Goal: Task Accomplishment & Management: Use online tool/utility

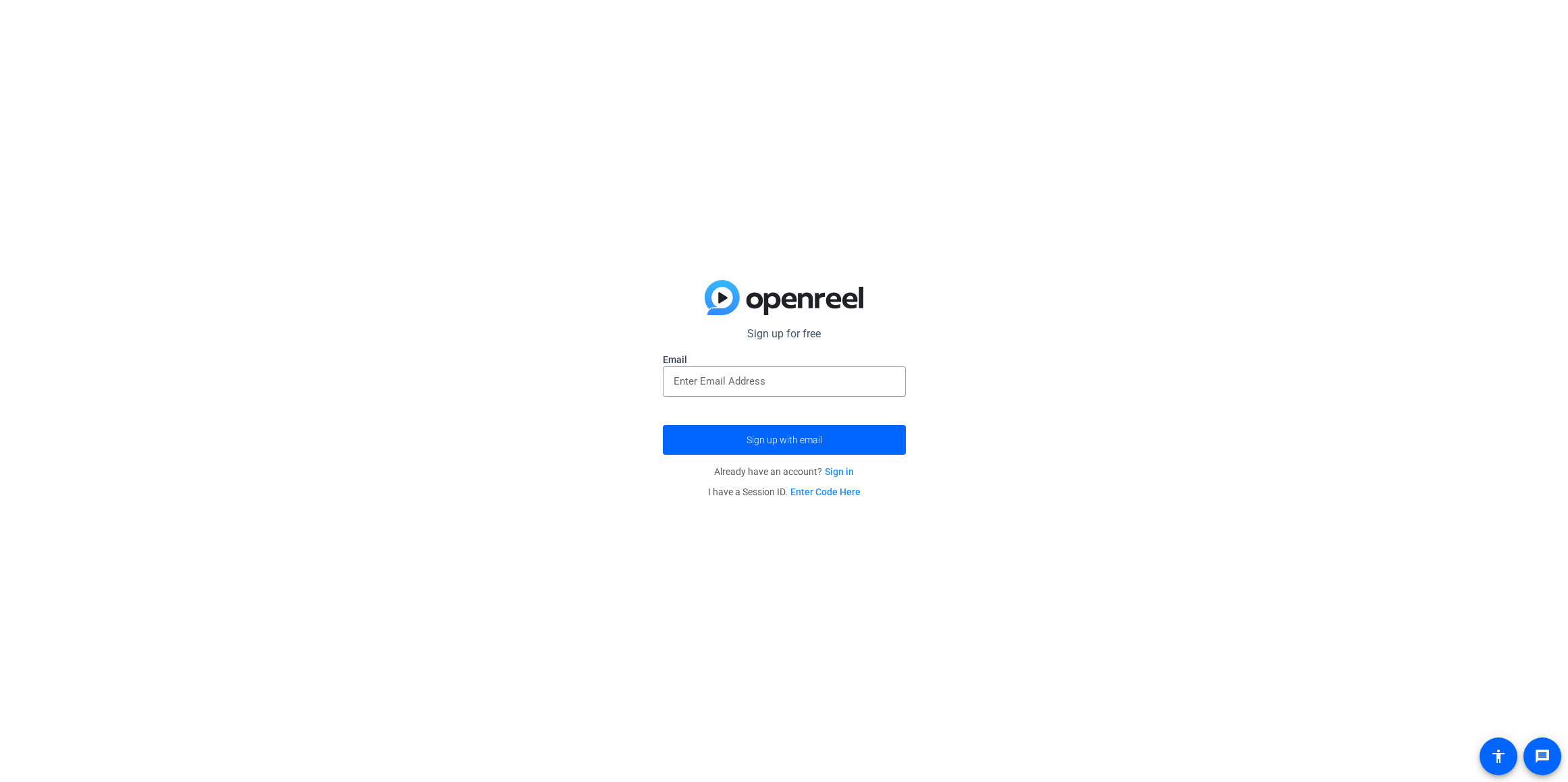
click at [830, 492] on link "Enter Code Here" at bounding box center [825, 492] width 70 height 11
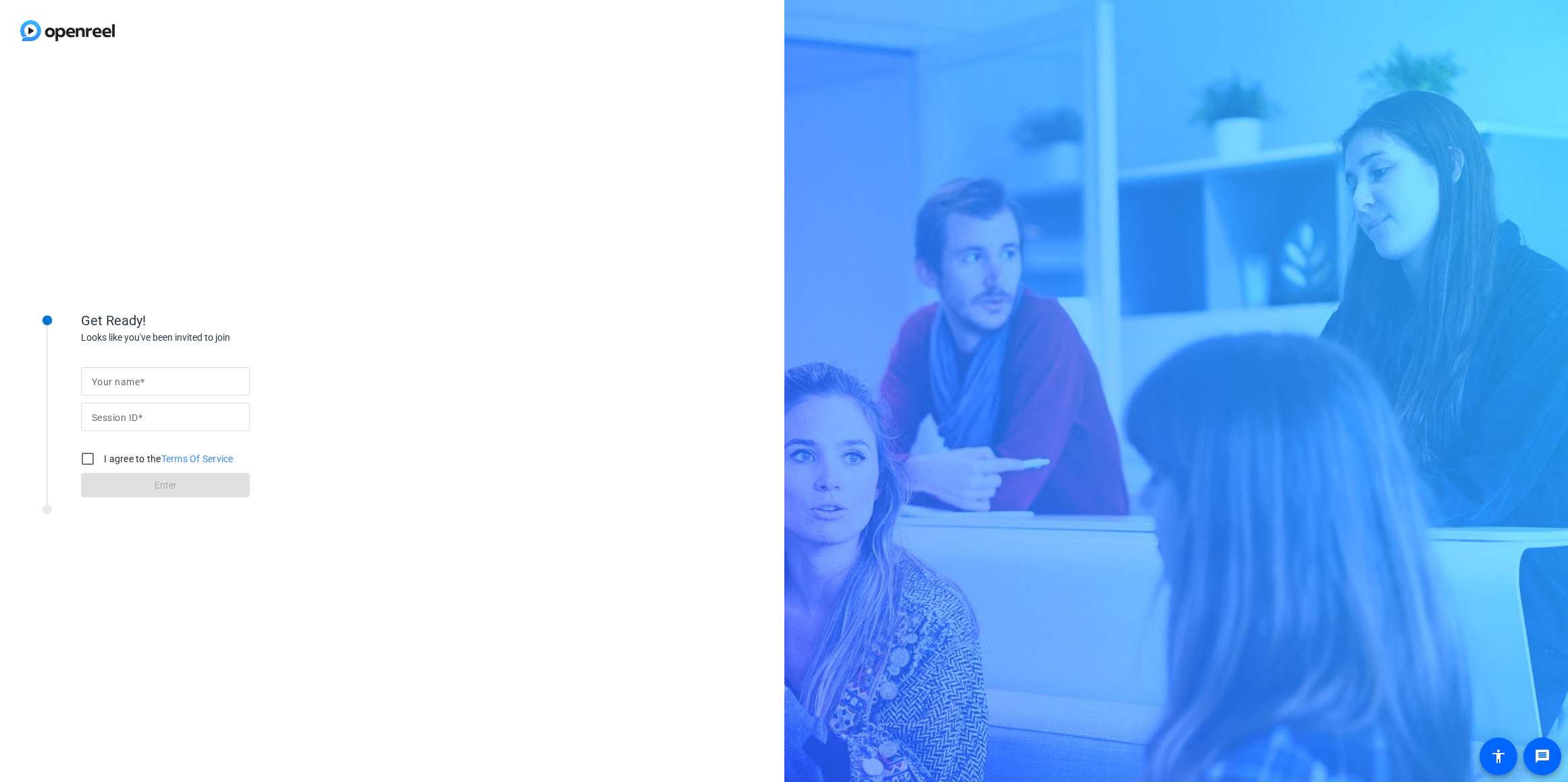
click at [172, 391] on div at bounding box center [165, 381] width 147 height 28
click at [171, 381] on input "Your name" at bounding box center [165, 381] width 147 height 16
type input "[PERSON_NAME]"
click at [178, 415] on input "Session ID" at bounding box center [165, 417] width 147 height 16
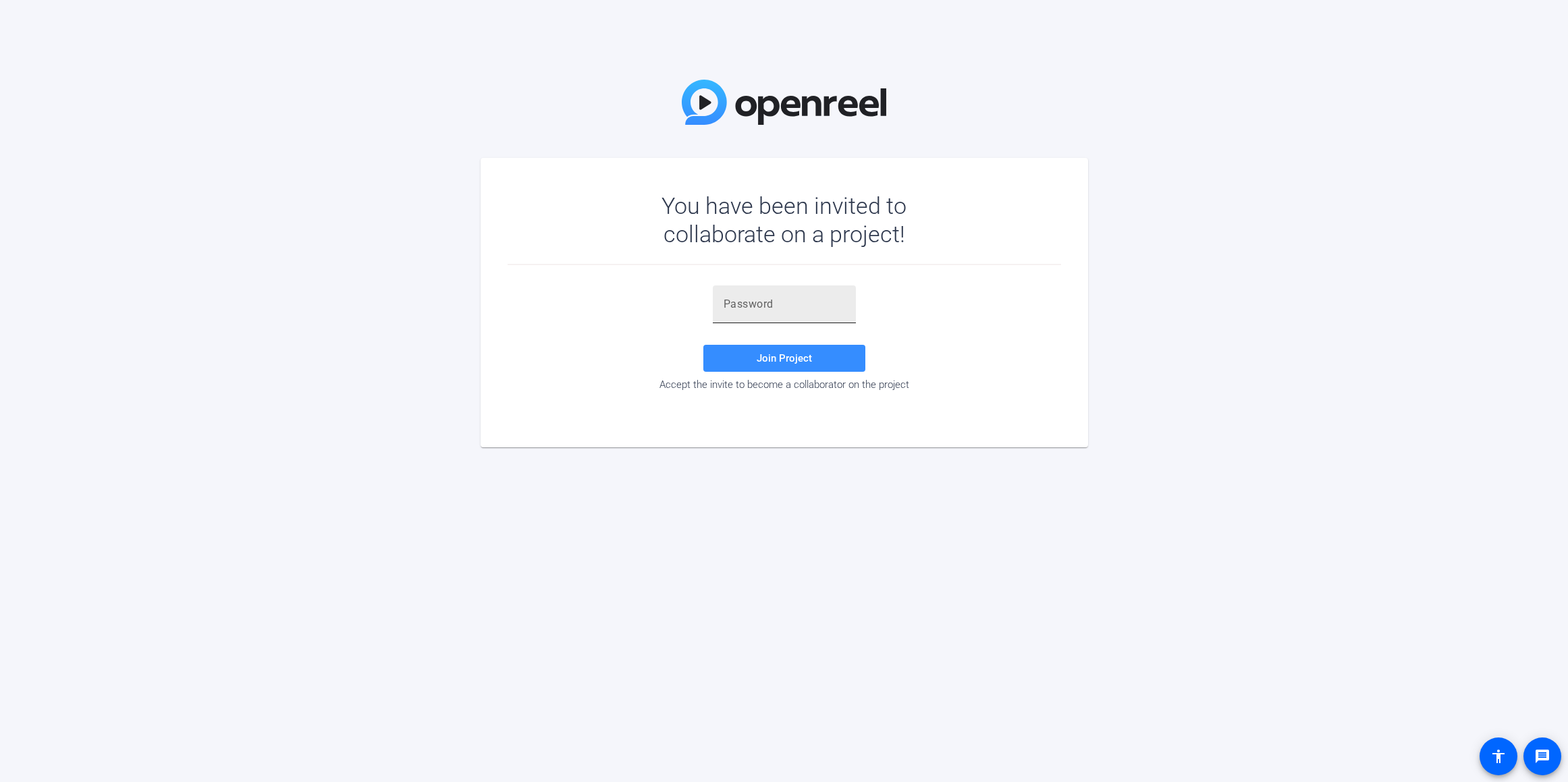
click at [811, 306] on input "text" at bounding box center [784, 304] width 121 height 16
paste input "2uIYu'"
type input "2uIYu'"
click at [782, 350] on span at bounding box center [784, 359] width 162 height 33
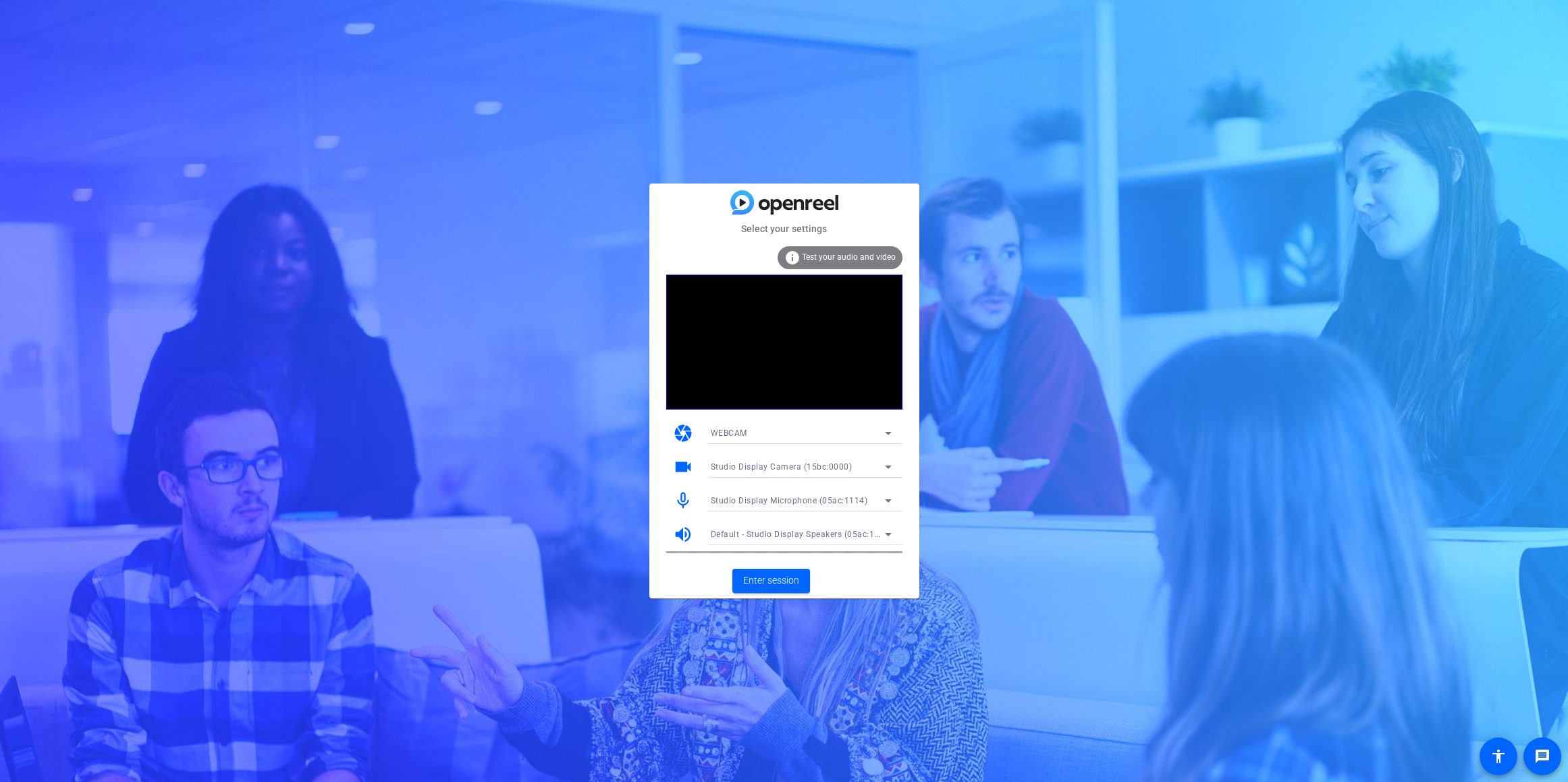
click at [836, 260] on span "Test your audio and video" at bounding box center [848, 257] width 94 height 9
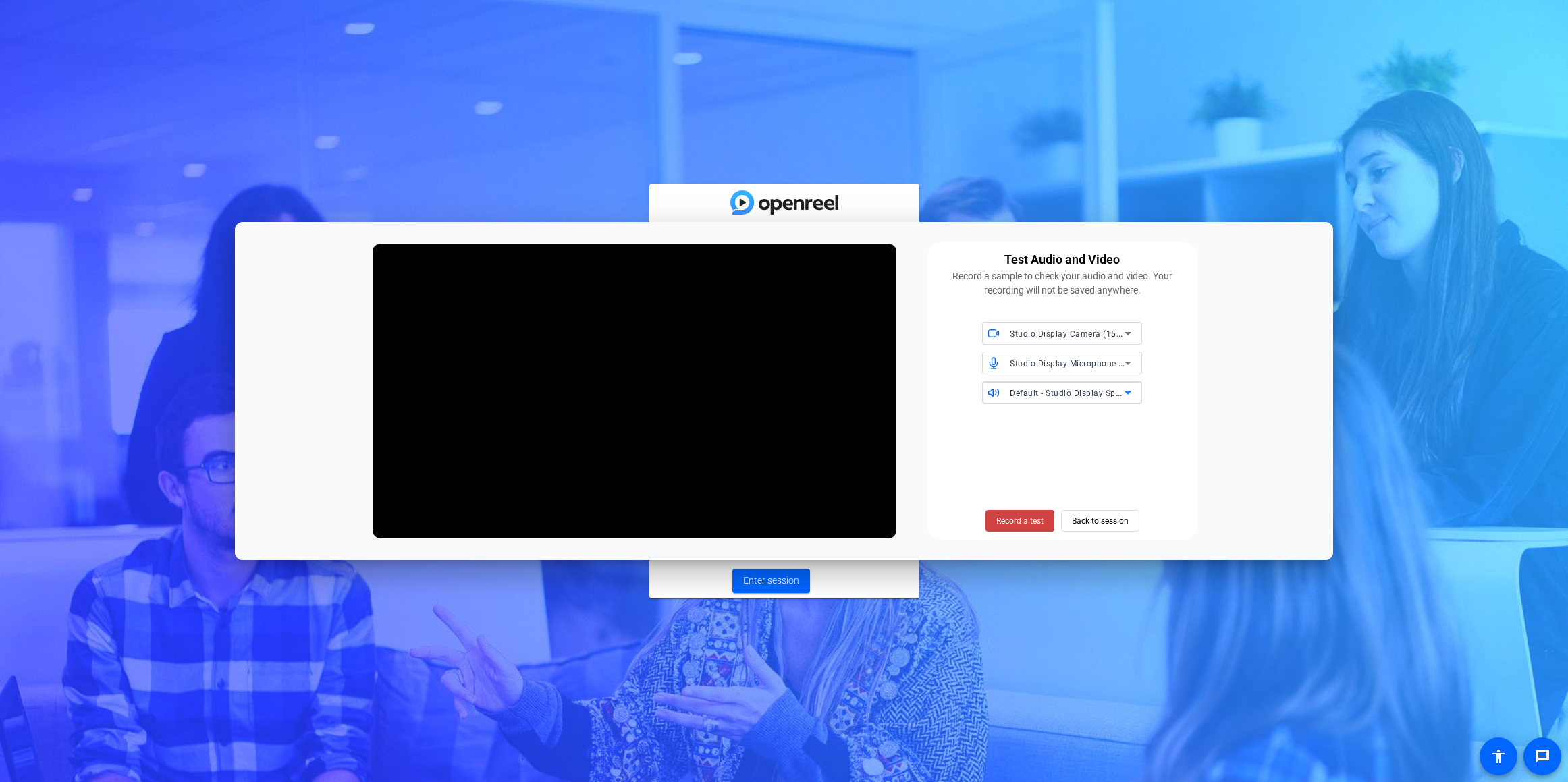
click at [1083, 393] on span "Default - Studio Display Speakers (05ac:1114)" at bounding box center [1101, 393] width 182 height 11
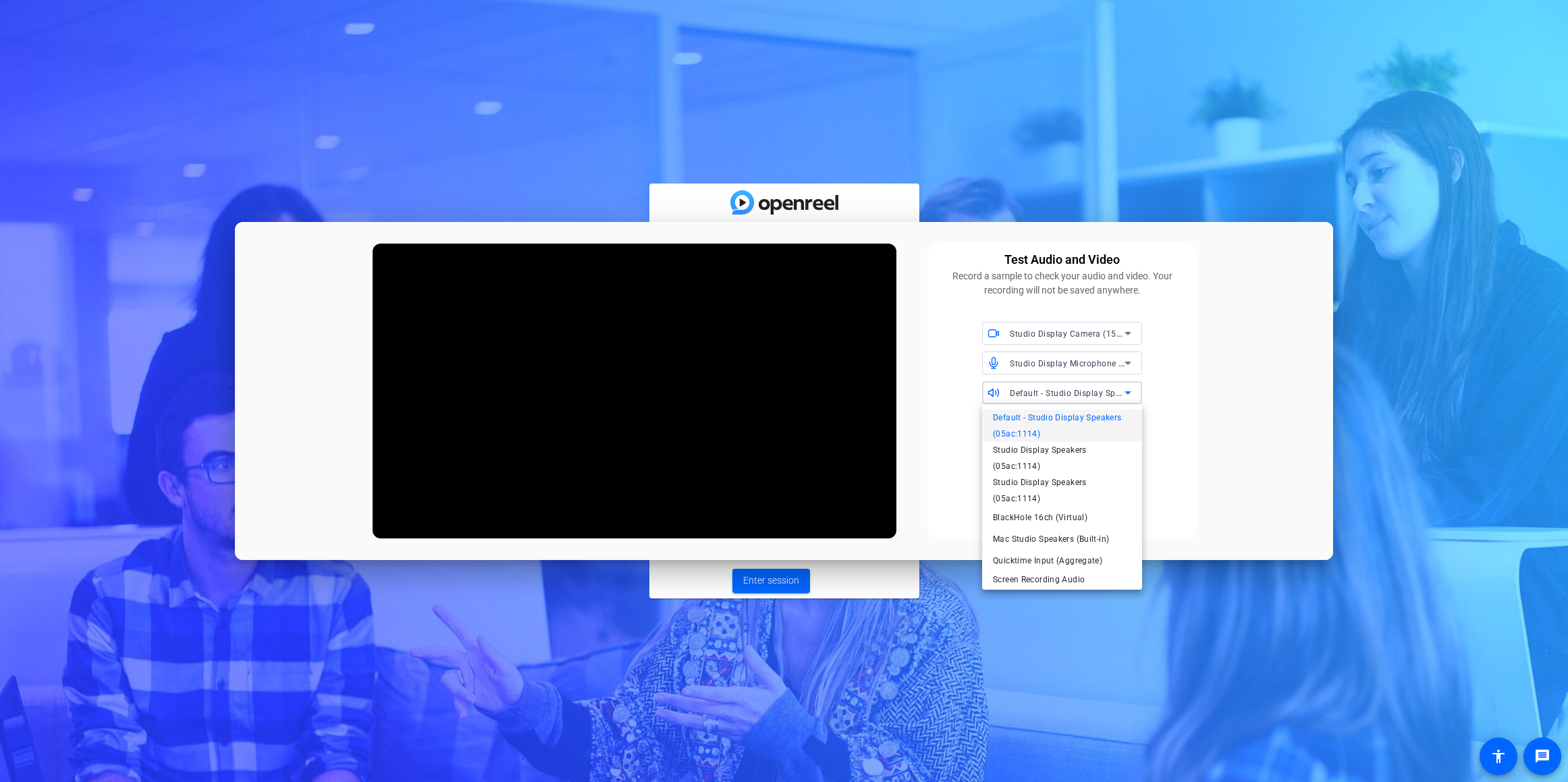
click at [1083, 393] on div at bounding box center [784, 391] width 1568 height 782
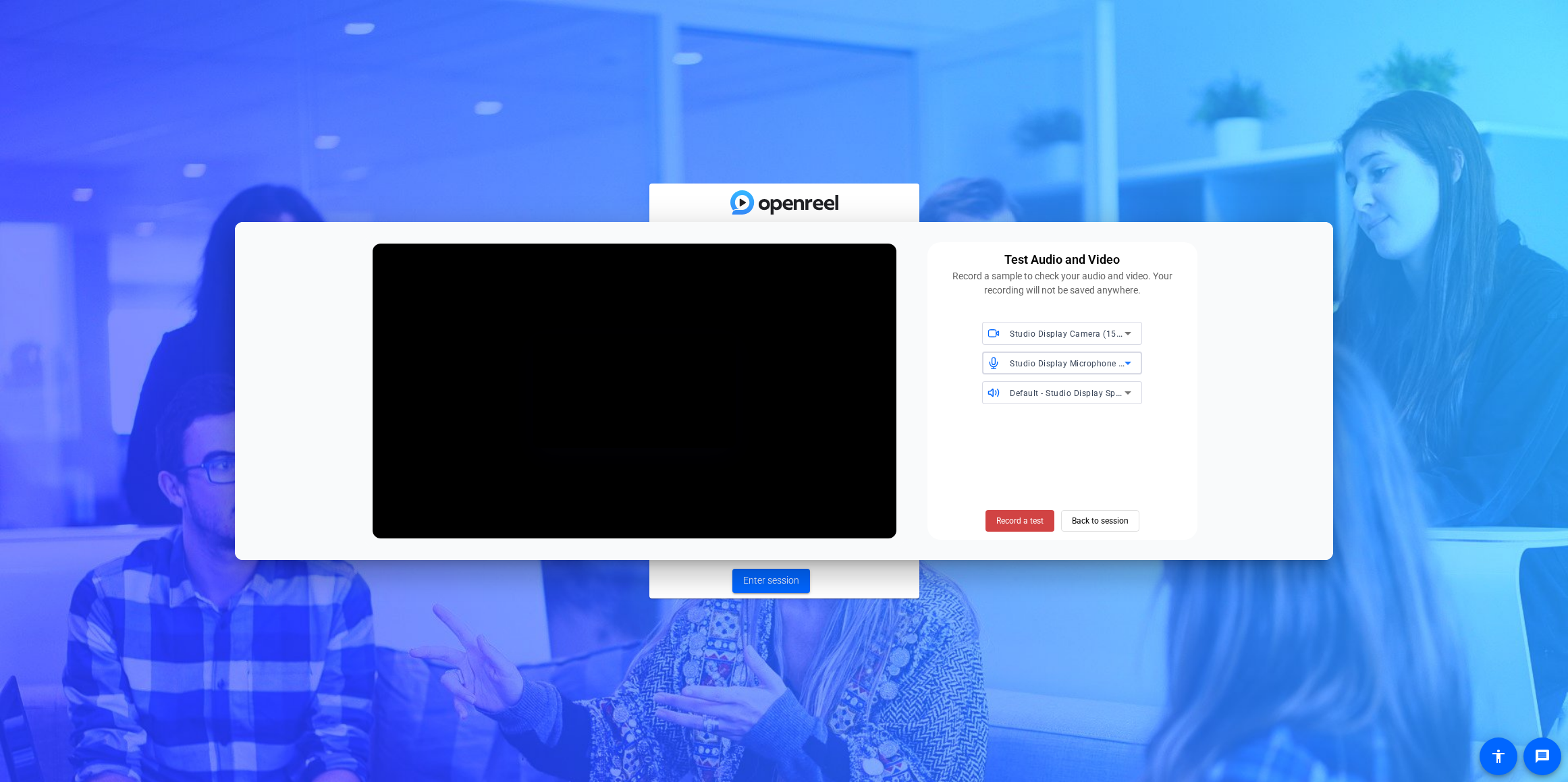
click at [1094, 364] on span "Studio Display Microphone (05ac:1114)" at bounding box center [1088, 363] width 158 height 11
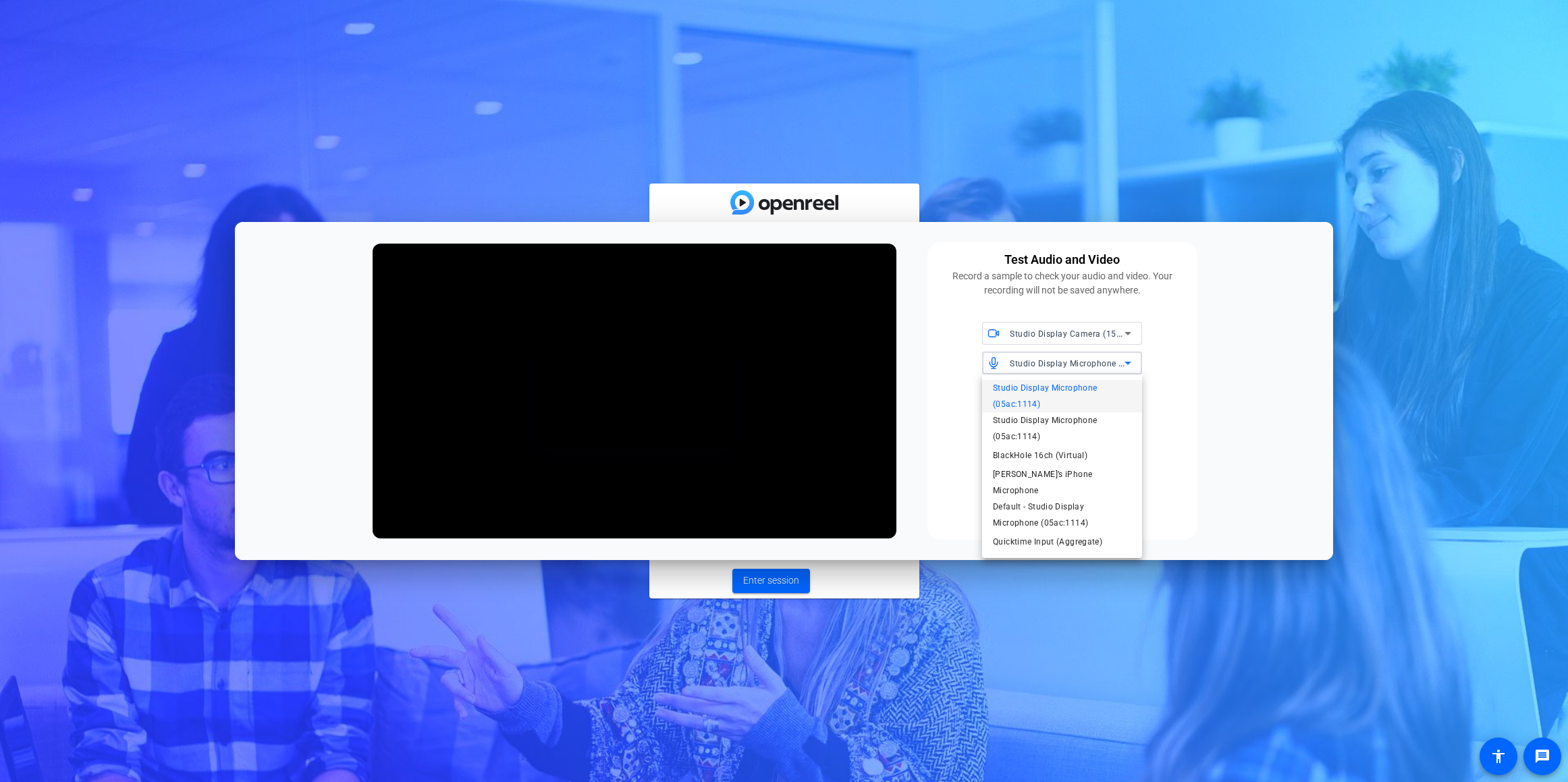
click at [1094, 364] on div at bounding box center [784, 391] width 1568 height 782
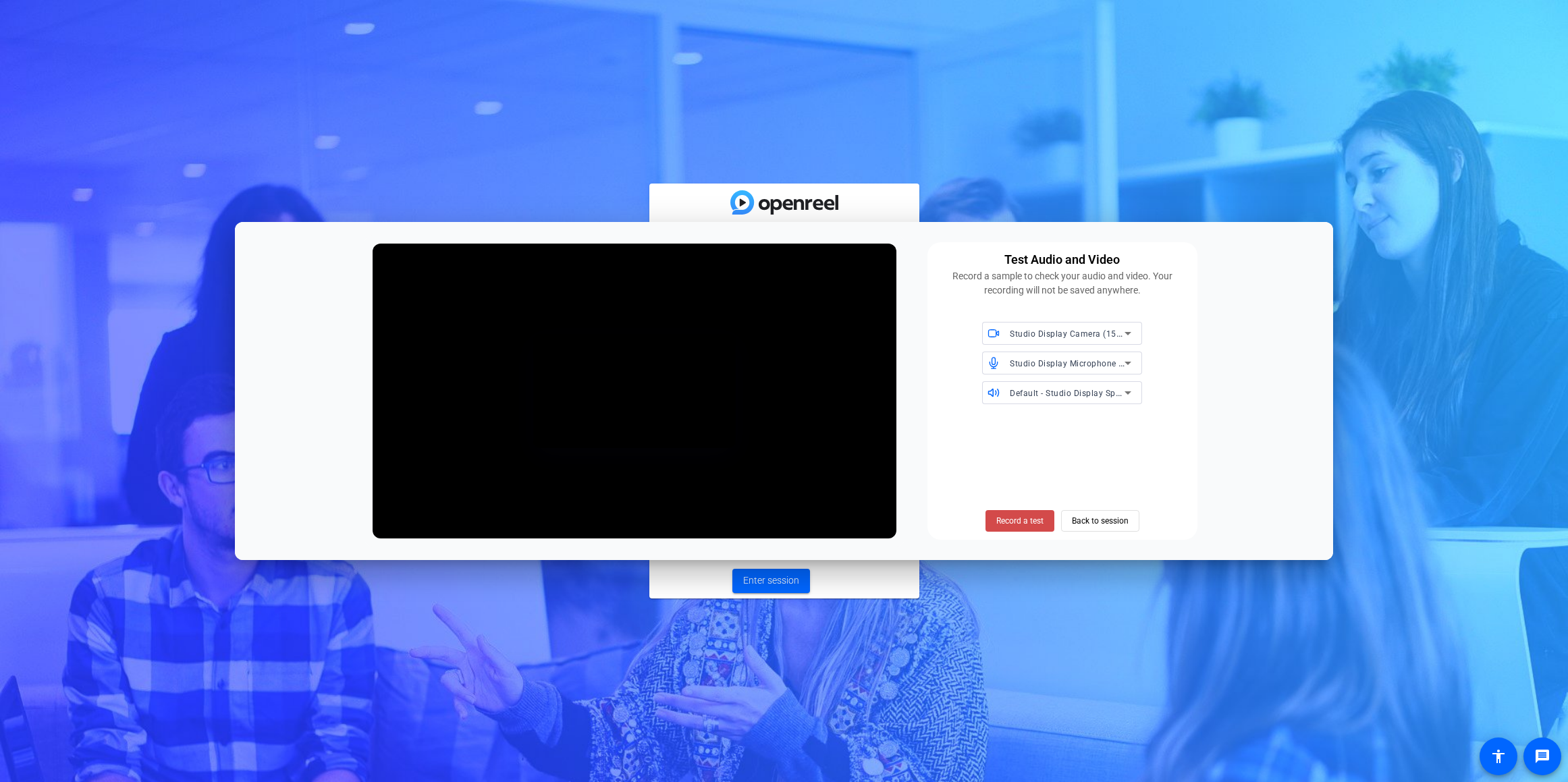
click at [1020, 515] on span "Record a test" at bounding box center [1019, 521] width 47 height 12
click at [1020, 515] on span "Stop Testing (5s)" at bounding box center [1019, 521] width 61 height 12
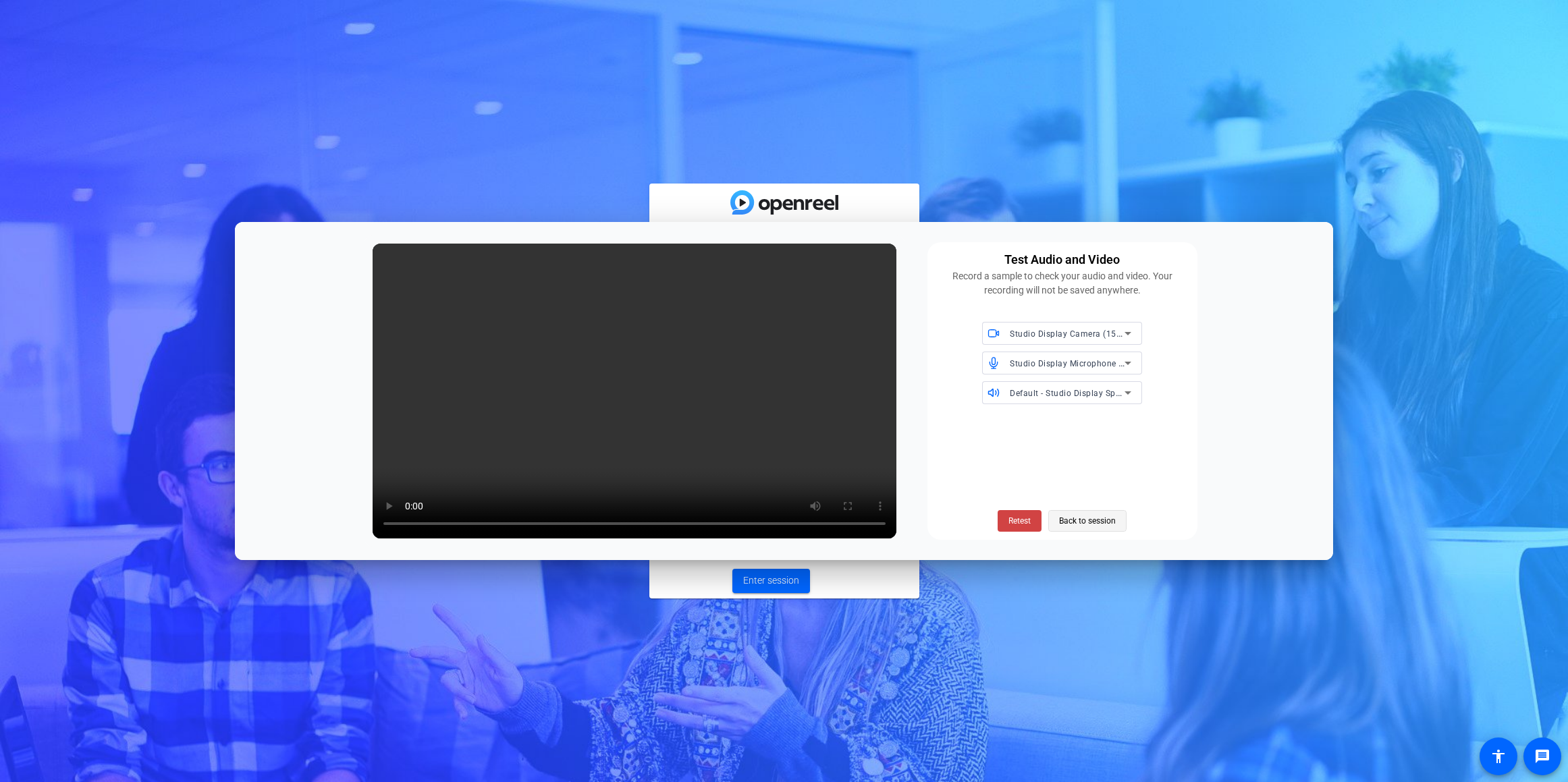
click at [1086, 524] on span "Back to session" at bounding box center [1087, 521] width 56 height 25
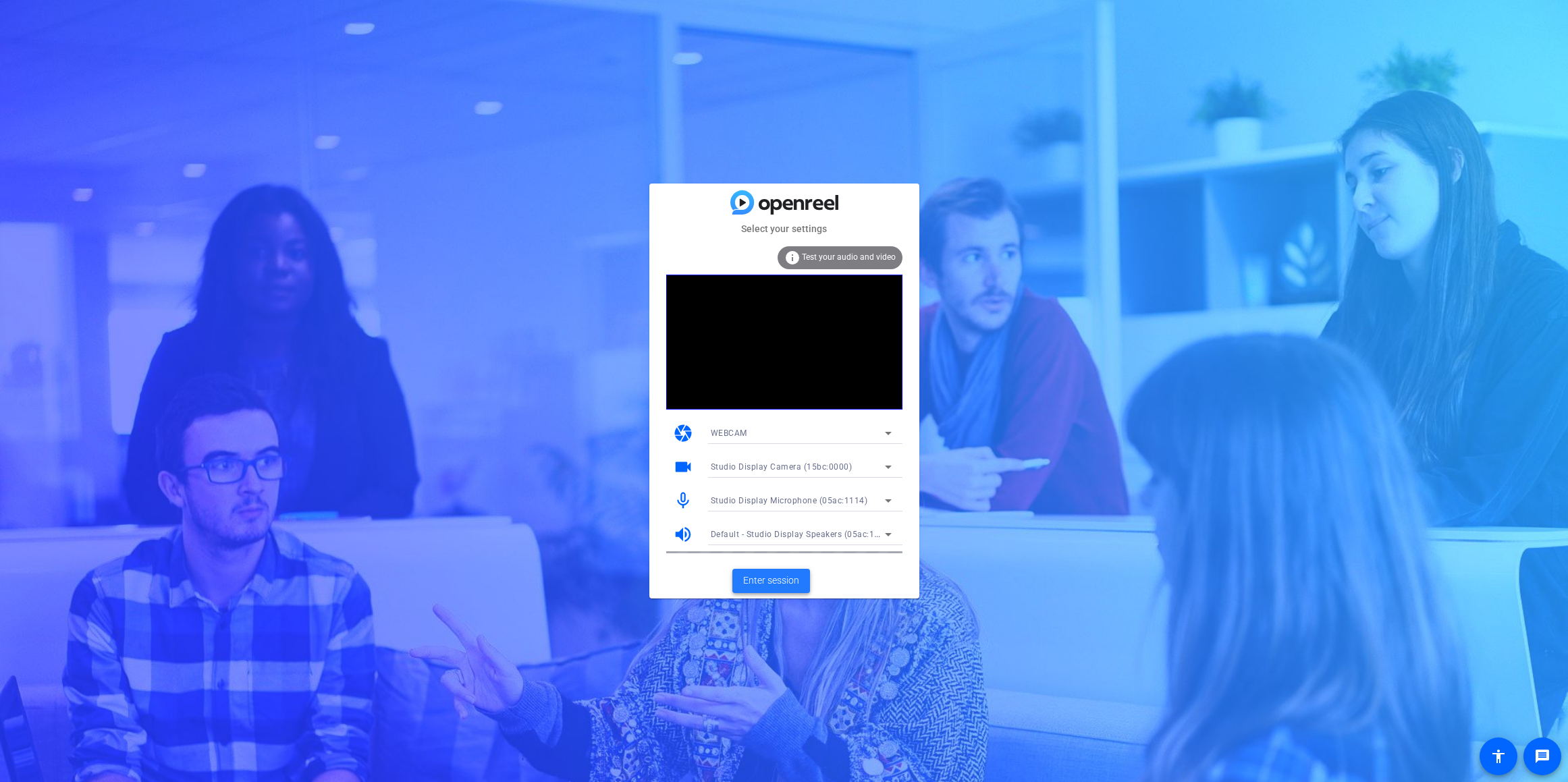
click at [776, 575] on span "Enter session" at bounding box center [771, 580] width 56 height 14
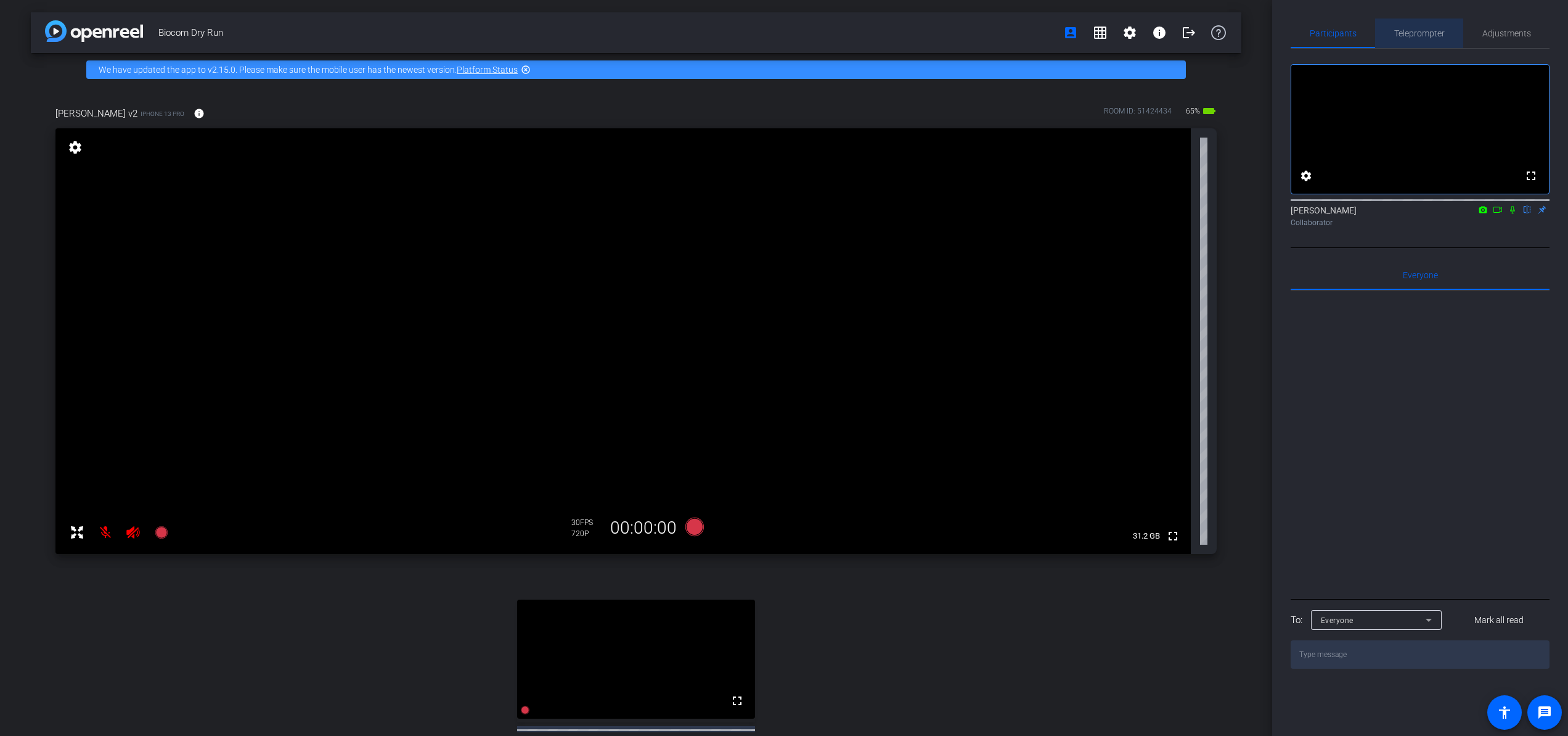
click at [1419, 33] on span "Teleprompter" at bounding box center [1420, 33] width 51 height 9
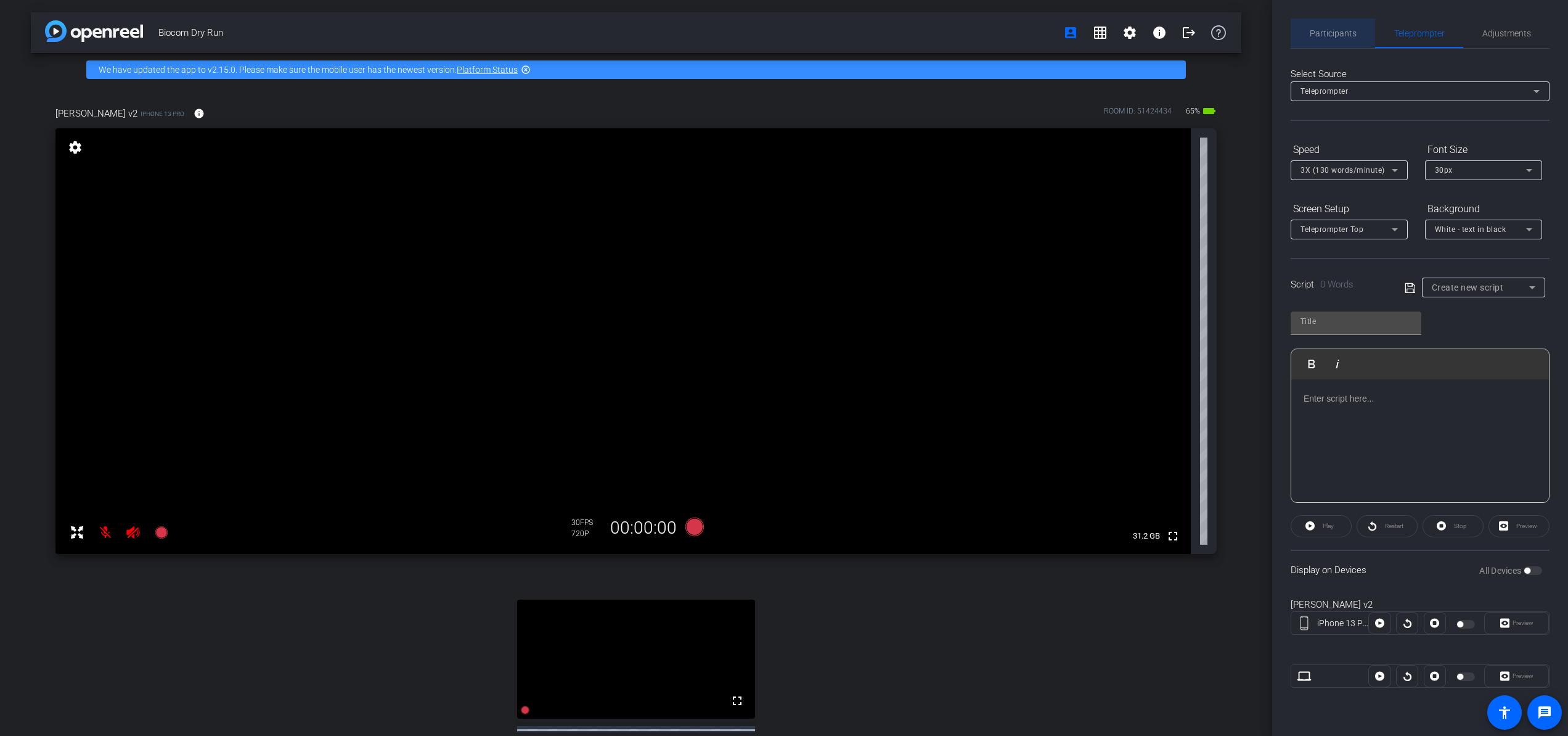
click at [1331, 29] on span "Participants" at bounding box center [1333, 33] width 47 height 9
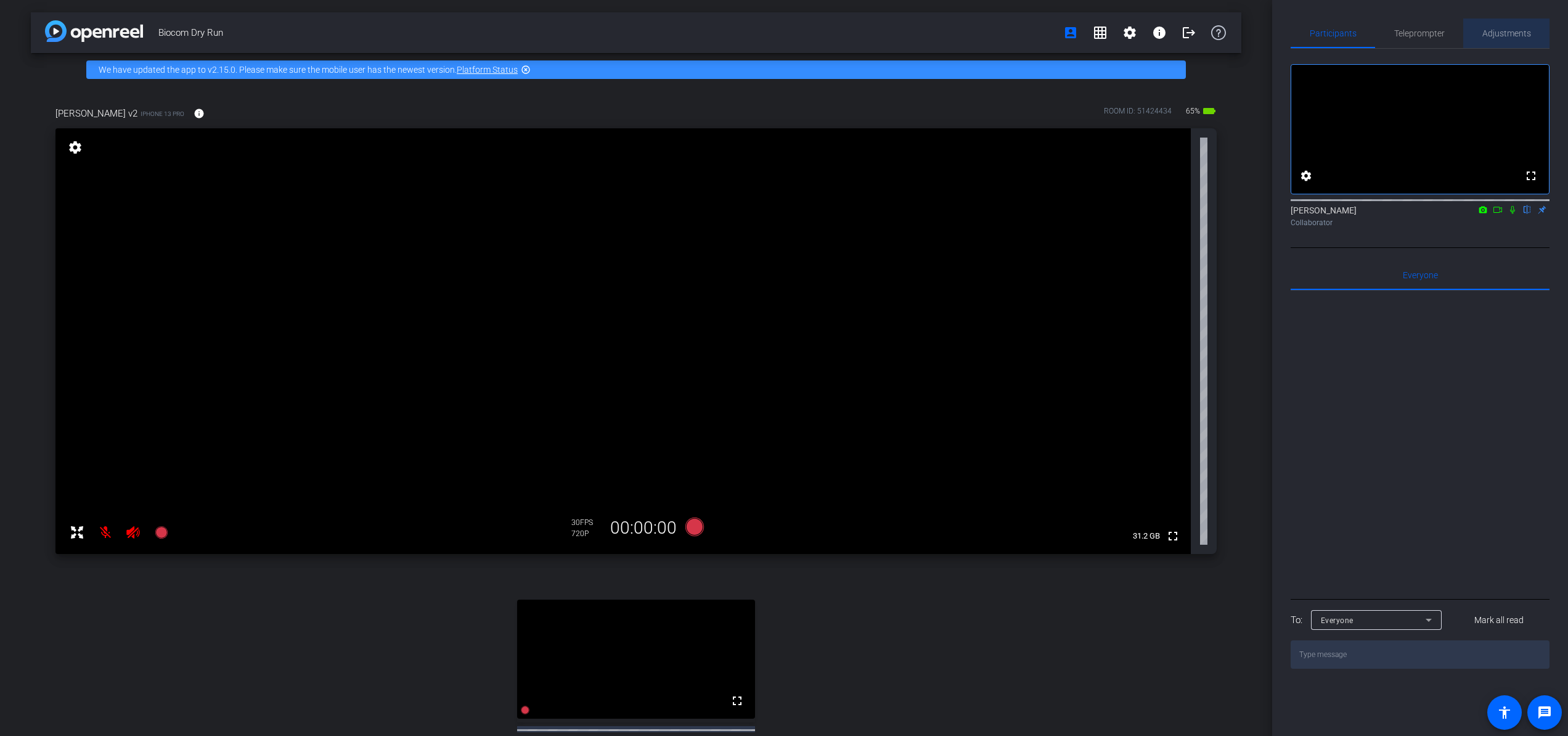
click at [1432, 29] on span "Adjustments" at bounding box center [1507, 33] width 49 height 9
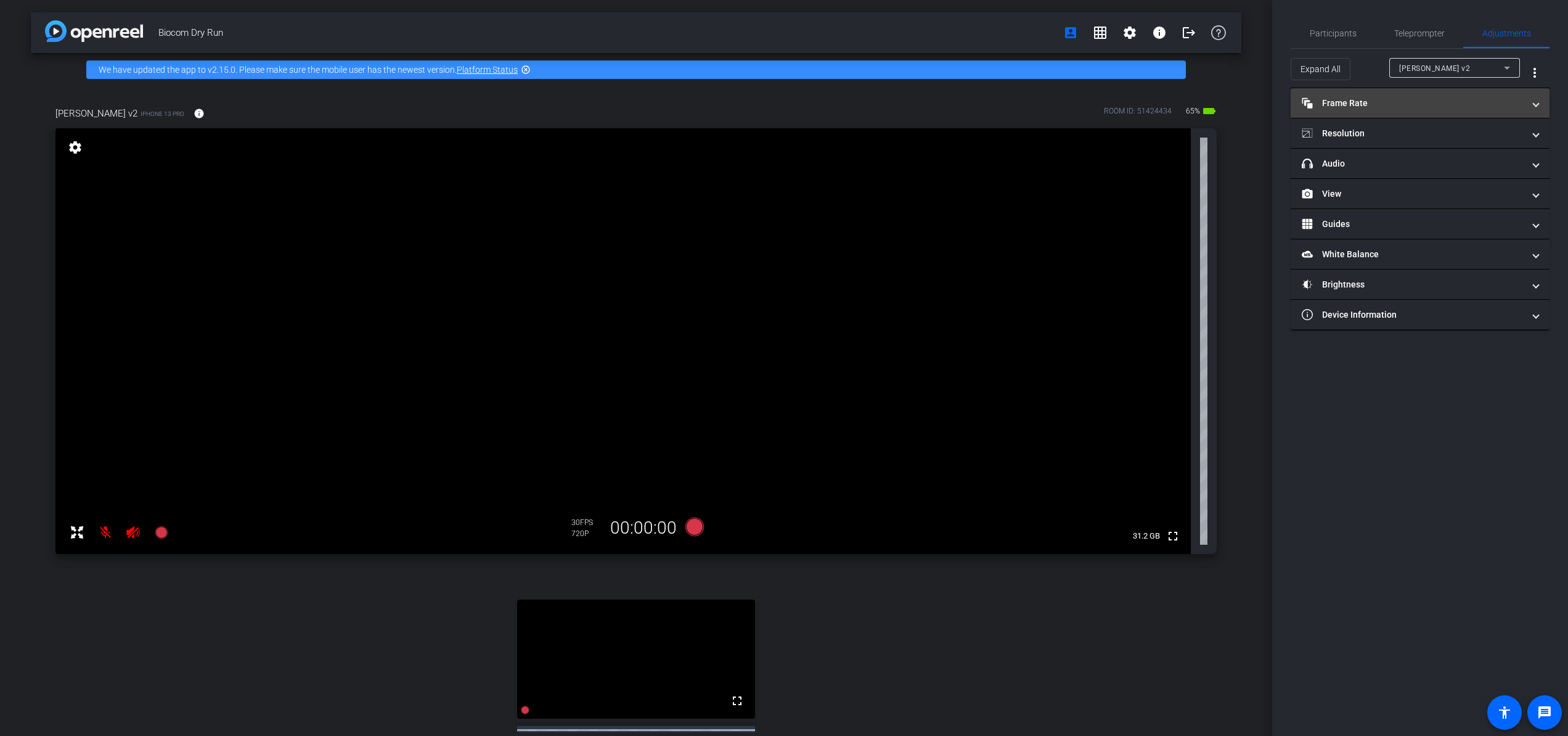
click at [1432, 95] on mat-expansion-panel-header "Frame Rate Frame Rate" at bounding box center [1421, 103] width 259 height 30
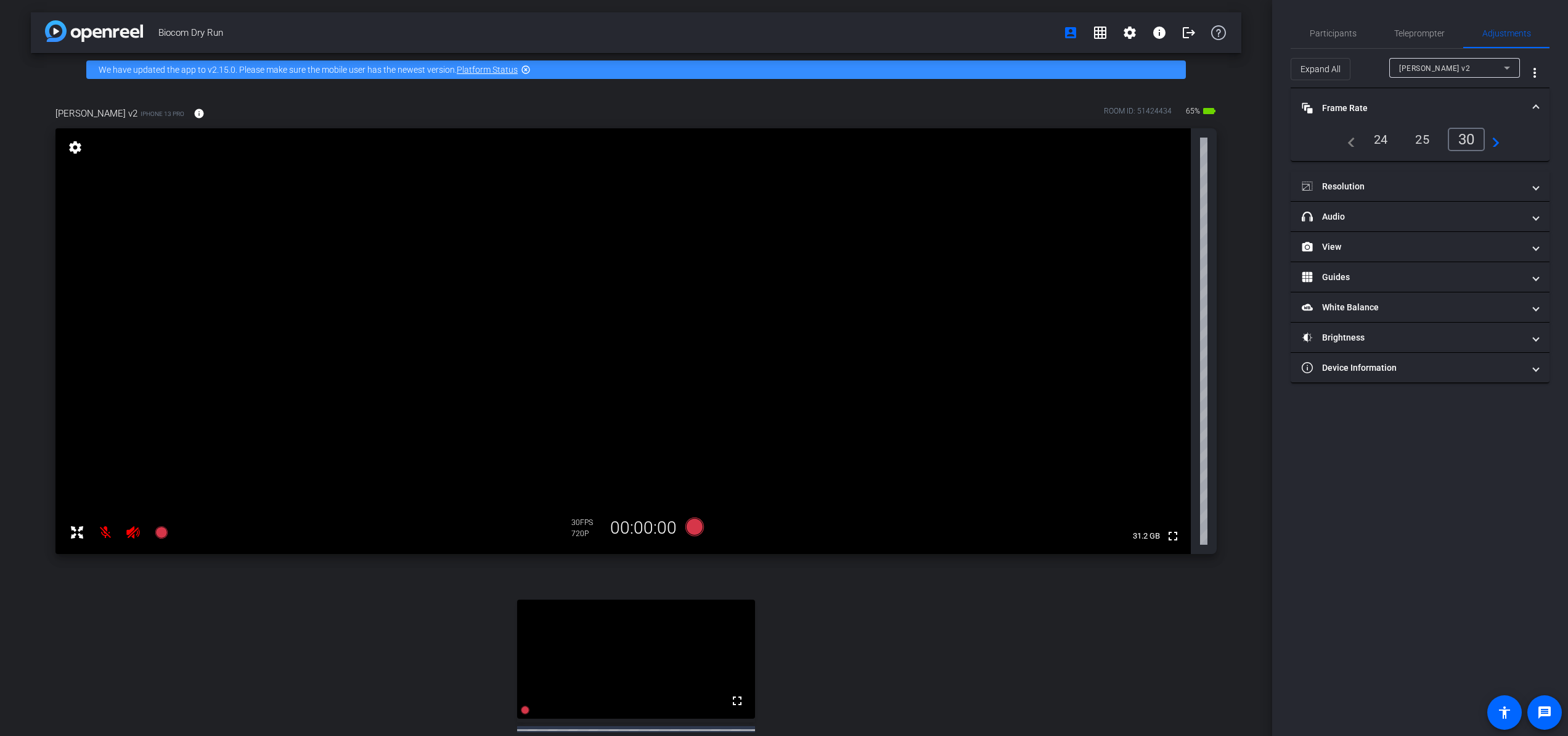
click at [1432, 95] on mat-expansion-panel-header "Frame Rate Frame Rate" at bounding box center [1421, 108] width 259 height 39
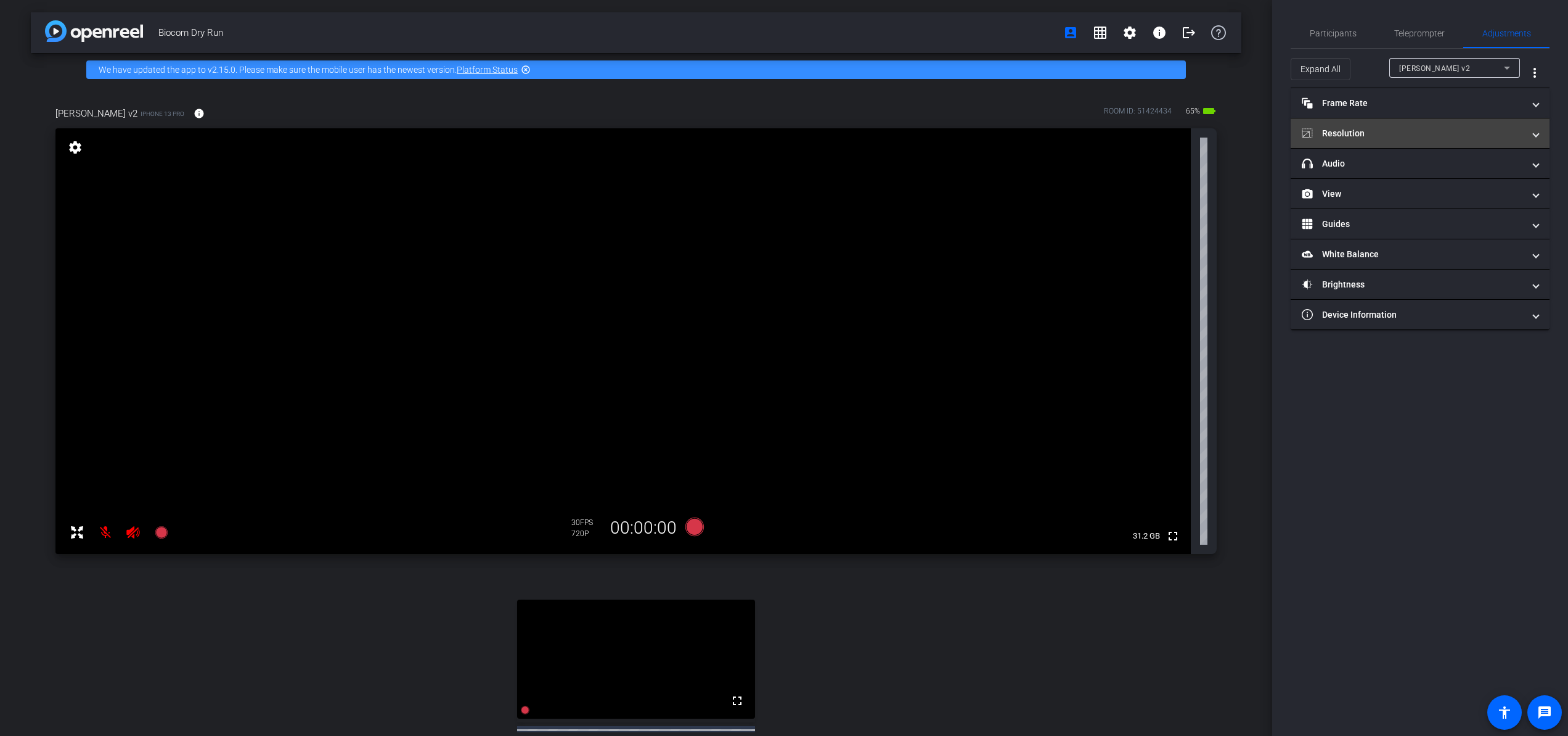
click at [1386, 133] on mat-panel-title "Resolution" at bounding box center [1413, 133] width 222 height 13
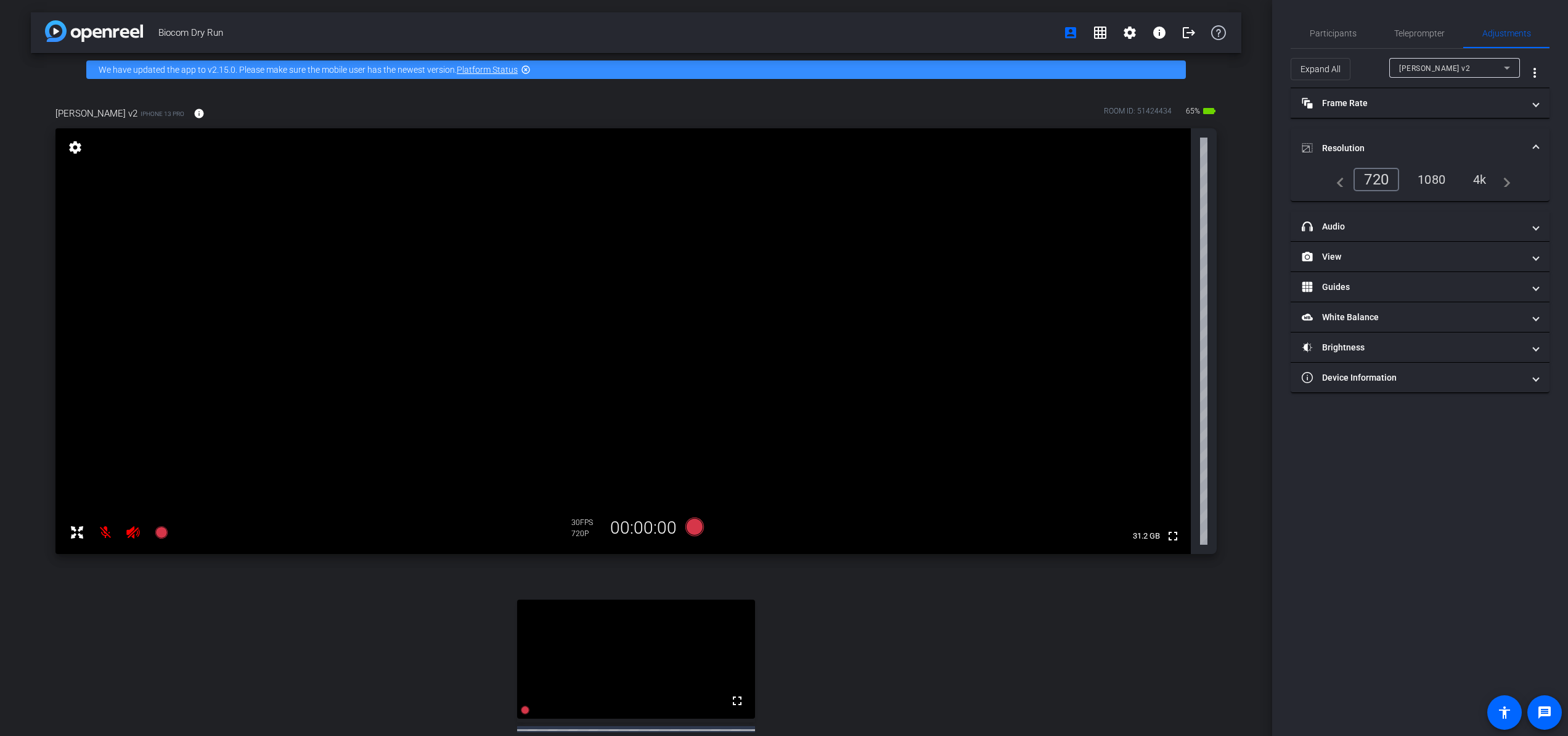
click at [1432, 141] on mat-expansion-panel-header "Resolution" at bounding box center [1421, 148] width 259 height 39
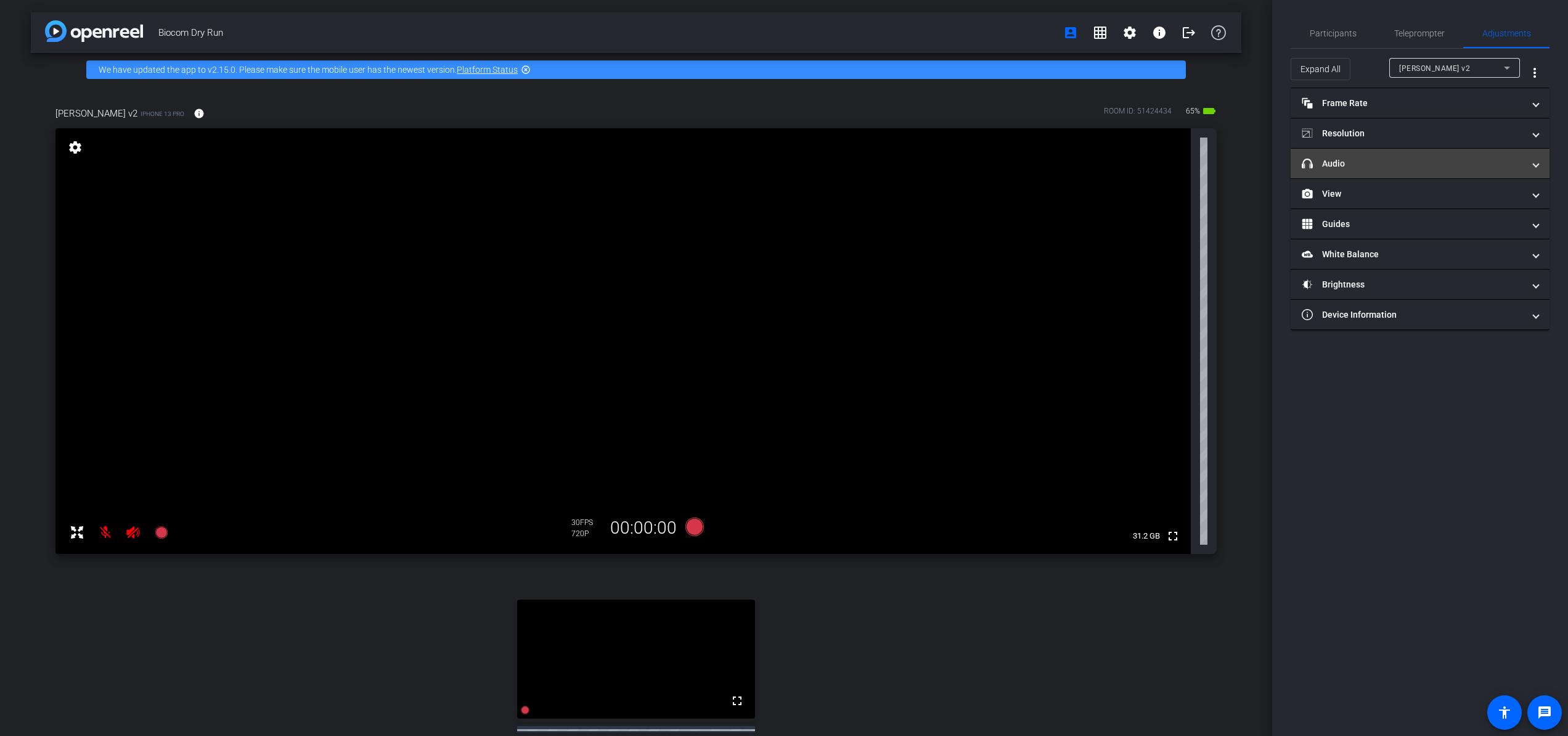
click at [1432, 161] on mat-panel-title "headphone icon Audio" at bounding box center [1413, 163] width 222 height 13
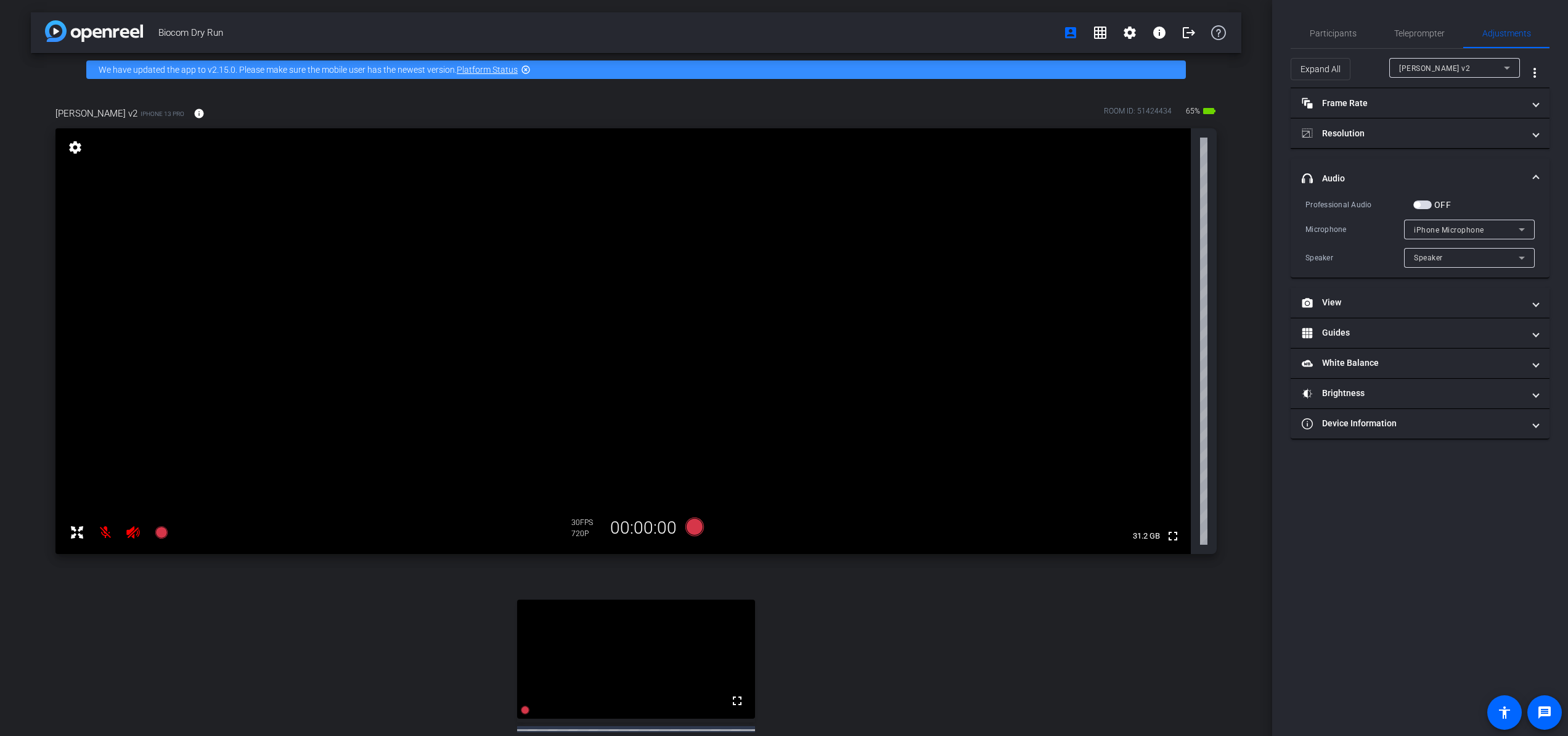
click at [1432, 161] on mat-expansion-panel-header "headphone icon Audio" at bounding box center [1421, 178] width 259 height 39
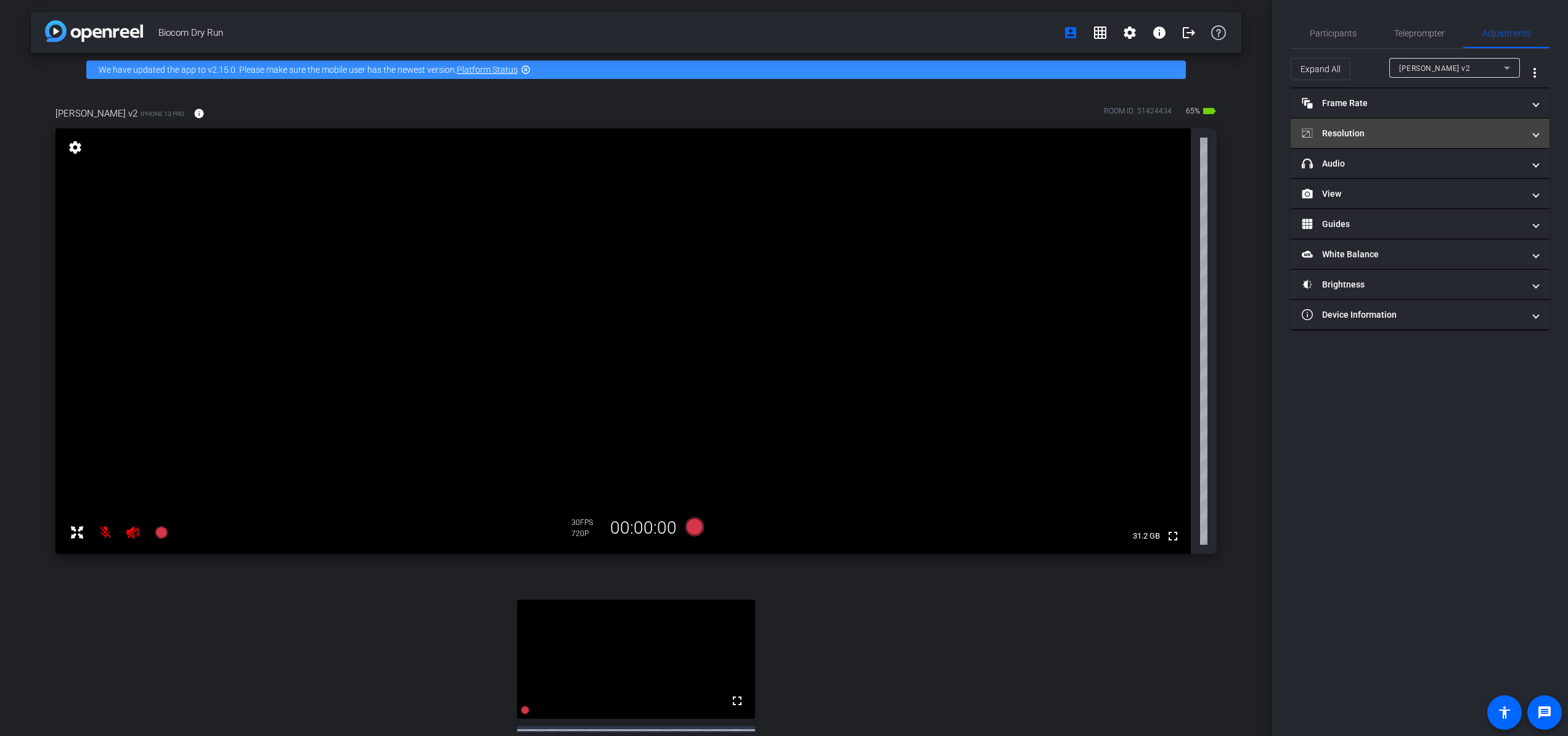
click at [1432, 130] on mat-panel-title "Resolution" at bounding box center [1413, 133] width 222 height 13
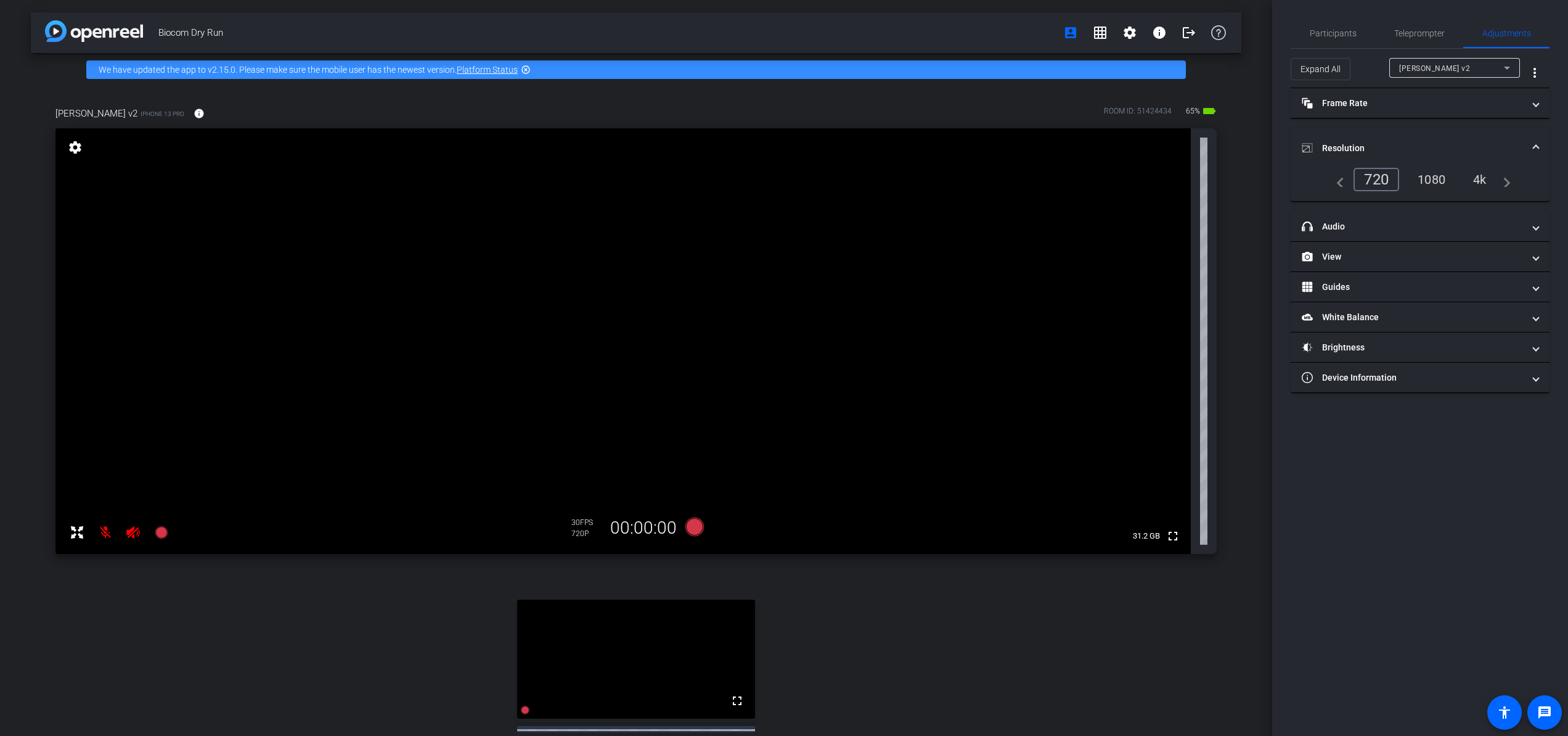
click at [1432, 182] on mat-icon "navigate_next" at bounding box center [1503, 179] width 15 height 15
click at [1426, 144] on mat-panel-title "Resolution" at bounding box center [1413, 148] width 222 height 13
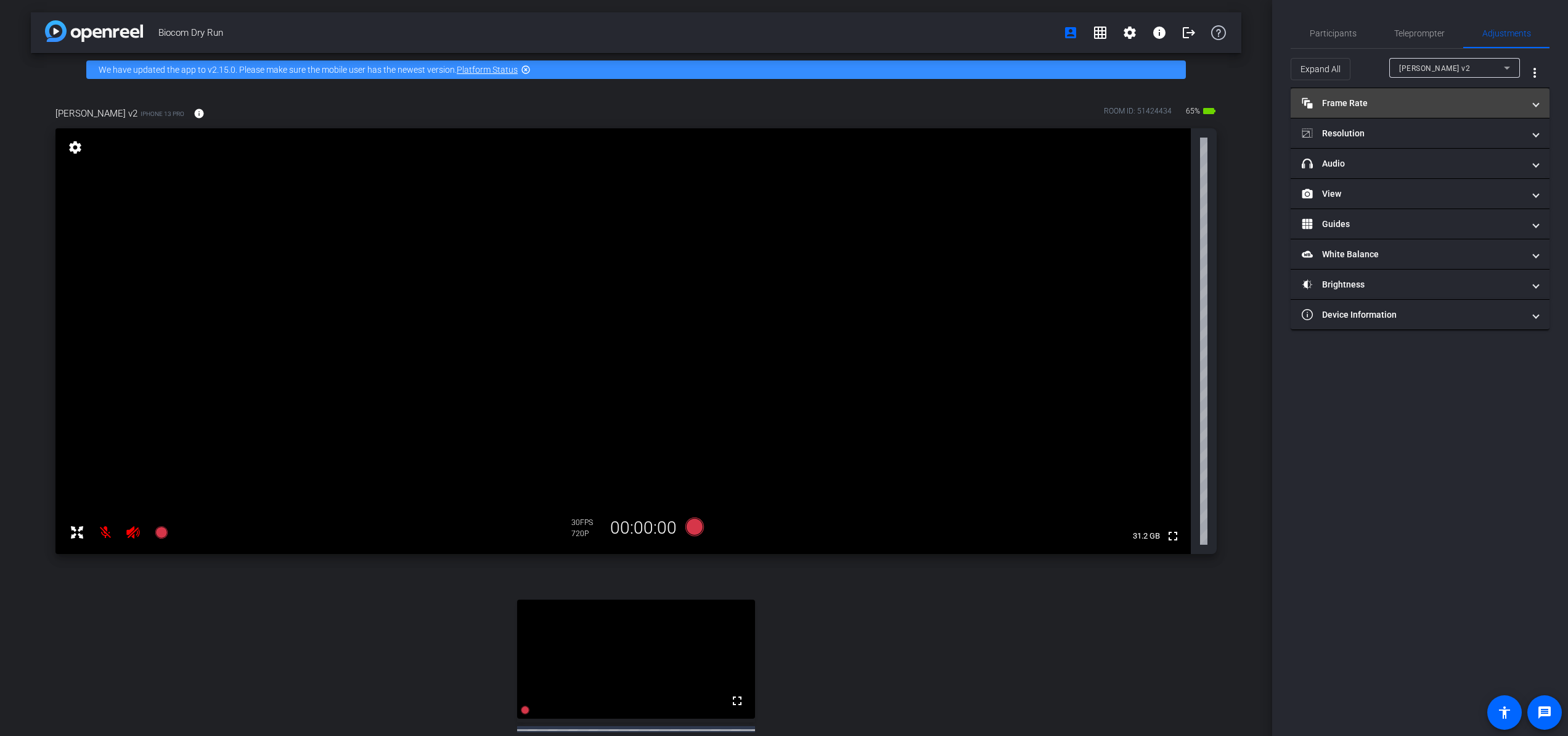
click at [1380, 107] on mat-panel-title "Frame Rate Frame Rate" at bounding box center [1413, 103] width 222 height 13
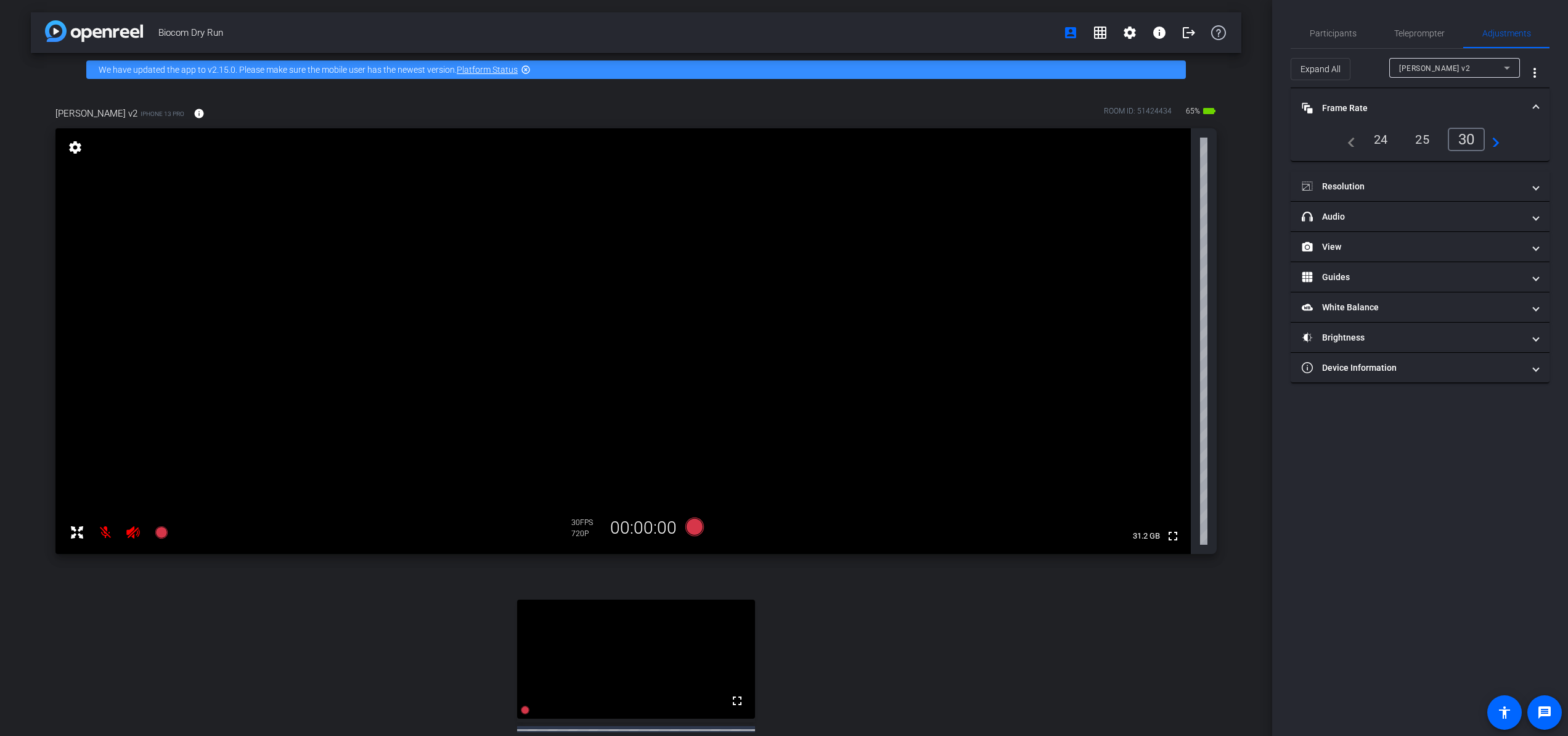
click at [1381, 137] on div "24" at bounding box center [1381, 139] width 33 height 21
click at [1432, 137] on div "30" at bounding box center [1469, 139] width 33 height 21
click at [1432, 182] on mat-panel-title "Resolution" at bounding box center [1413, 186] width 222 height 13
click at [1432, 228] on div "4k" at bounding box center [1480, 222] width 32 height 21
click at [1379, 221] on div "720" at bounding box center [1374, 222] width 39 height 21
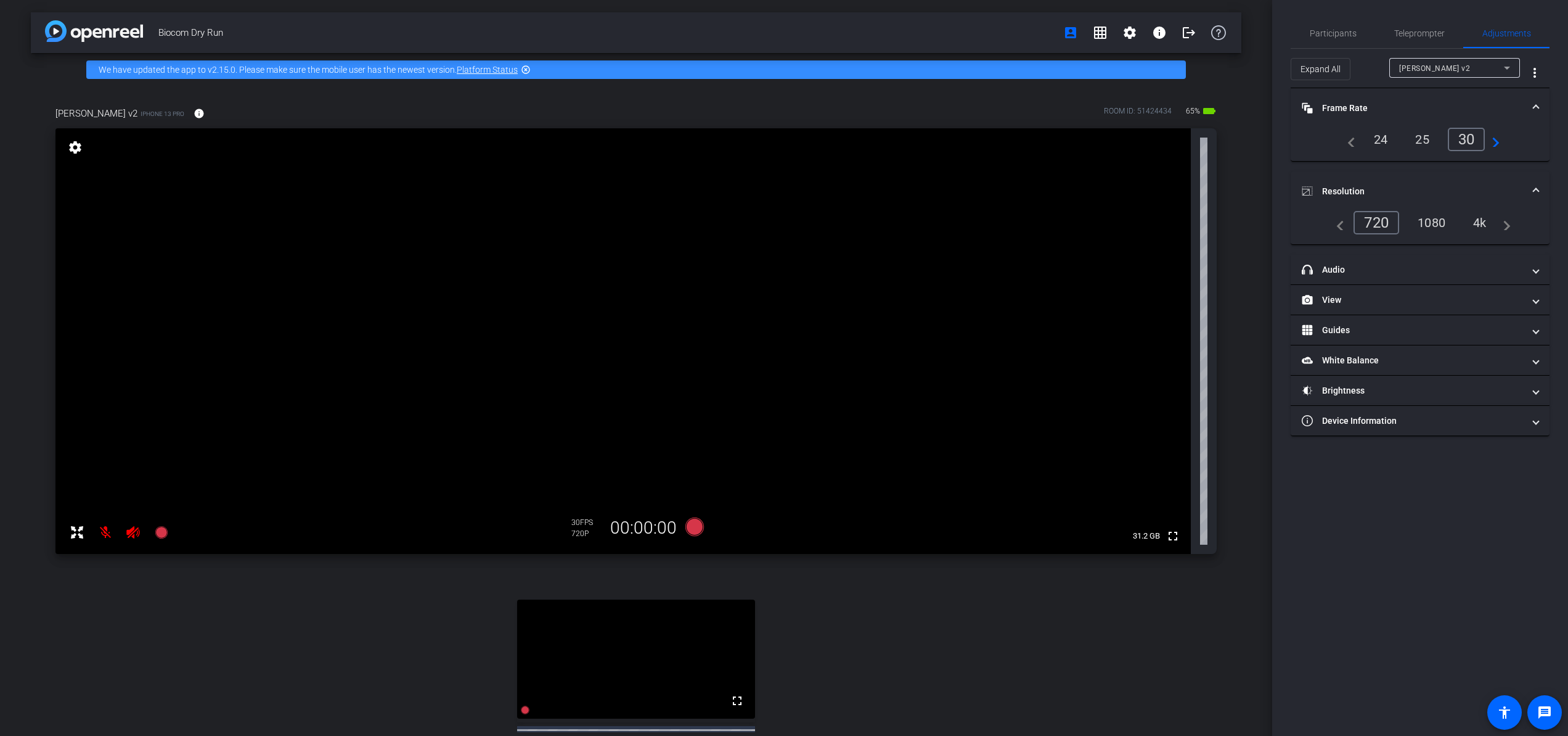
click at [1391, 133] on div "24" at bounding box center [1381, 139] width 33 height 21
click at [1432, 227] on div "4k" at bounding box center [1480, 222] width 32 height 21
click at [1432, 269] on mat-panel-title "headphone icon Audio" at bounding box center [1413, 269] width 222 height 13
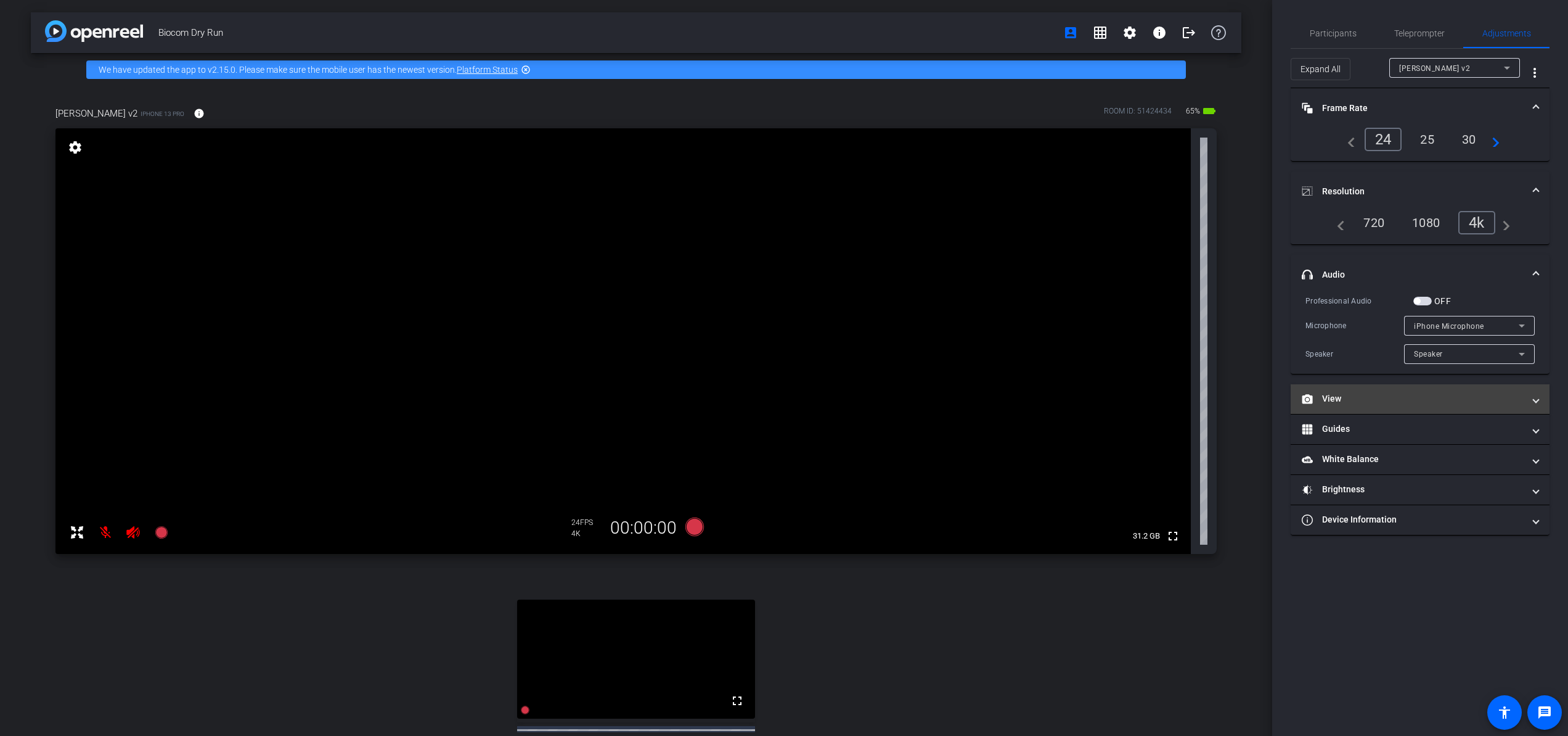
click at [1432, 398] on mat-panel-title "View" at bounding box center [1413, 398] width 222 height 13
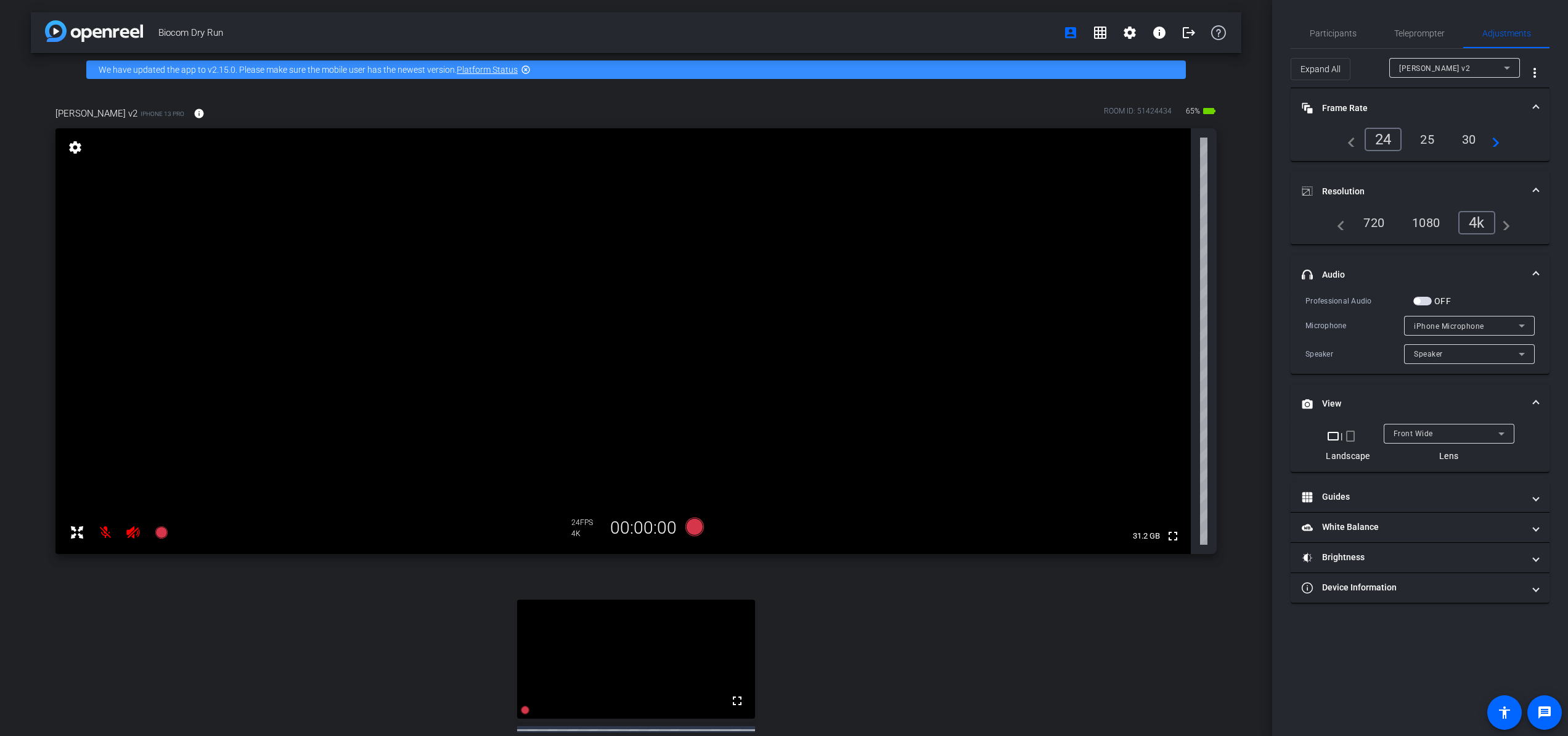
click at [1377, 400] on mat-panel-title "View" at bounding box center [1413, 403] width 222 height 13
click at [1432, 322] on span "iPhone Microphone" at bounding box center [1450, 326] width 70 height 9
click at [1432, 322] on div at bounding box center [784, 368] width 1568 height 736
click at [1340, 34] on span "Participants" at bounding box center [1333, 33] width 47 height 9
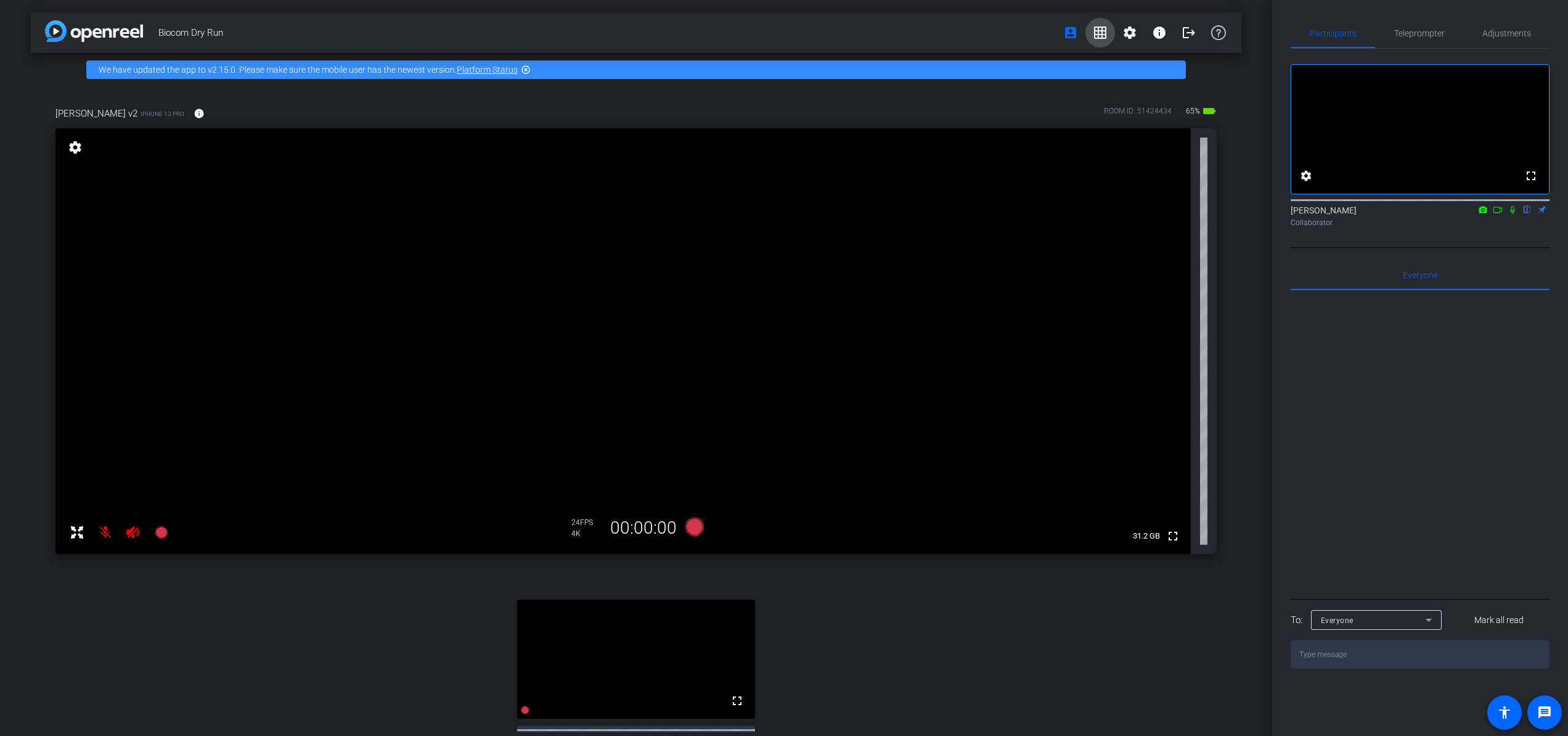
click at [1096, 32] on mat-icon "grid_on" at bounding box center [1100, 32] width 15 height 15
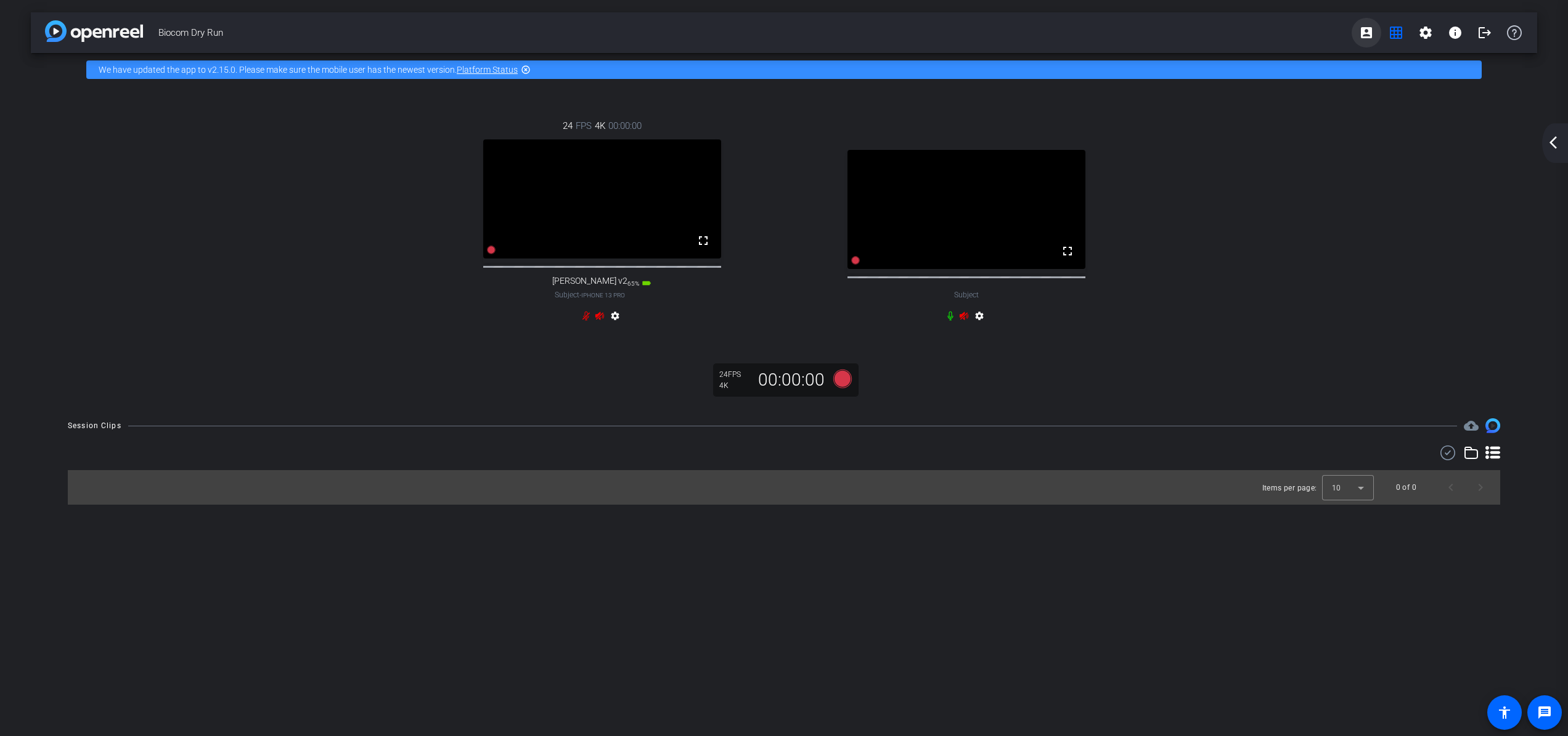
click at [1370, 28] on mat-icon "account_box" at bounding box center [1367, 32] width 15 height 15
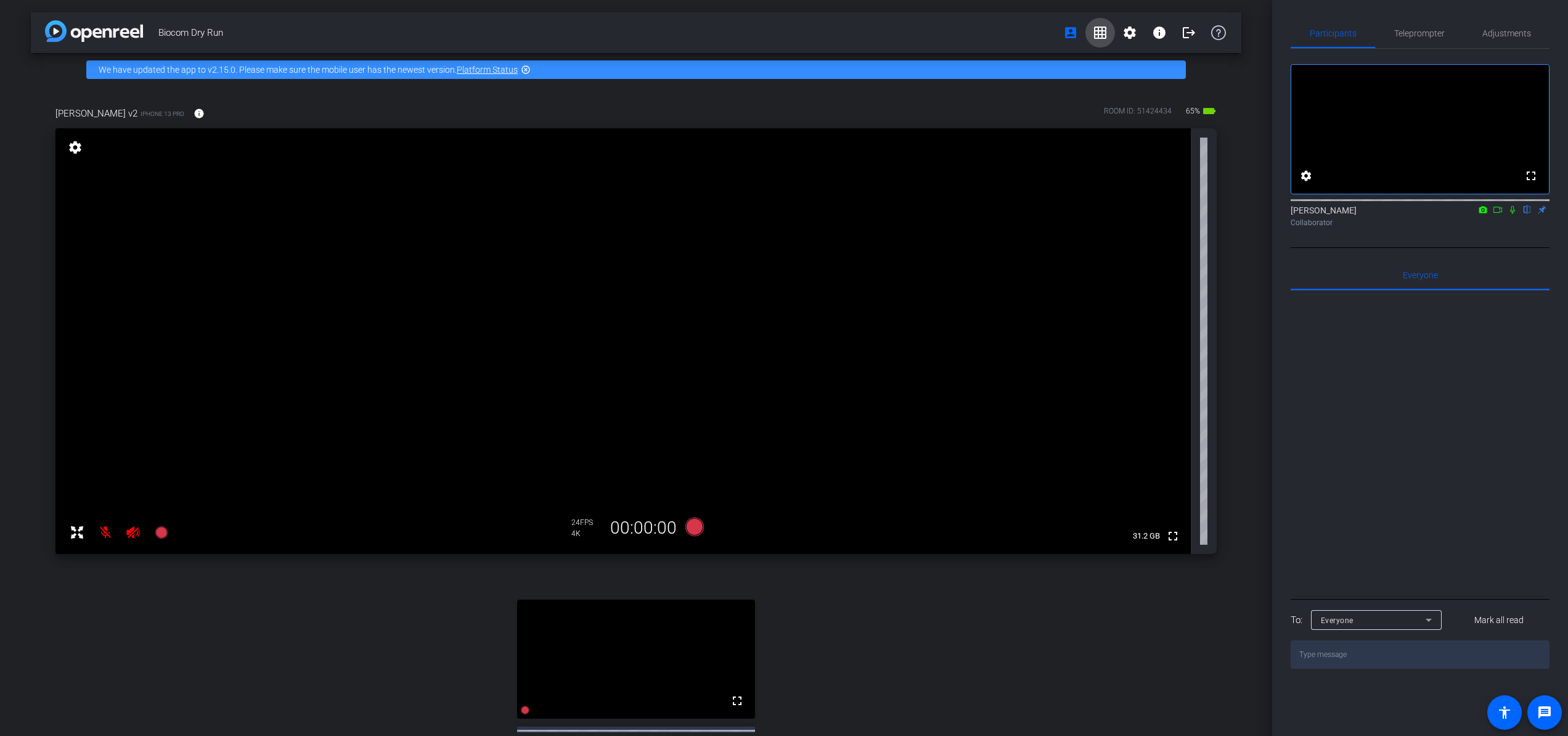
click at [1093, 34] on mat-icon "grid_on" at bounding box center [1100, 32] width 15 height 15
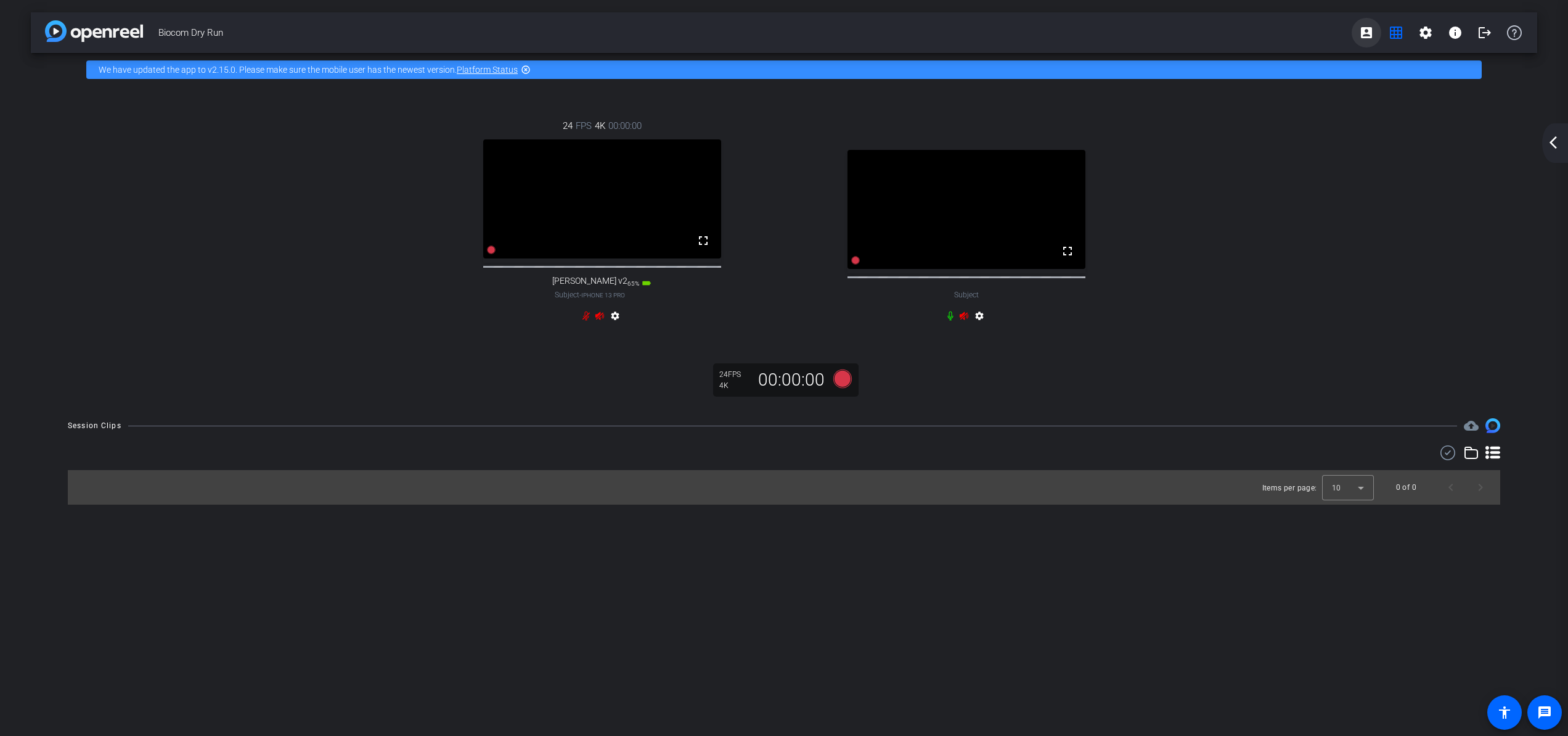
click at [1373, 27] on mat-icon "account_box" at bounding box center [1367, 32] width 15 height 15
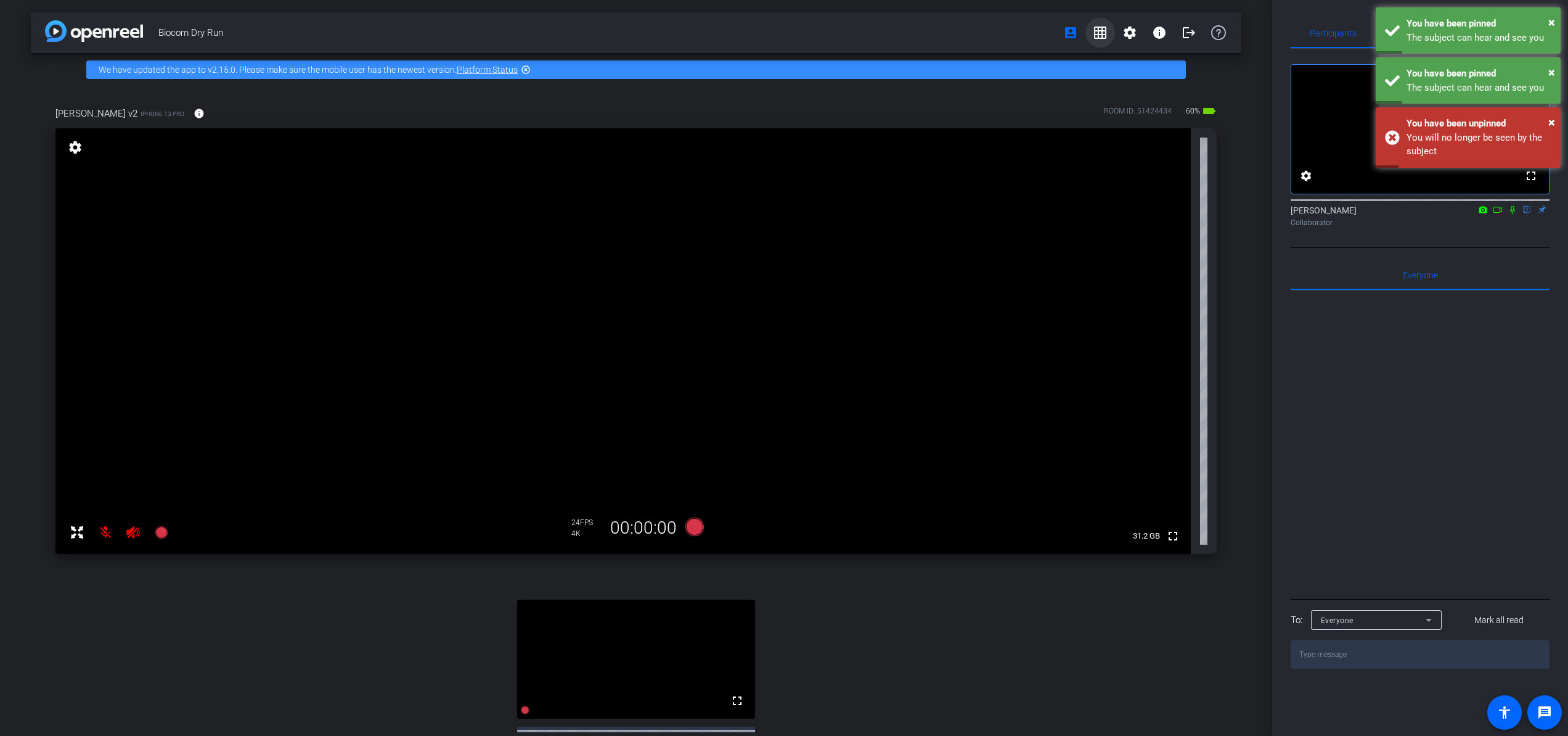
click at [1107, 31] on mat-icon "grid_on" at bounding box center [1100, 32] width 15 height 15
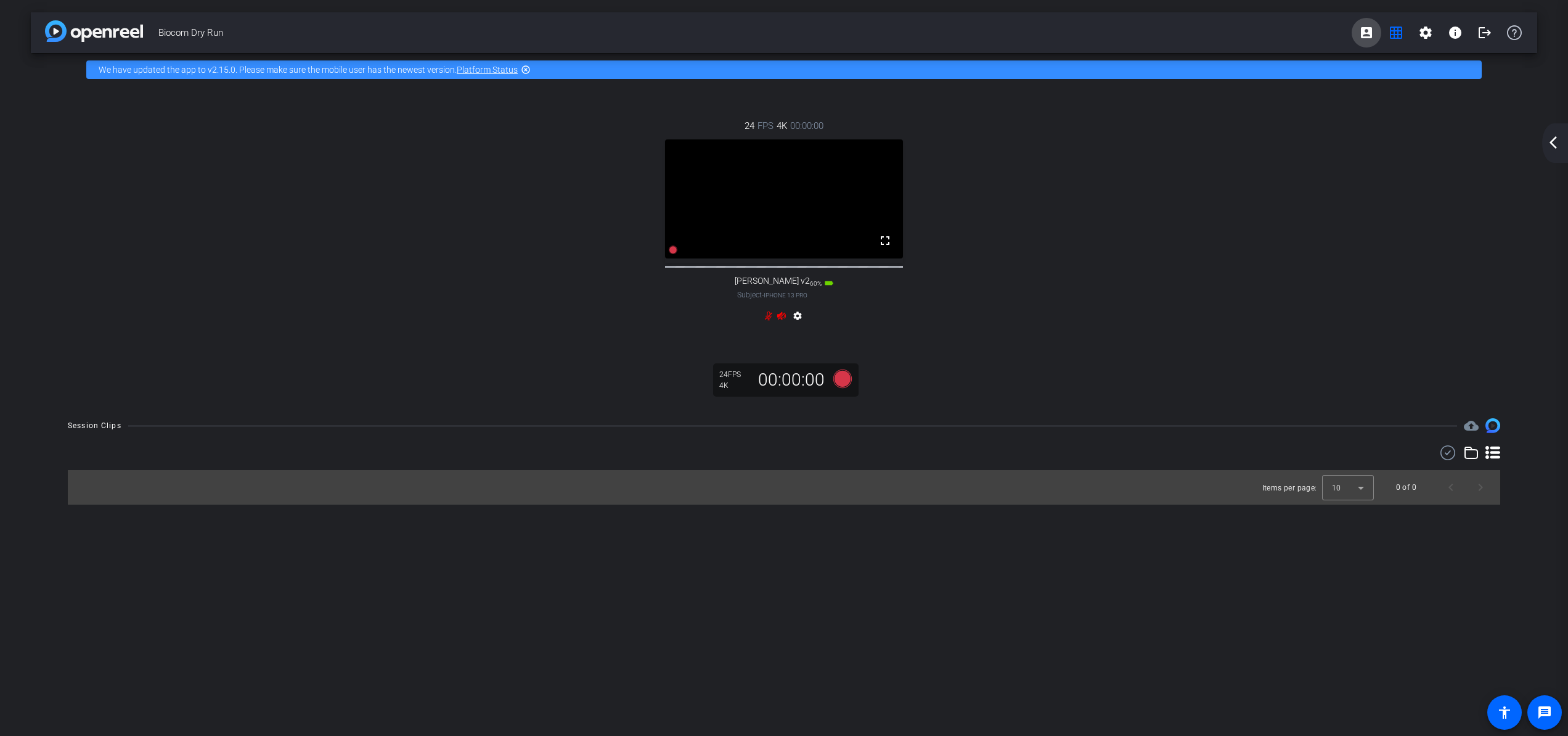
click at [1373, 27] on mat-icon "account_box" at bounding box center [1367, 32] width 15 height 15
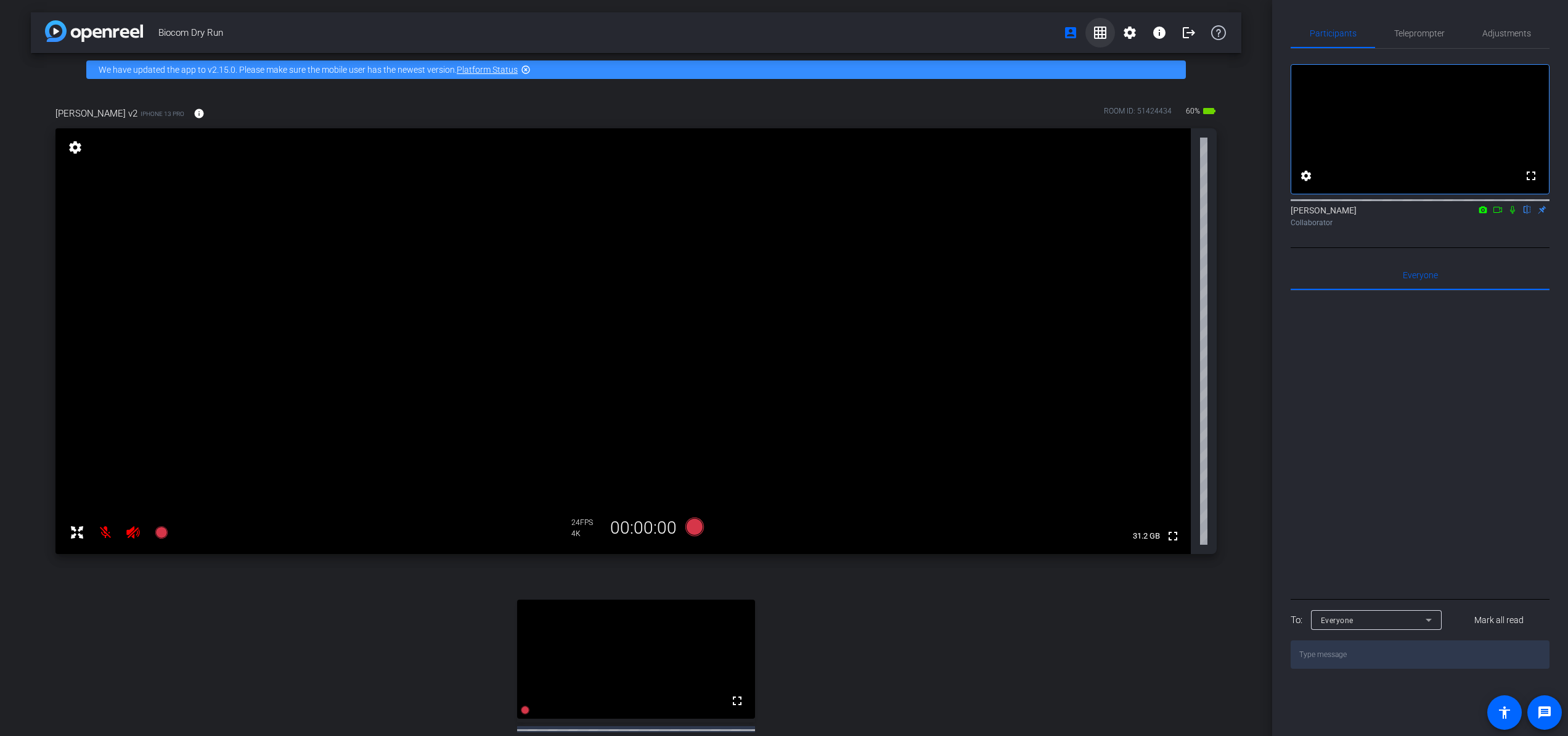
click at [1102, 39] on mat-icon "grid_on" at bounding box center [1100, 32] width 15 height 15
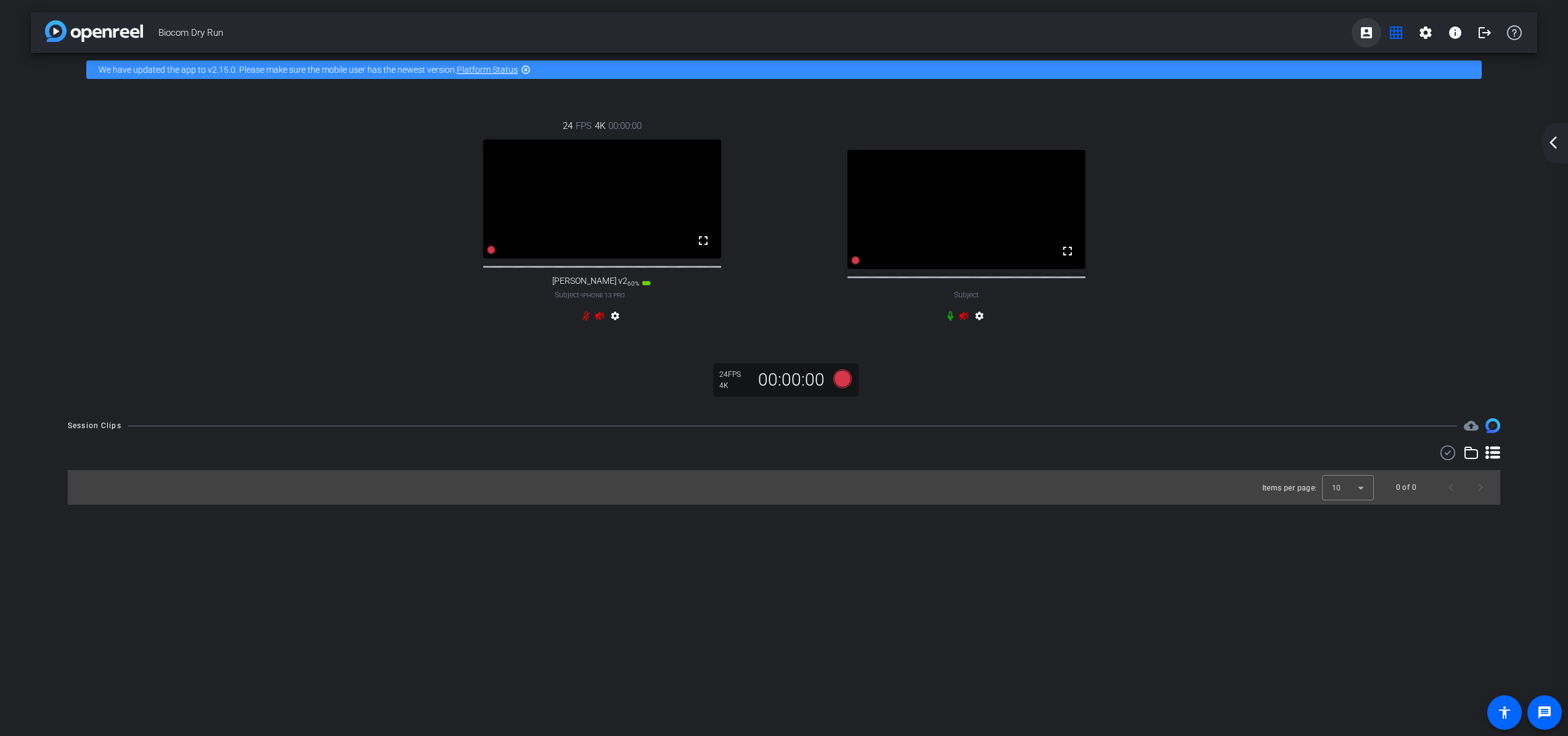
click at [1372, 27] on mat-icon "account_box" at bounding box center [1367, 32] width 15 height 15
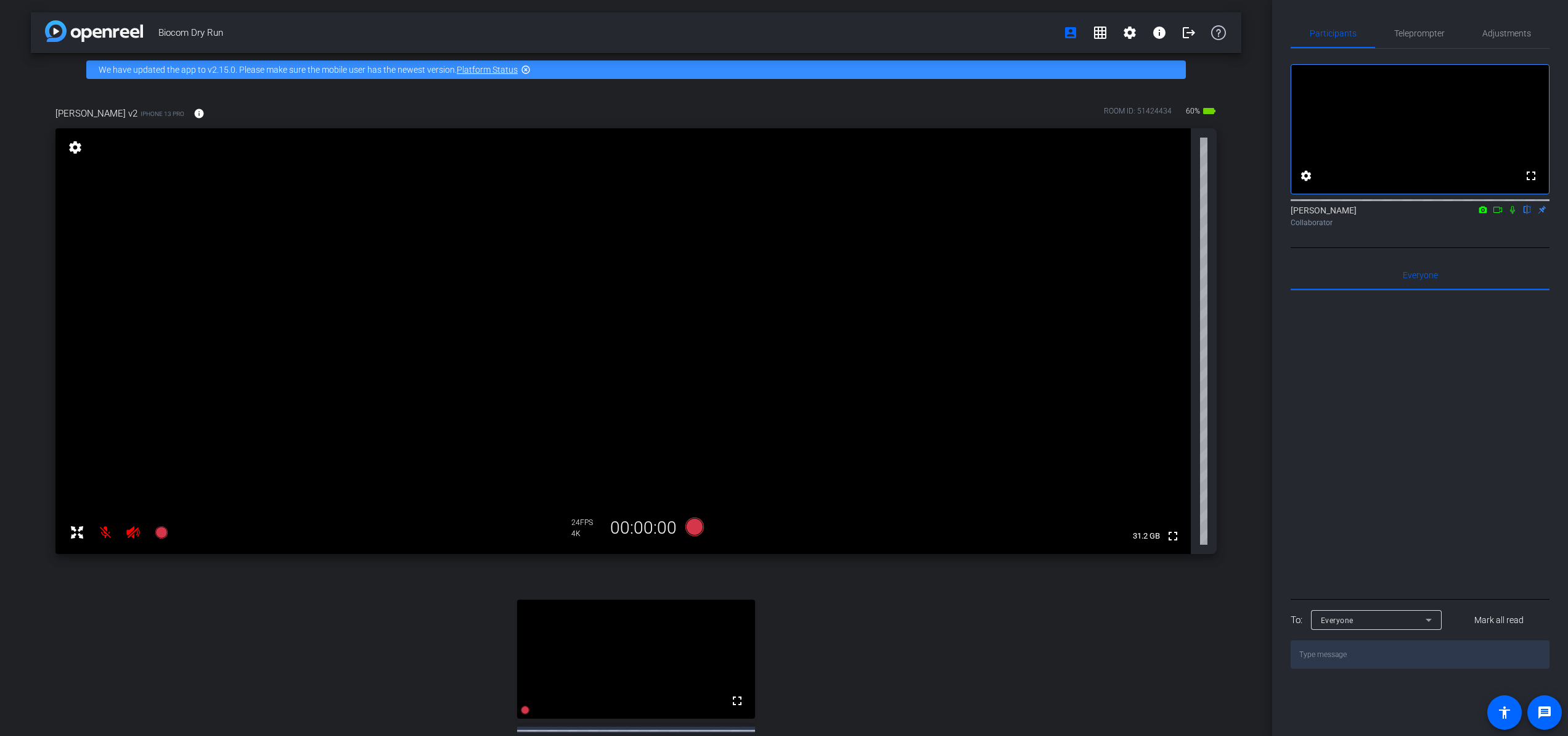
click at [1432, 227] on div "Steve flip Collaborator" at bounding box center [1421, 216] width 259 height 24
click at [1432, 34] on span "Adjustments" at bounding box center [1507, 33] width 49 height 9
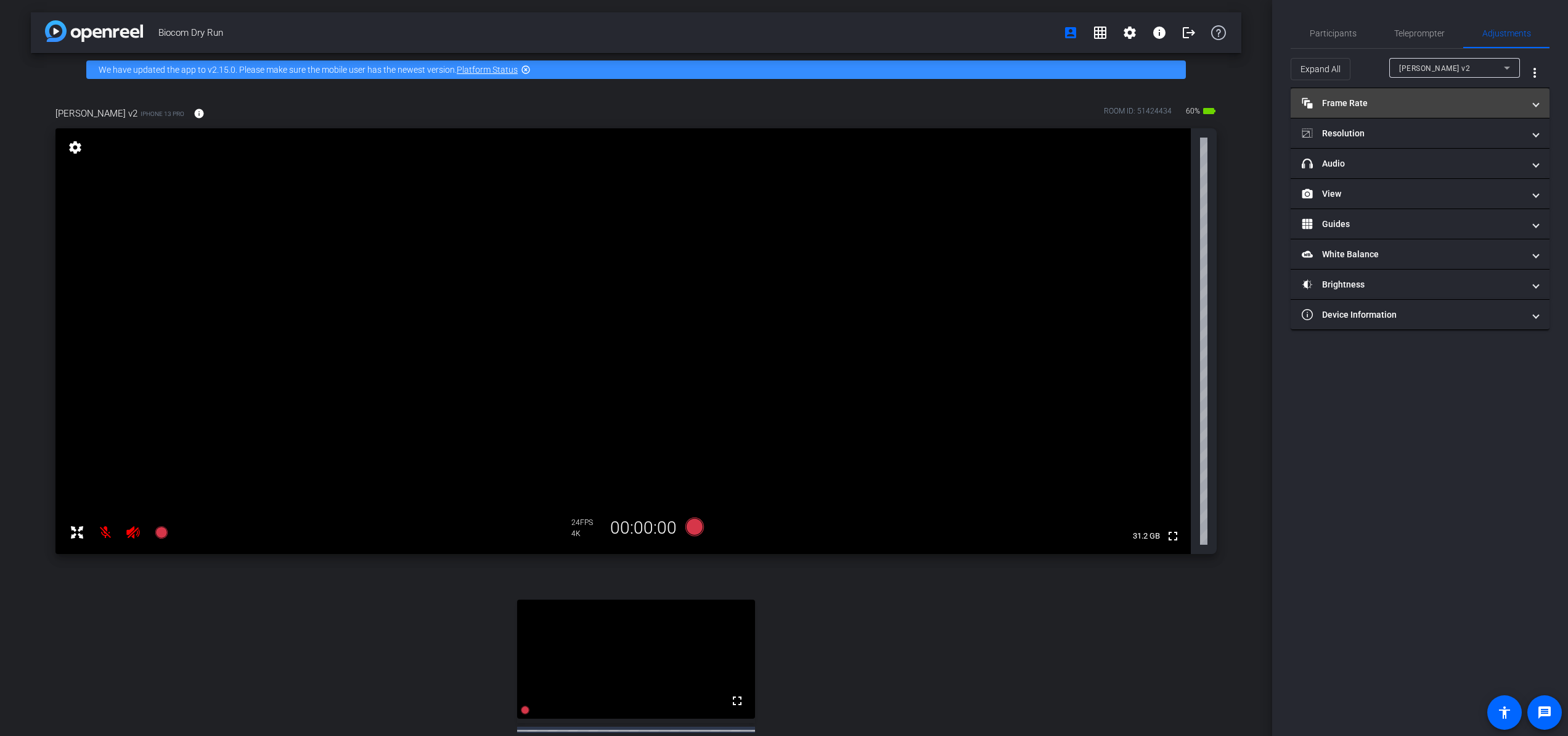
click at [1424, 98] on mat-panel-title "Frame Rate Frame Rate" at bounding box center [1413, 103] width 222 height 13
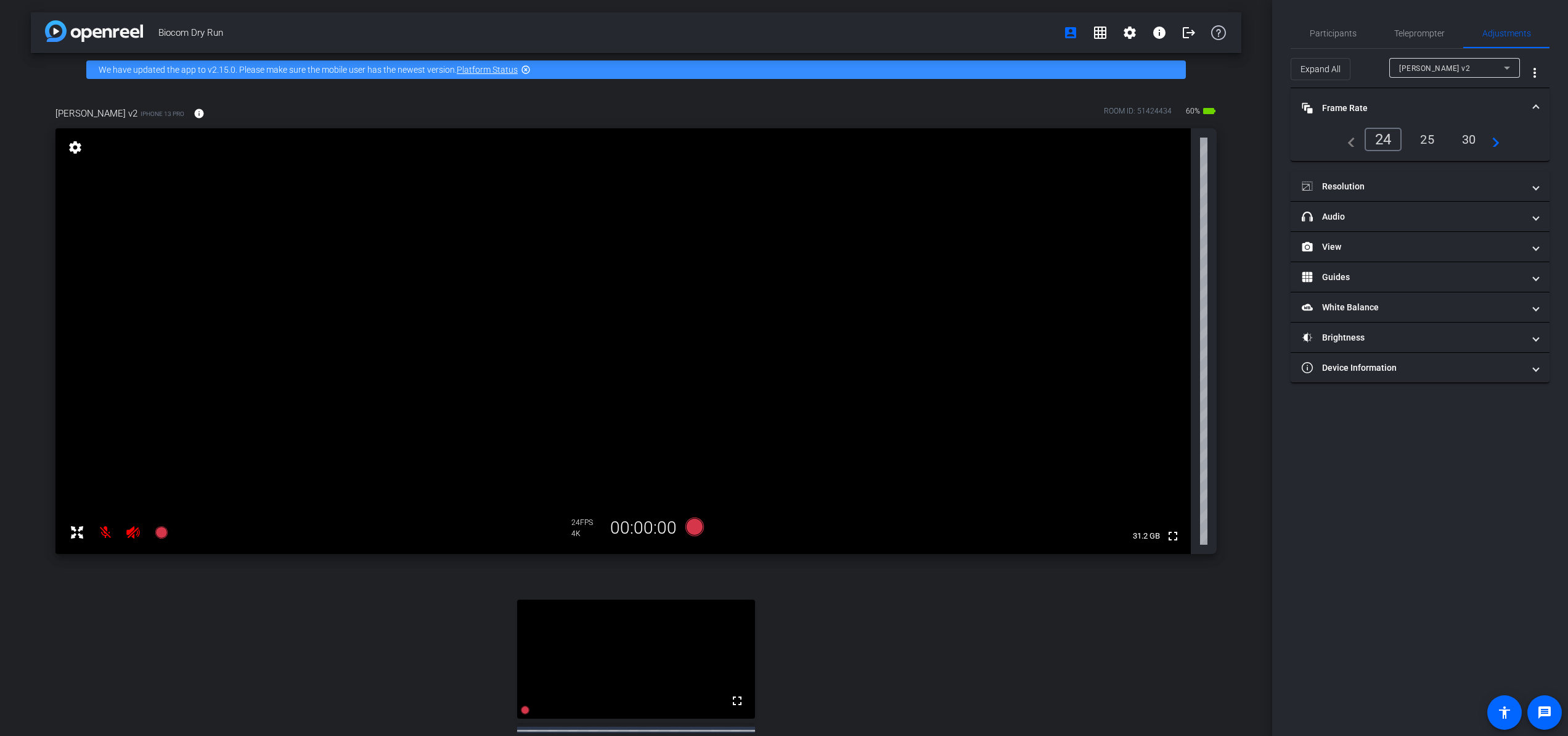
click at [1432, 141] on mat-icon "navigate_next" at bounding box center [1492, 139] width 15 height 15
click at [1432, 141] on mat-icon "navigate_next" at bounding box center [1490, 137] width 15 height 15
click at [1352, 144] on mat-icon "navigate_before" at bounding box center [1350, 137] width 15 height 15
click at [1367, 221] on mat-panel-title "headphone icon Audio" at bounding box center [1413, 216] width 222 height 13
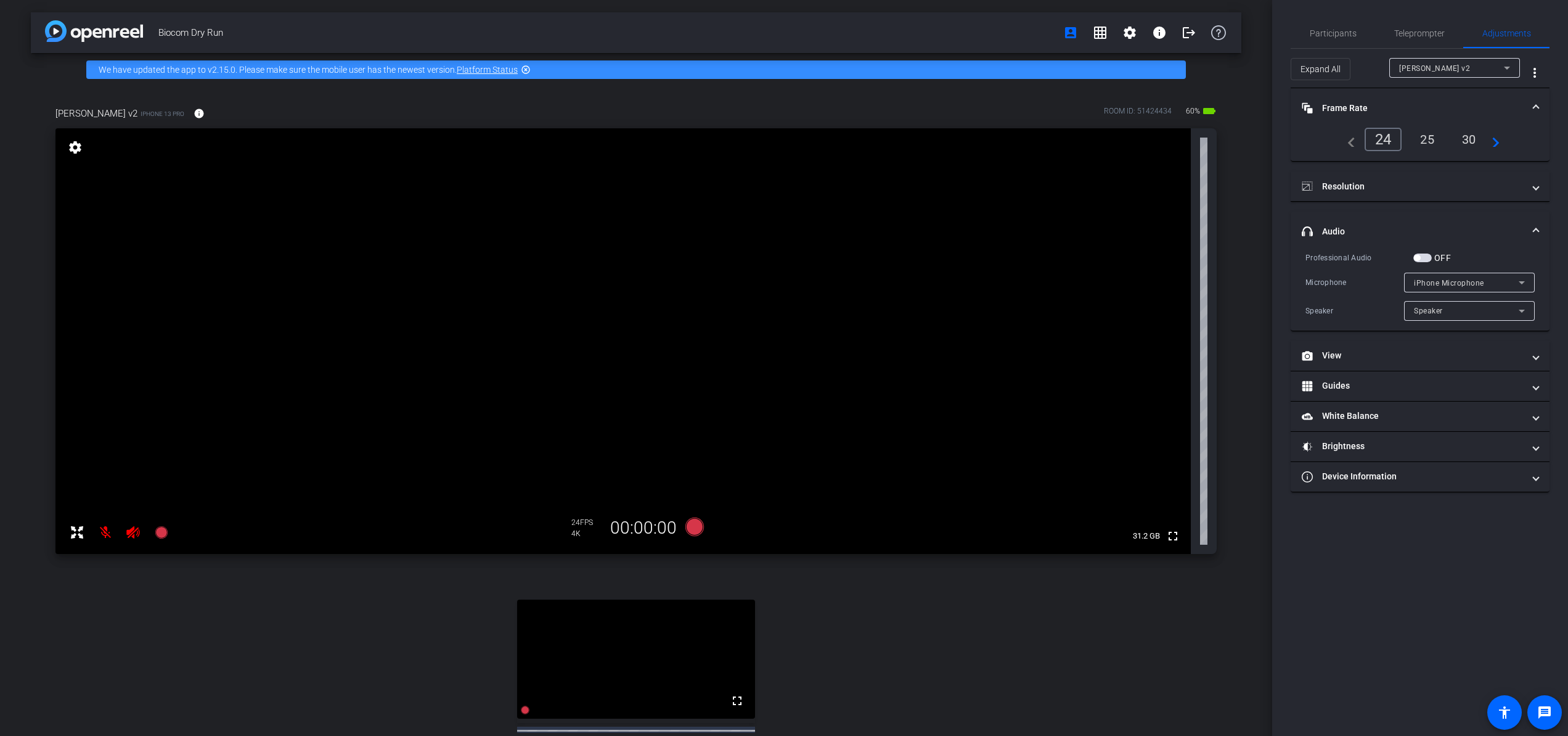
click at [1423, 256] on span "button" at bounding box center [1423, 258] width 19 height 9
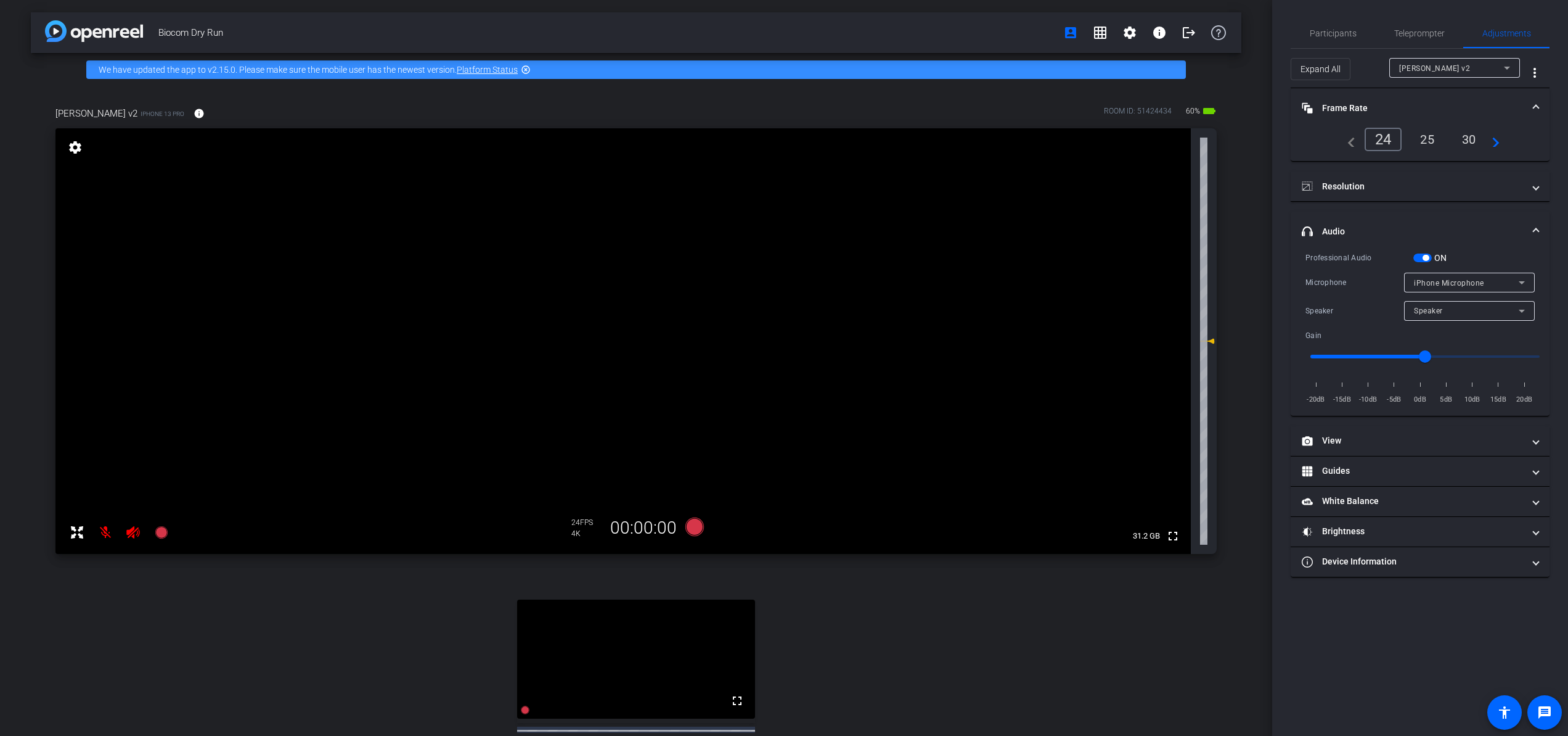
click at [1417, 259] on span "button" at bounding box center [1423, 258] width 19 height 9
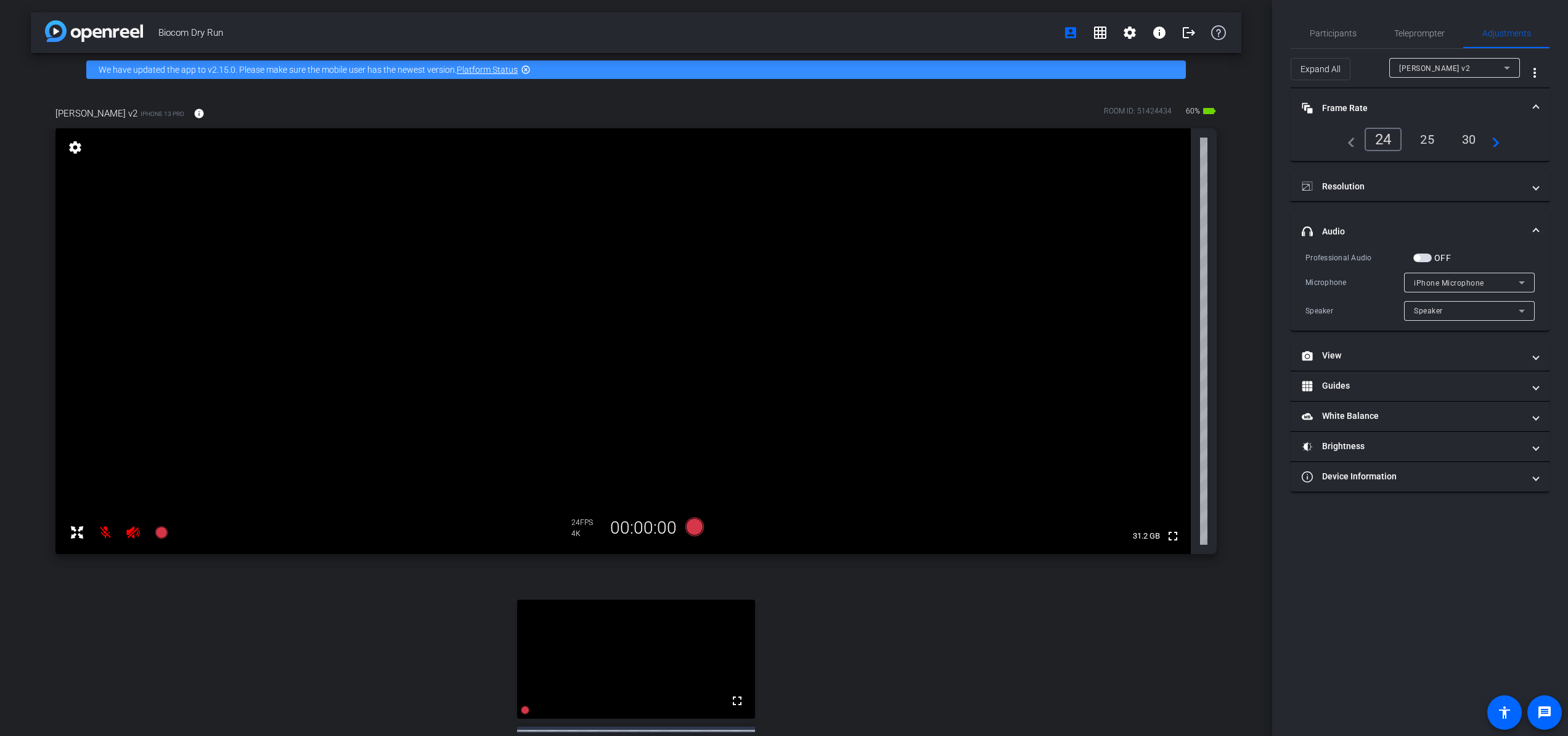
click at [1432, 105] on span at bounding box center [1536, 108] width 5 height 13
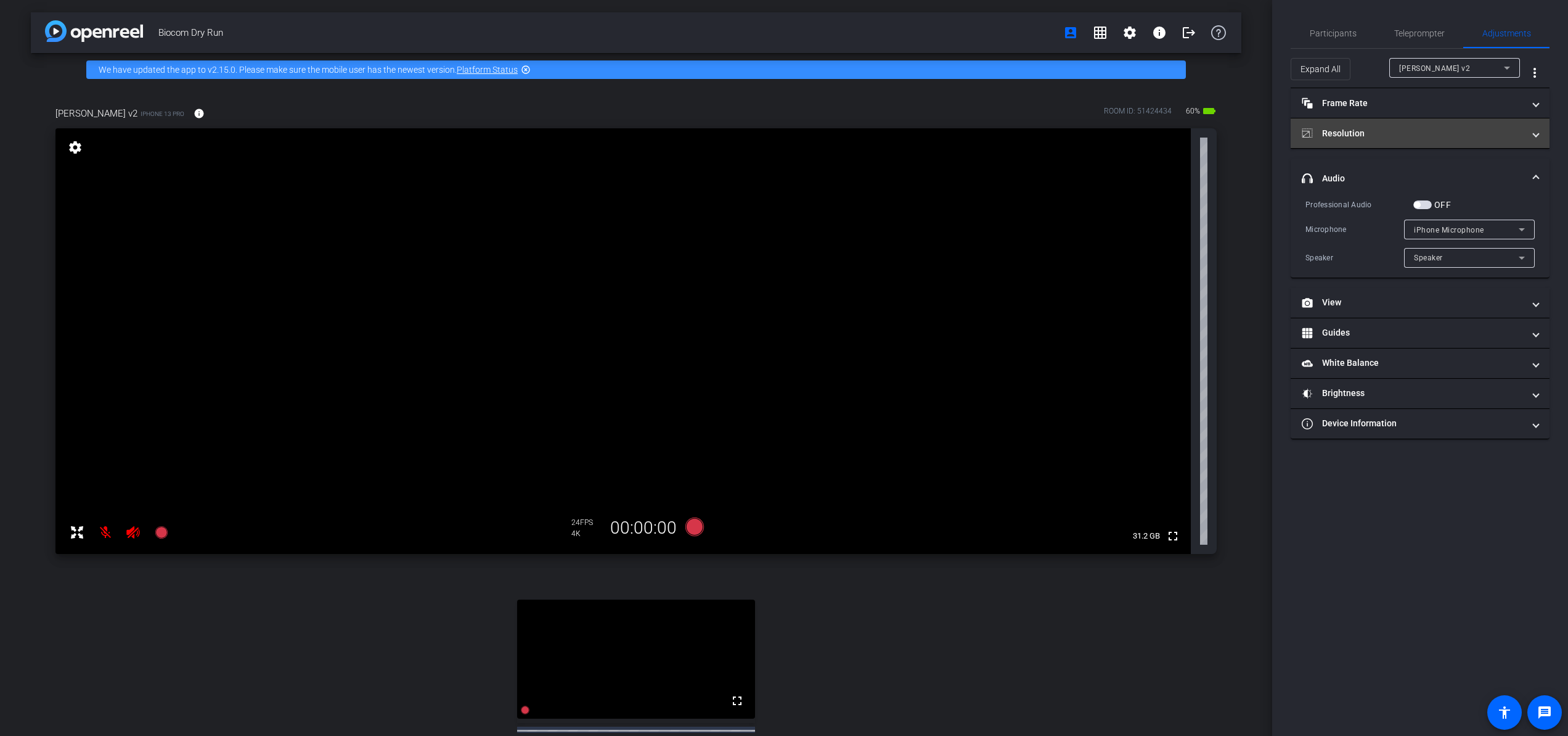
click at [1432, 125] on mat-expansion-panel-header "Resolution" at bounding box center [1421, 133] width 259 height 30
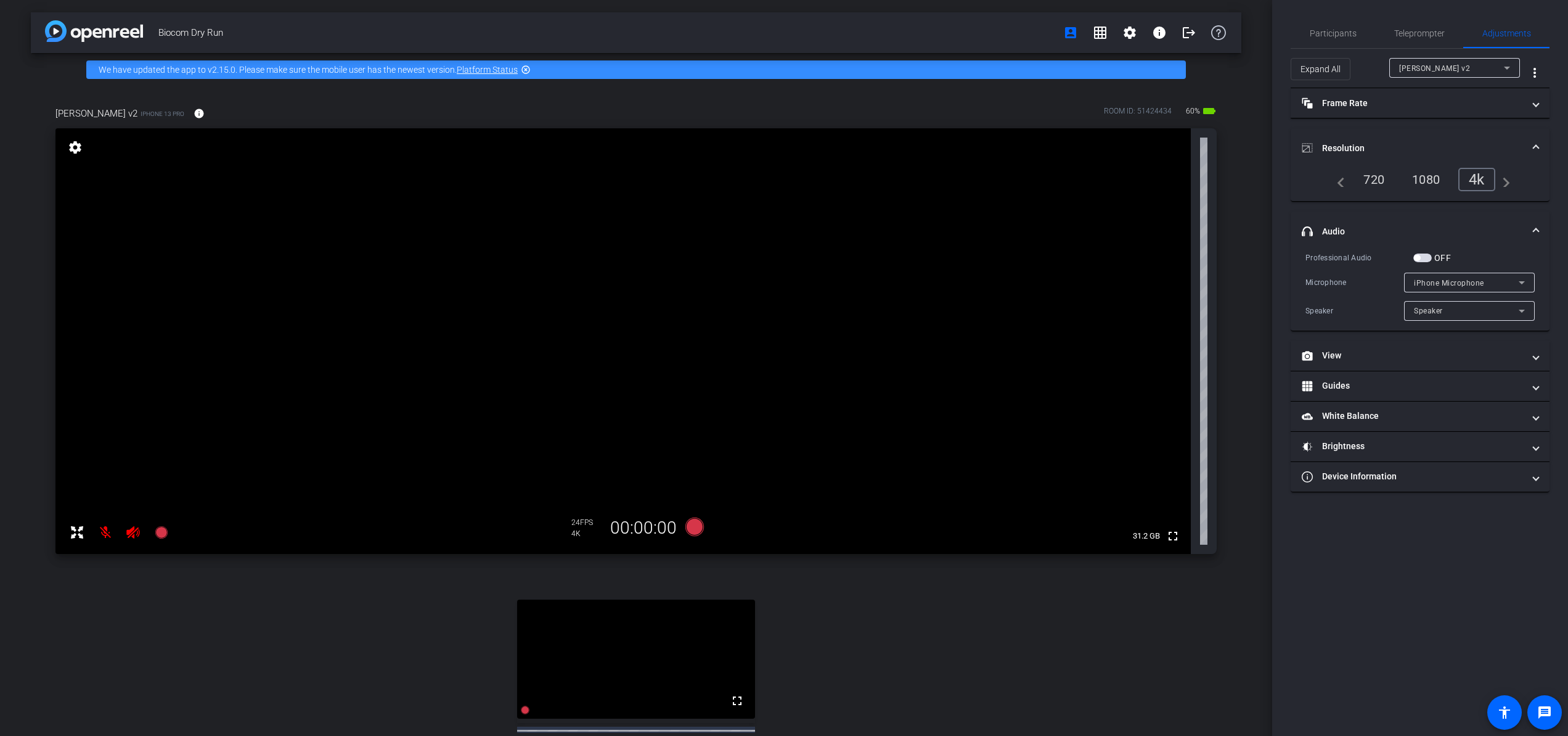
click at [1432, 125] on mat-accordion "Frame Rate Frame Rate navigate_before 24 25 30 navigate_next Resolution navigat…" at bounding box center [1421, 290] width 259 height 404
click at [1432, 135] on mat-expansion-panel-header "Resolution" at bounding box center [1421, 148] width 259 height 39
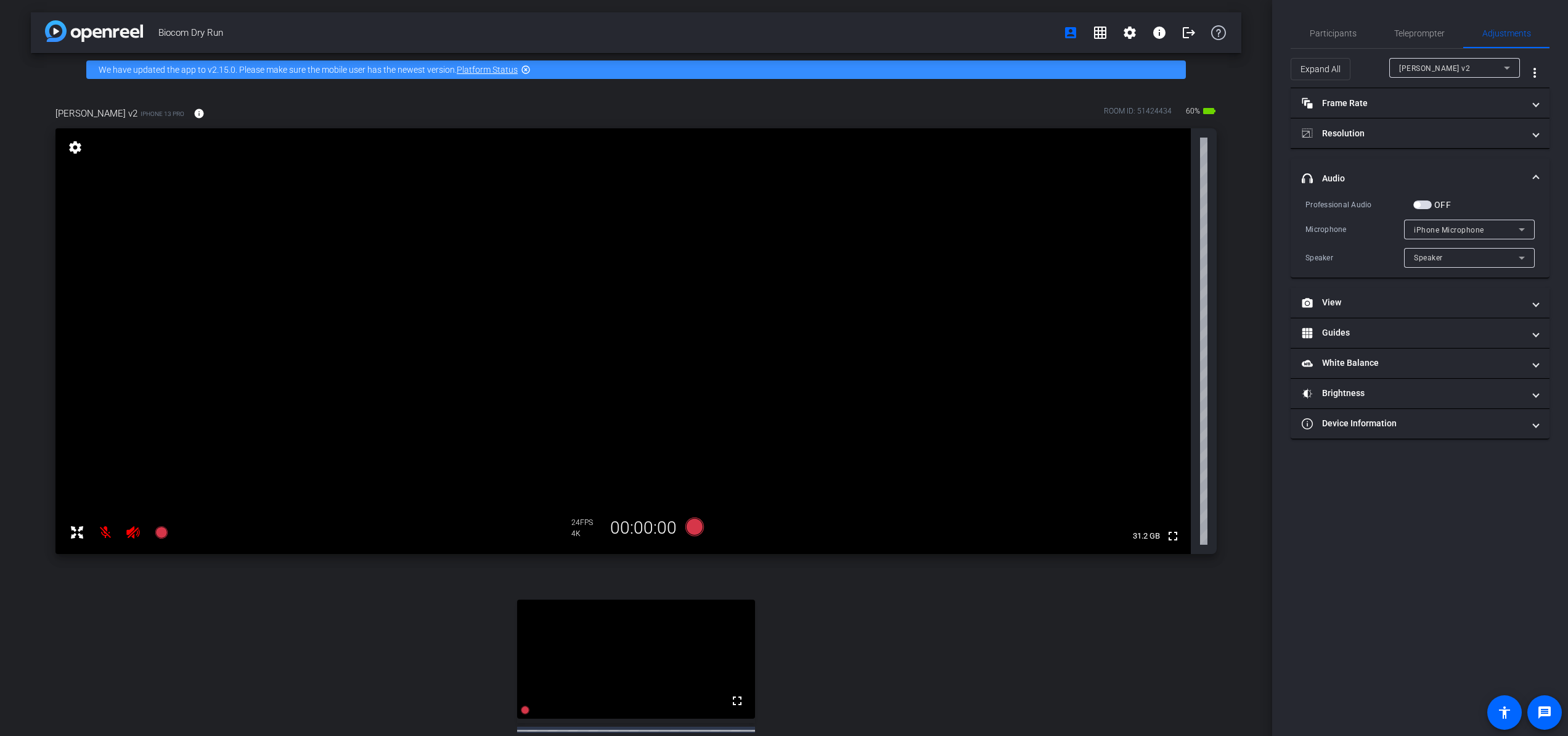
click at [1432, 232] on span "iPhone Microphone" at bounding box center [1450, 230] width 70 height 9
click at [1432, 232] on div at bounding box center [784, 368] width 1568 height 736
click at [1432, 262] on div "Speaker" at bounding box center [1467, 257] width 105 height 15
click at [1432, 262] on div at bounding box center [784, 368] width 1568 height 736
click at [1432, 177] on mat-panel-title "headphone icon Audio" at bounding box center [1413, 178] width 222 height 13
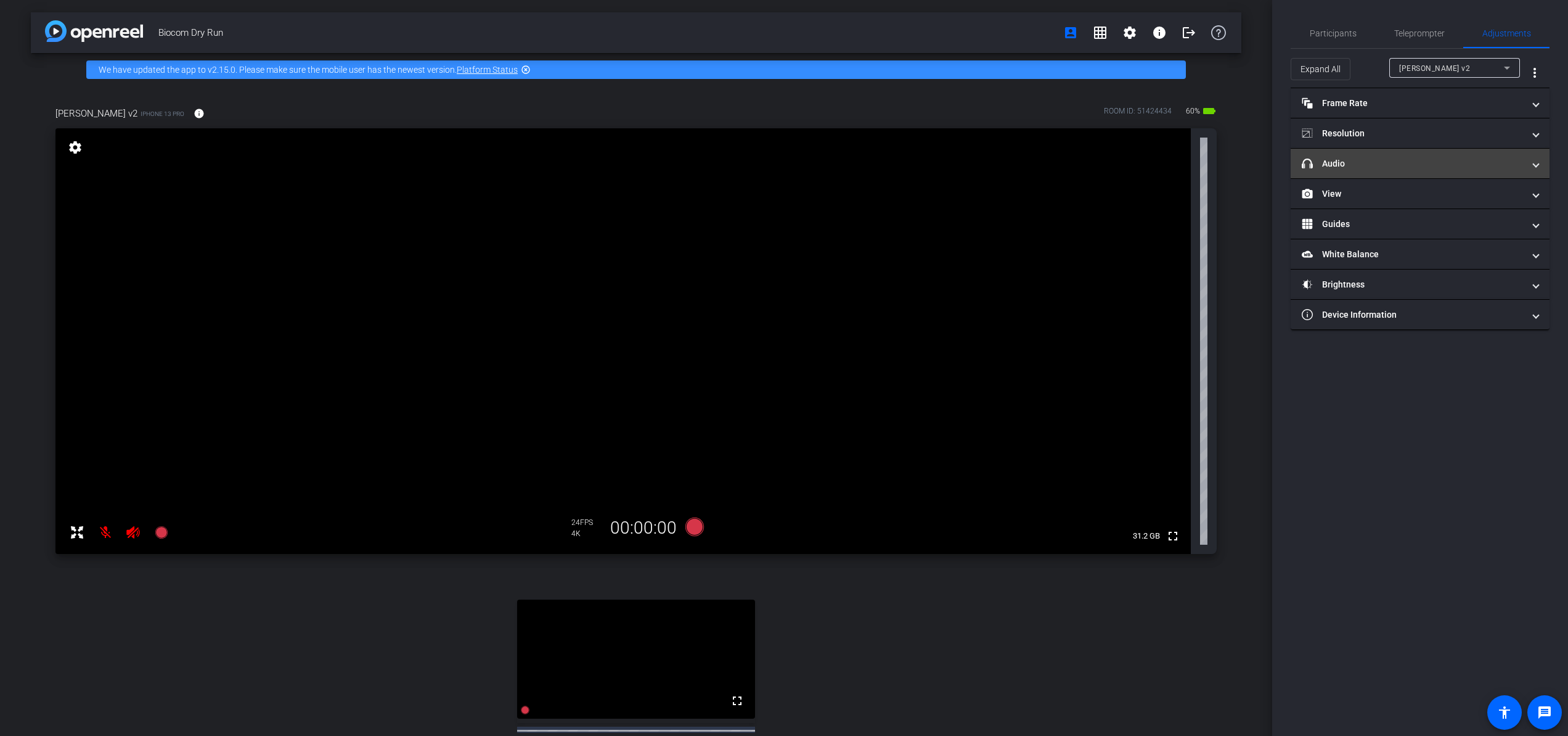
click at [1432, 169] on mat-panel-title "headphone icon Audio" at bounding box center [1413, 163] width 222 height 13
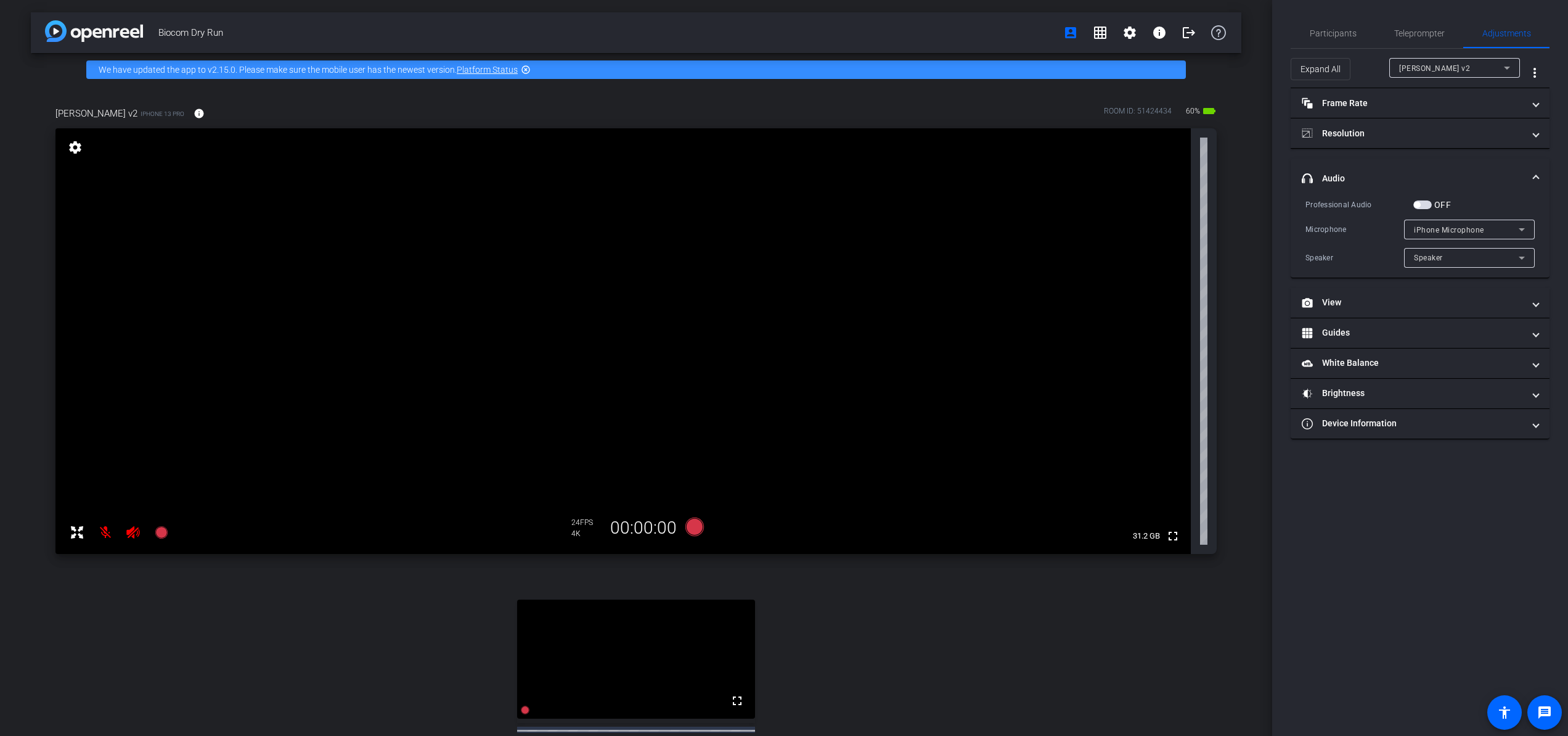
click at [1432, 255] on span "Speaker" at bounding box center [1429, 258] width 29 height 9
click at [1432, 256] on div at bounding box center [784, 368] width 1568 height 736
click at [1432, 69] on div "Lisha v2" at bounding box center [1451, 68] width 105 height 15
click at [1432, 69] on div at bounding box center [784, 368] width 1568 height 736
click at [1432, 257] on div "Speaker" at bounding box center [1467, 257] width 105 height 15
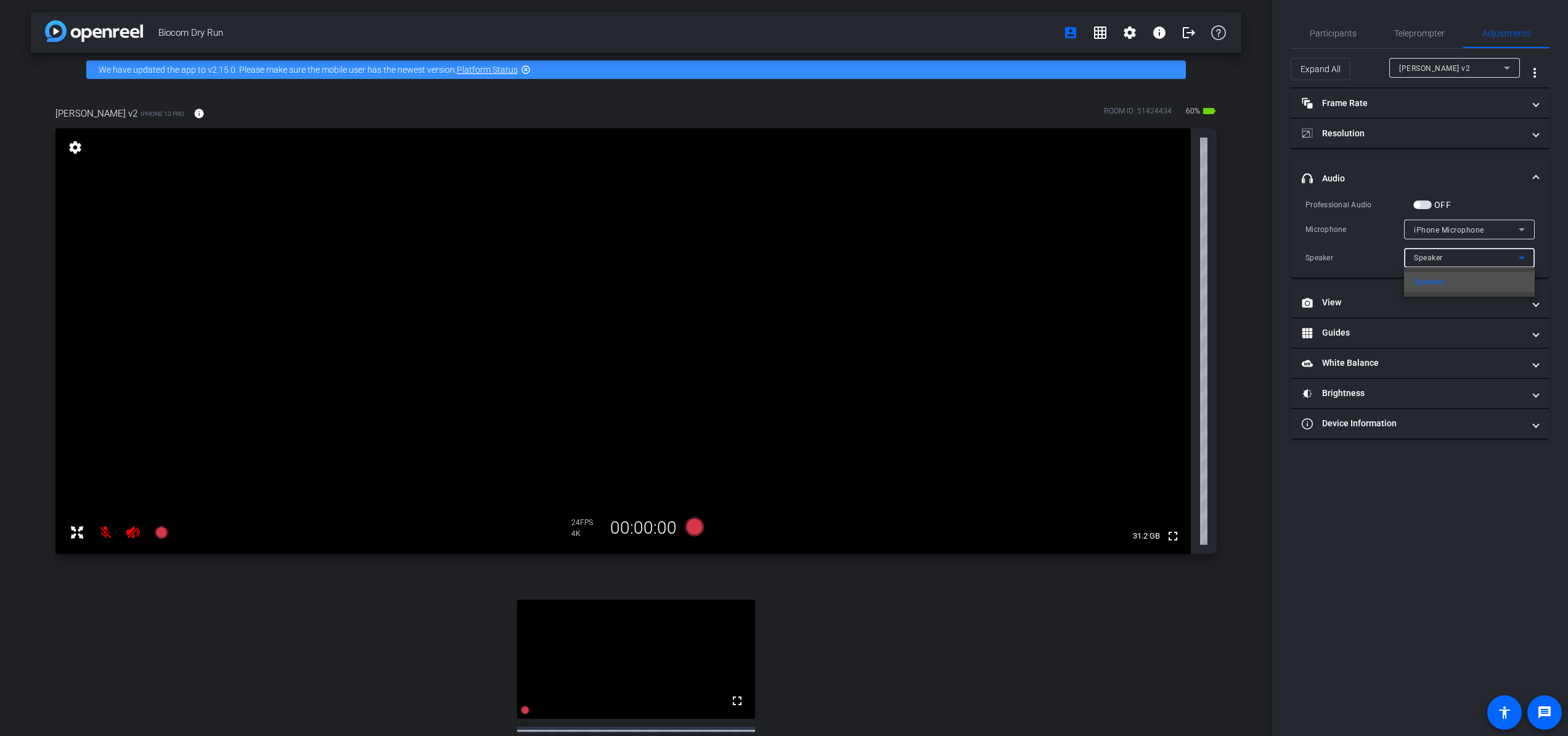
click at [1432, 257] on div at bounding box center [784, 368] width 1568 height 736
click at [1432, 227] on div "iPhone Microphone" at bounding box center [1467, 230] width 105 height 15
click at [1432, 227] on div at bounding box center [784, 368] width 1568 height 736
click at [1430, 203] on span "button" at bounding box center [1423, 205] width 19 height 9
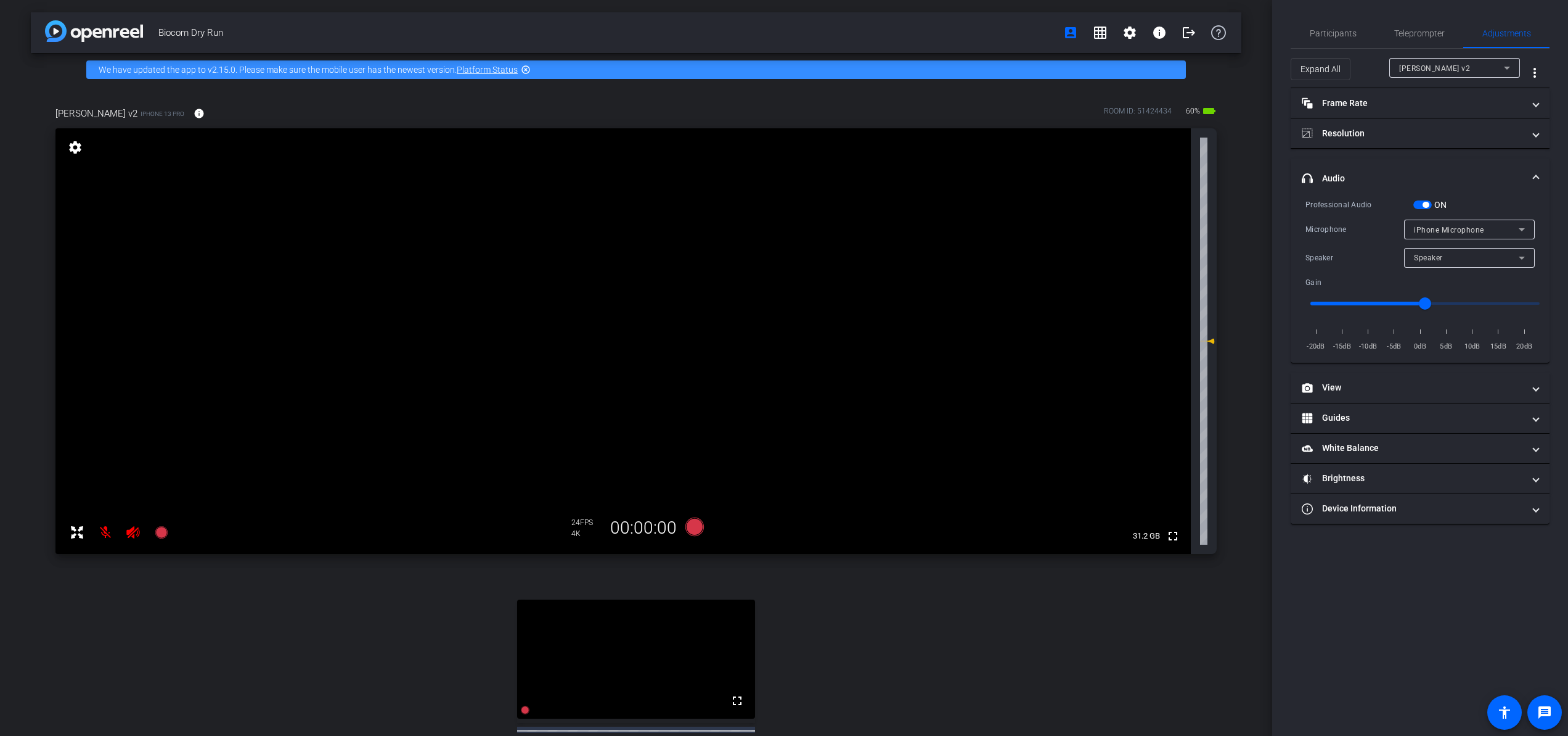
click at [1432, 256] on div "Speaker" at bounding box center [1467, 257] width 105 height 15
click at [1432, 256] on div at bounding box center [784, 368] width 1568 height 736
click at [1419, 204] on span "button" at bounding box center [1423, 205] width 19 height 9
click at [1430, 202] on span "button" at bounding box center [1423, 205] width 19 height 9
drag, startPoint x: 1428, startPoint y: 302, endPoint x: 1465, endPoint y: 302, distance: 37.0
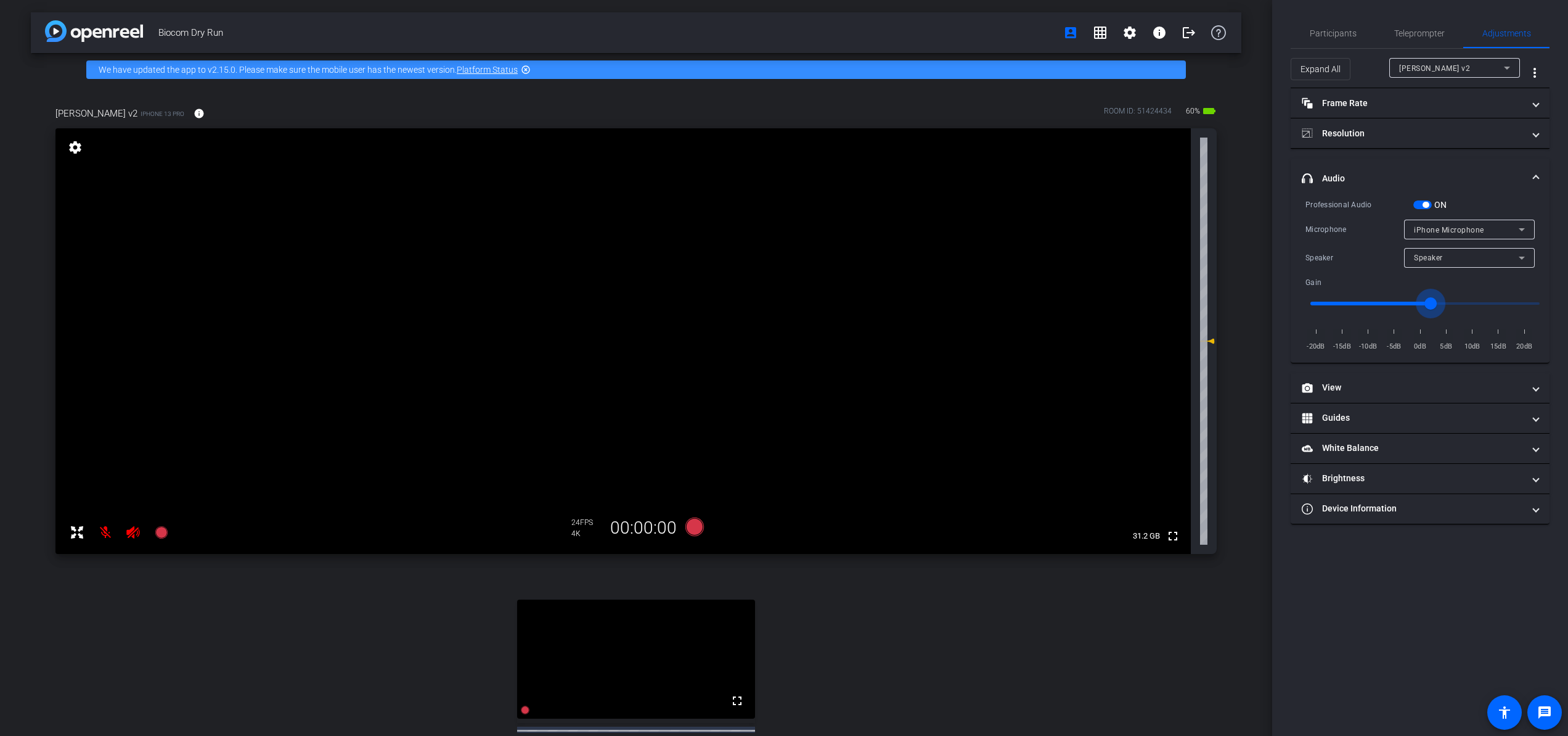
click at [1432, 302] on input "range" at bounding box center [1426, 304] width 255 height 27
drag, startPoint x: 1465, startPoint y: 302, endPoint x: 1436, endPoint y: 302, distance: 29.0
click at [1432, 302] on input "range" at bounding box center [1426, 304] width 255 height 27
click at [1421, 302] on input "range" at bounding box center [1426, 304] width 255 height 27
click at [1425, 302] on input "range" at bounding box center [1426, 304] width 255 height 27
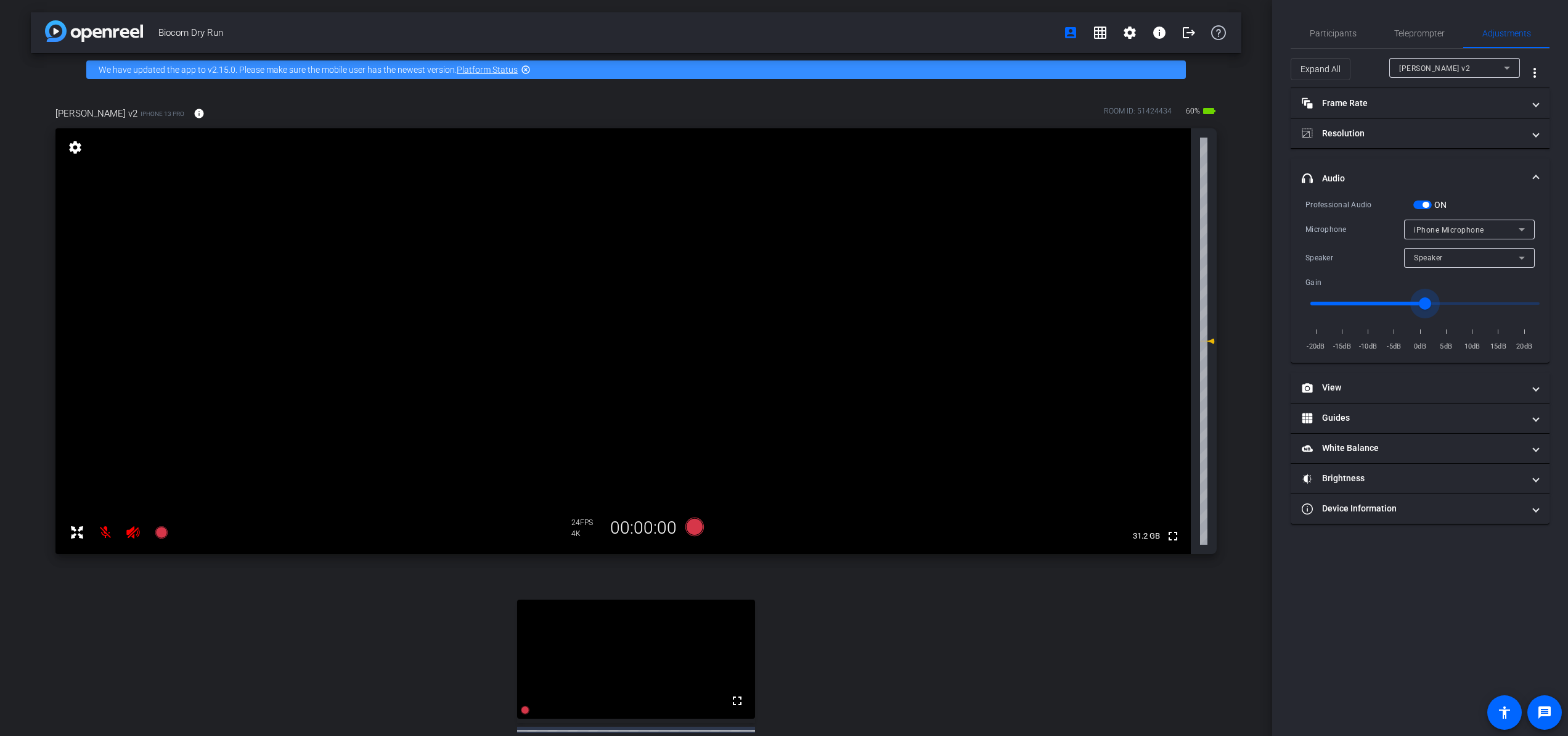
click at [1432, 308] on input "range" at bounding box center [1426, 304] width 255 height 27
click at [1432, 303] on input "range" at bounding box center [1426, 304] width 255 height 27
click at [1432, 298] on input "range" at bounding box center [1426, 304] width 255 height 27
click at [1432, 301] on input "range" at bounding box center [1426, 304] width 255 height 27
click at [1432, 302] on input "range" at bounding box center [1426, 304] width 255 height 27
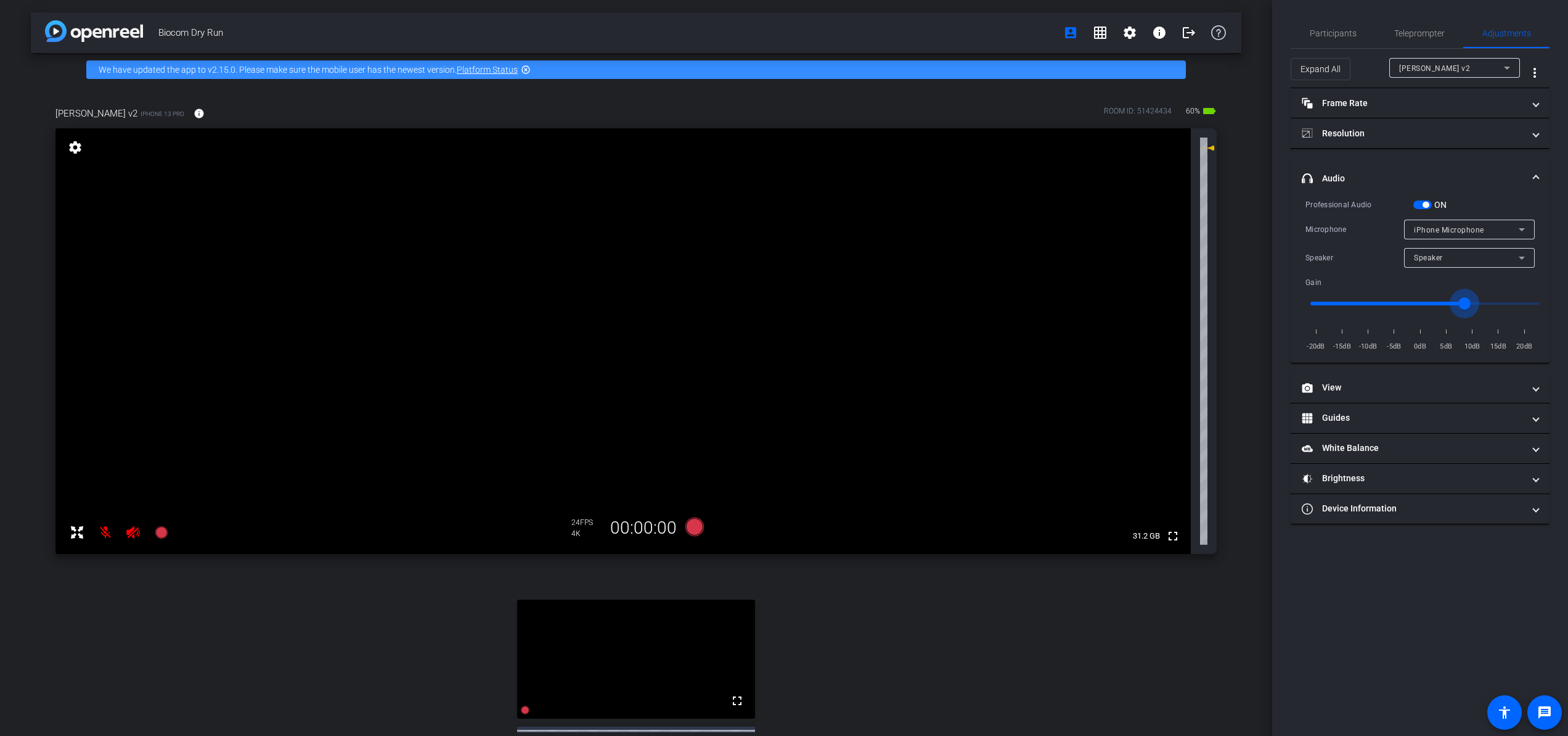
click at [1432, 305] on input "range" at bounding box center [1426, 304] width 255 height 27
click at [1432, 306] on input "range" at bounding box center [1426, 304] width 255 height 27
type input "3"
click at [1432, 305] on input "range" at bounding box center [1426, 304] width 255 height 27
click at [110, 537] on mat-icon at bounding box center [105, 532] width 25 height 25
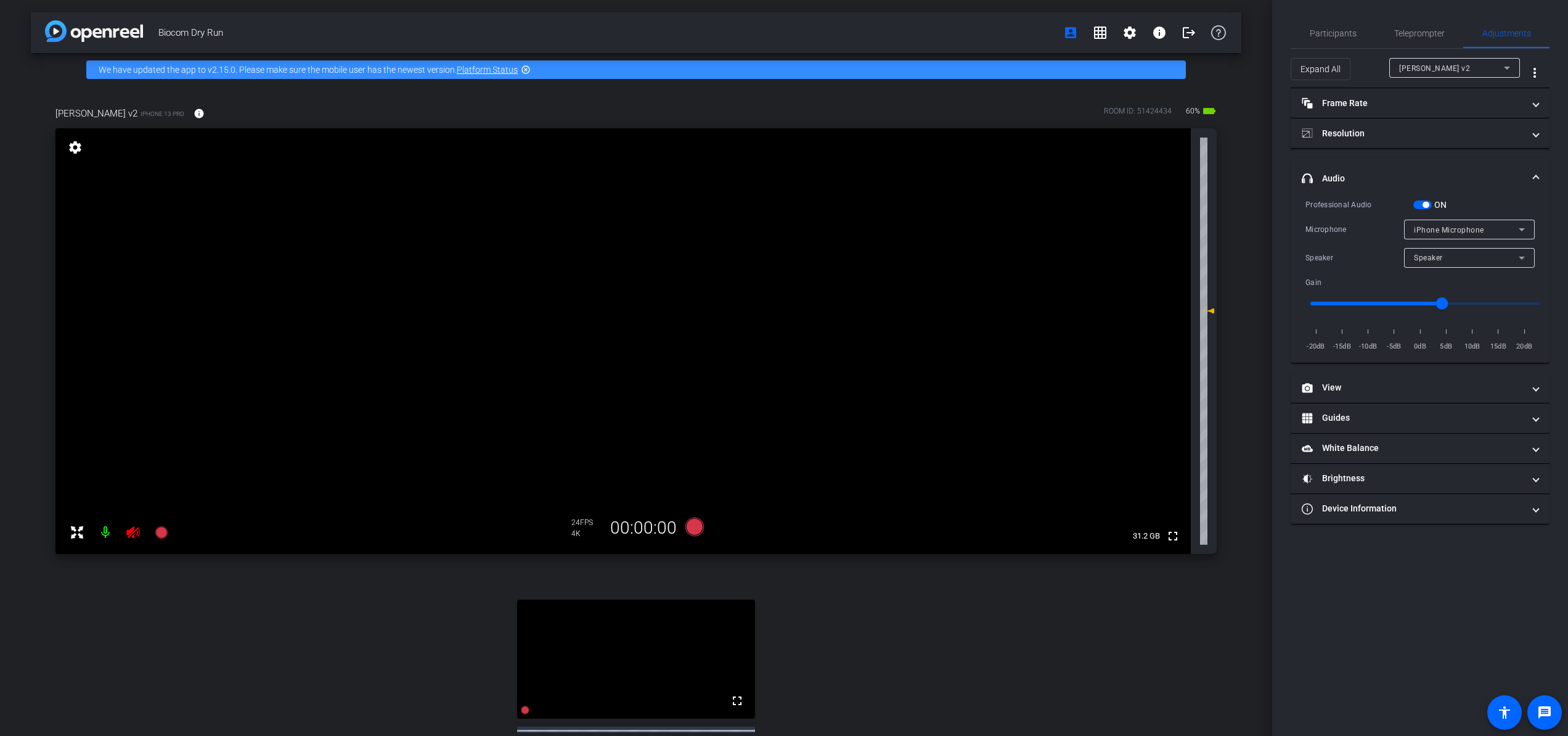
click at [109, 537] on mat-icon at bounding box center [105, 532] width 25 height 25
click at [102, 534] on mat-icon at bounding box center [105, 532] width 25 height 25
click at [133, 533] on icon at bounding box center [133, 532] width 15 height 15
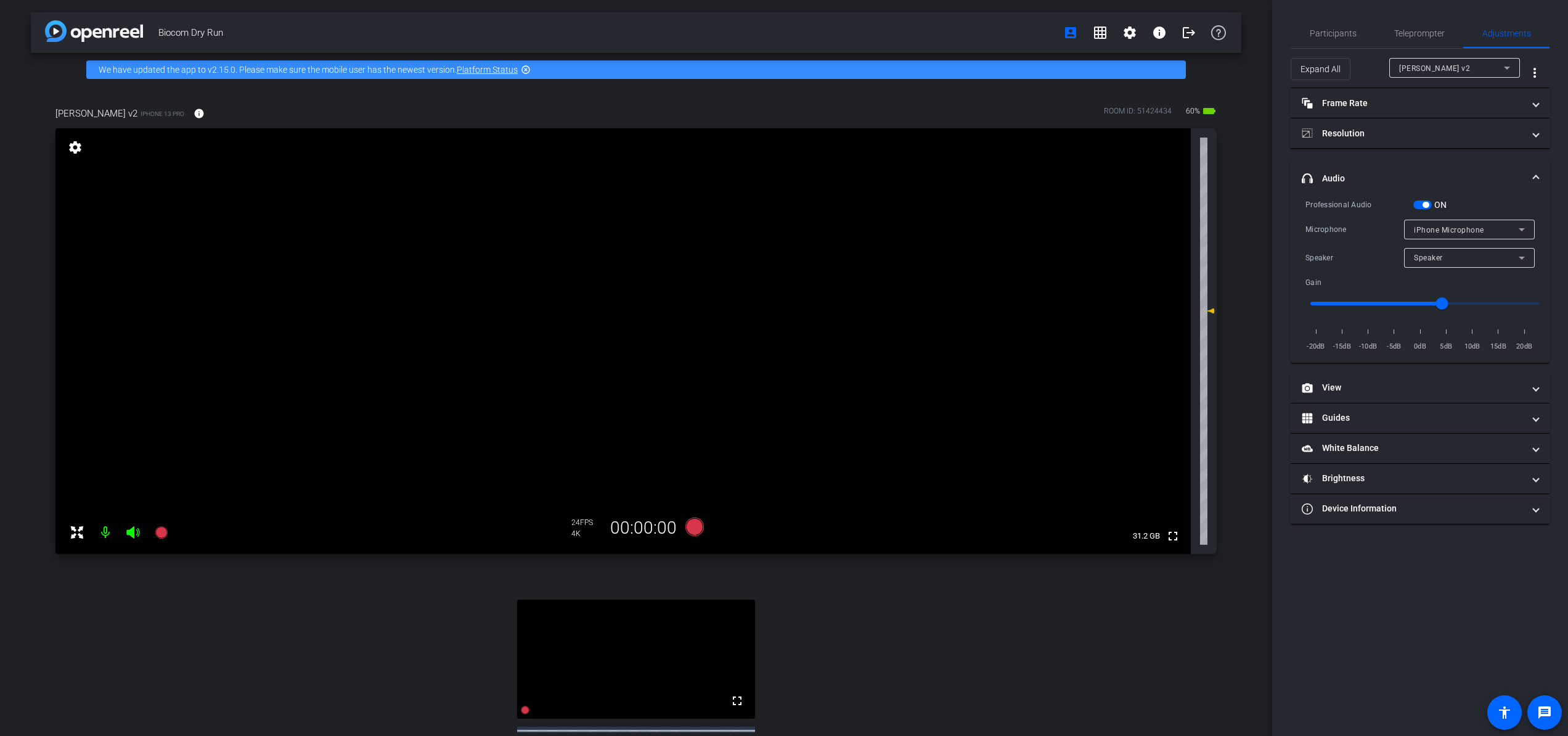
click at [135, 528] on icon at bounding box center [133, 532] width 15 height 15
click at [108, 531] on mat-icon at bounding box center [105, 532] width 25 height 25
click at [108, 530] on mat-icon at bounding box center [105, 532] width 25 height 25
click at [1338, 33] on span "Participants" at bounding box center [1333, 33] width 47 height 9
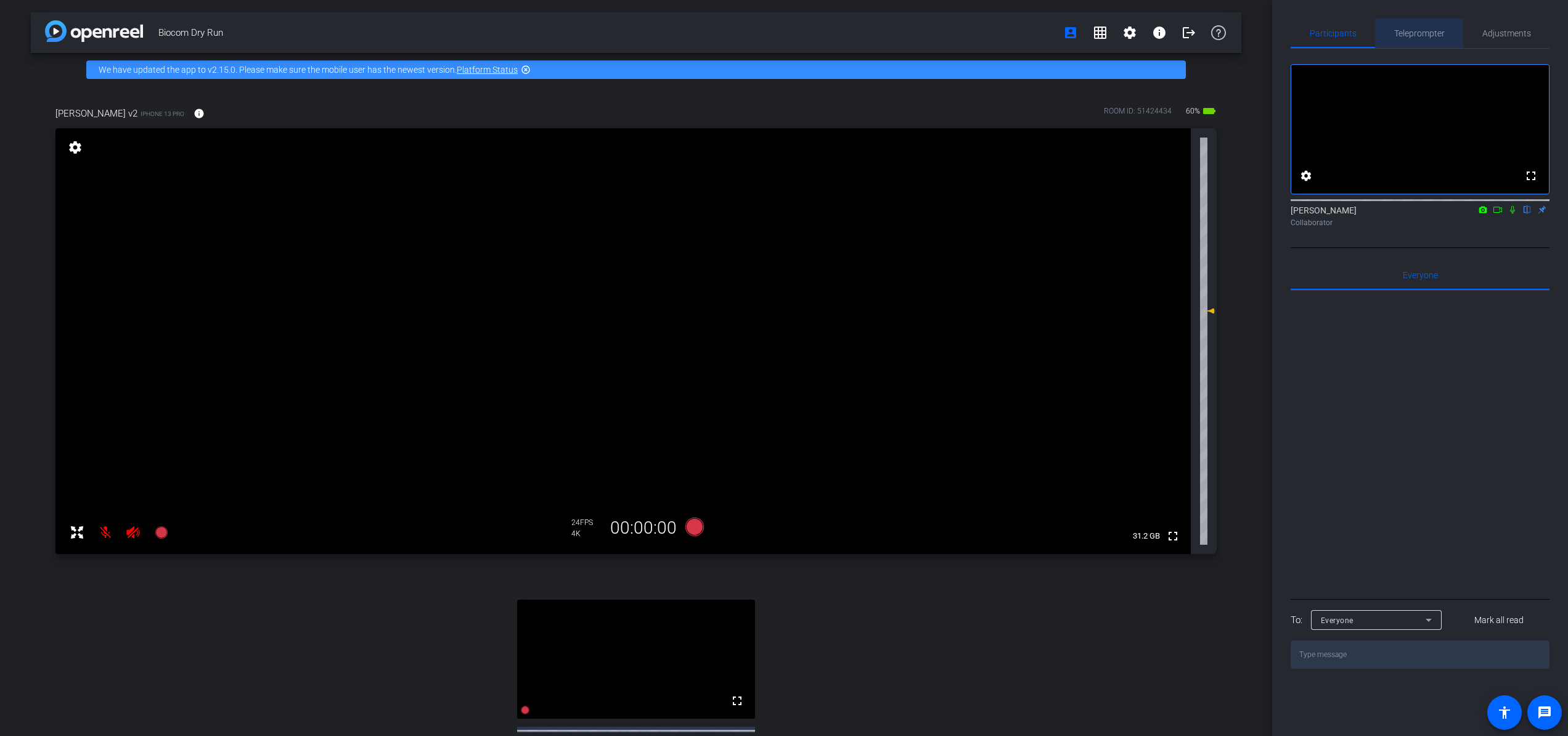
click at [1427, 32] on span "Teleprompter" at bounding box center [1420, 33] width 51 height 9
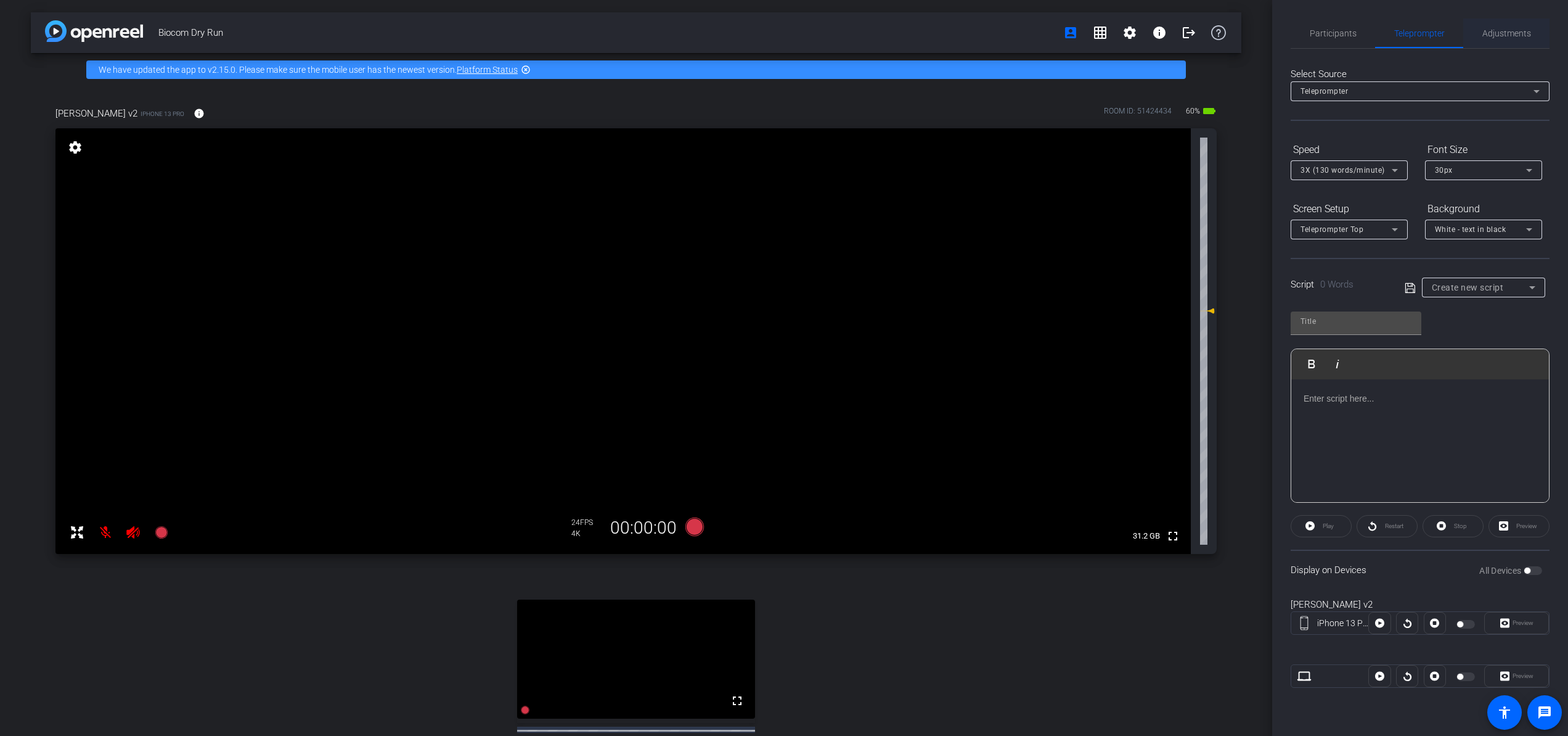
click at [1432, 29] on span "Adjustments" at bounding box center [1507, 33] width 49 height 9
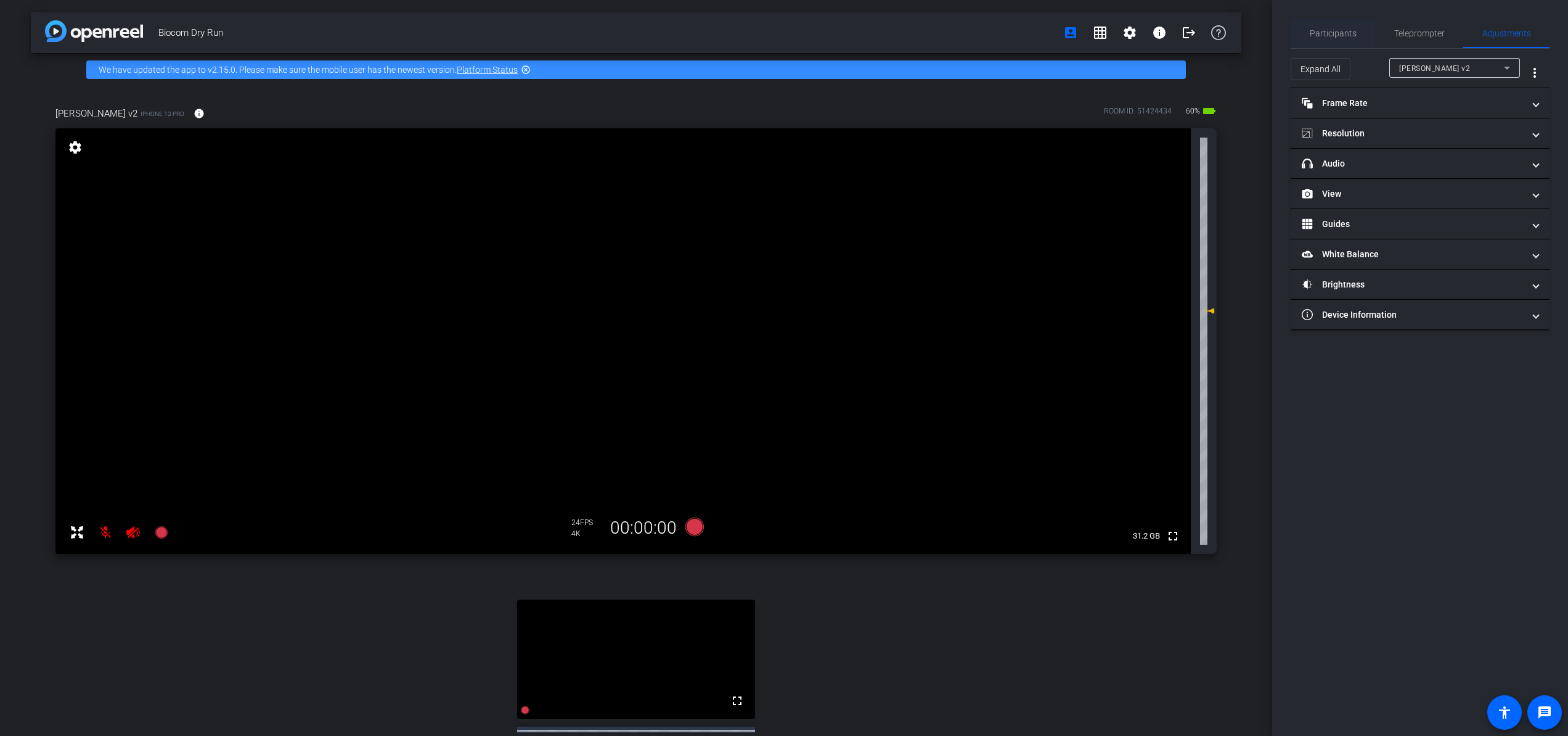
click at [1349, 37] on span "Participants" at bounding box center [1333, 33] width 47 height 9
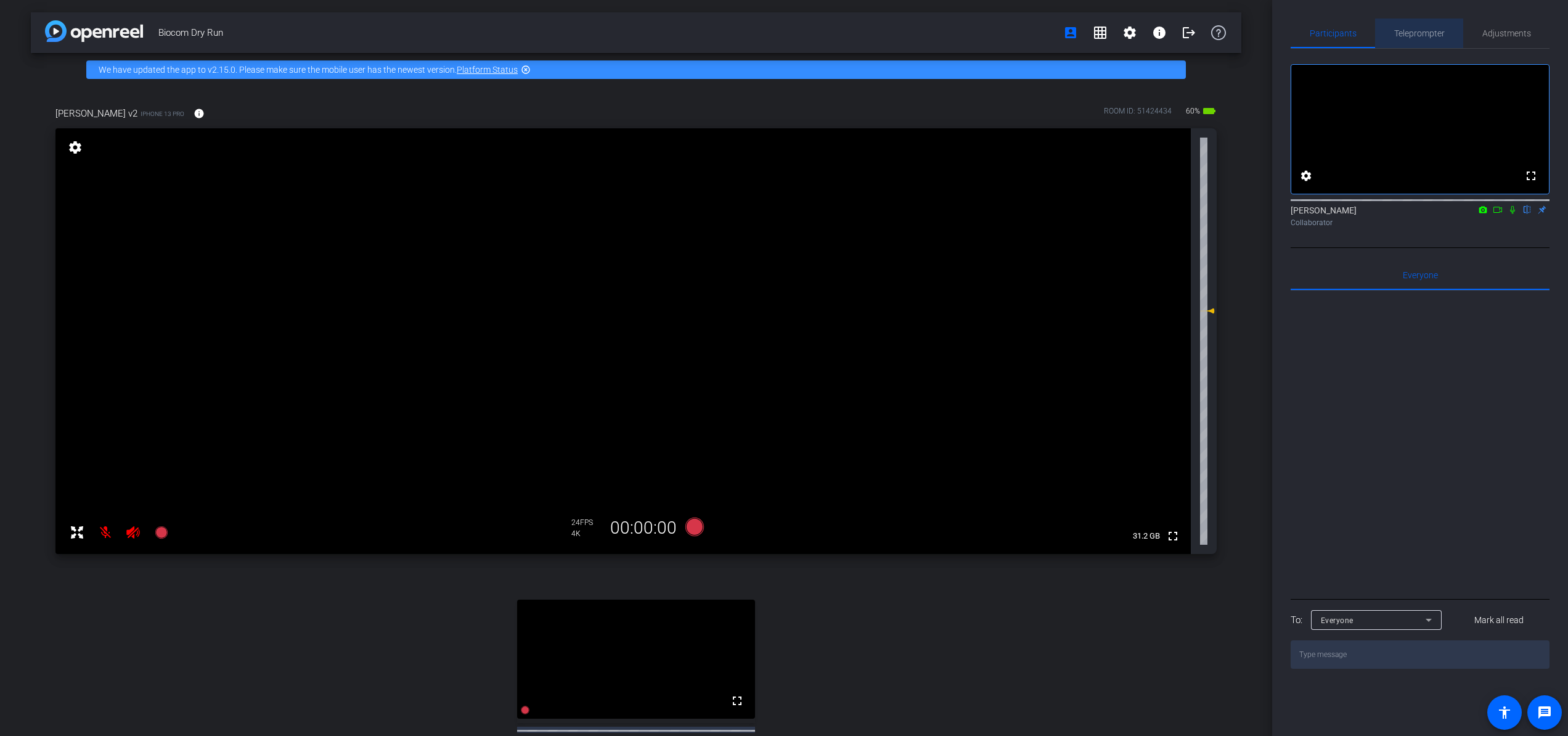
click at [1432, 39] on span "Teleprompter" at bounding box center [1420, 33] width 51 height 30
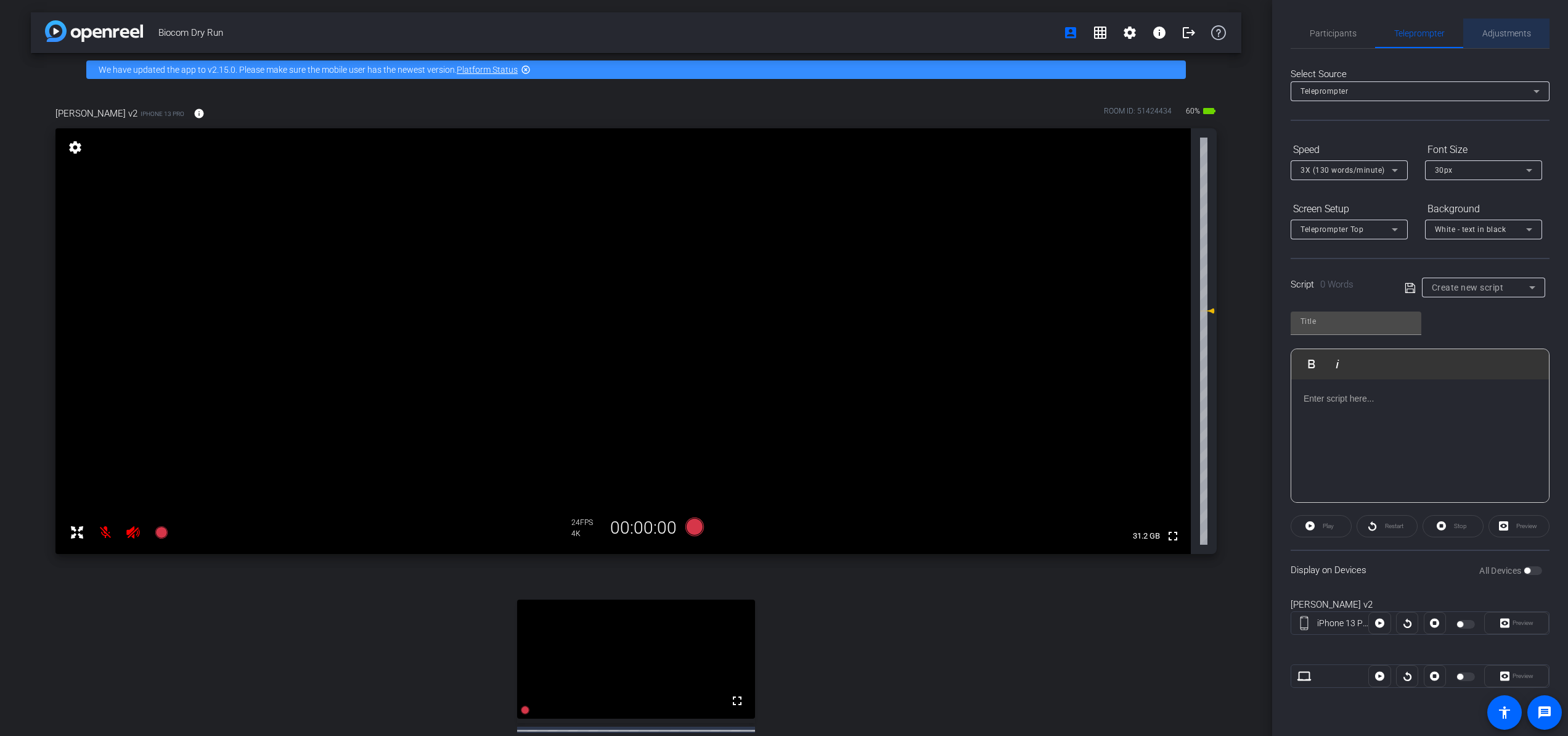
click at [1432, 41] on span "Adjustments" at bounding box center [1507, 33] width 49 height 30
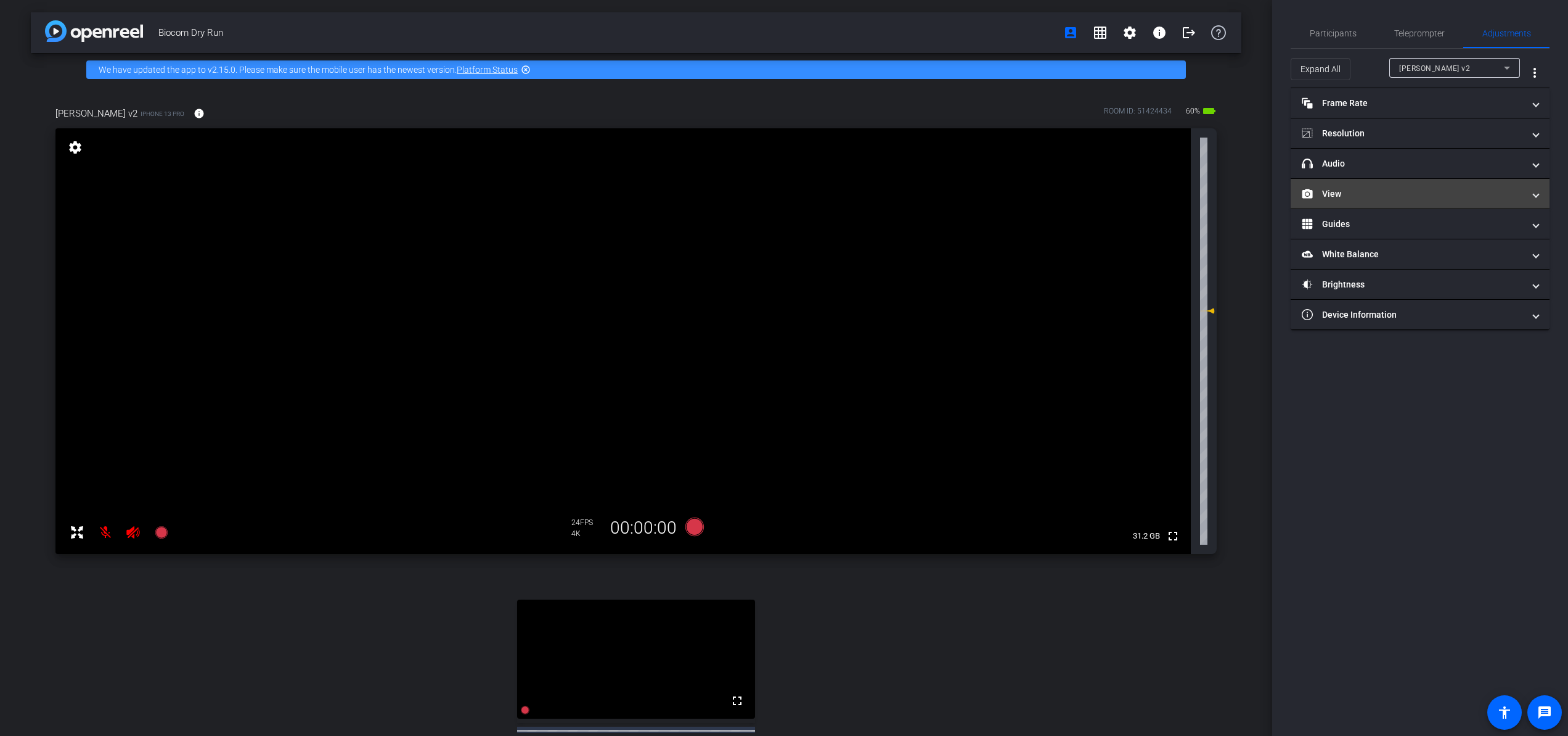
click at [1432, 202] on mat-expansion-panel-header "View" at bounding box center [1421, 194] width 259 height 30
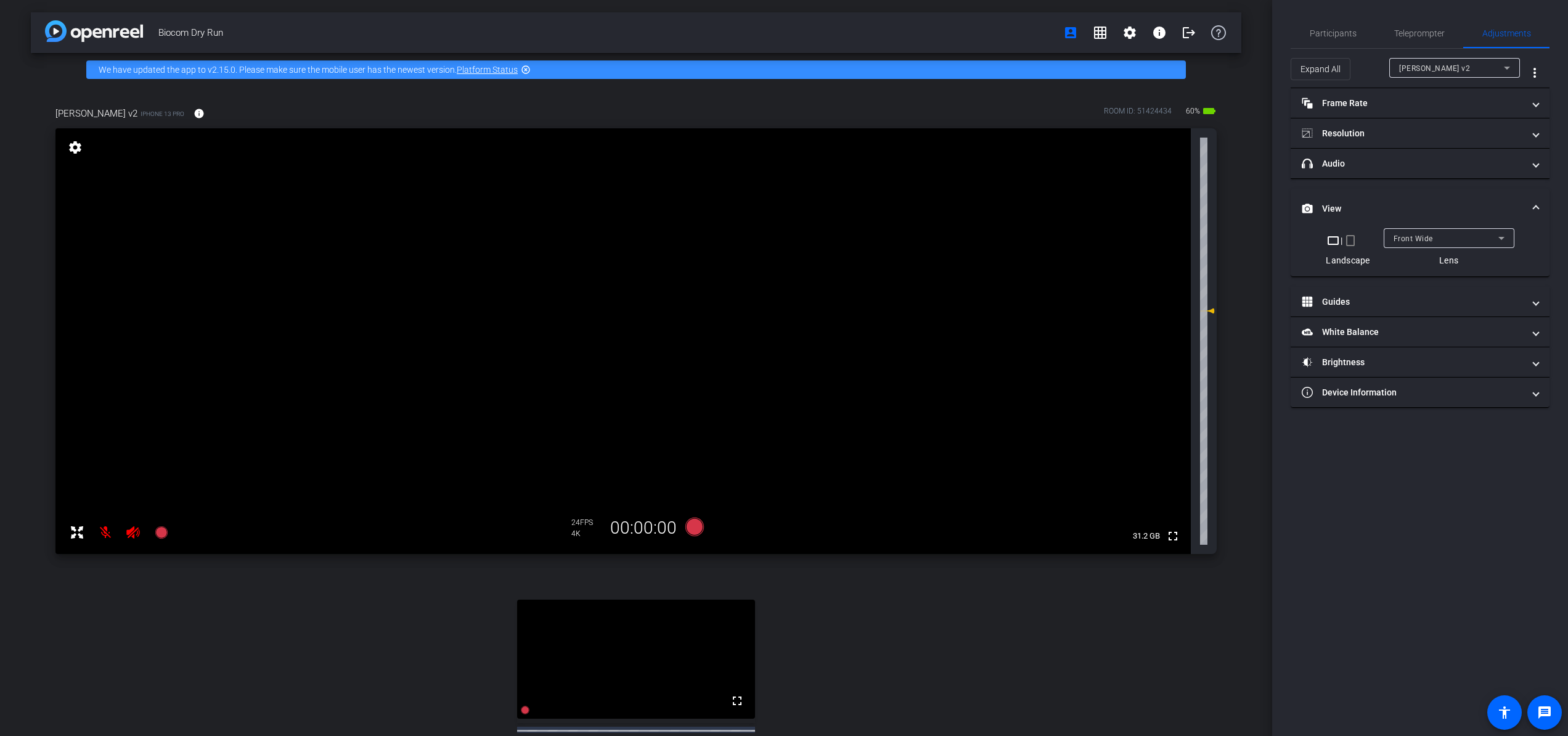
click at [1432, 202] on mat-panel-title "View" at bounding box center [1413, 208] width 222 height 13
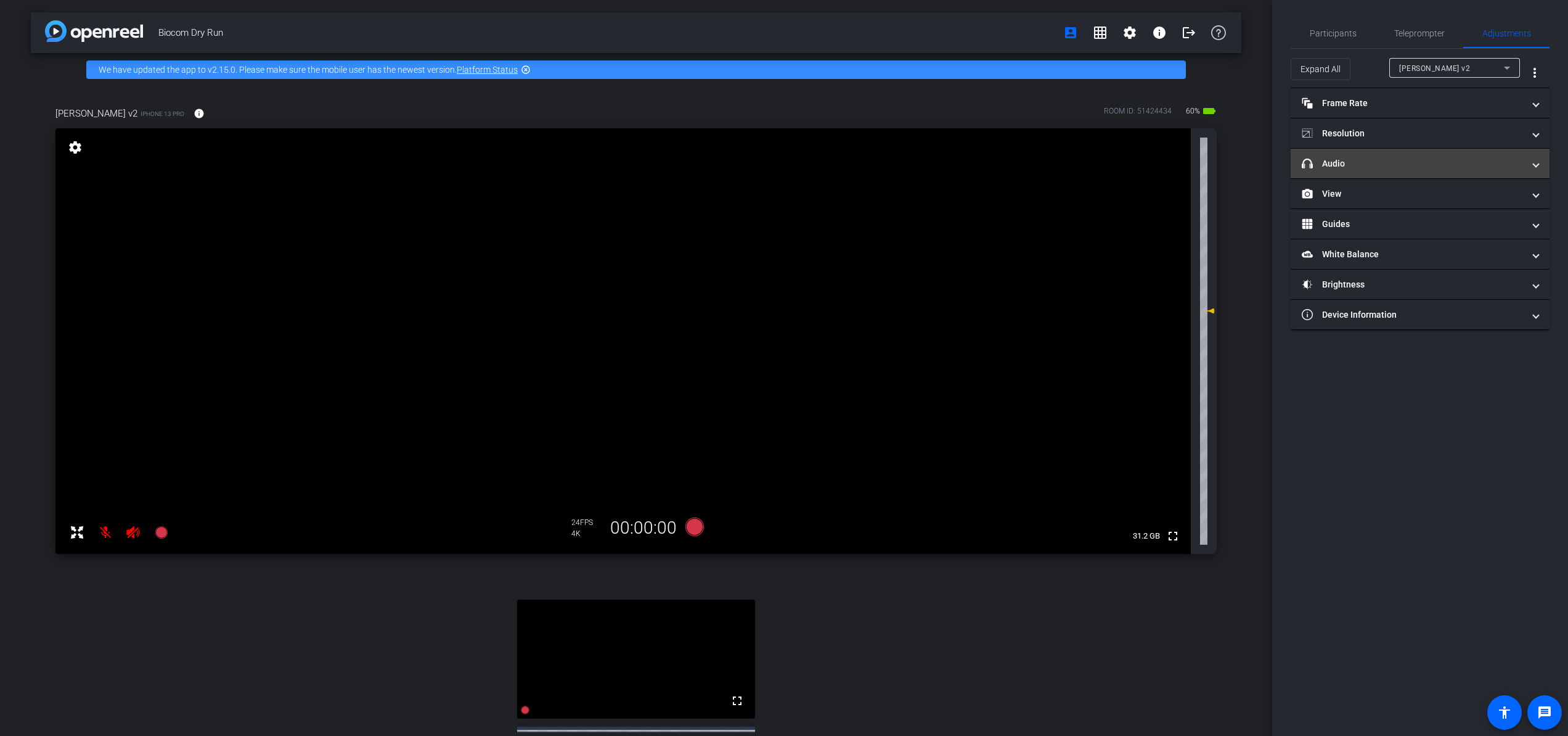
click at [1432, 164] on mat-panel-title "headphone icon Audio" at bounding box center [1413, 163] width 222 height 13
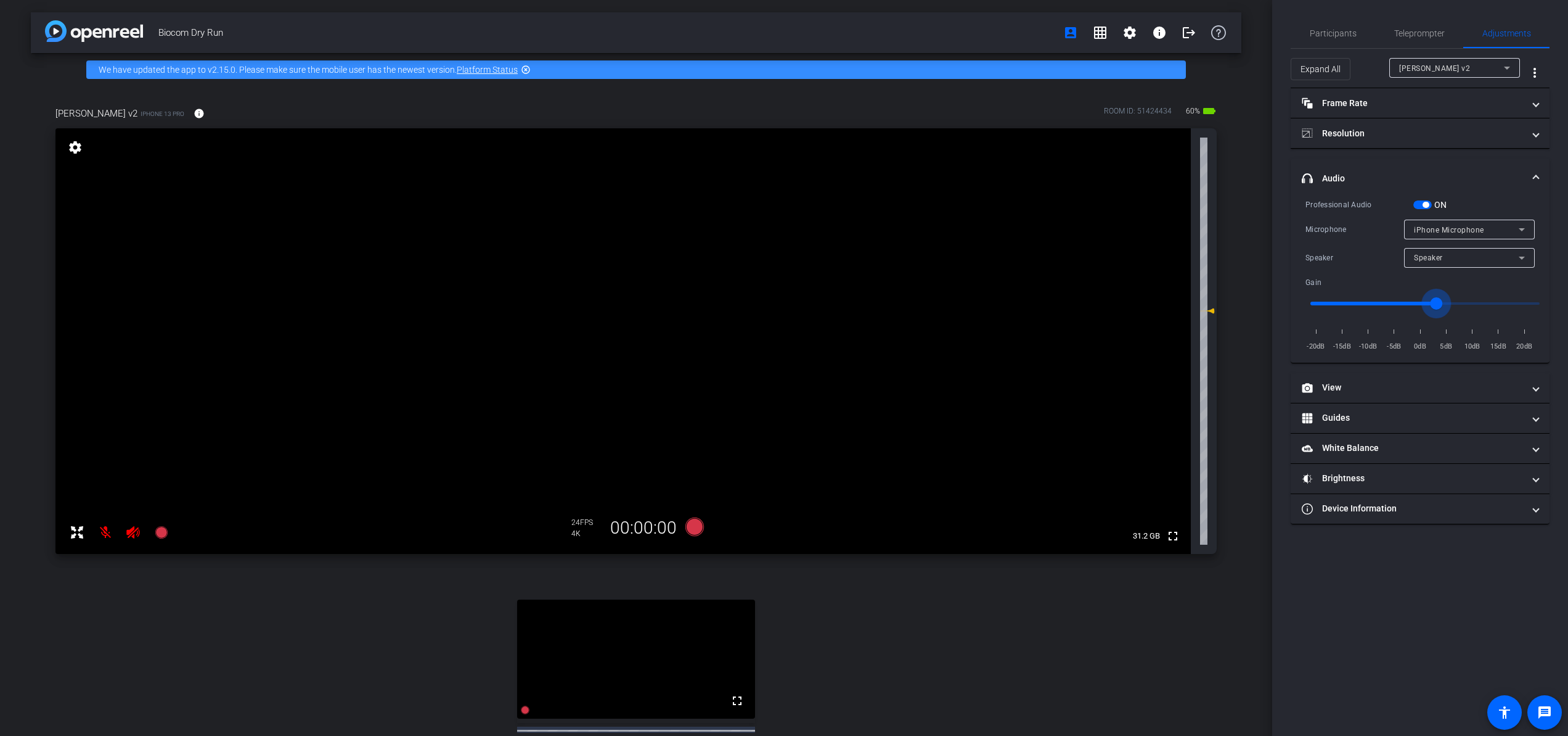
type input "2"
click at [1432, 313] on input "range" at bounding box center [1426, 304] width 255 height 27
click at [1432, 188] on mat-expansion-panel-header "headphone icon Audio" at bounding box center [1421, 178] width 259 height 39
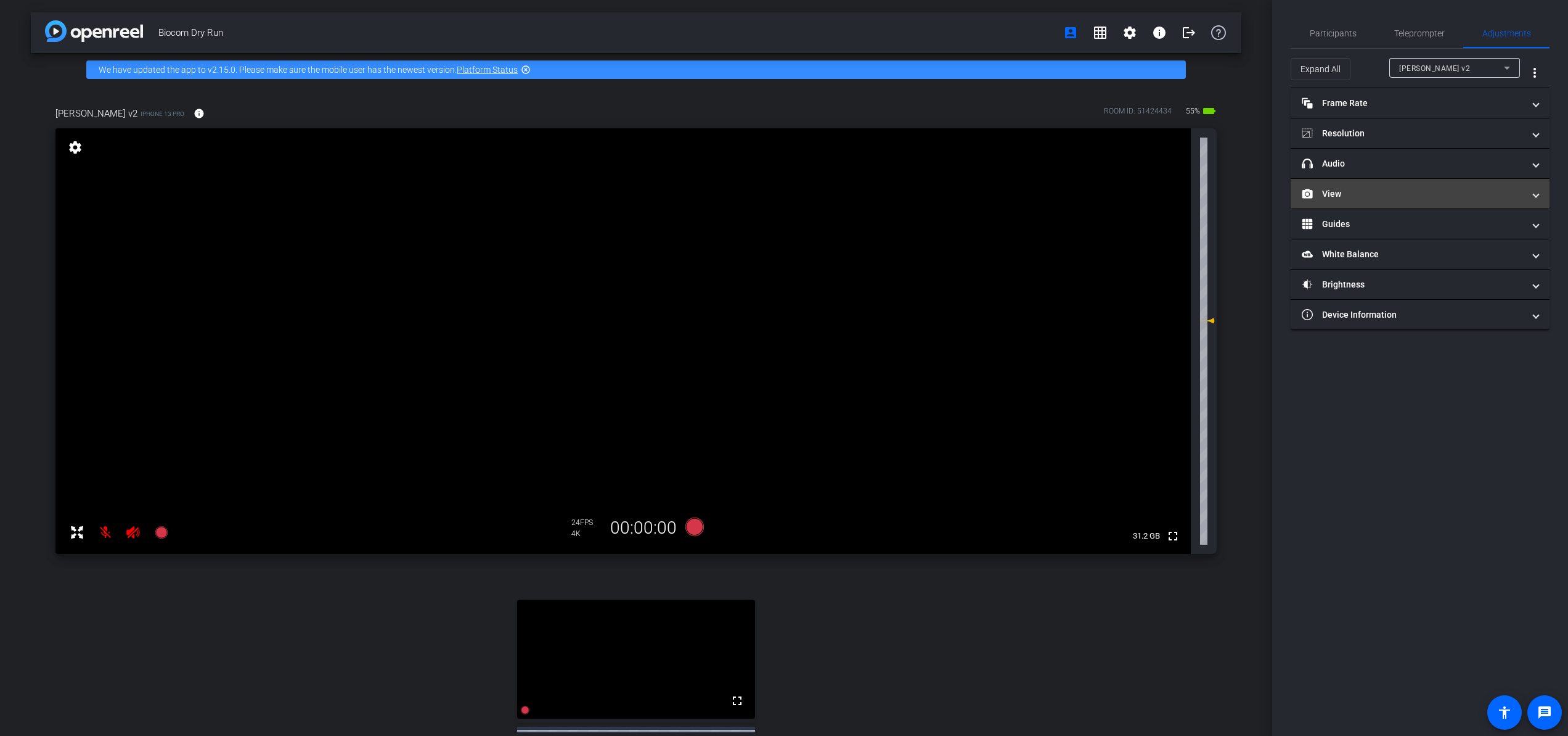
click at [1432, 195] on mat-panel-title "View" at bounding box center [1413, 194] width 222 height 13
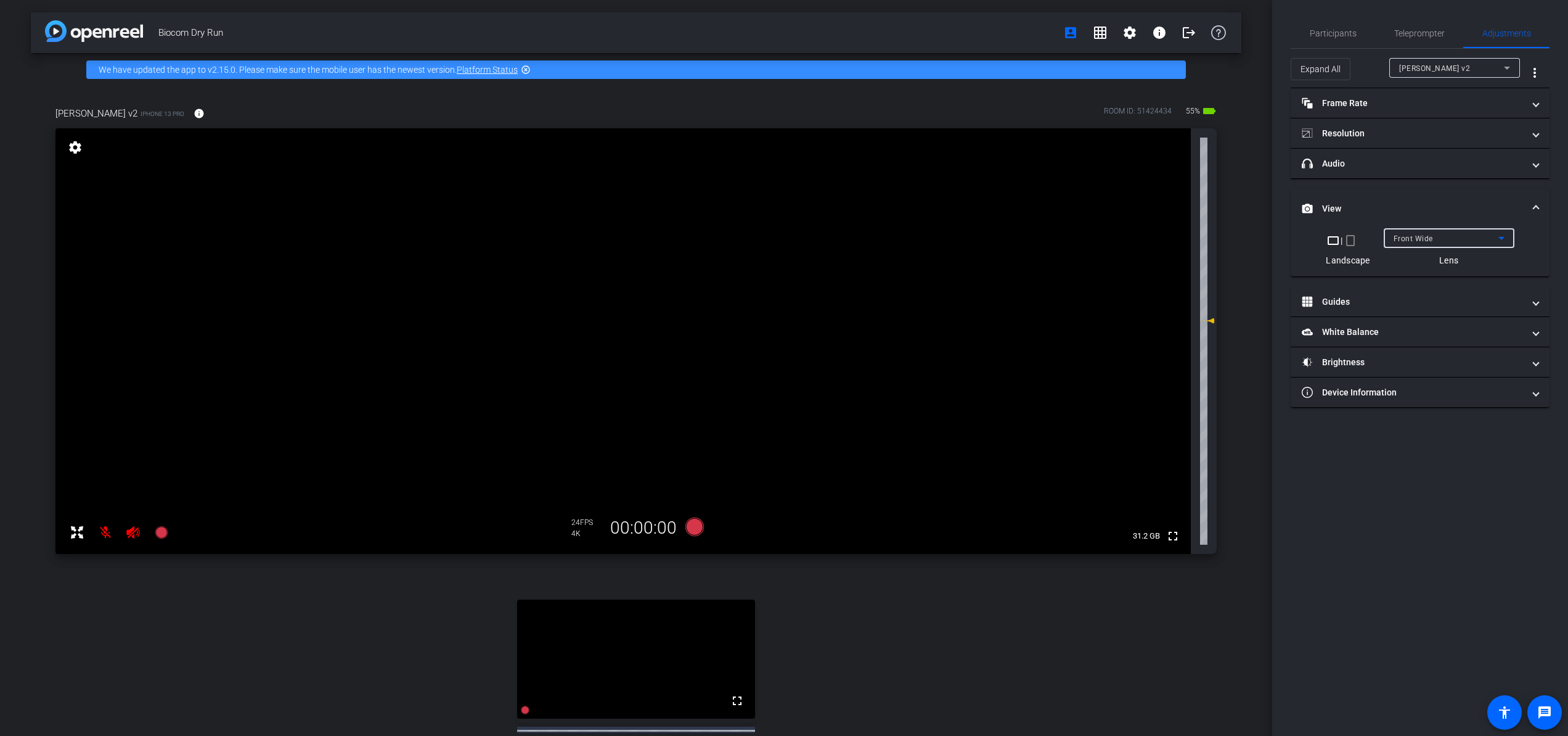
click at [1432, 234] on div "Front Wide" at bounding box center [1446, 238] width 105 height 15
click at [1432, 234] on div at bounding box center [784, 368] width 1568 height 736
click at [1352, 240] on mat-icon "crop_portrait" at bounding box center [1350, 240] width 15 height 15
click at [1339, 241] on mat-icon "crop_landscape" at bounding box center [1339, 240] width 15 height 15
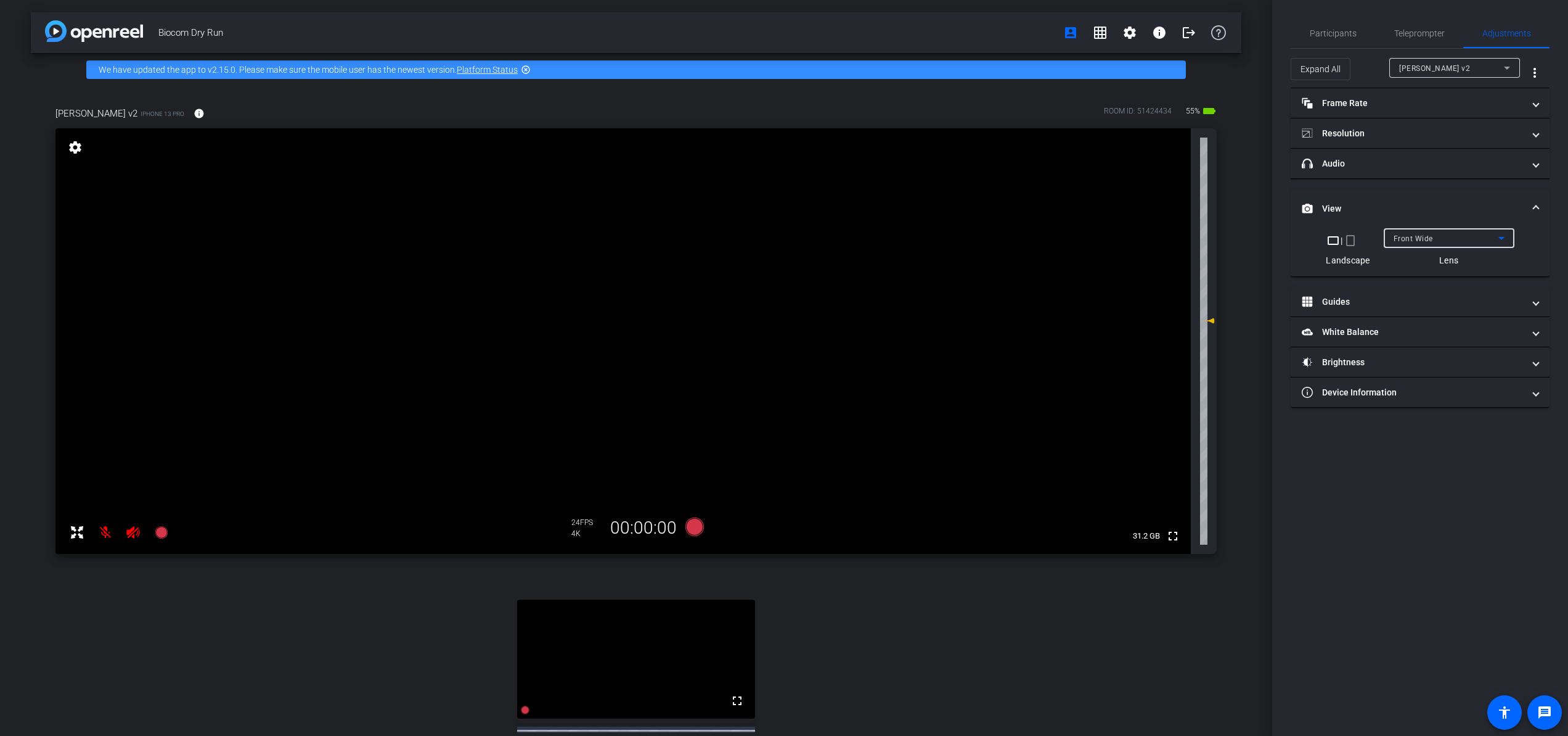
click at [1432, 236] on div "Front Wide" at bounding box center [1446, 238] width 105 height 15
click at [1432, 260] on mat-option "Back Wide" at bounding box center [1449, 262] width 130 height 20
click at [1432, 230] on div "Back Wide" at bounding box center [1449, 238] width 111 height 20
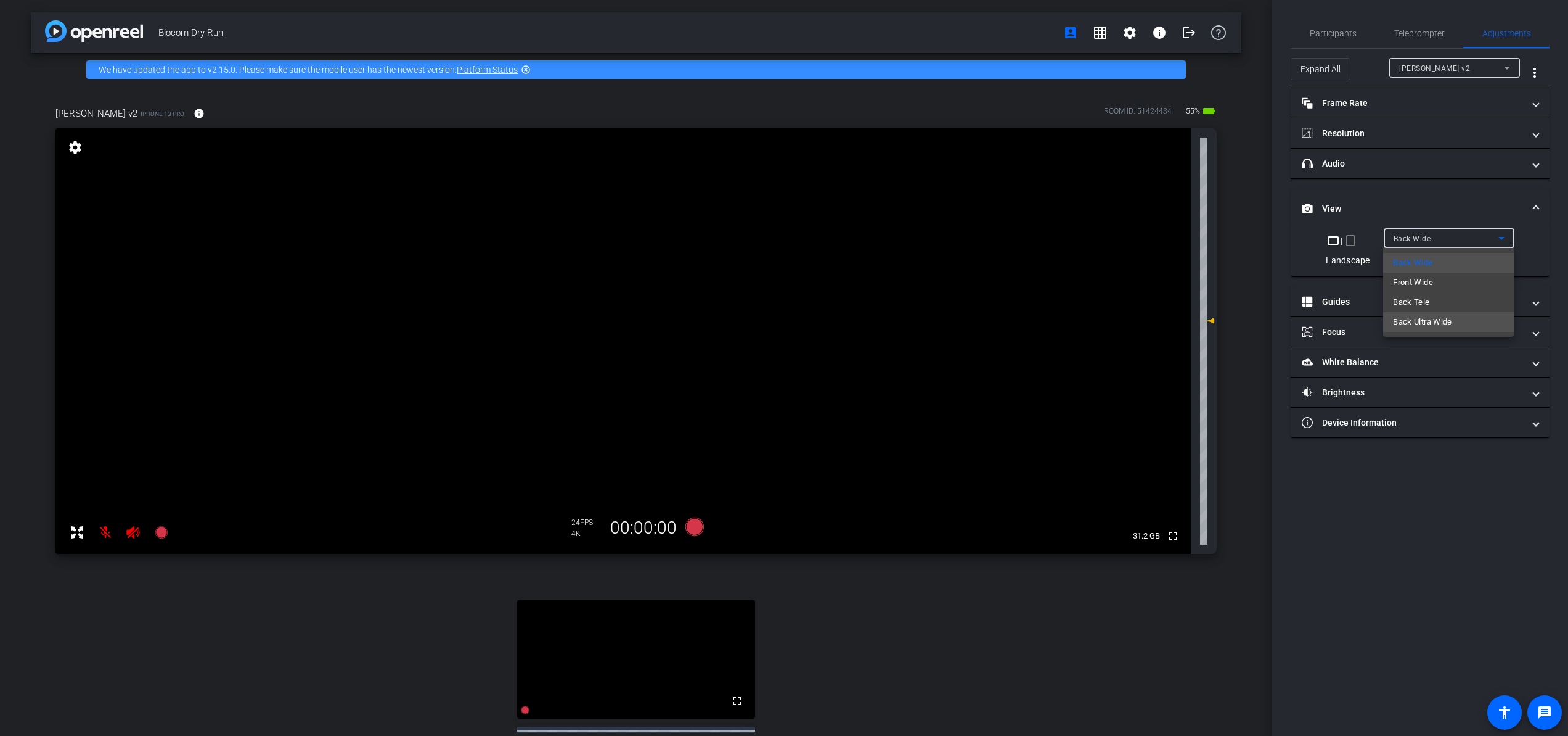
click at [1432, 319] on span "Back Ultra Wide" at bounding box center [1422, 322] width 59 height 15
click at [1432, 242] on div "Back Ultra Wide" at bounding box center [1446, 238] width 105 height 15
click at [1432, 298] on mat-option "Back Tele" at bounding box center [1449, 302] width 130 height 20
click at [1432, 231] on div "Back Tele" at bounding box center [1446, 238] width 105 height 15
click at [1432, 278] on mat-option "Front Wide" at bounding box center [1449, 282] width 130 height 20
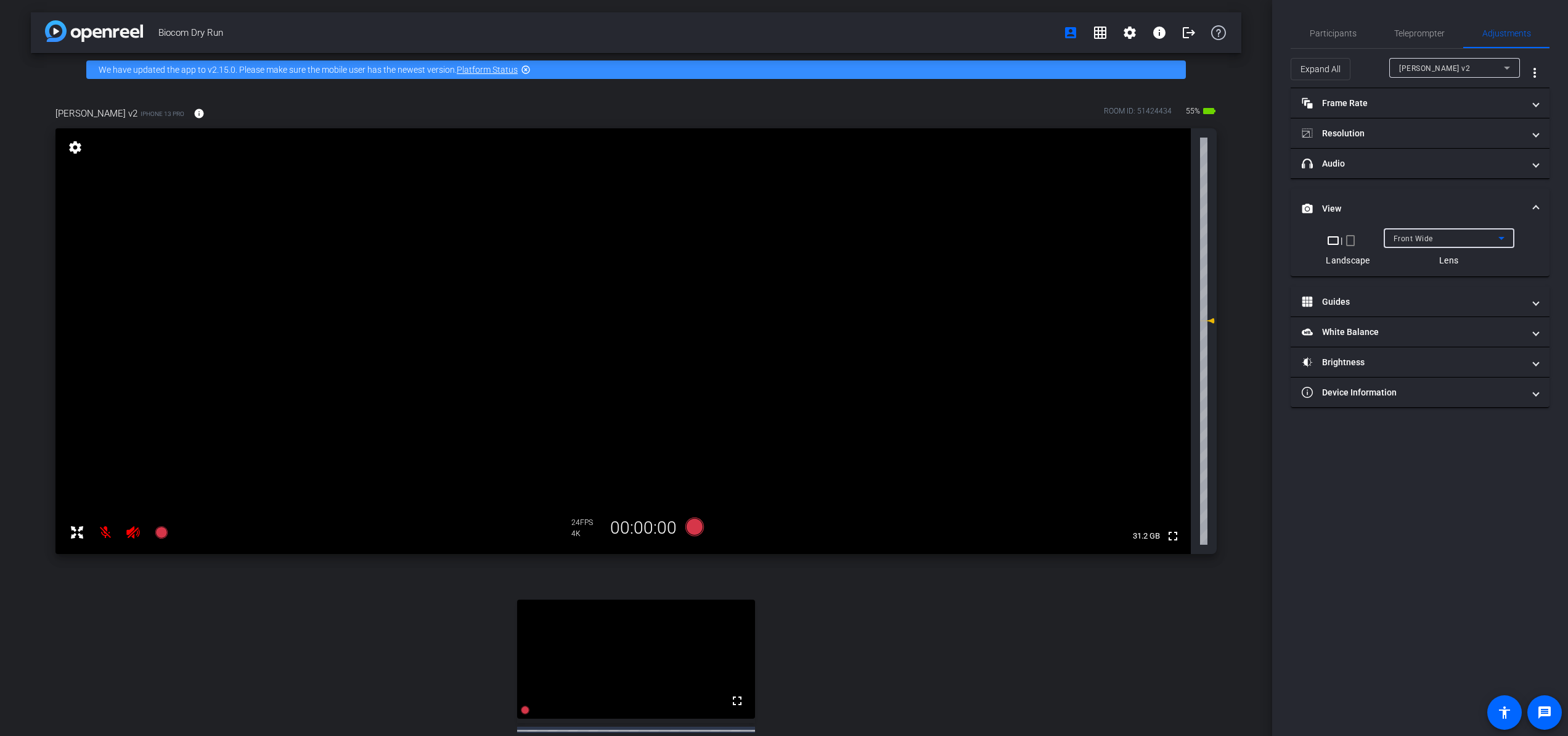
click at [1432, 234] on div "Front Wide" at bounding box center [1446, 238] width 105 height 15
click at [1432, 267] on mat-option "Back Wide" at bounding box center [1449, 262] width 130 height 20
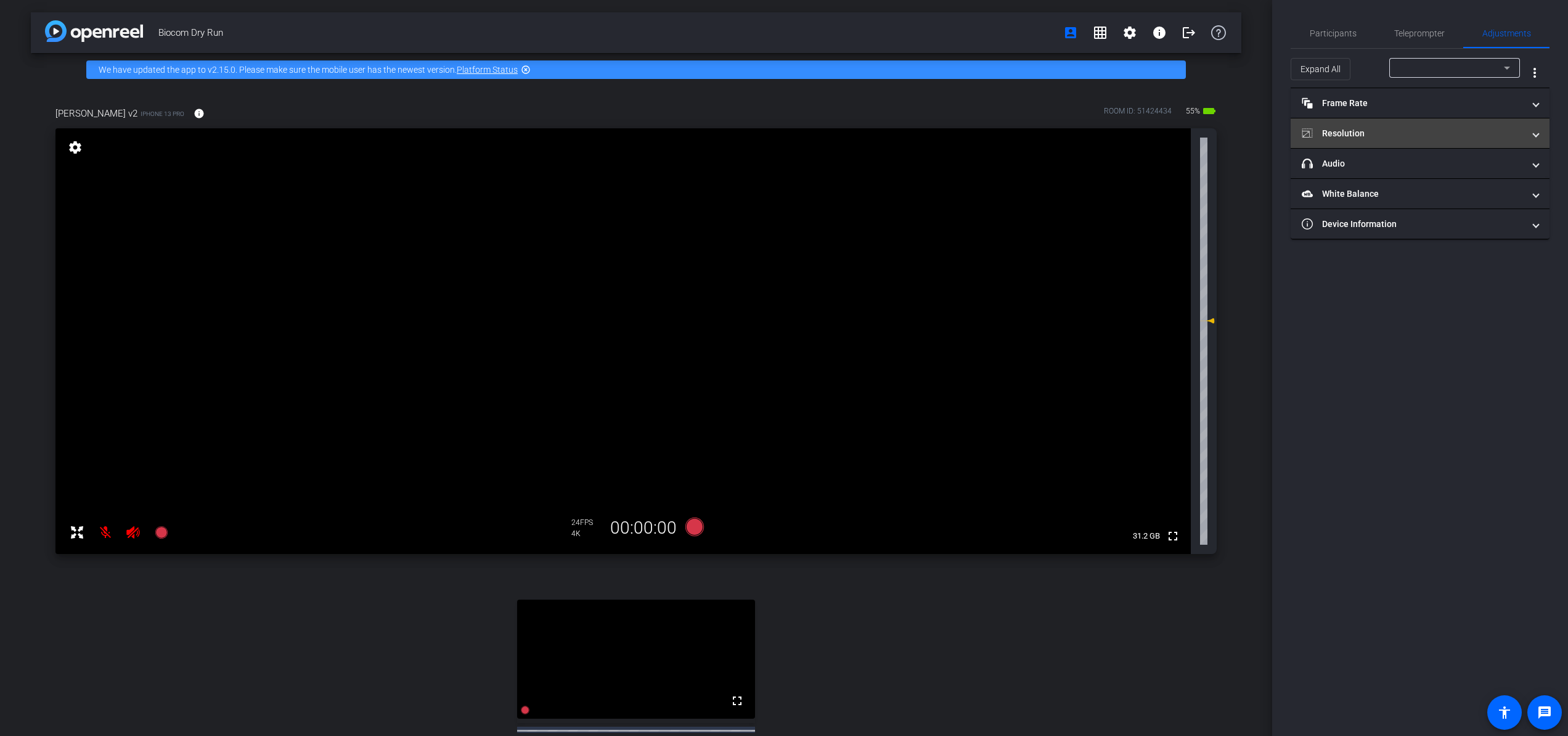
click at [1432, 142] on mat-expansion-panel-header "Resolution" at bounding box center [1421, 133] width 259 height 30
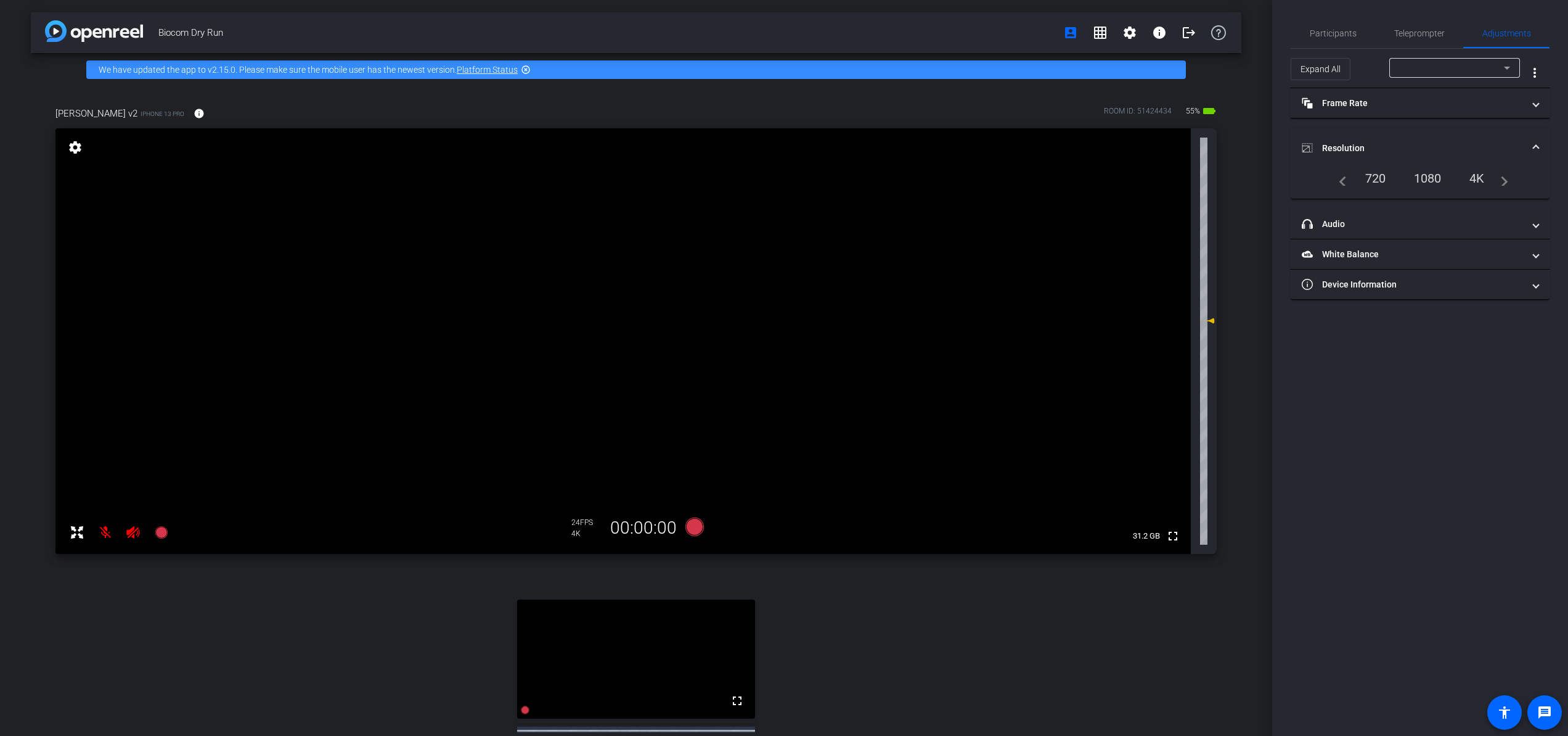
click at [1432, 136] on mat-expansion-panel-header "Resolution" at bounding box center [1421, 148] width 259 height 39
click at [1432, 159] on mat-panel-title "headphone icon Audio" at bounding box center [1413, 163] width 222 height 13
click at [1432, 159] on mat-expansion-panel-header "headphone icon Audio" at bounding box center [1421, 178] width 259 height 39
click at [1423, 161] on mat-panel-title "headphone icon Audio" at bounding box center [1413, 163] width 222 height 13
click at [1423, 161] on mat-expansion-panel-header "headphone icon Audio" at bounding box center [1421, 178] width 259 height 39
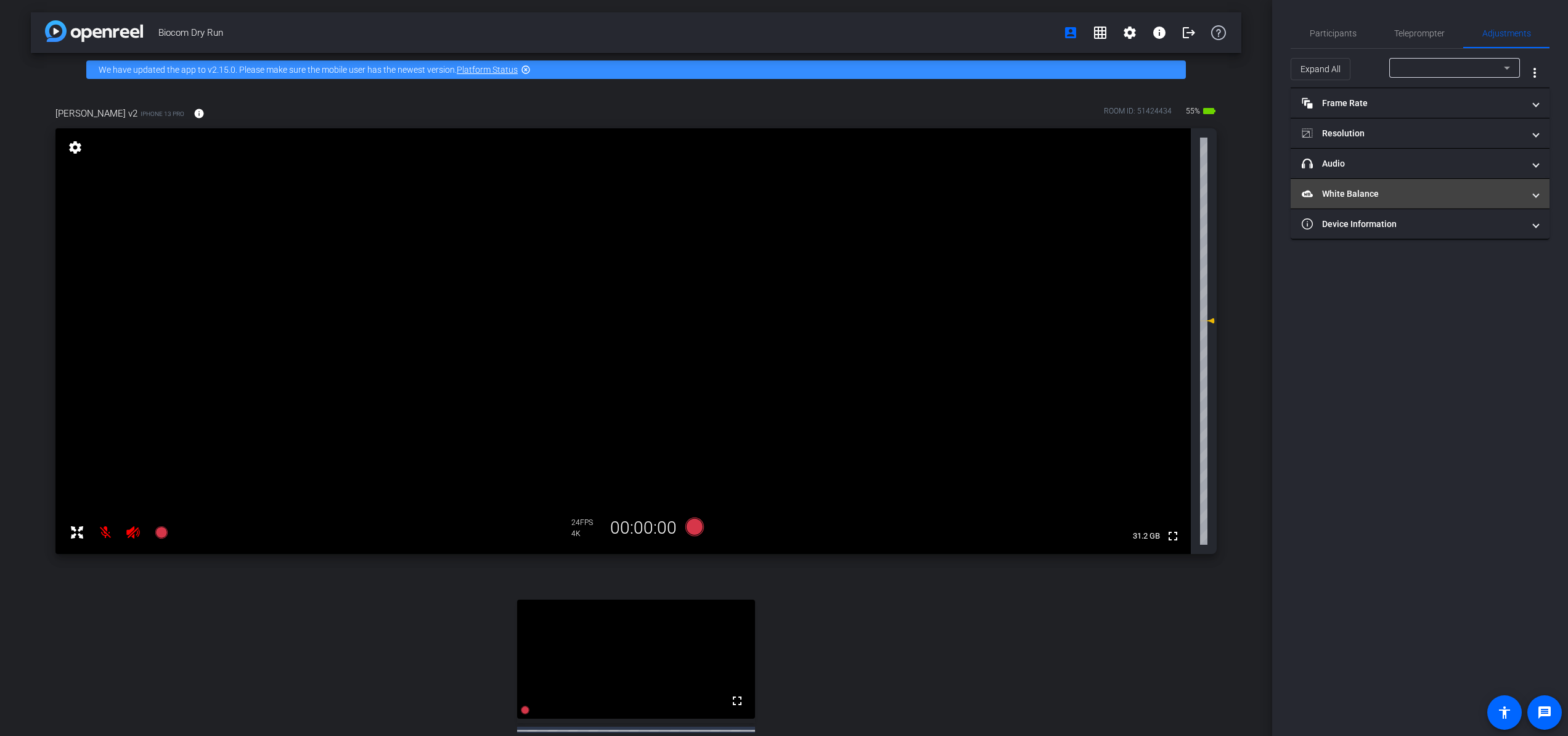
click at [1410, 199] on mat-panel-title "White Balance White Balance" at bounding box center [1413, 194] width 222 height 13
click at [1410, 199] on mat-expansion-panel-header "White Balance White Balance" at bounding box center [1421, 208] width 259 height 39
click at [1415, 130] on mat-panel-title "Resolution" at bounding box center [1413, 133] width 222 height 13
click at [1415, 130] on mat-expansion-panel-header "Resolution" at bounding box center [1421, 148] width 259 height 39
click at [1337, 68] on span "Expand All" at bounding box center [1320, 69] width 40 height 23
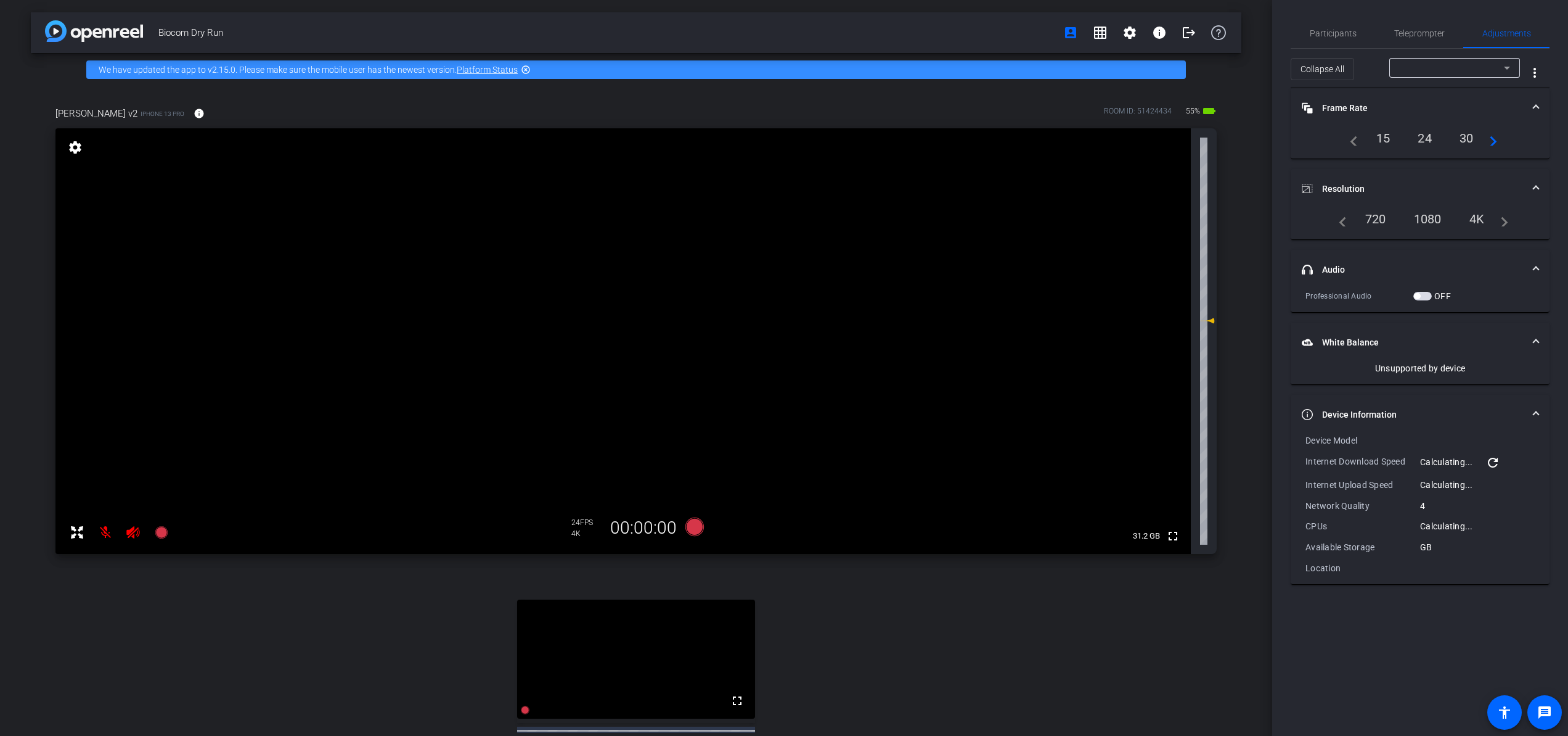
click at [1432, 65] on div at bounding box center [1451, 68] width 105 height 15
click at [1432, 91] on mat-option "Lisha v2" at bounding box center [1455, 92] width 130 height 20
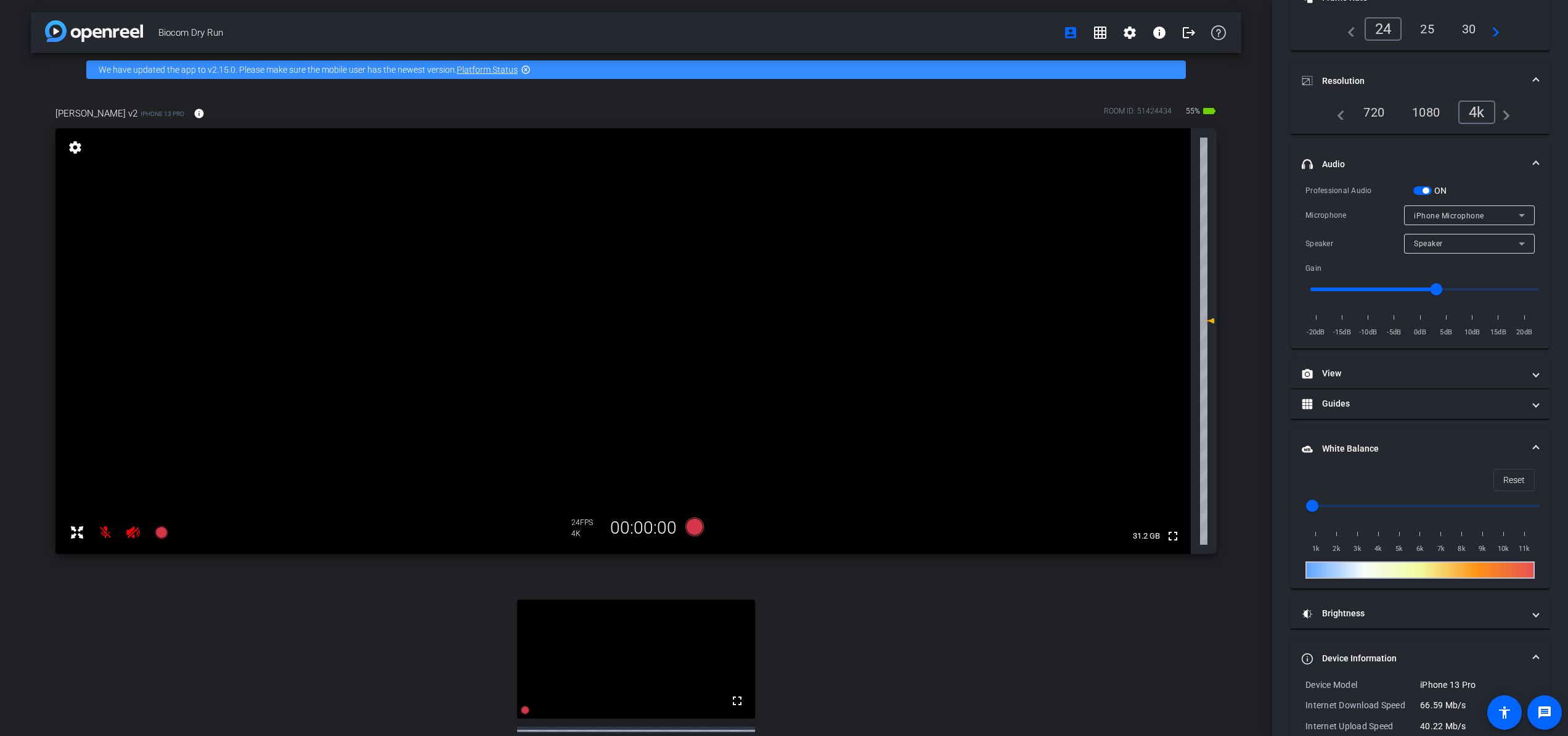
scroll to position [145, 0]
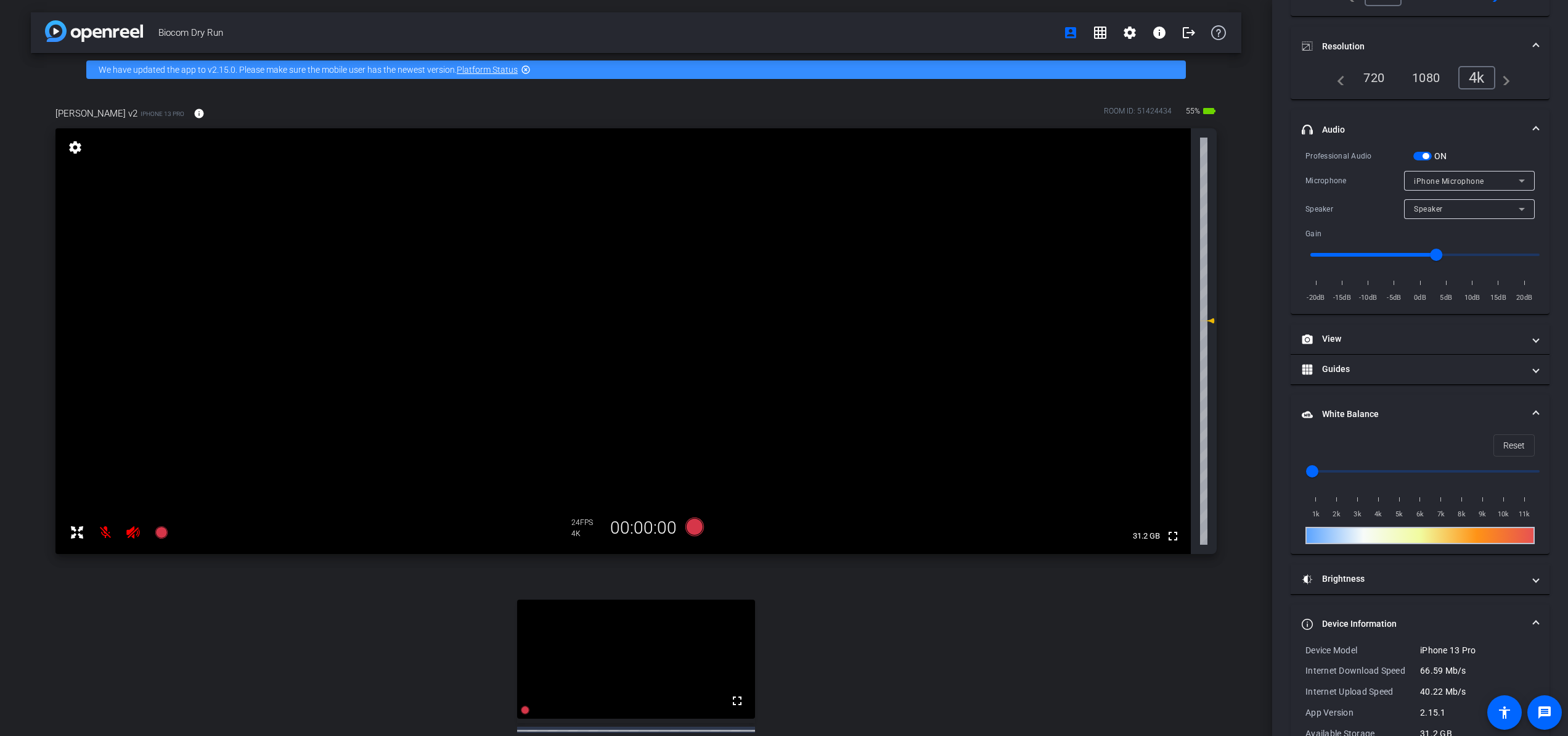
click at [1432, 409] on mat-panel-title "White Balance White Balance" at bounding box center [1413, 413] width 222 height 13
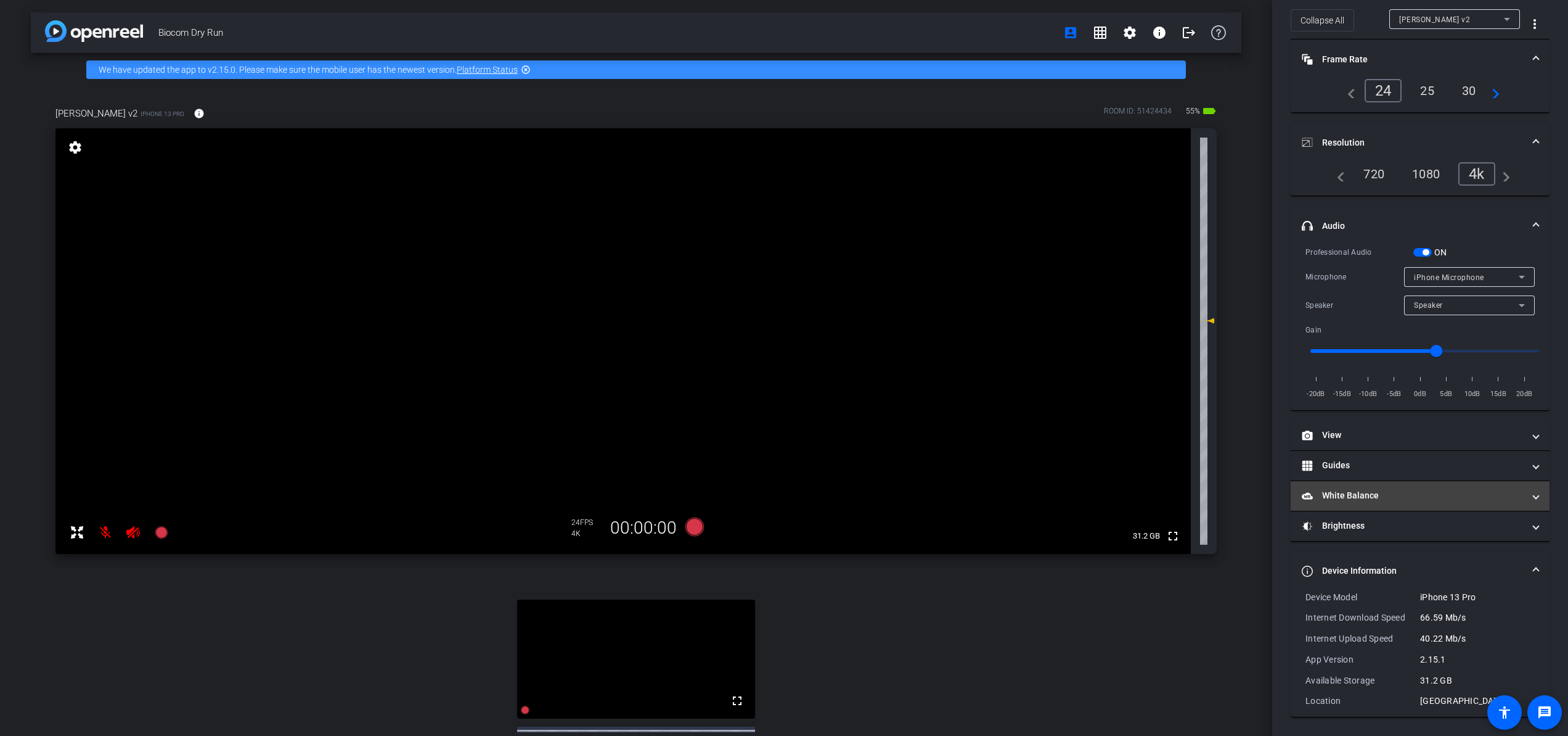
scroll to position [49, 0]
click at [1432, 528] on mat-panel-title "Brightness" at bounding box center [1413, 526] width 222 height 13
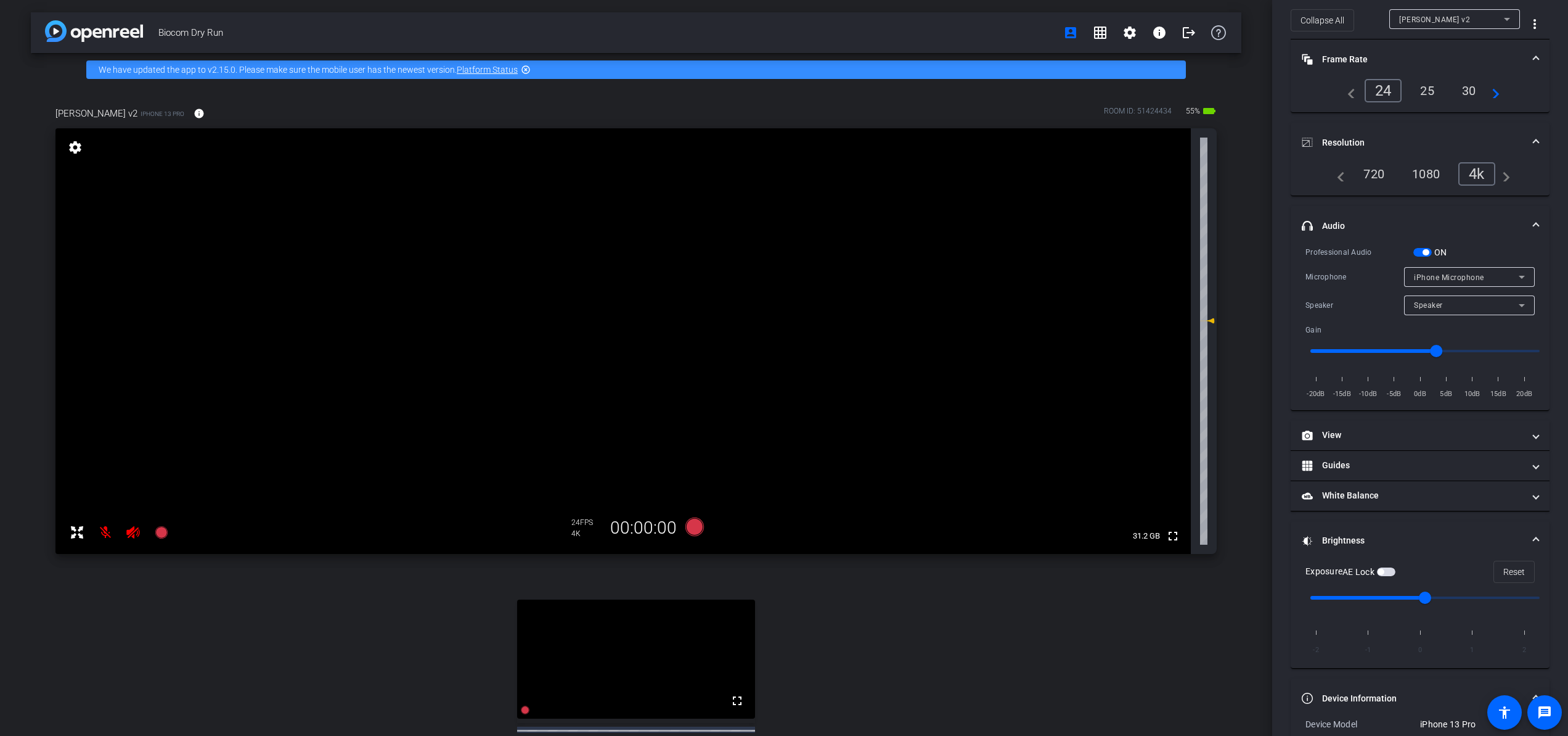
click at [1432, 528] on mat-expansion-panel-header "Brightness" at bounding box center [1421, 541] width 259 height 39
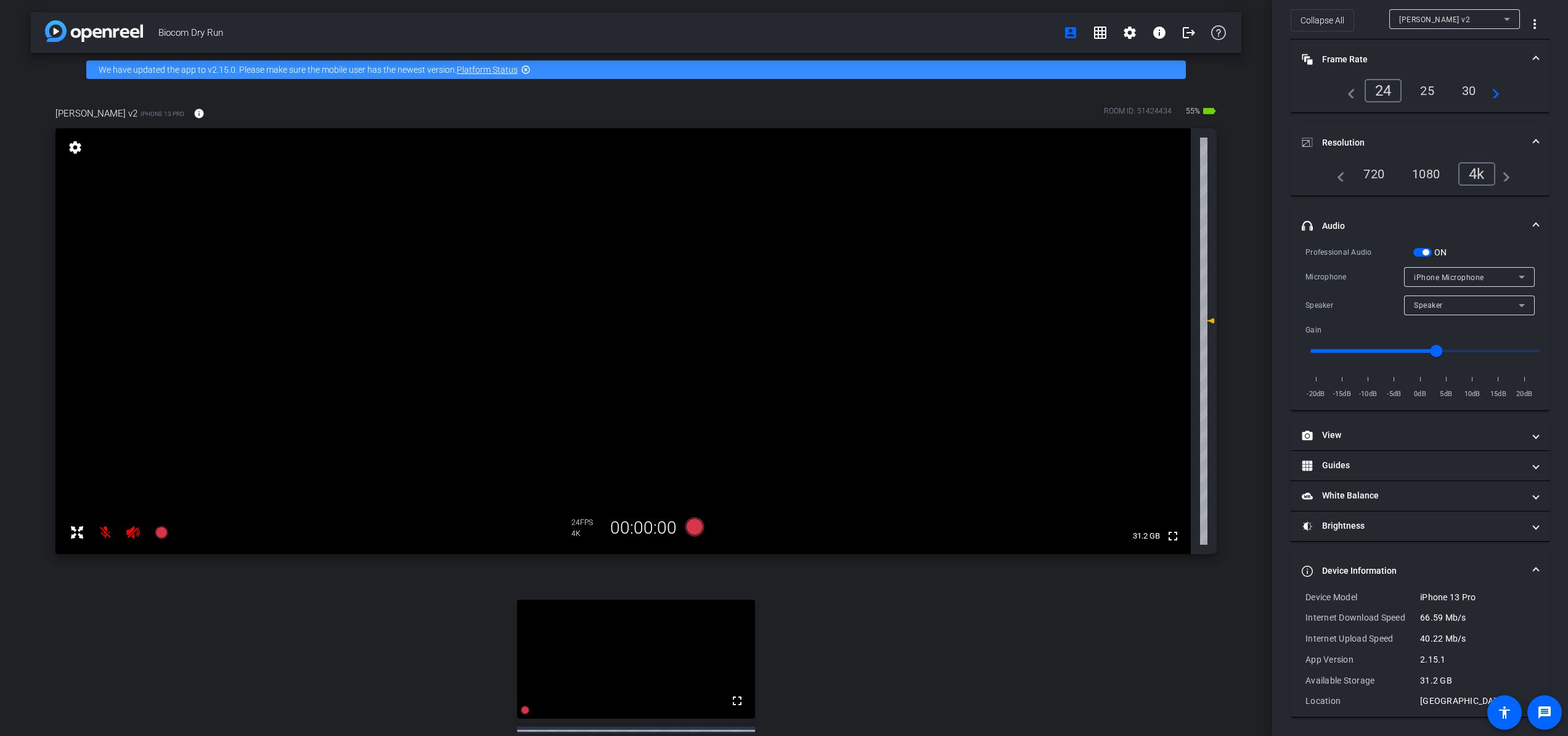
click at [1432, 17] on div "Lisha v2" at bounding box center [1451, 20] width 105 height 15
click at [1432, 65] on mat-option at bounding box center [1455, 63] width 130 height 20
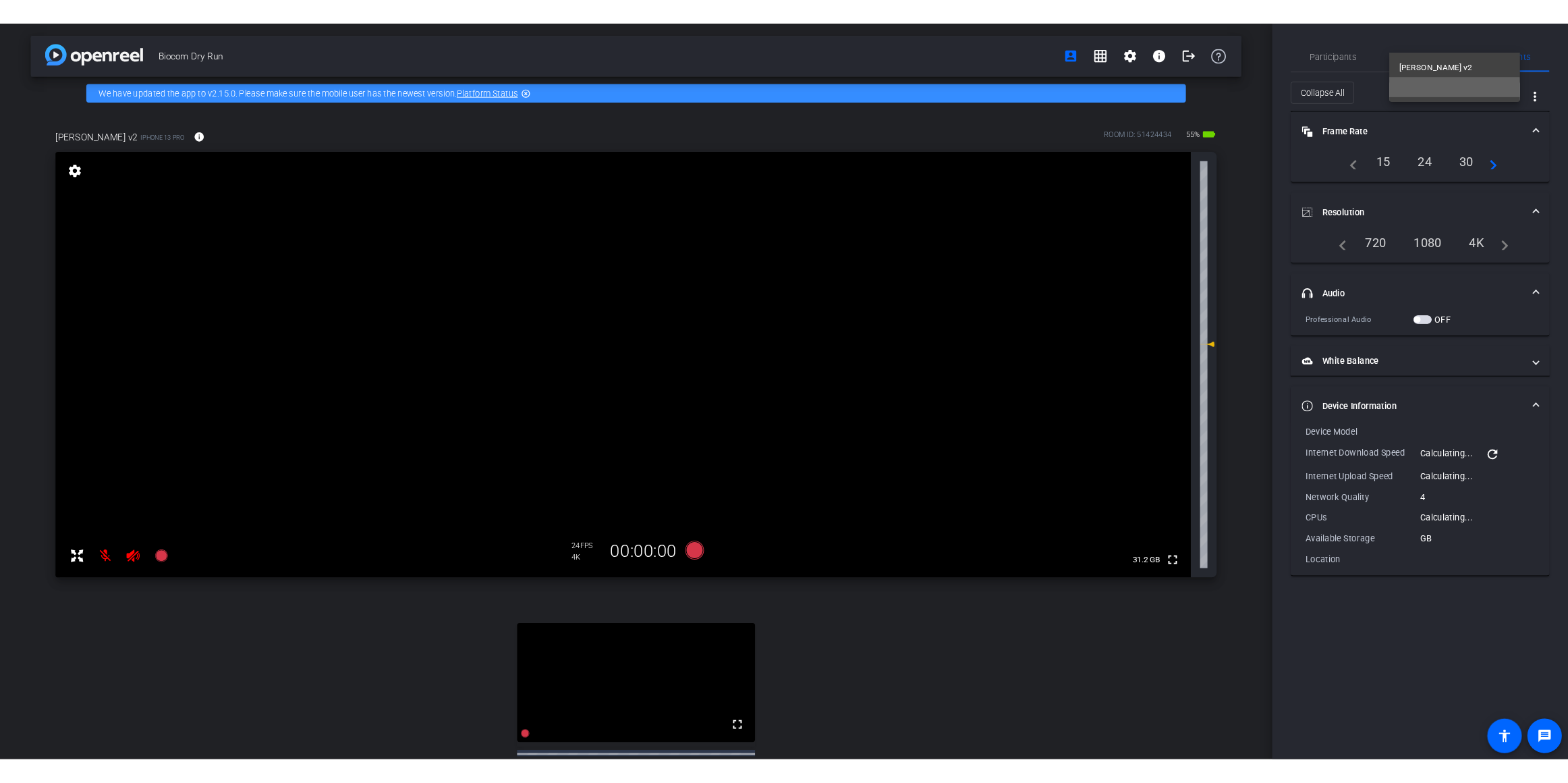
scroll to position [0, 0]
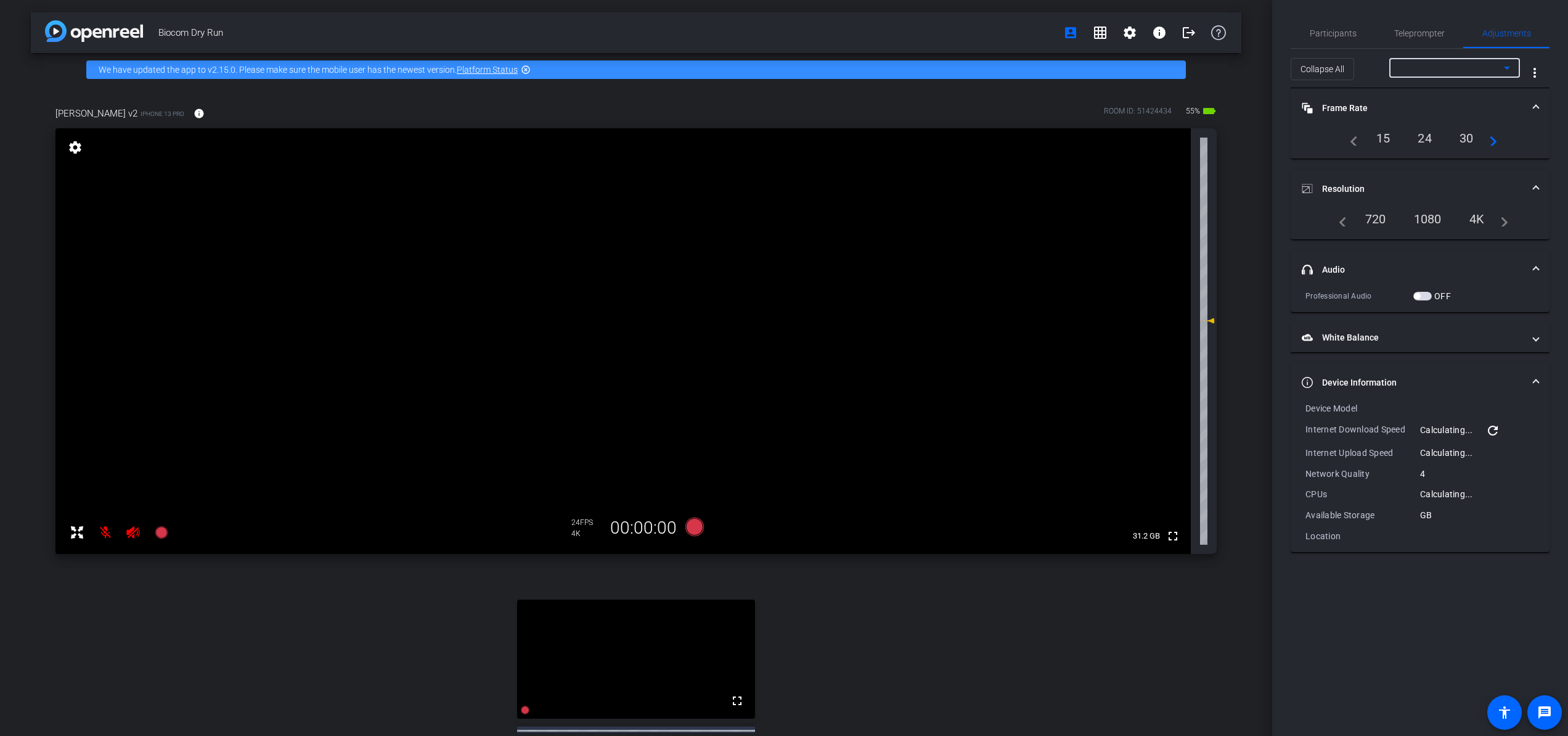
click at [1432, 70] on div at bounding box center [1451, 68] width 105 height 15
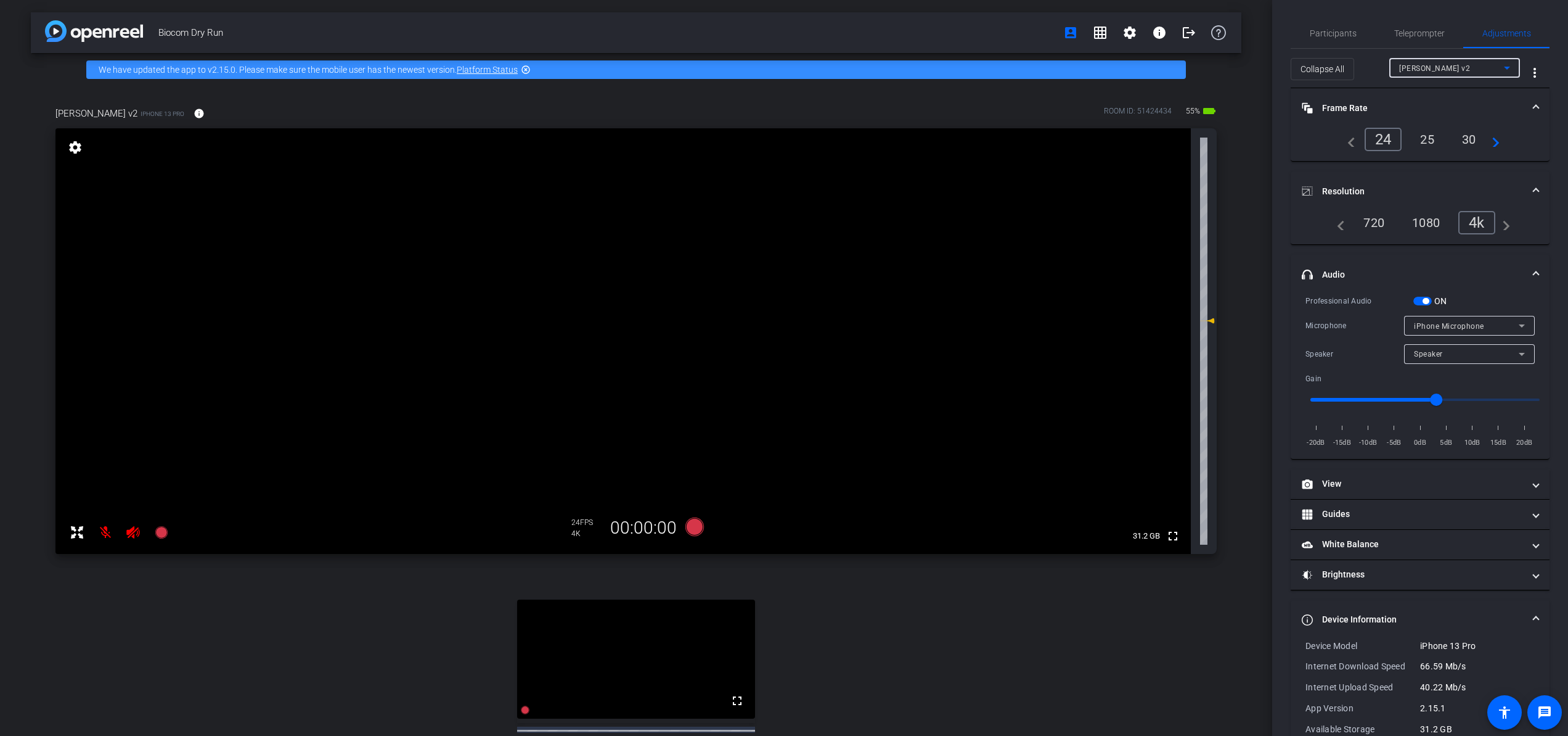
click at [1432, 267] on mat-expansion-panel-header "headphone icon Audio" at bounding box center [1421, 274] width 259 height 39
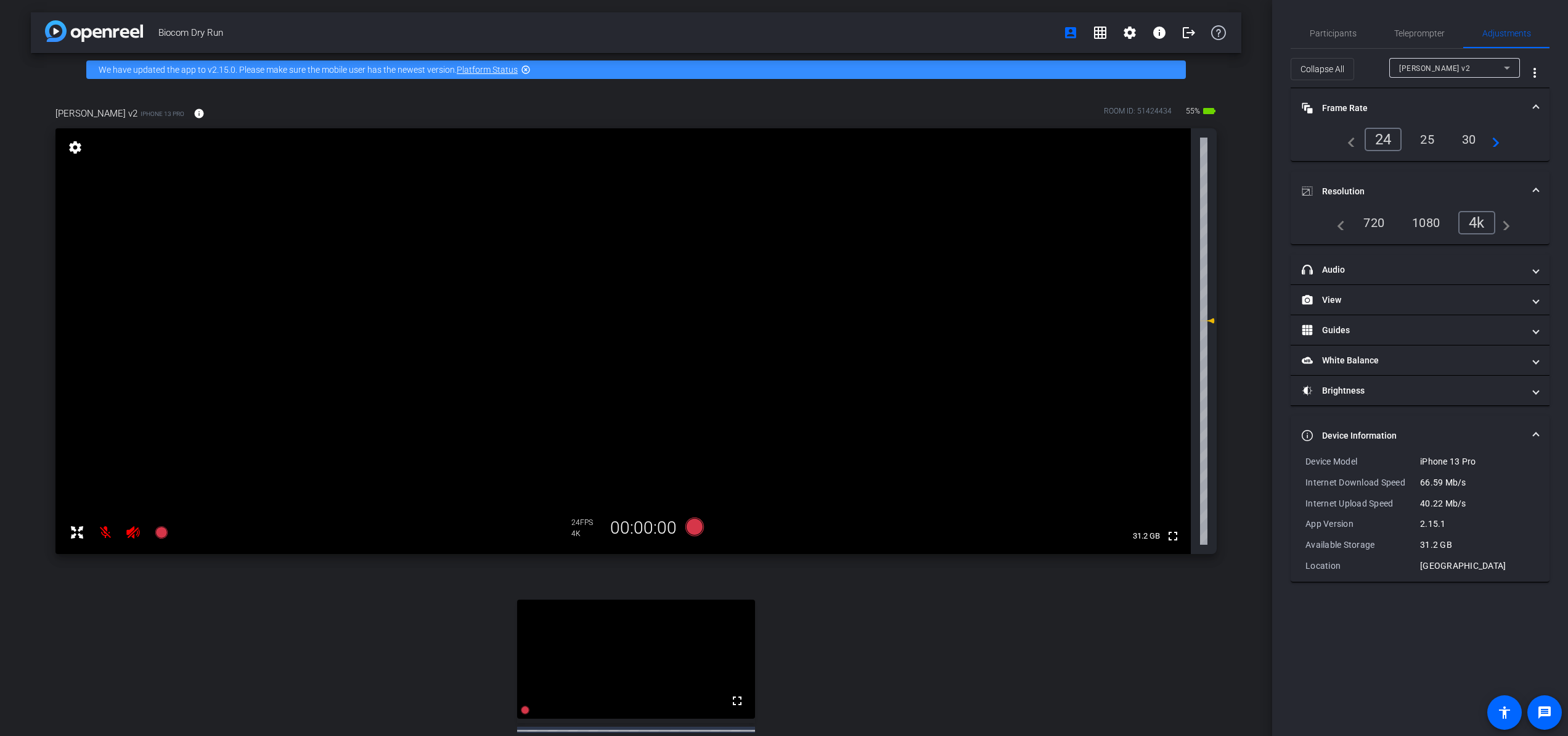
click at [1432, 193] on span "Resolution" at bounding box center [1418, 191] width 231 height 13
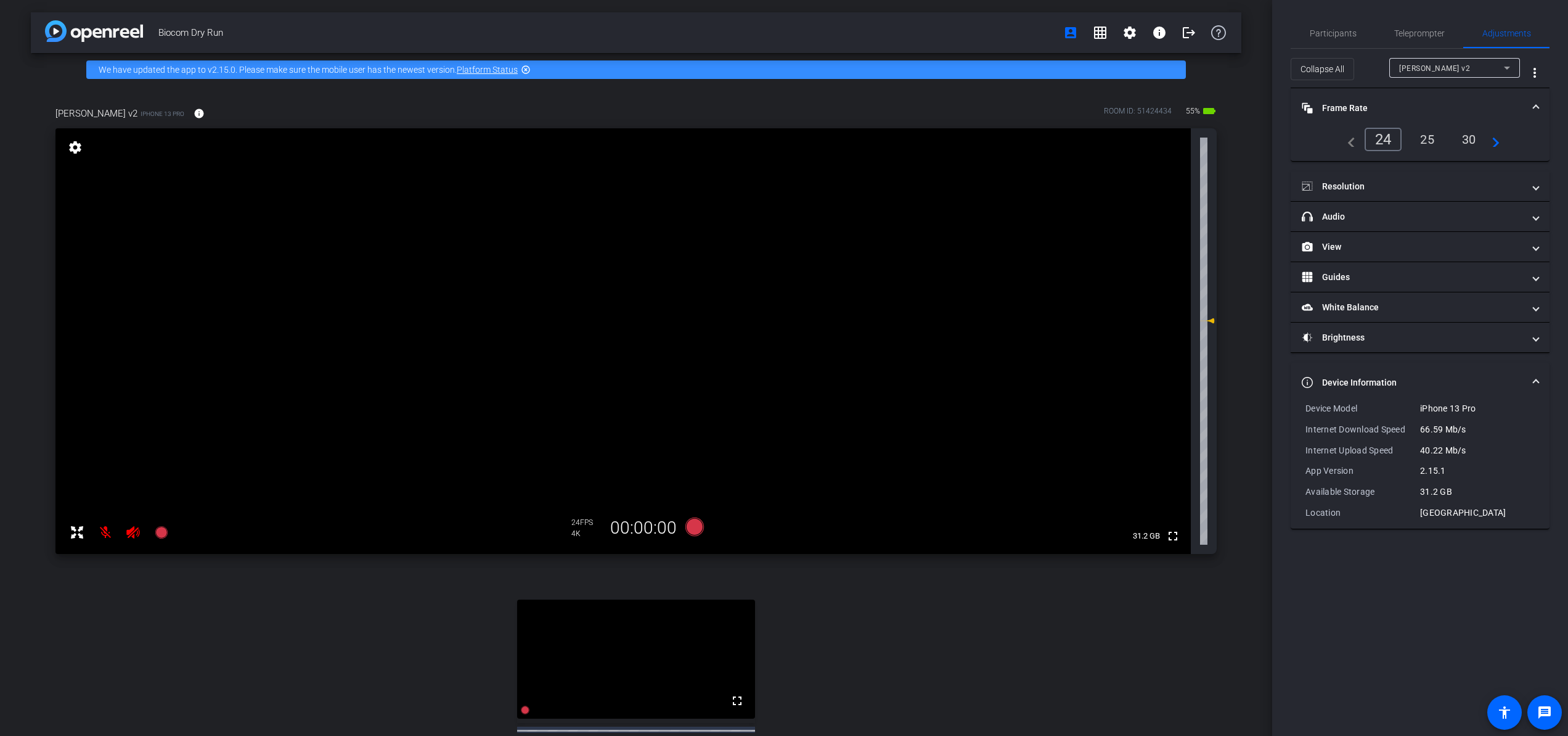
click at [1432, 106] on span at bounding box center [1536, 108] width 5 height 13
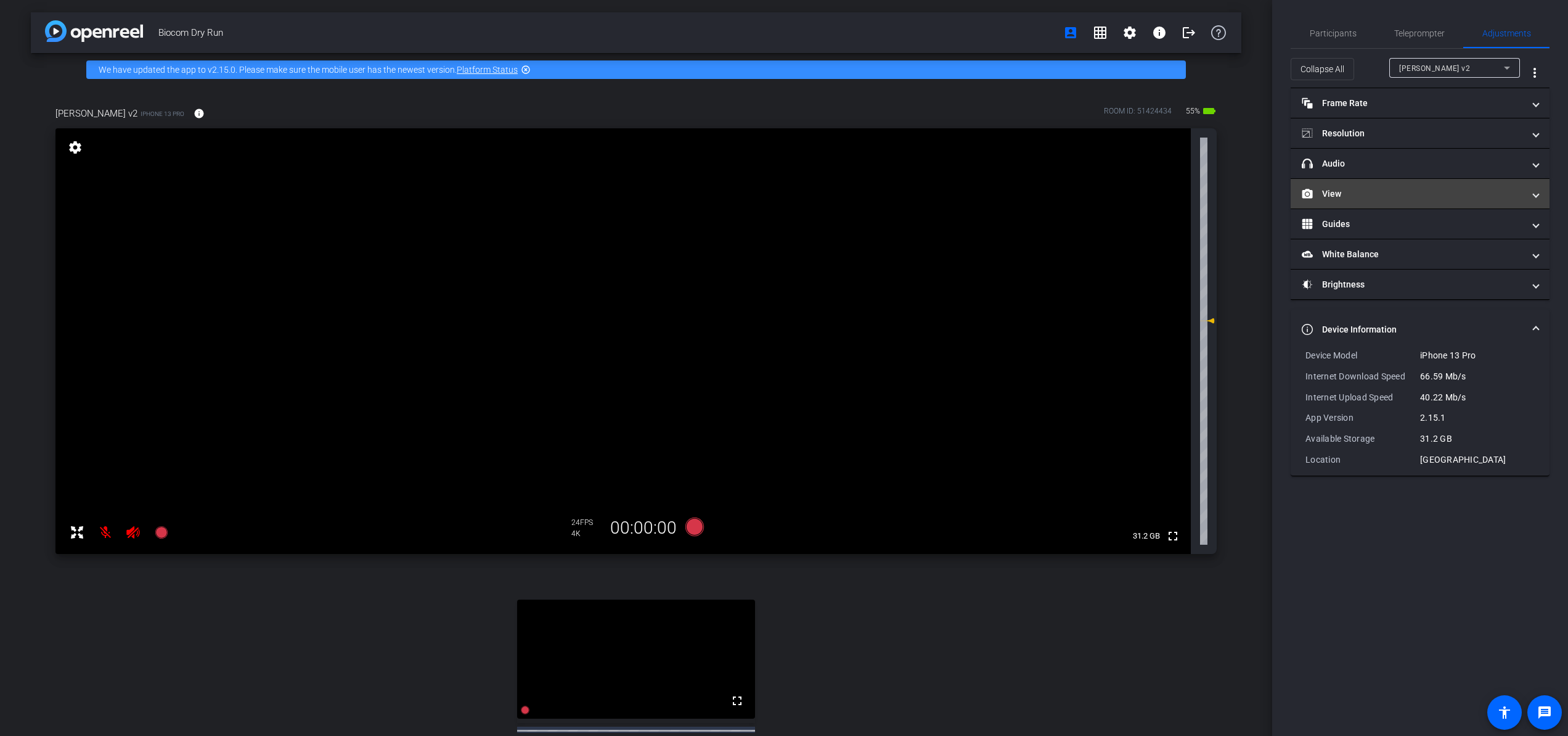
click at [1420, 196] on mat-panel-title "View" at bounding box center [1413, 194] width 222 height 13
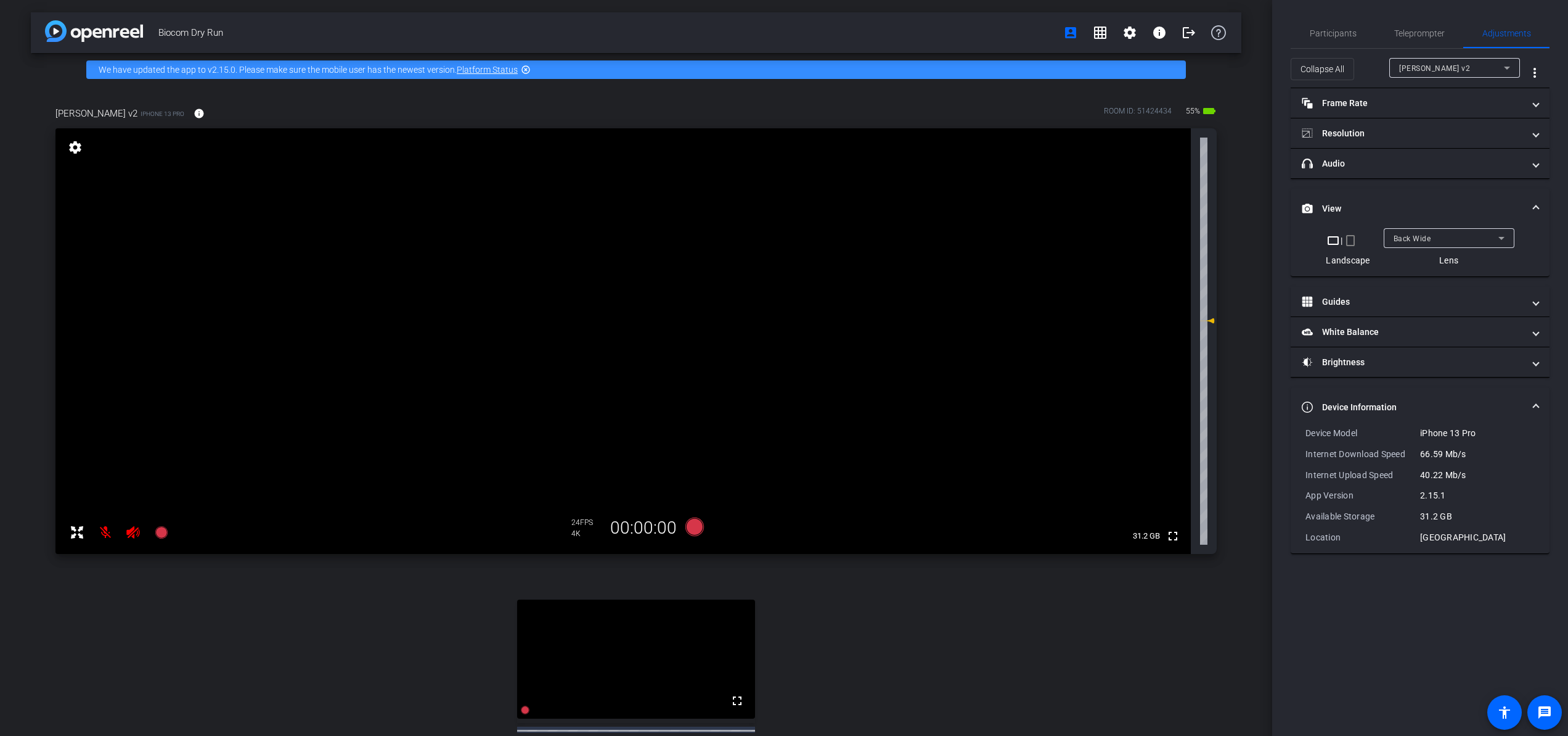
click at [1432, 197] on mat-expansion-panel-header "View" at bounding box center [1421, 208] width 259 height 39
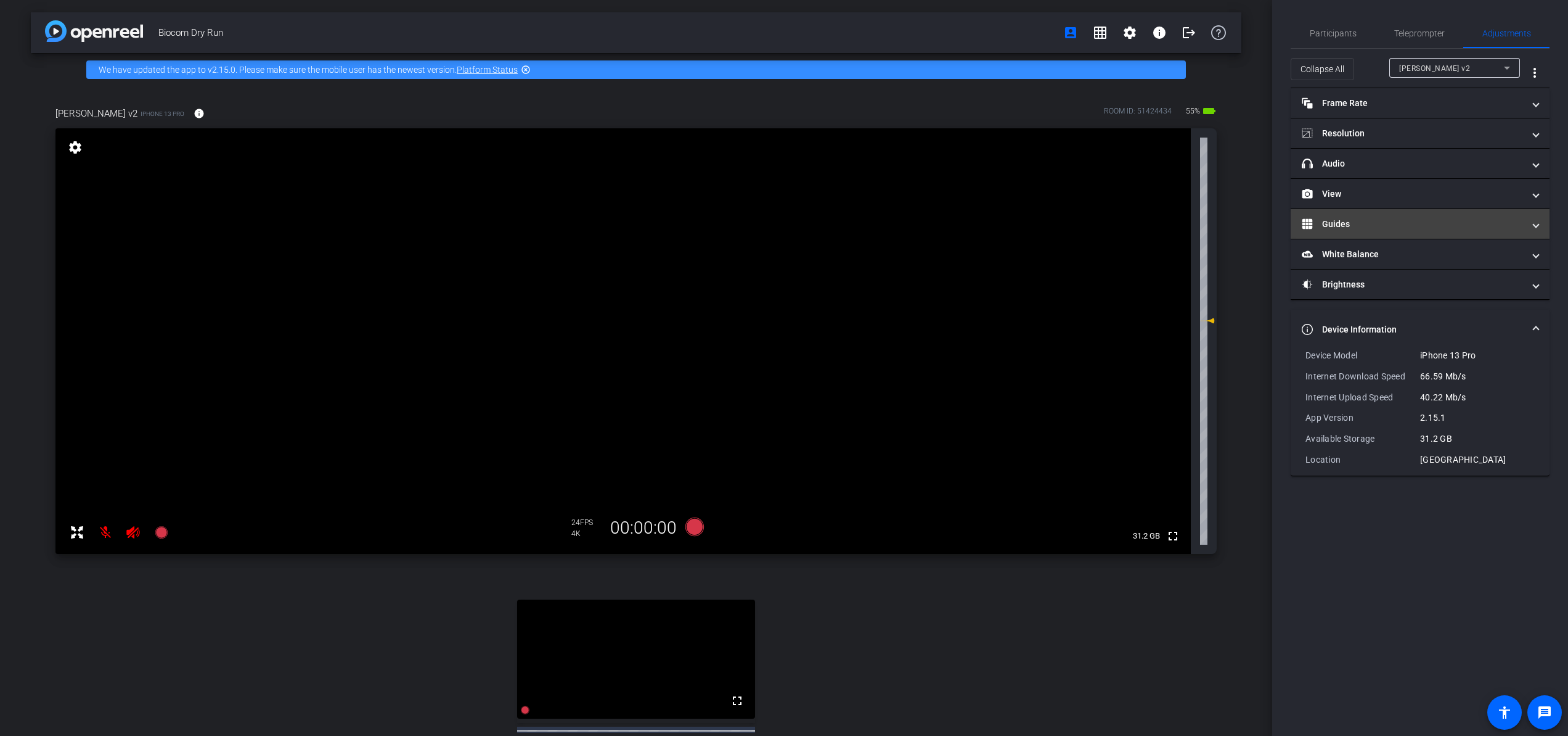
click at [1431, 225] on mat-panel-title "Guides" at bounding box center [1413, 224] width 222 height 13
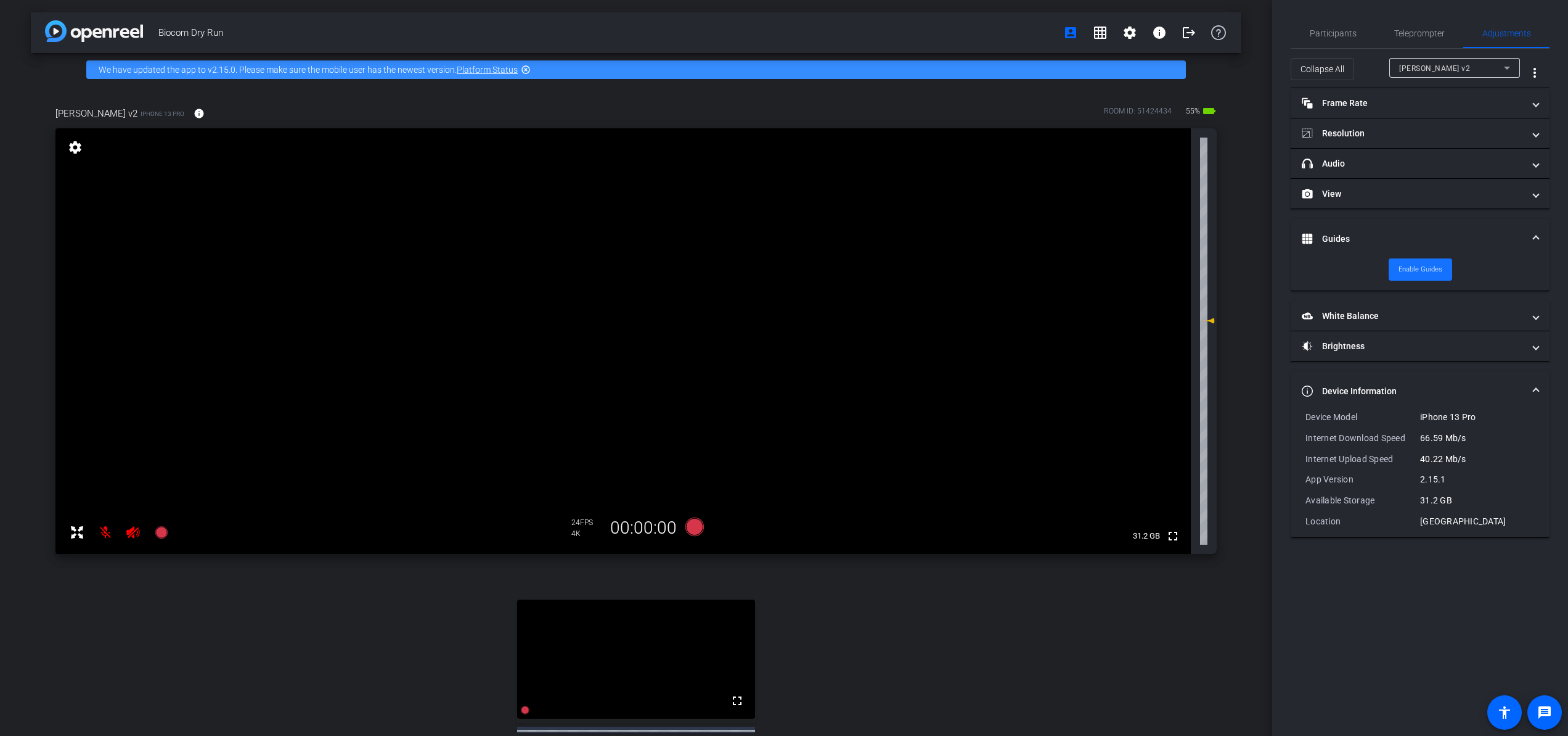
click at [1432, 275] on span "Enable Guides" at bounding box center [1421, 269] width 44 height 19
click at [1432, 194] on mat-panel-title "View" at bounding box center [1413, 194] width 222 height 13
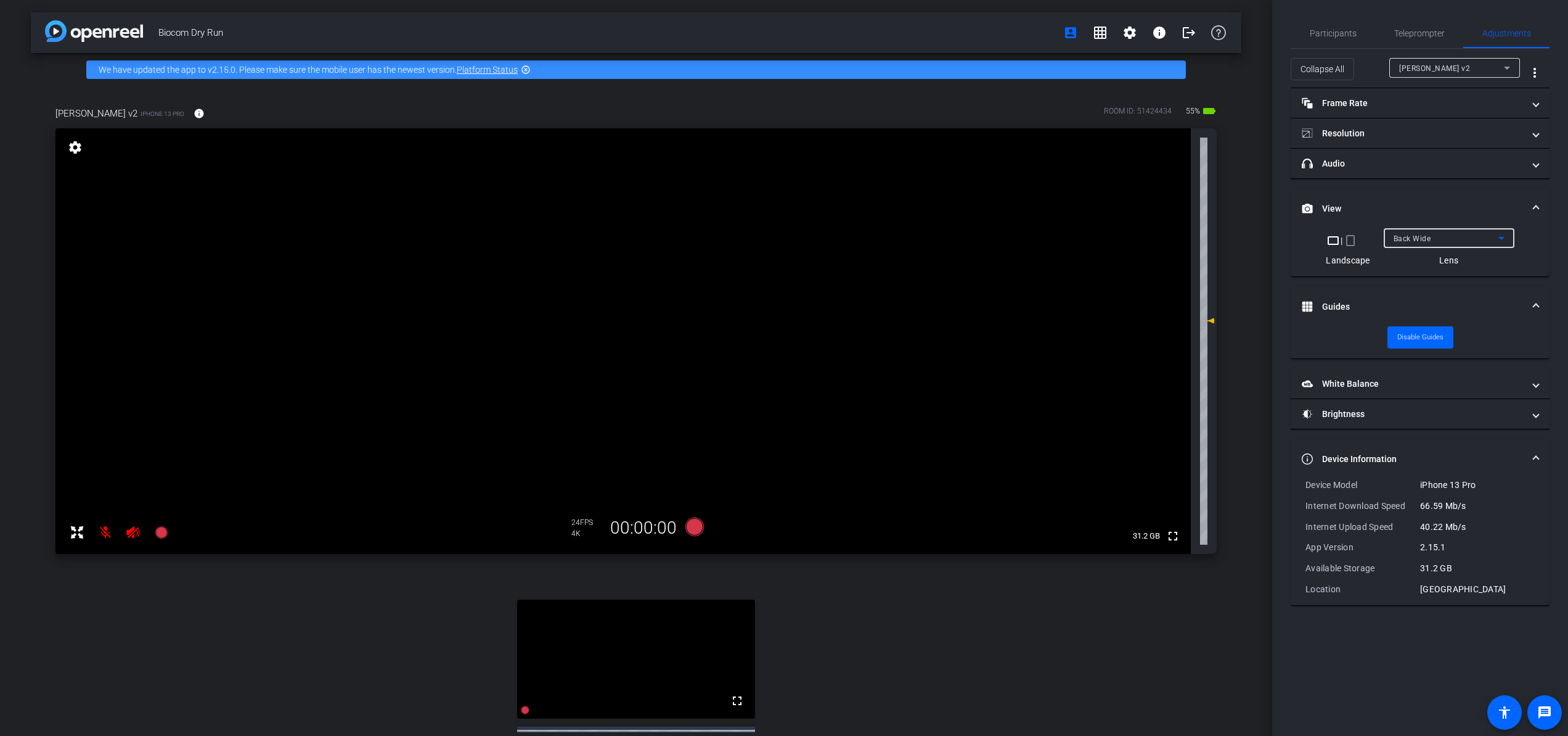
click at [1432, 233] on div "Back Wide" at bounding box center [1446, 238] width 105 height 15
click at [1432, 222] on div at bounding box center [784, 368] width 1568 height 736
click at [1432, 330] on span "Disable Guides" at bounding box center [1421, 338] width 46 height 19
click at [1432, 330] on span "Enable Guides" at bounding box center [1421, 338] width 44 height 19
click at [1432, 328] on span at bounding box center [1421, 337] width 66 height 30
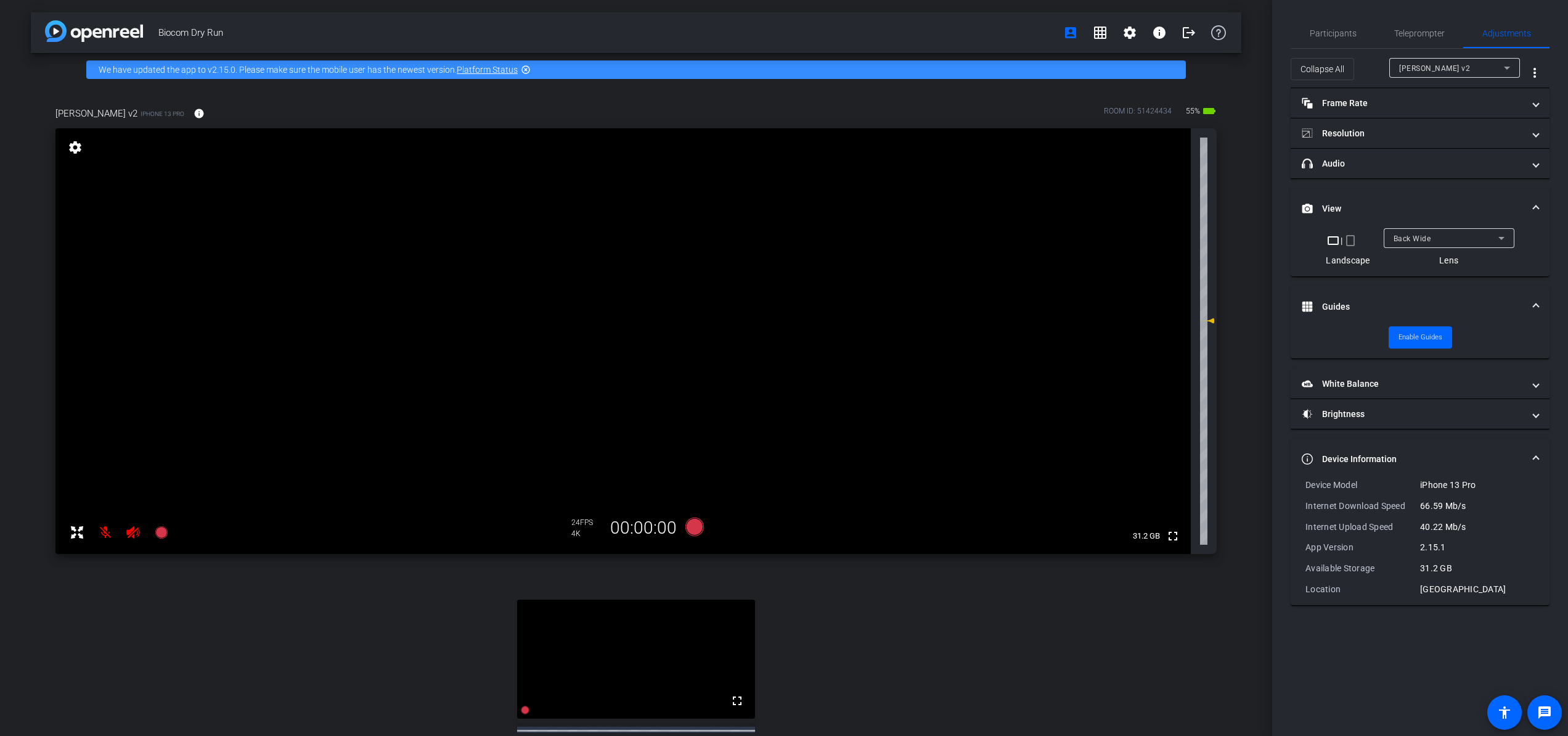
click at [1432, 303] on span at bounding box center [1536, 306] width 5 height 13
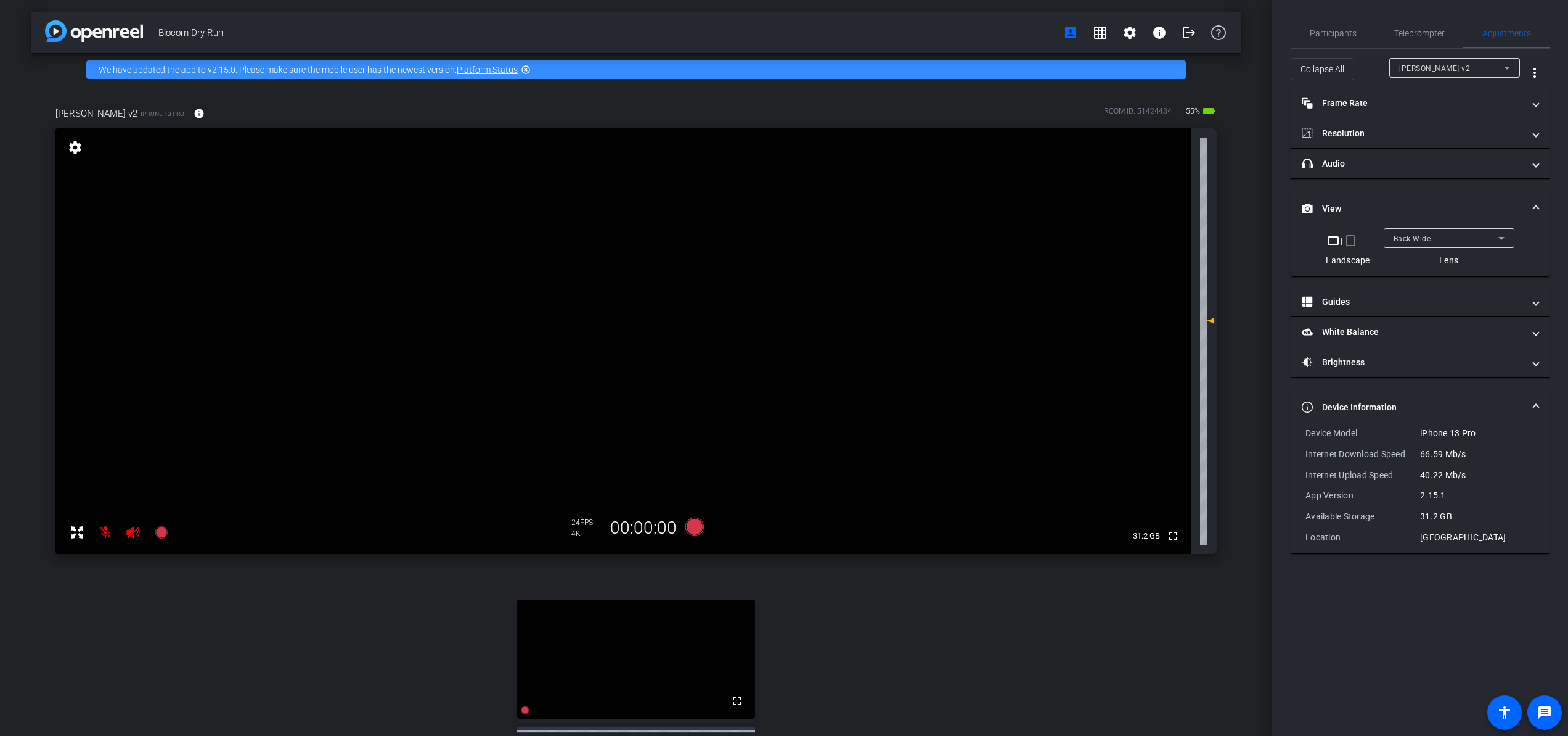
click at [1432, 200] on mat-expansion-panel-header "View" at bounding box center [1421, 208] width 259 height 39
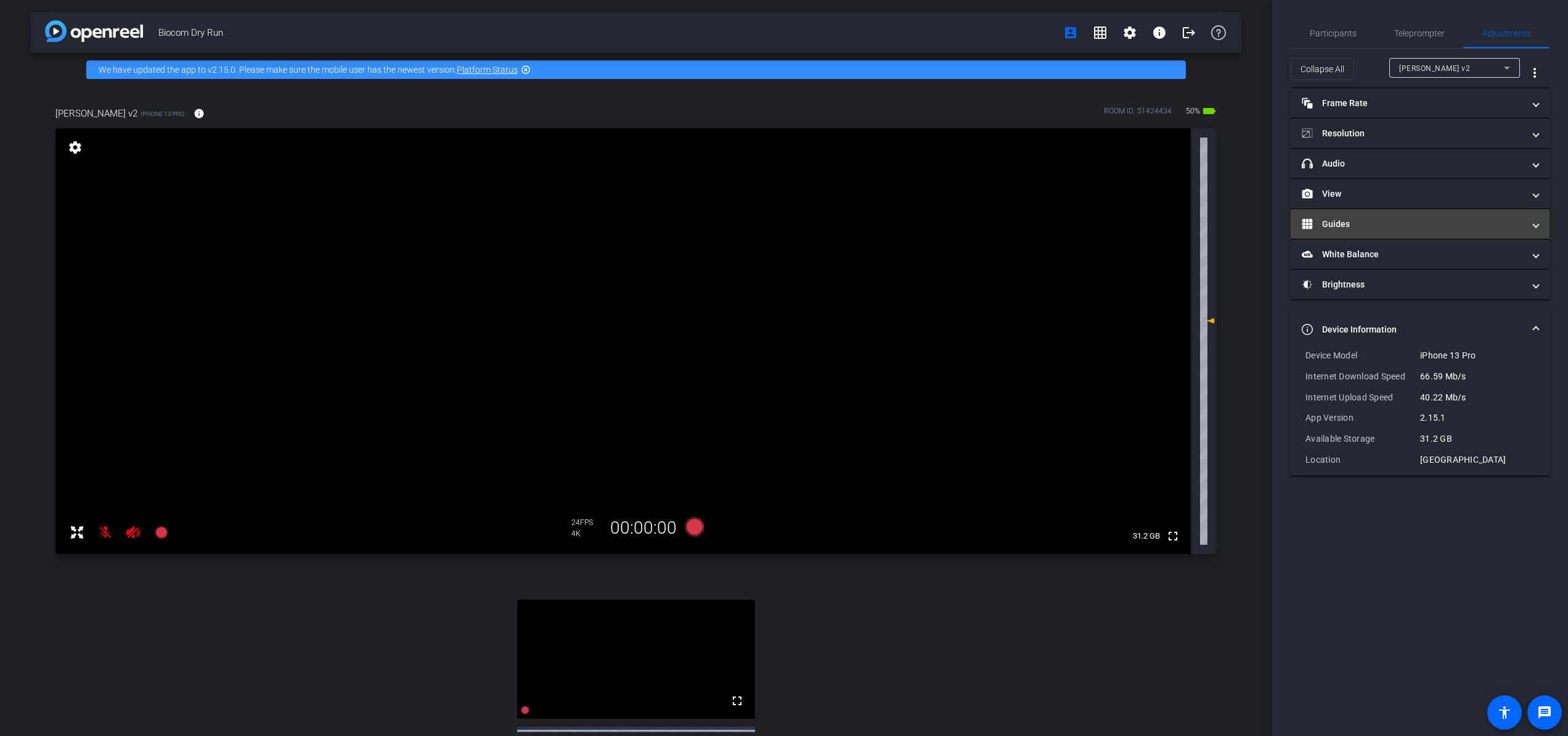
click at [1388, 232] on mat-expansion-panel-header "Guides" at bounding box center [1421, 224] width 259 height 30
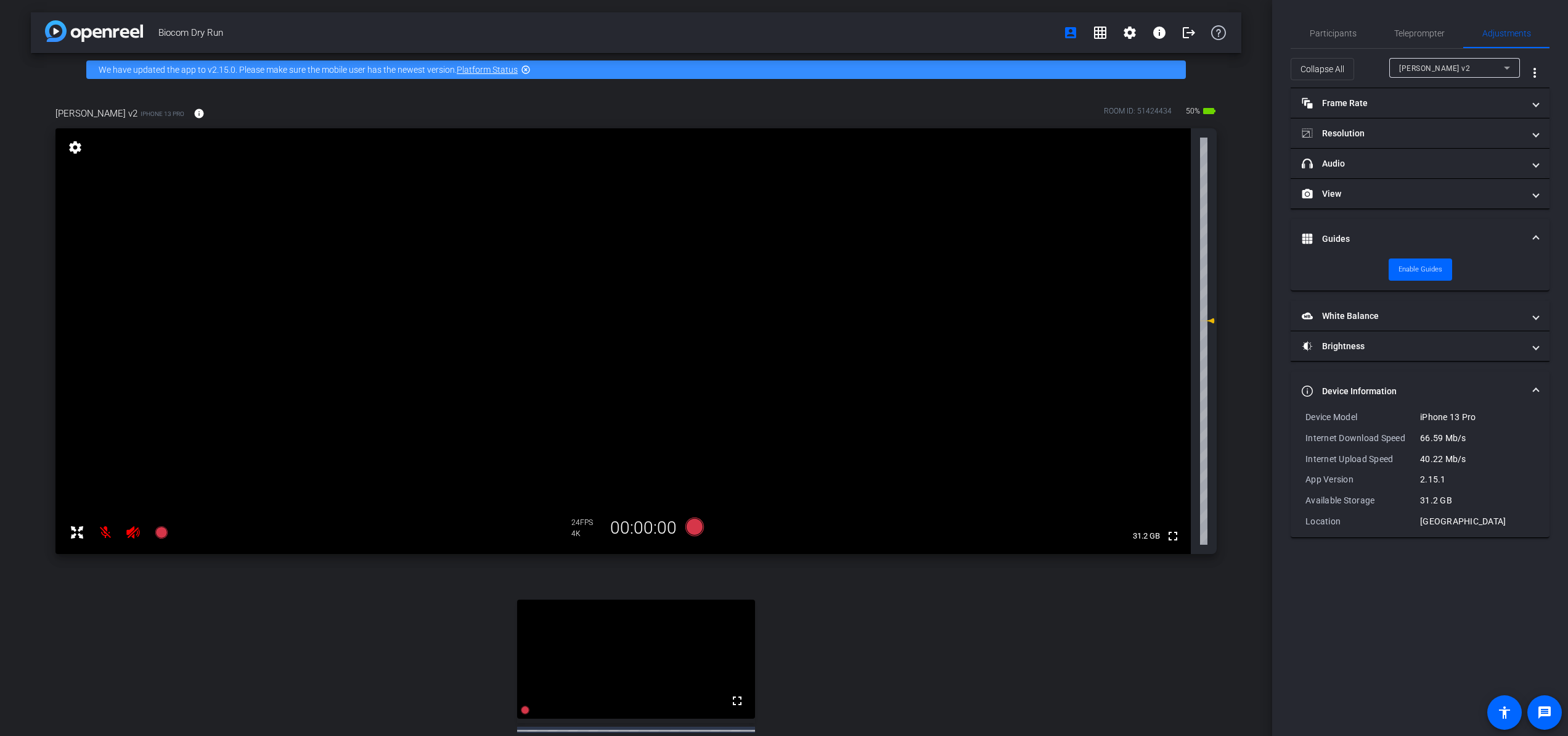
click at [1390, 227] on mat-expansion-panel-header "Guides" at bounding box center [1421, 238] width 259 height 39
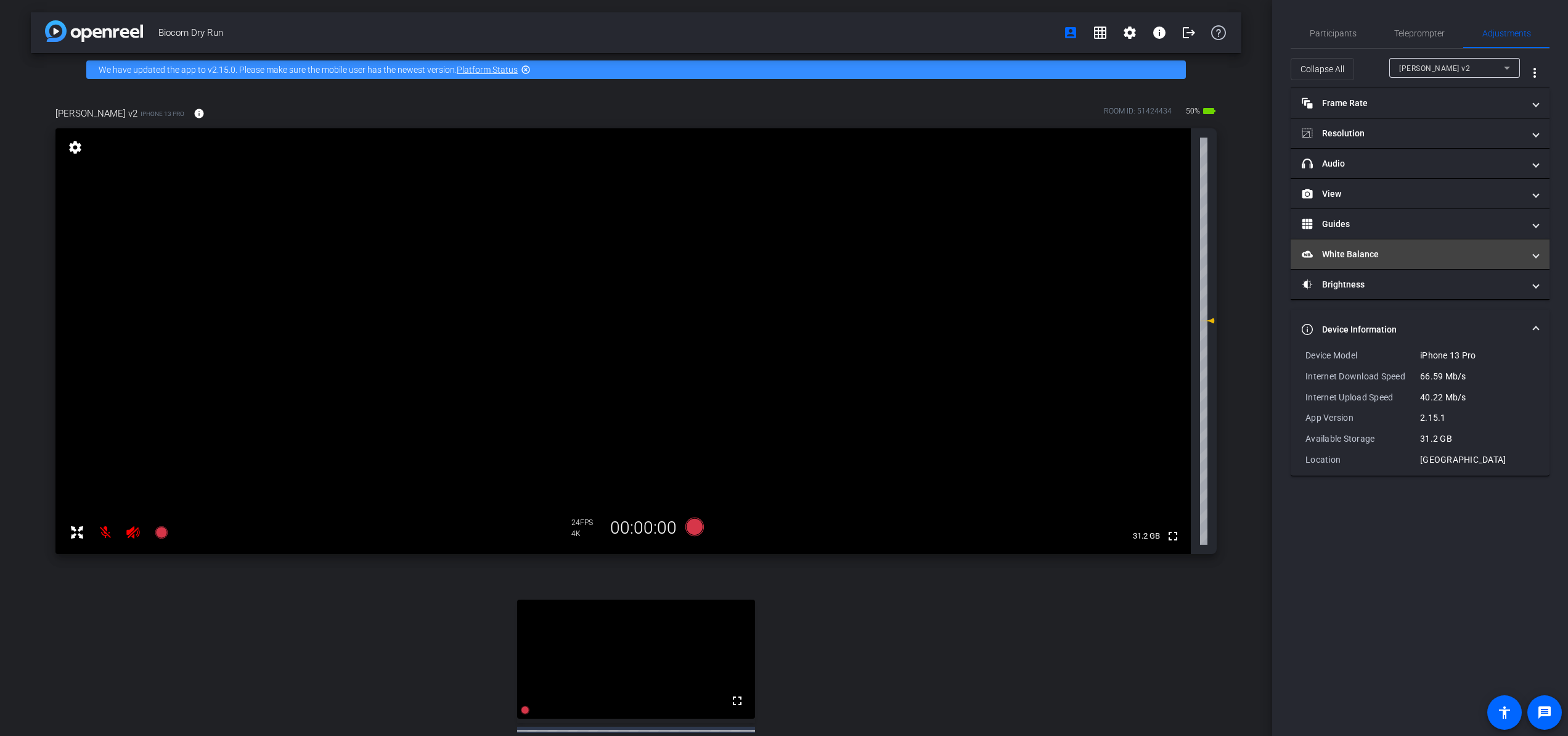
click at [1389, 258] on mat-panel-title "White Balance White Balance" at bounding box center [1413, 254] width 222 height 13
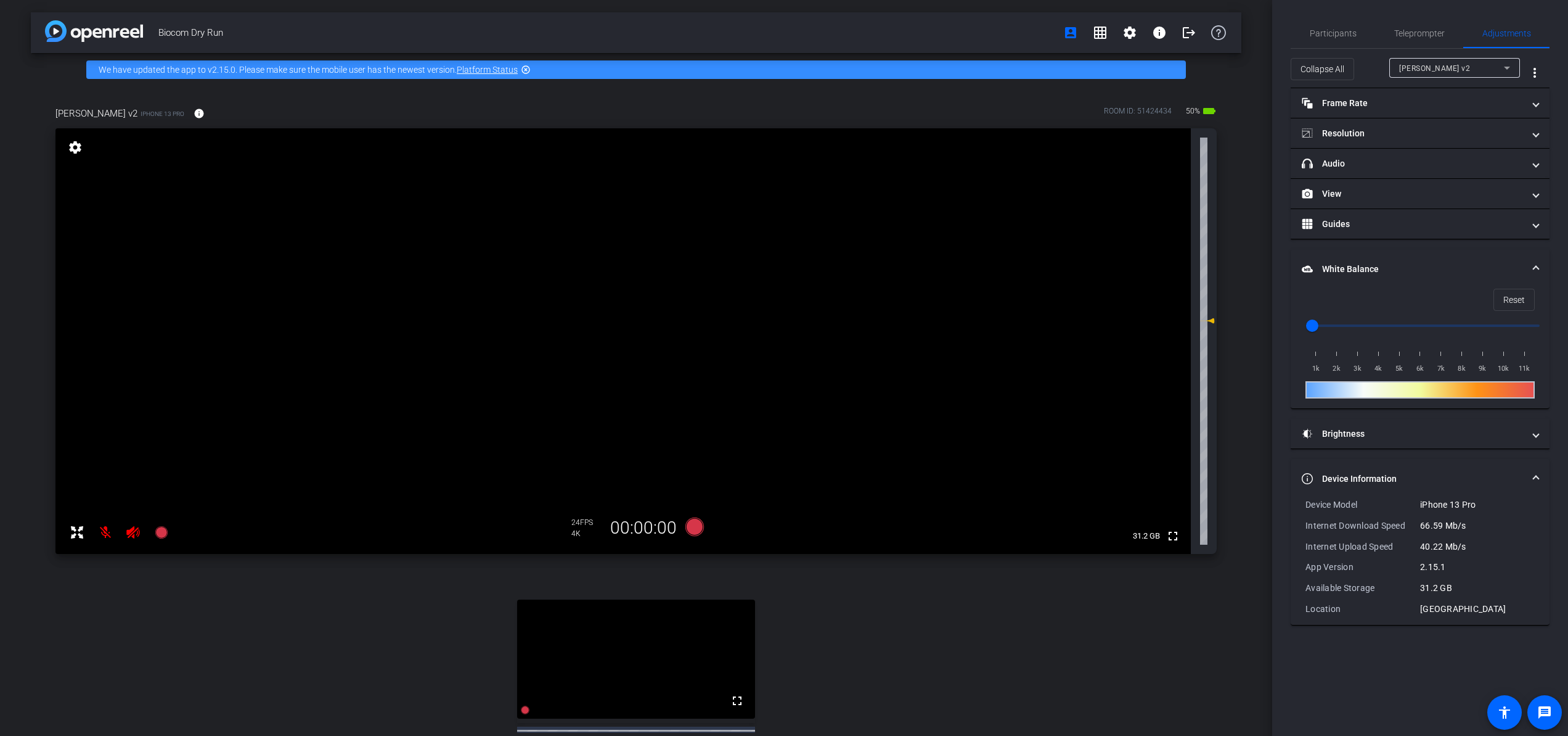
click at [1389, 258] on mat-expansion-panel-header "White Balance White Balance" at bounding box center [1421, 269] width 259 height 39
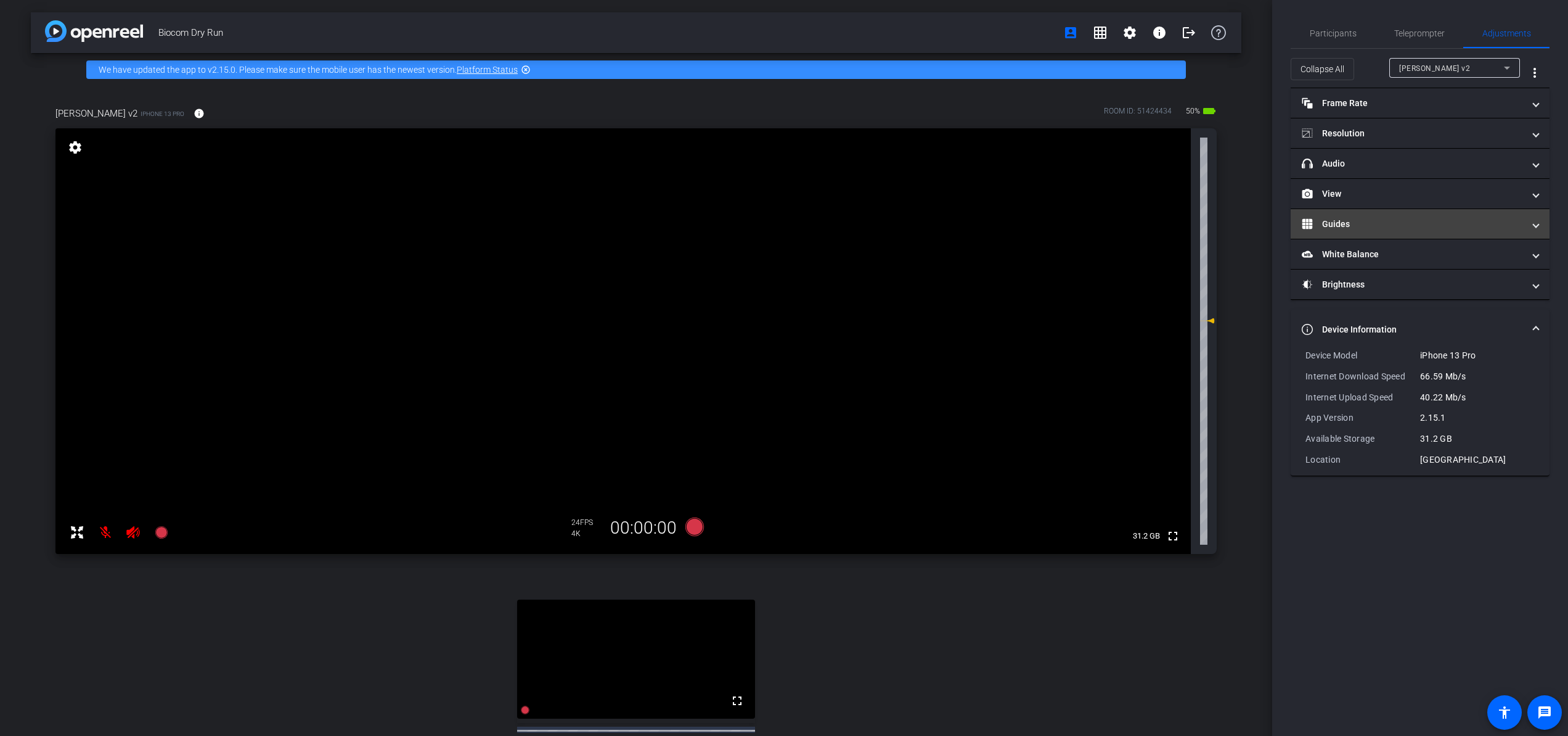
click at [1390, 224] on mat-panel-title "Guides" at bounding box center [1413, 224] width 222 height 13
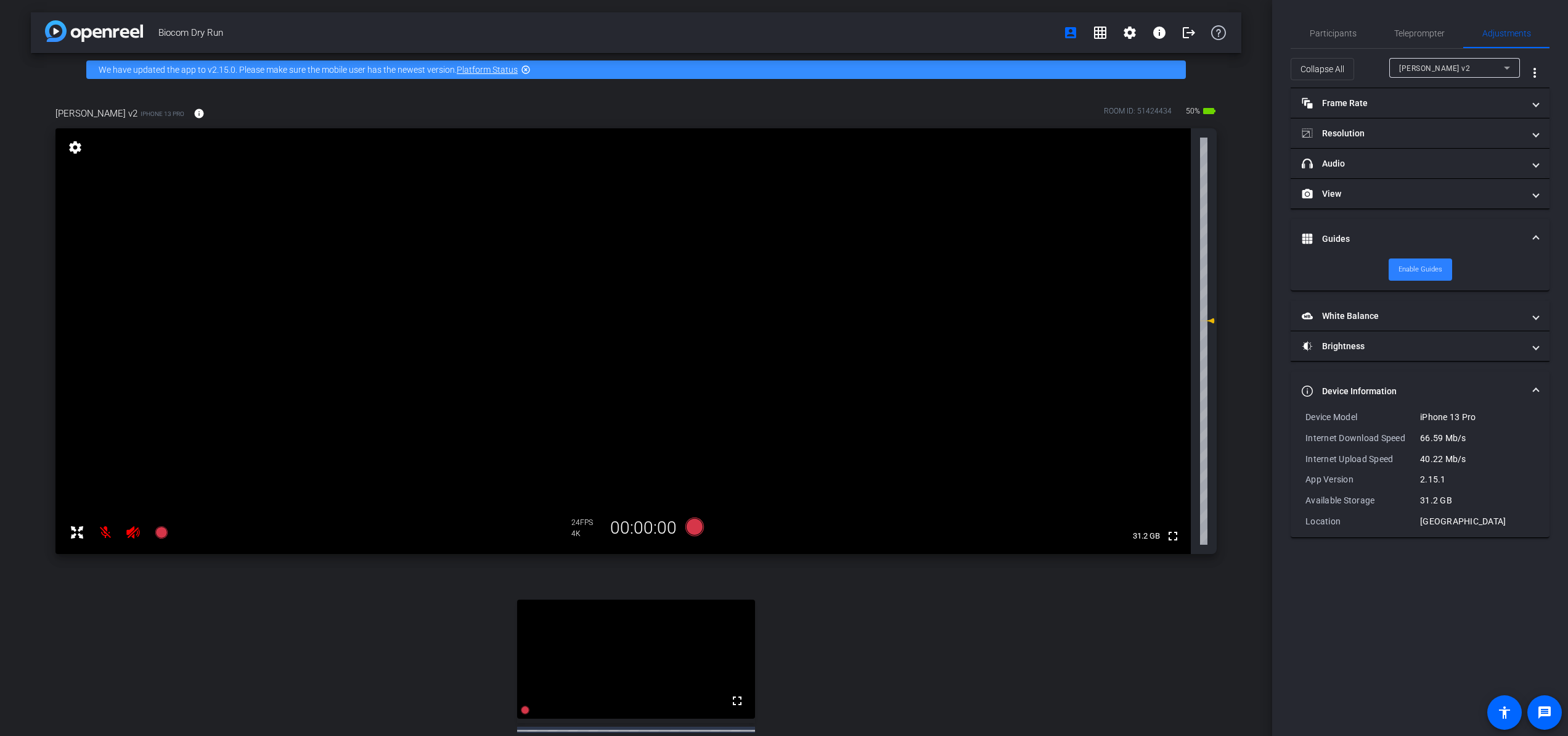
click at [1417, 267] on span "Enable Guides" at bounding box center [1421, 269] width 44 height 19
click at [1417, 267] on span "Disable Guides" at bounding box center [1421, 269] width 46 height 19
click at [1372, 234] on mat-panel-title "Guides" at bounding box center [1413, 238] width 222 height 13
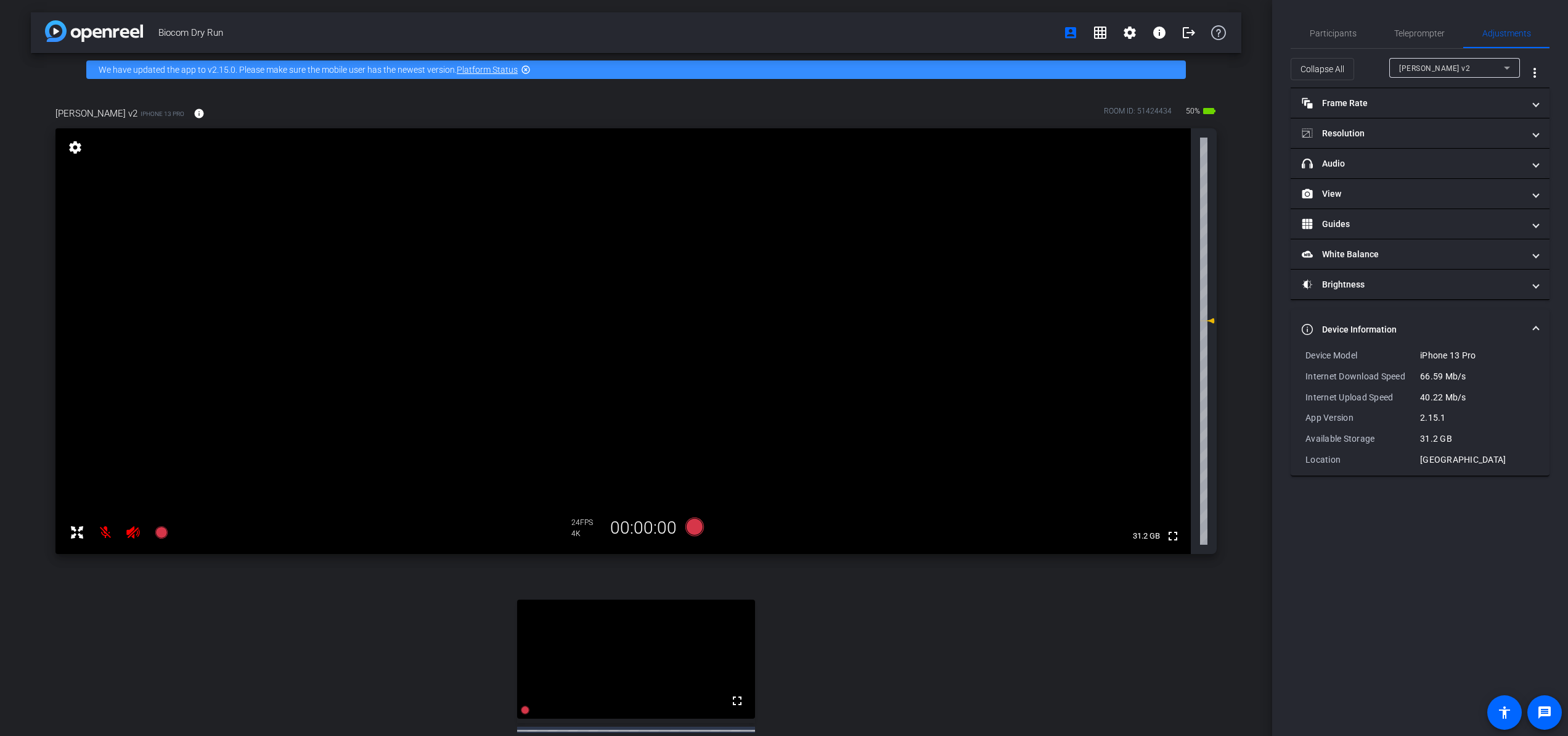
click at [1432, 57] on div "Collapse All Lisha v2 more_vert" at bounding box center [1421, 69] width 259 height 39
click at [1432, 67] on div "Lisha v2" at bounding box center [1451, 68] width 105 height 15
click at [1432, 94] on mat-option "Lisha v2" at bounding box center [1455, 92] width 130 height 20
click at [1413, 256] on mat-panel-title "White Balance White Balance" at bounding box center [1413, 254] width 222 height 13
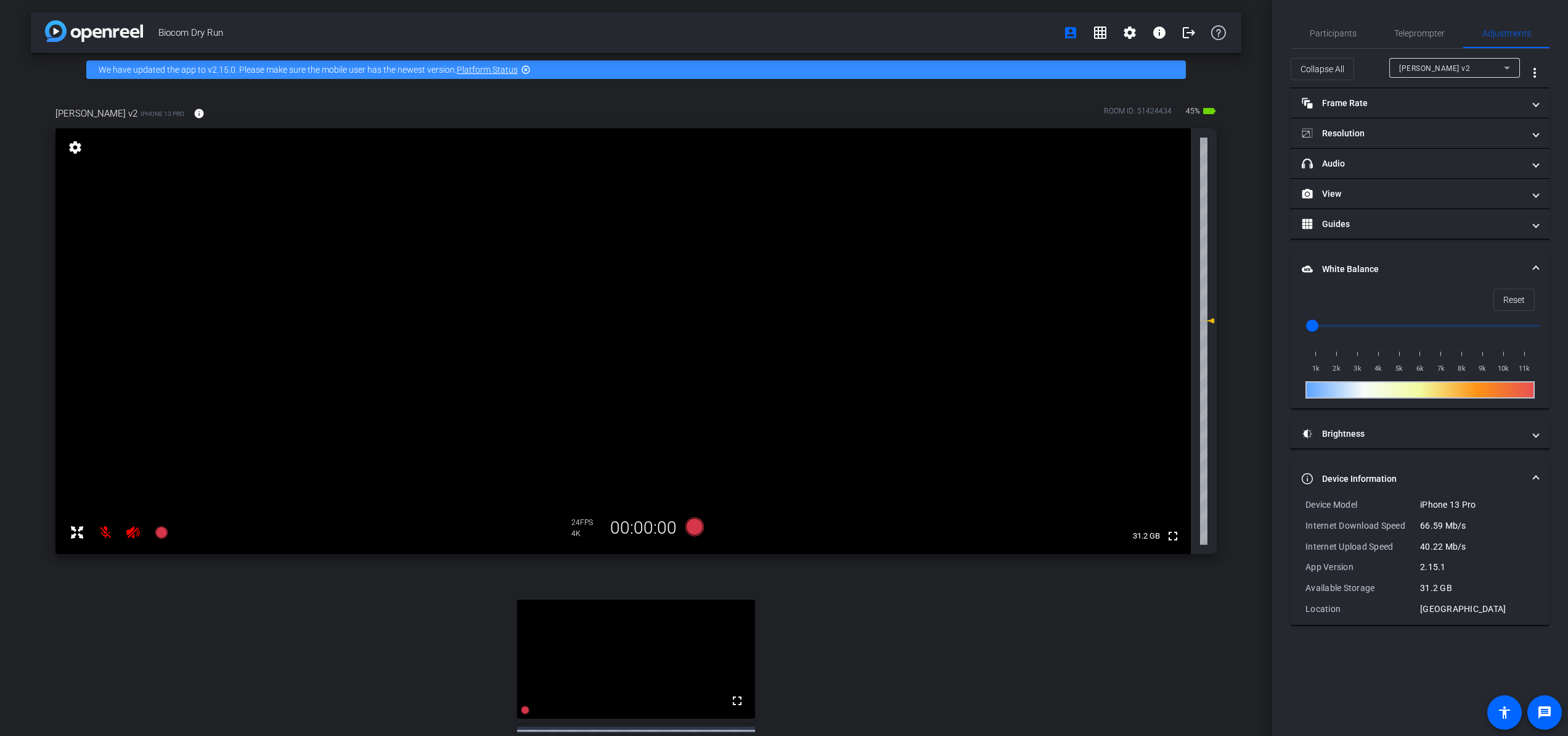
click at [1397, 327] on input "range" at bounding box center [1426, 326] width 255 height 27
click at [1367, 327] on input "range" at bounding box center [1426, 326] width 255 height 27
click at [1358, 326] on input "range" at bounding box center [1426, 326] width 255 height 27
click at [1368, 323] on input "range" at bounding box center [1426, 326] width 255 height 27
click at [1412, 263] on mat-panel-title "White Balance White Balance" at bounding box center [1413, 268] width 222 height 13
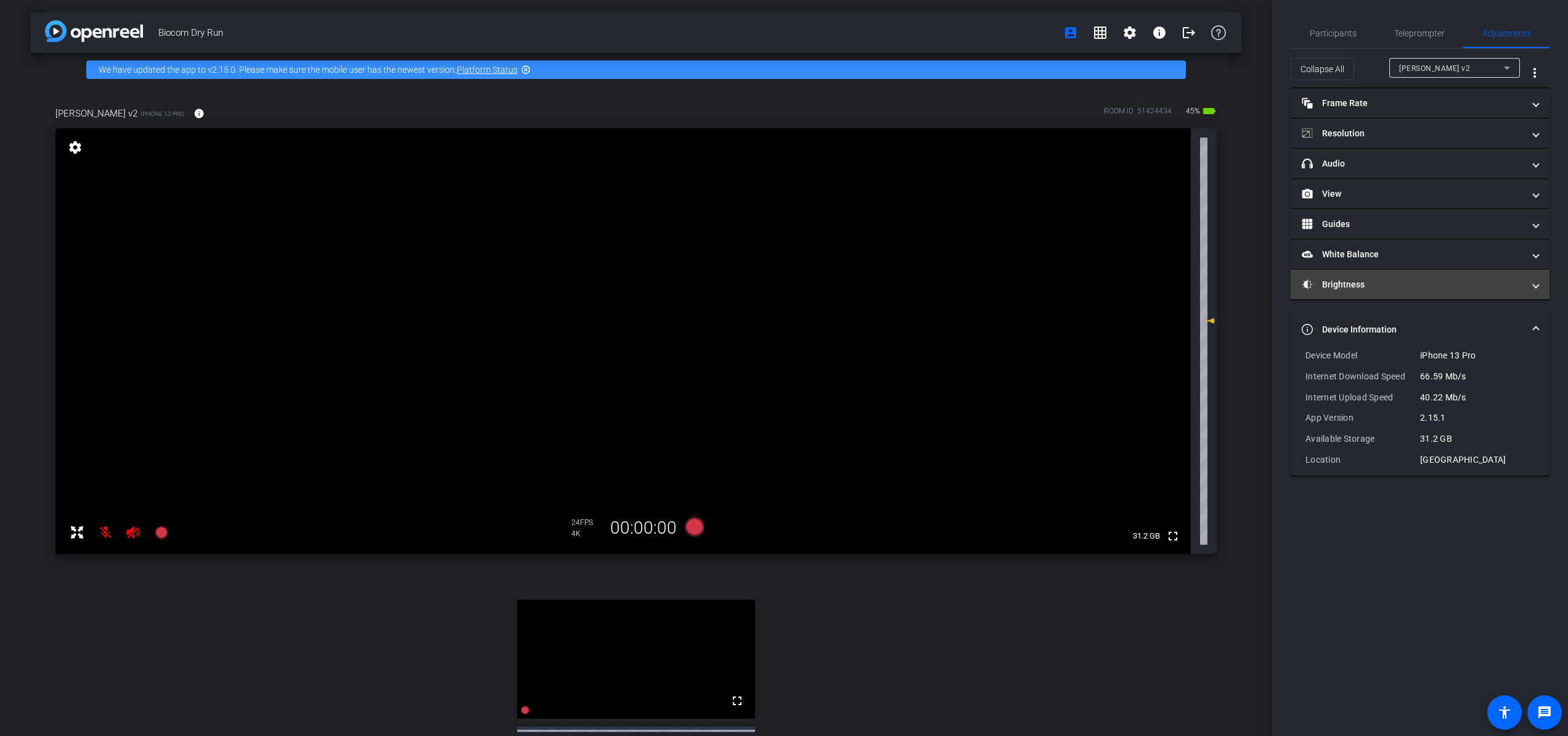
click at [1403, 282] on mat-panel-title "Brightness" at bounding box center [1413, 284] width 222 height 13
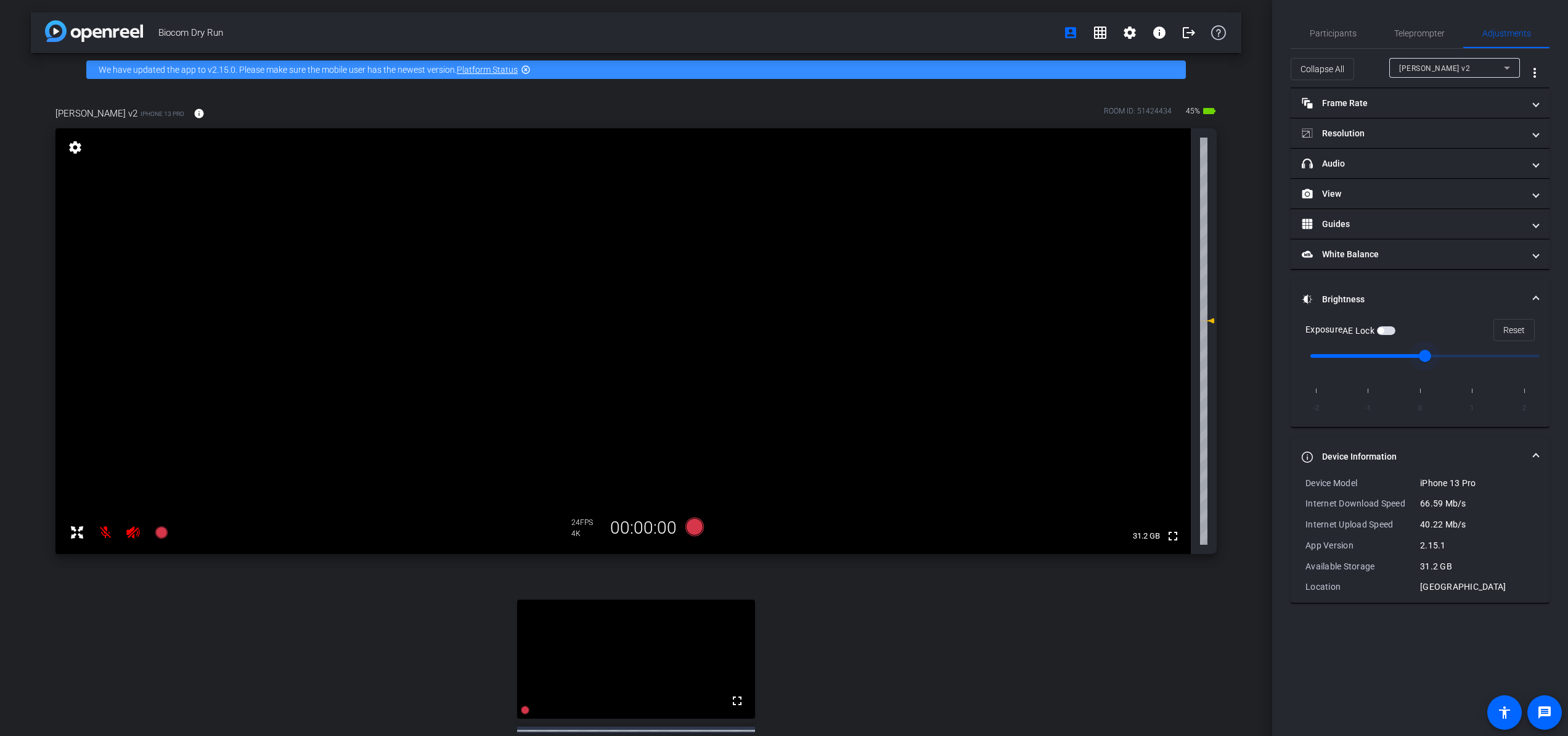
click at [1420, 353] on input "range" at bounding box center [1426, 356] width 255 height 27
click at [1408, 355] on input "range" at bounding box center [1426, 356] width 255 height 27
click at [1401, 347] on input "range" at bounding box center [1426, 356] width 255 height 27
click at [1405, 264] on mat-expansion-panel-header "White Balance White Balance" at bounding box center [1421, 254] width 259 height 30
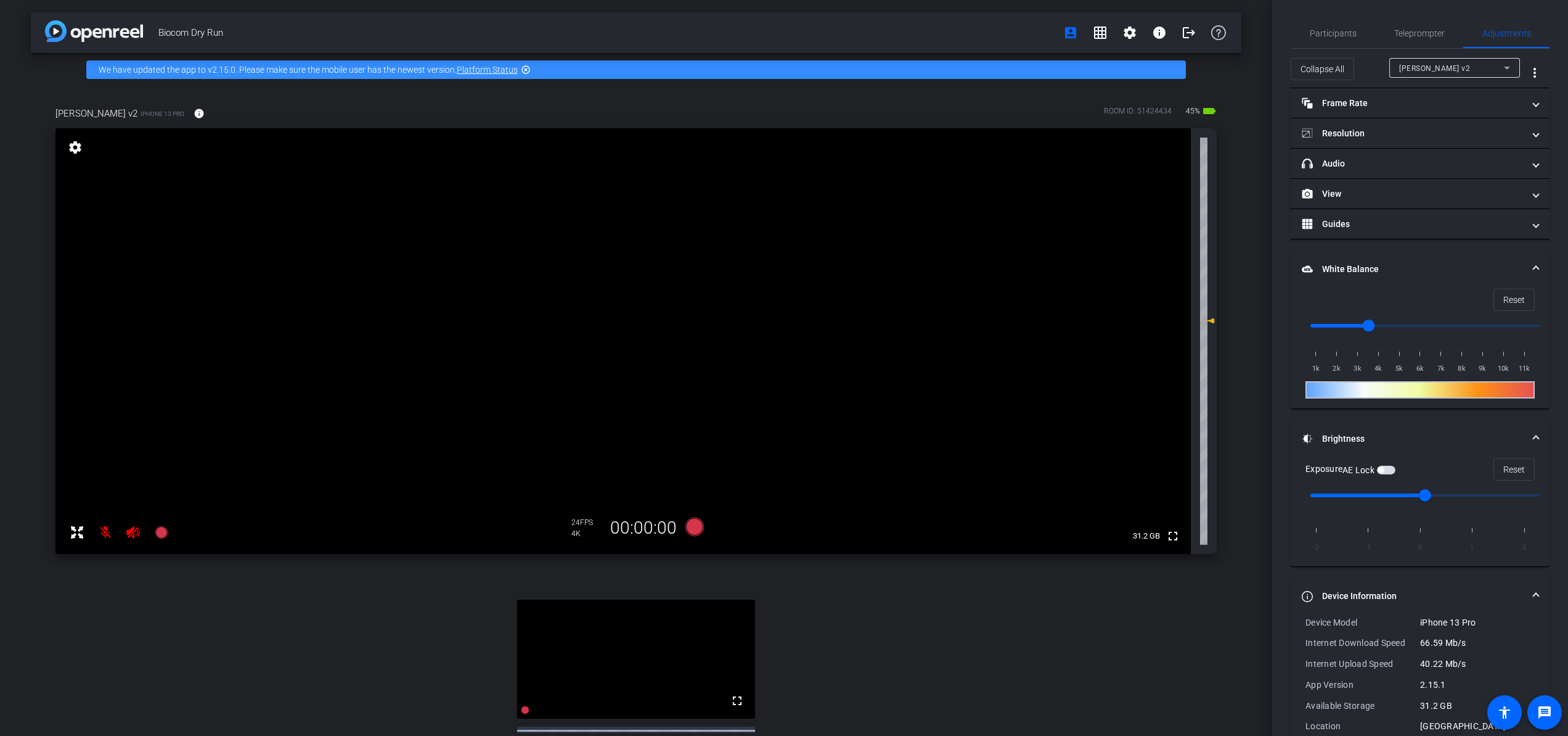
click at [1405, 264] on mat-panel-title "White Balance White Balance" at bounding box center [1413, 268] width 222 height 13
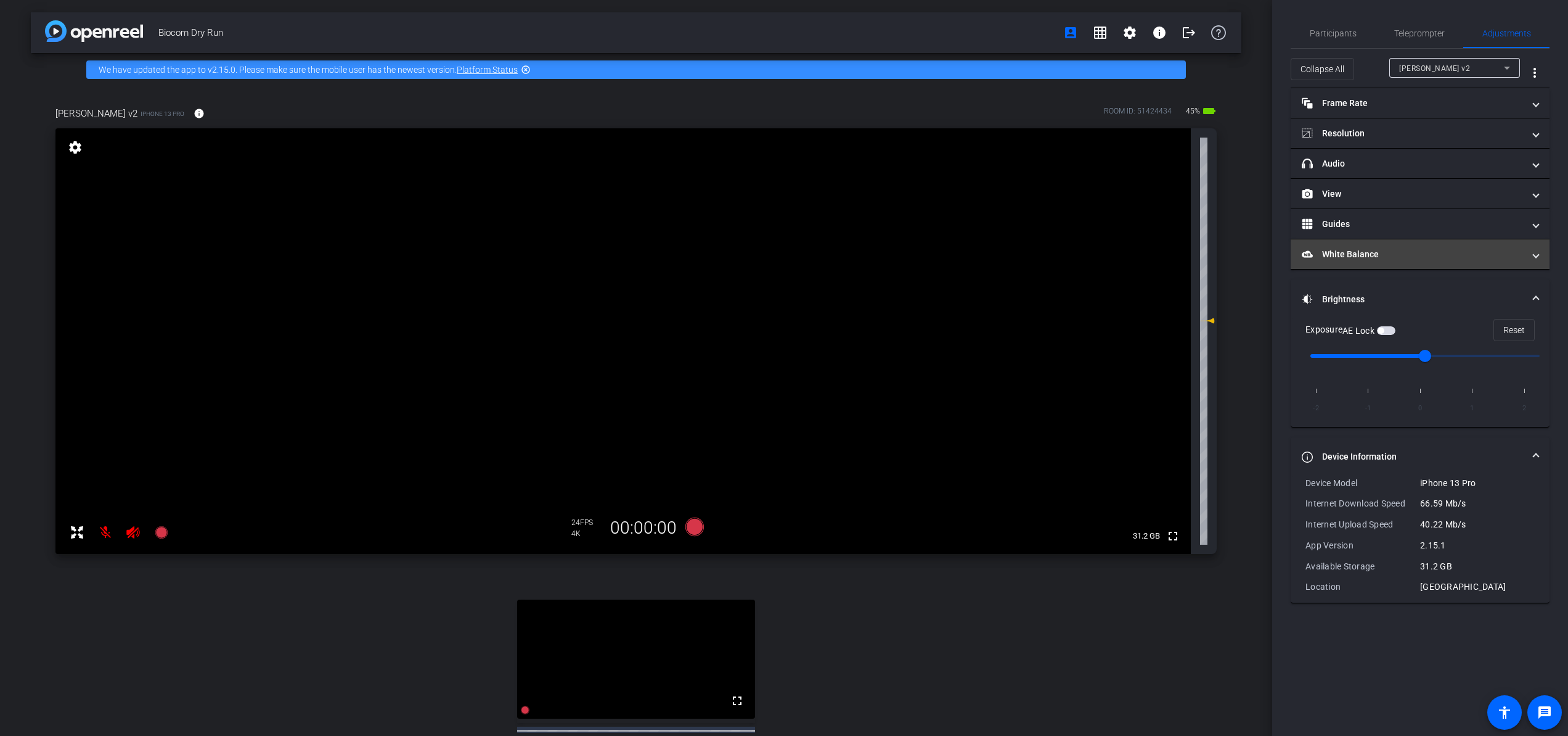
click at [1403, 244] on mat-expansion-panel-header "White Balance White Balance" at bounding box center [1421, 254] width 259 height 30
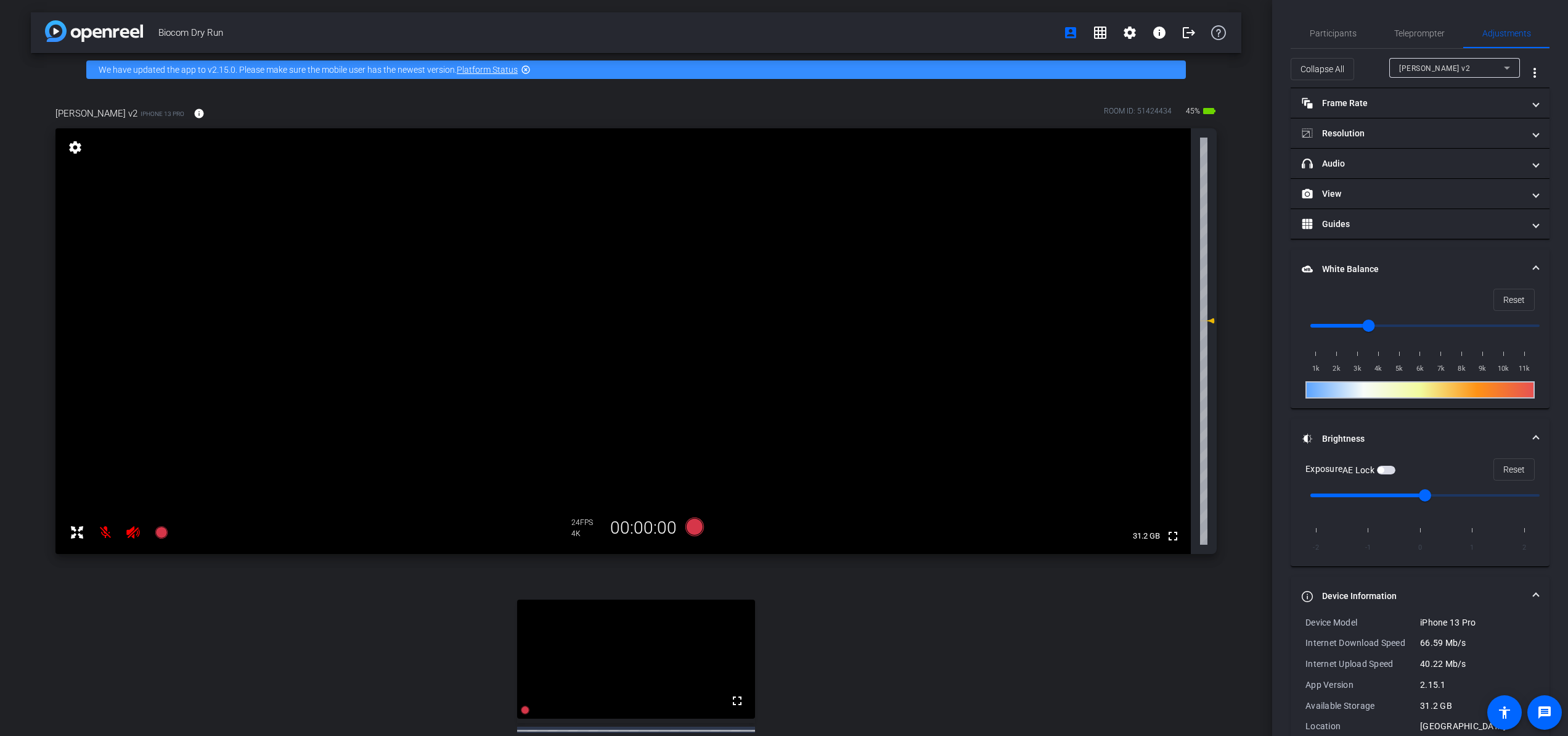
click at [1403, 244] on mat-accordion "Frame Rate Frame Rate navigate_before 24 25 30 navigate_next Resolution navigat…" at bounding box center [1421, 415] width 259 height 655
click at [1395, 266] on mat-panel-title "White Balance White Balance" at bounding box center [1413, 268] width 222 height 13
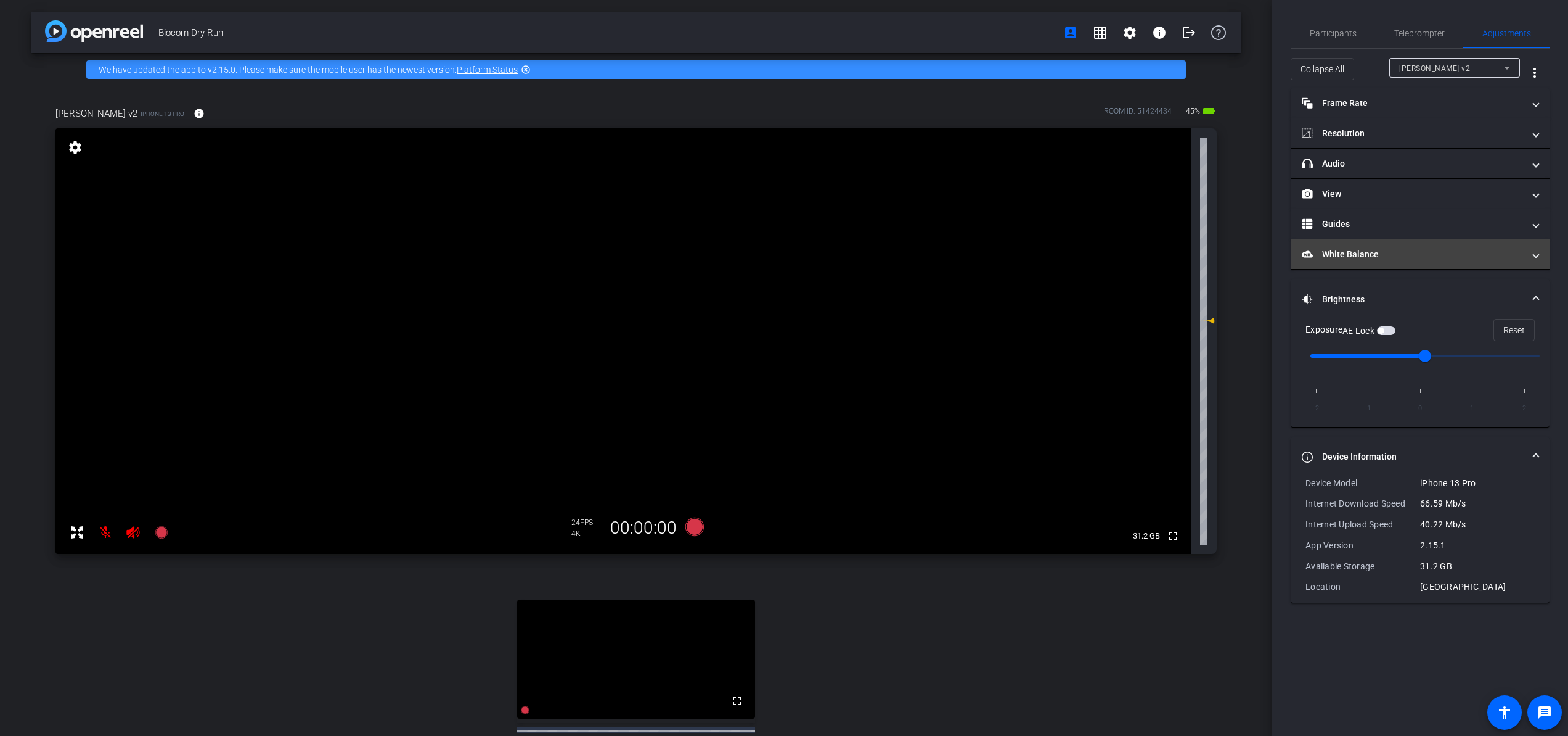
click at [1402, 260] on mat-expansion-panel-header "White Balance White Balance" at bounding box center [1421, 254] width 259 height 30
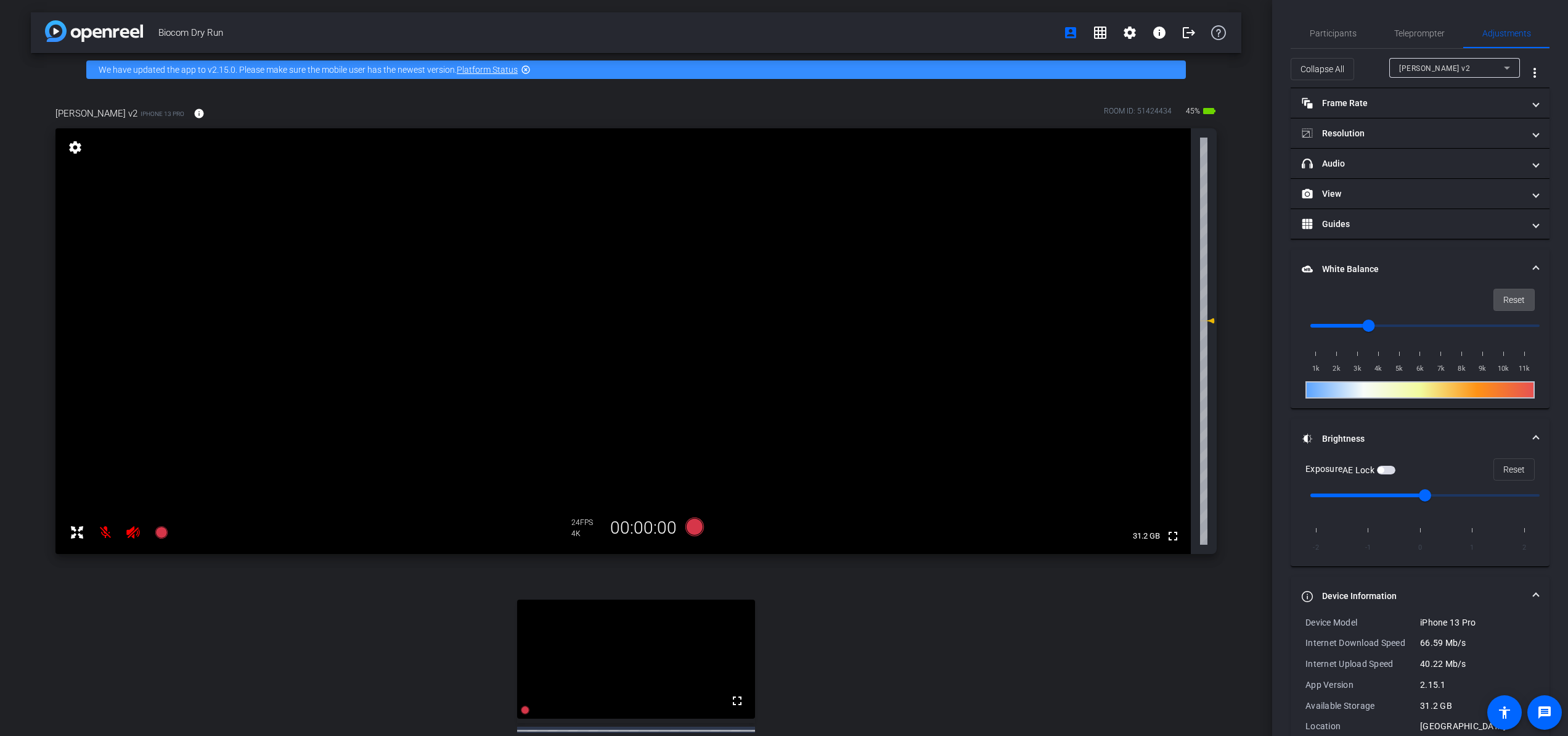
click at [1432, 294] on span "Reset" at bounding box center [1514, 299] width 21 height 23
click at [1432, 329] on input "range" at bounding box center [1426, 326] width 255 height 27
drag, startPoint x: 1394, startPoint y: 324, endPoint x: 1427, endPoint y: 311, distance: 35.5
click at [1427, 312] on input "range" at bounding box center [1426, 326] width 255 height 27
click at [1432, 306] on span at bounding box center [1514, 299] width 40 height 30
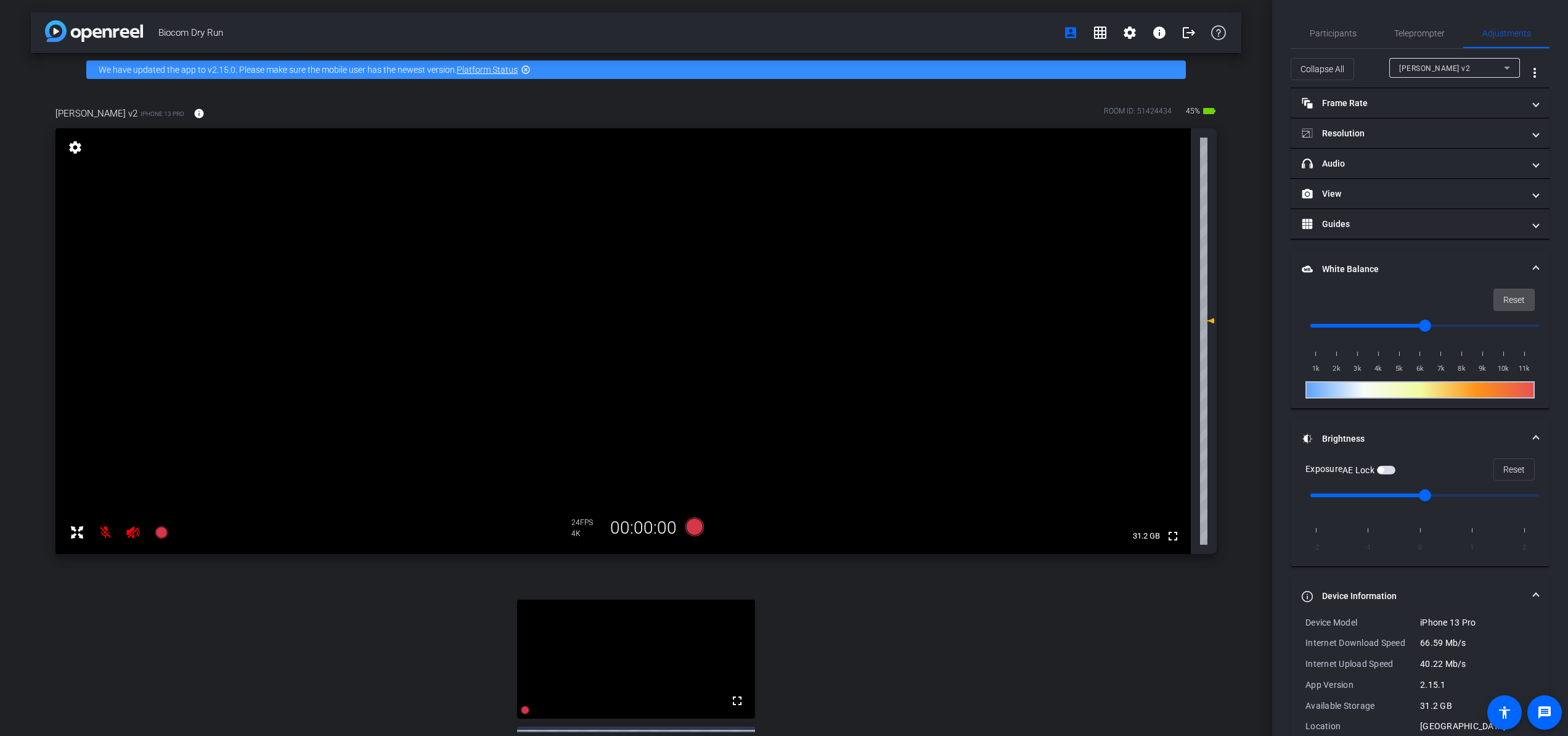
type input "1000"
click at [1432, 265] on span "White Balance White Balance" at bounding box center [1418, 268] width 231 height 13
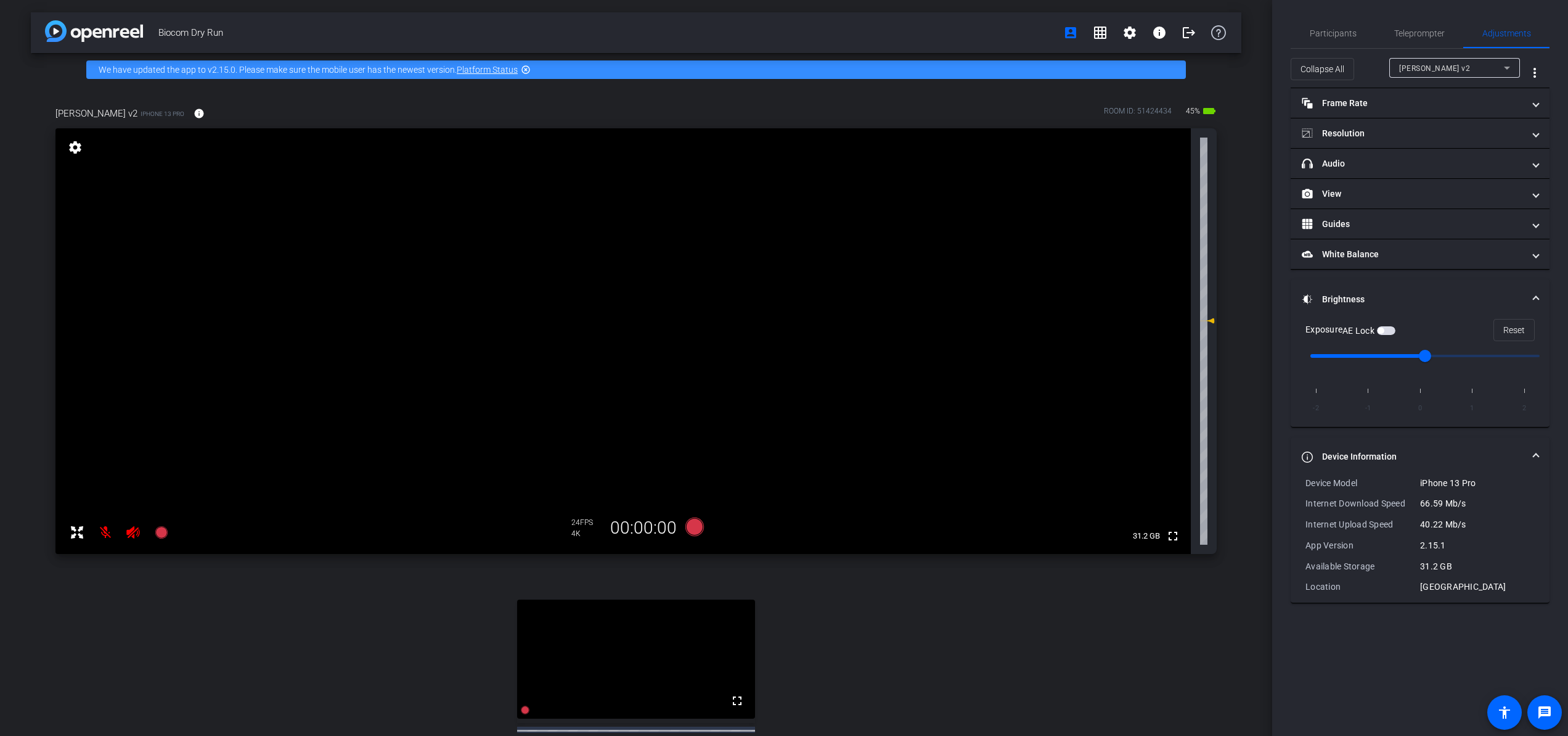
click at [1432, 295] on mat-panel-title "Brightness" at bounding box center [1413, 299] width 222 height 13
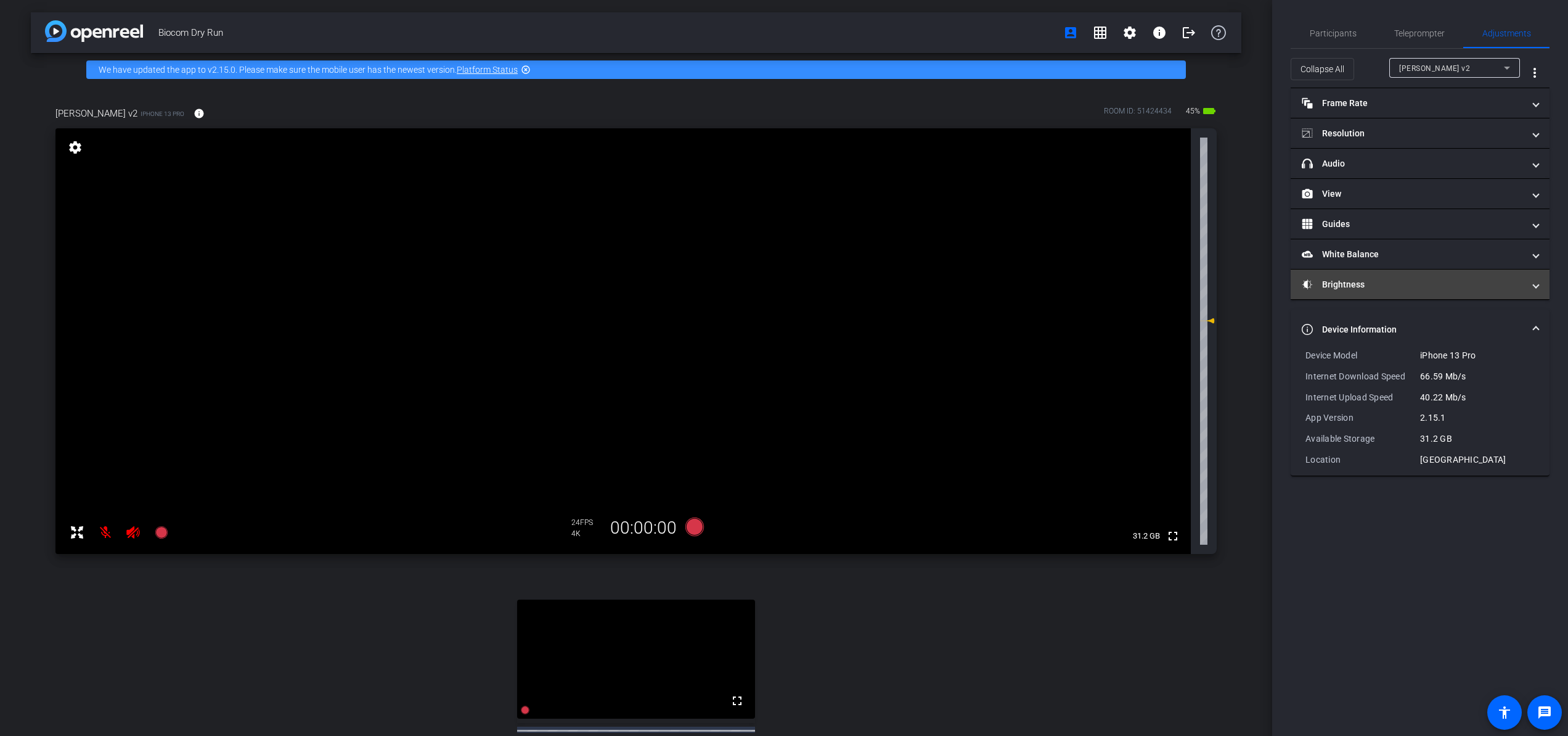
click at [1432, 287] on mat-panel-title "Brightness" at bounding box center [1413, 284] width 222 height 13
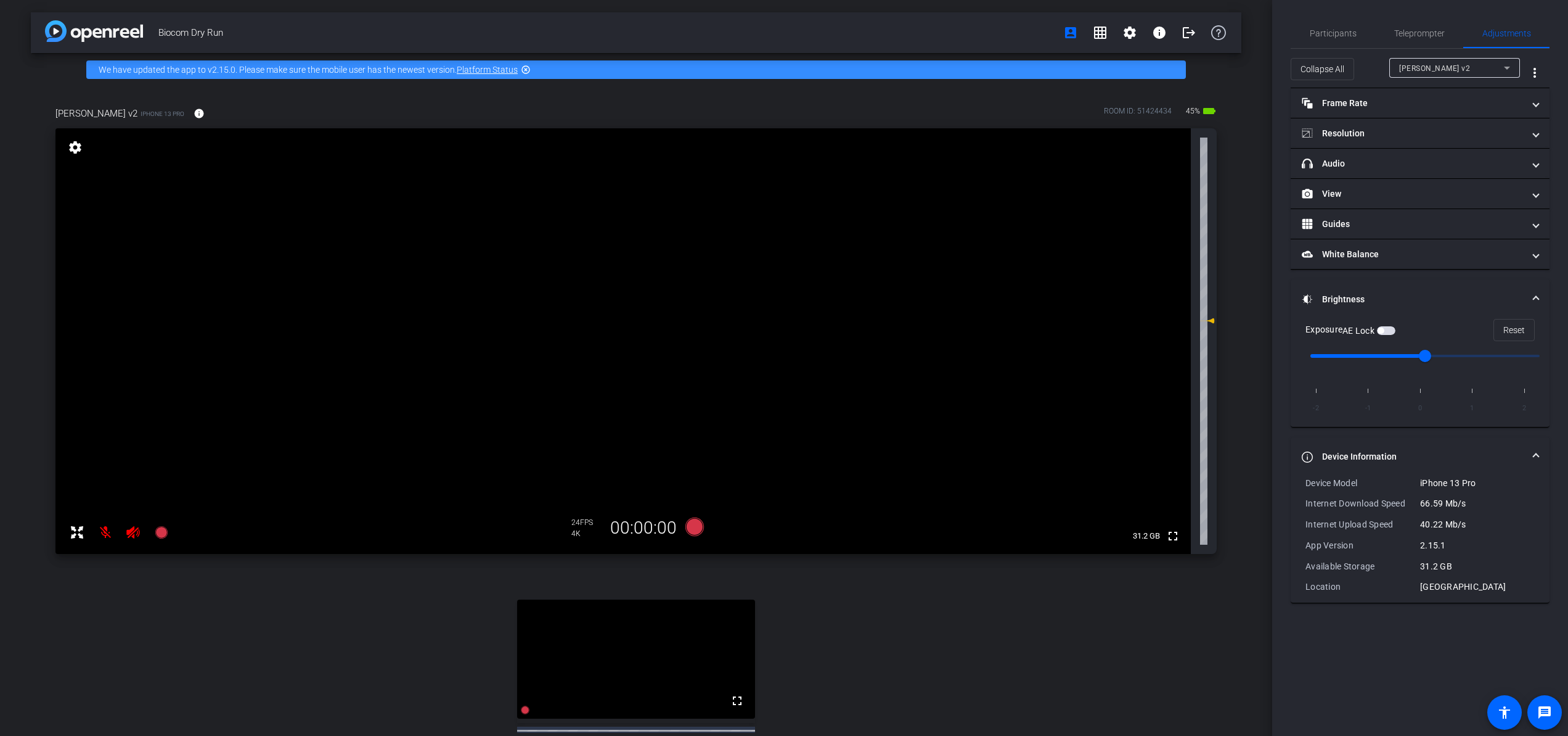
click at [1405, 287] on mat-expansion-panel-header "Brightness" at bounding box center [1421, 299] width 259 height 39
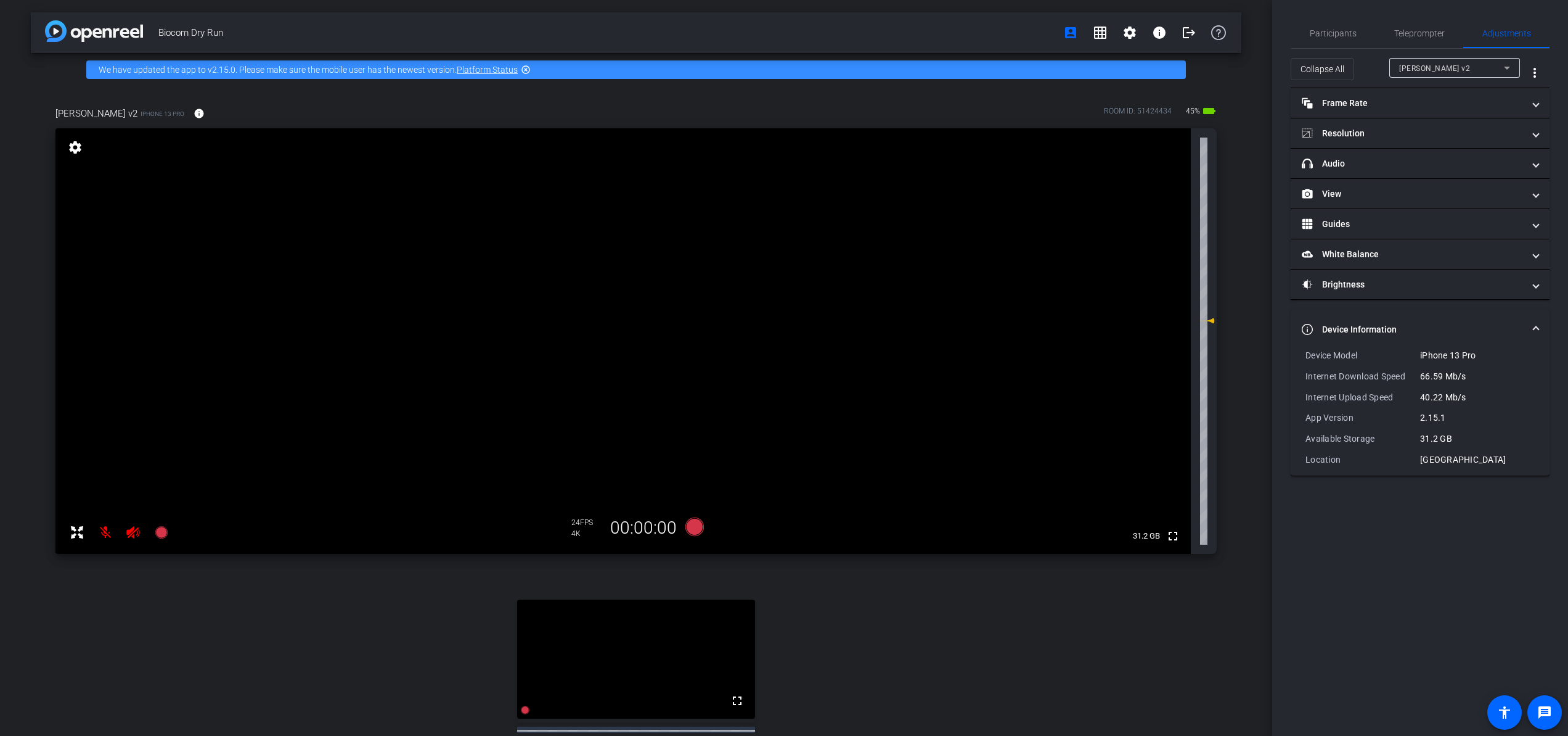
click at [1403, 327] on mat-panel-title "Device Information" at bounding box center [1413, 329] width 222 height 13
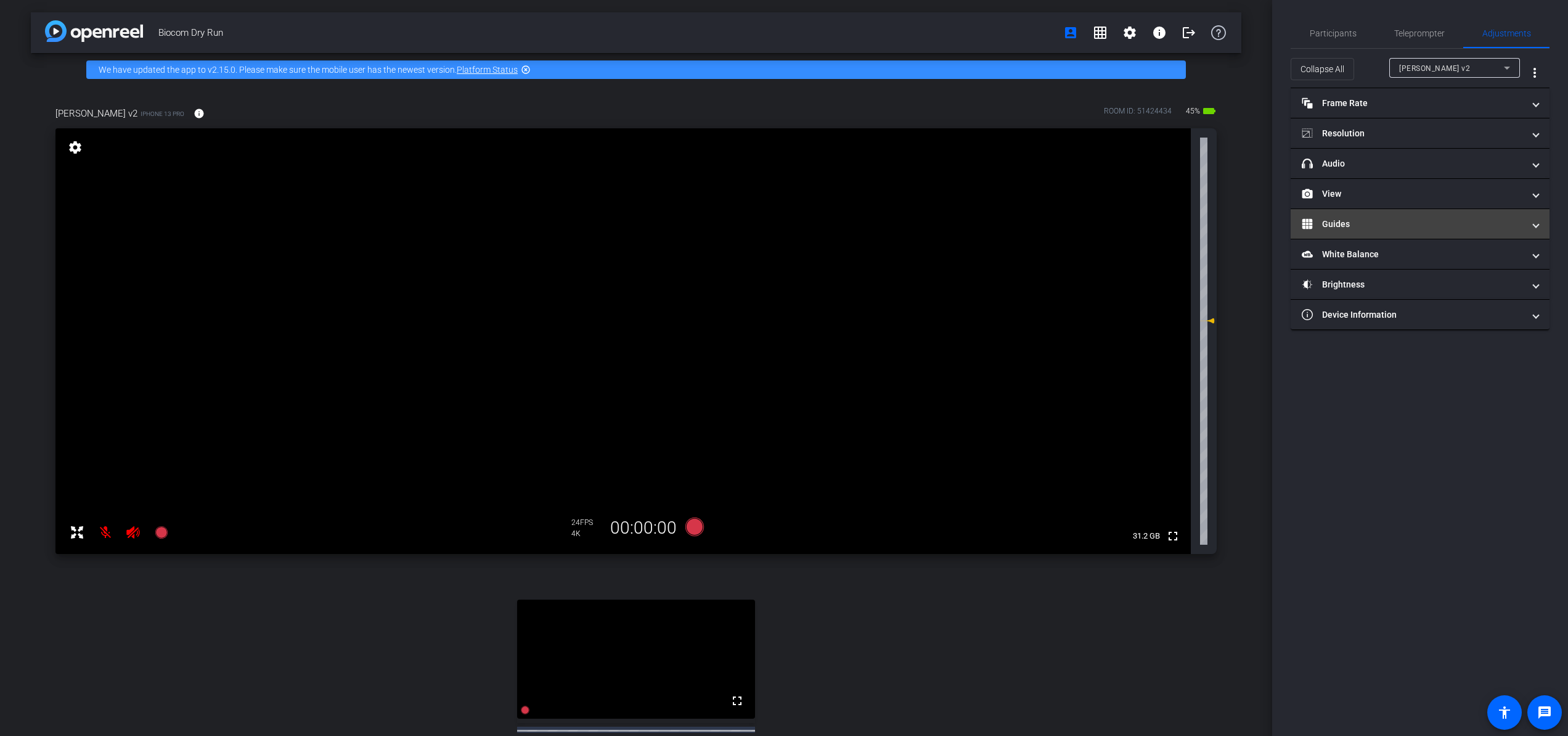
click at [1385, 225] on mat-panel-title "Guides" at bounding box center [1413, 224] width 222 height 13
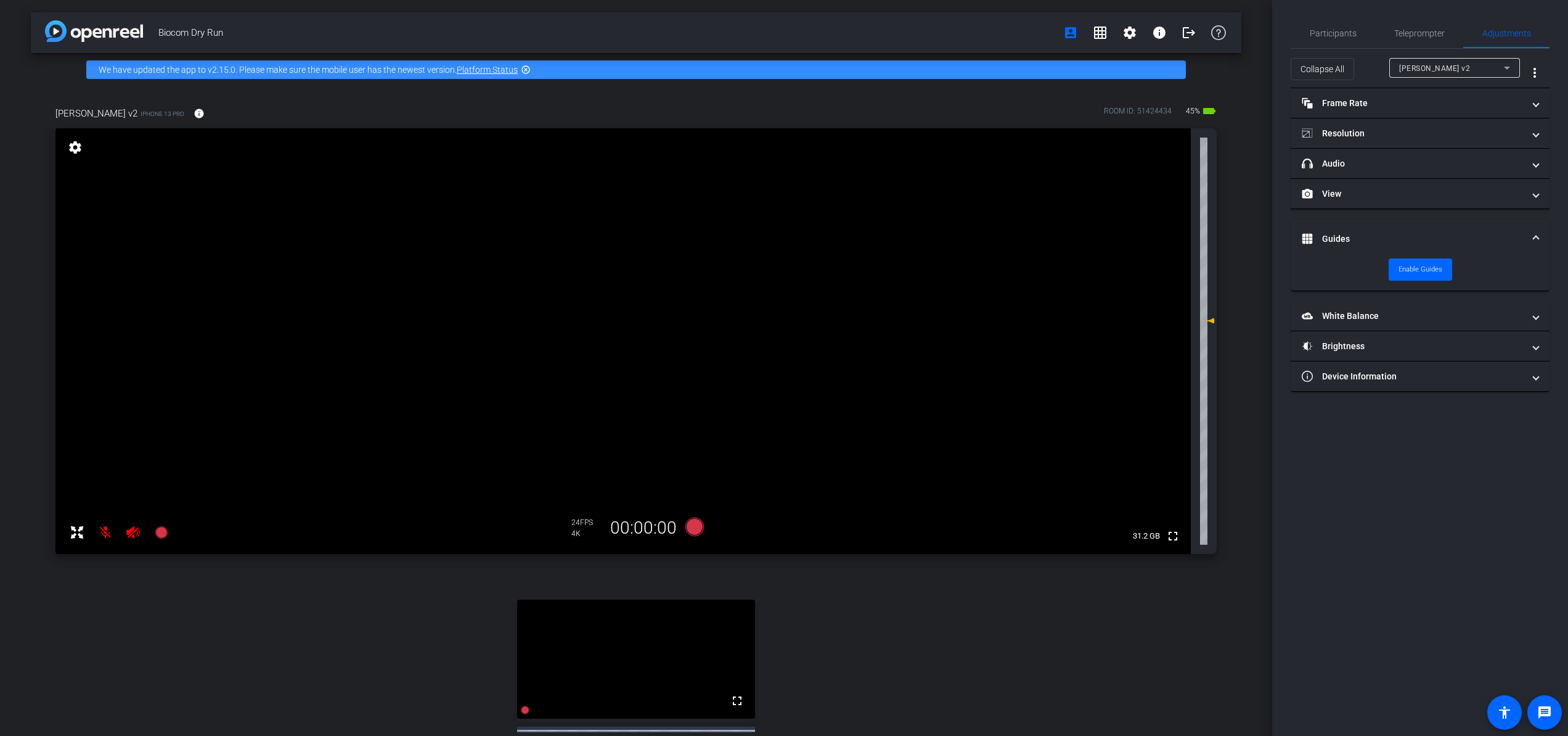
click at [1385, 225] on mat-expansion-panel-header "Guides" at bounding box center [1421, 238] width 259 height 39
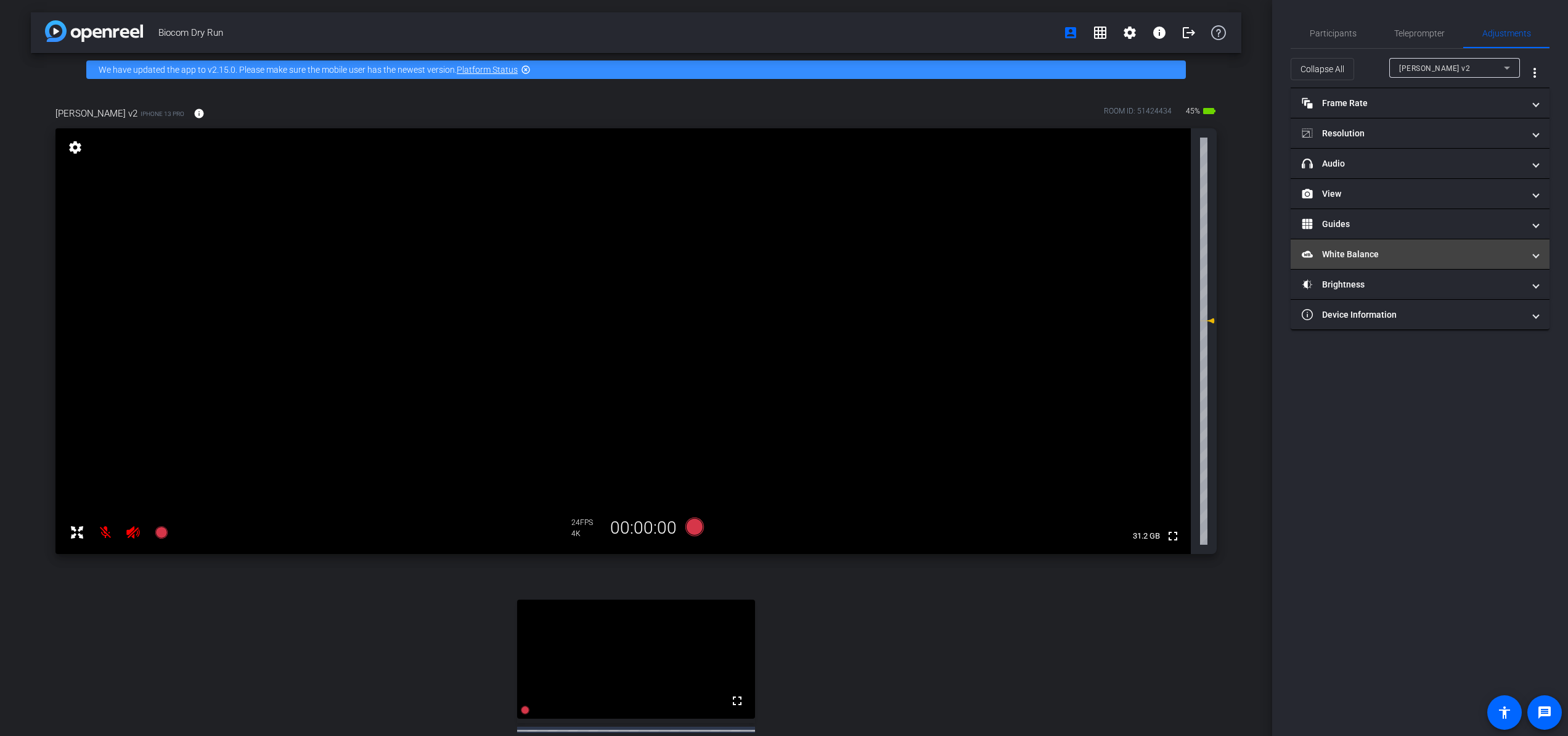
click at [1379, 251] on mat-panel-title "White Balance White Balance" at bounding box center [1413, 254] width 222 height 13
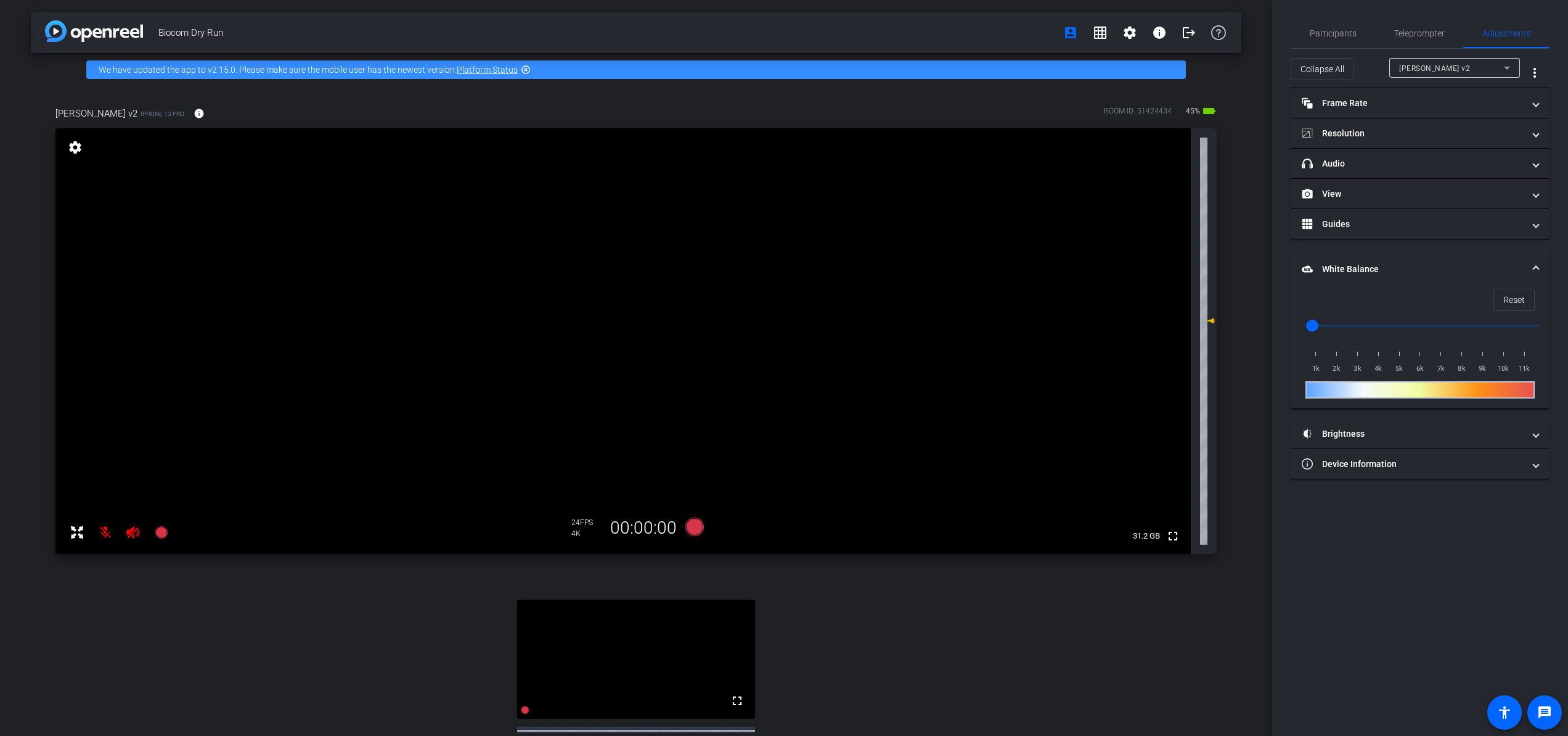
click at [1379, 254] on mat-expansion-panel-header "White Balance White Balance" at bounding box center [1421, 269] width 259 height 39
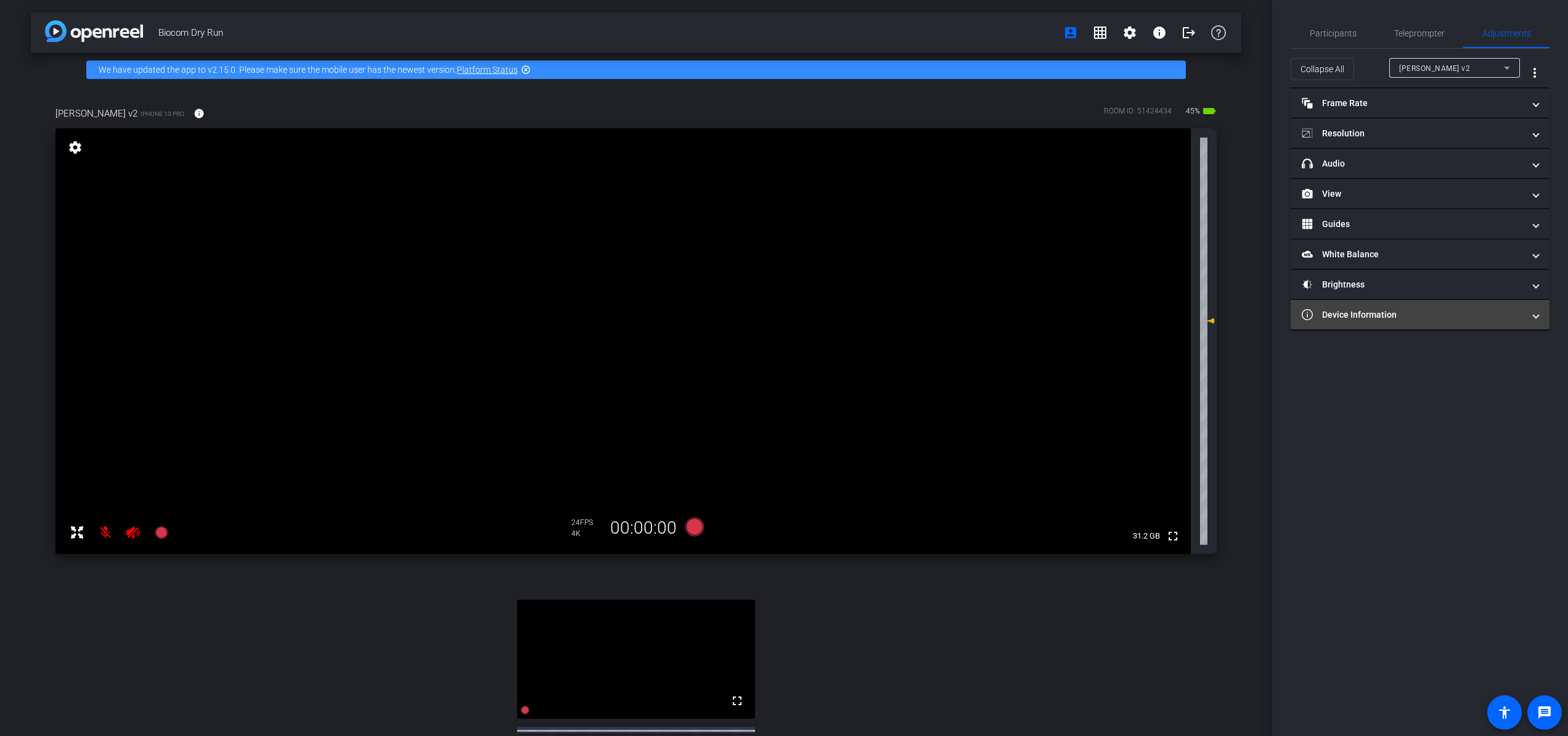
click at [1388, 309] on mat-panel-title "Device Information" at bounding box center [1413, 315] width 222 height 13
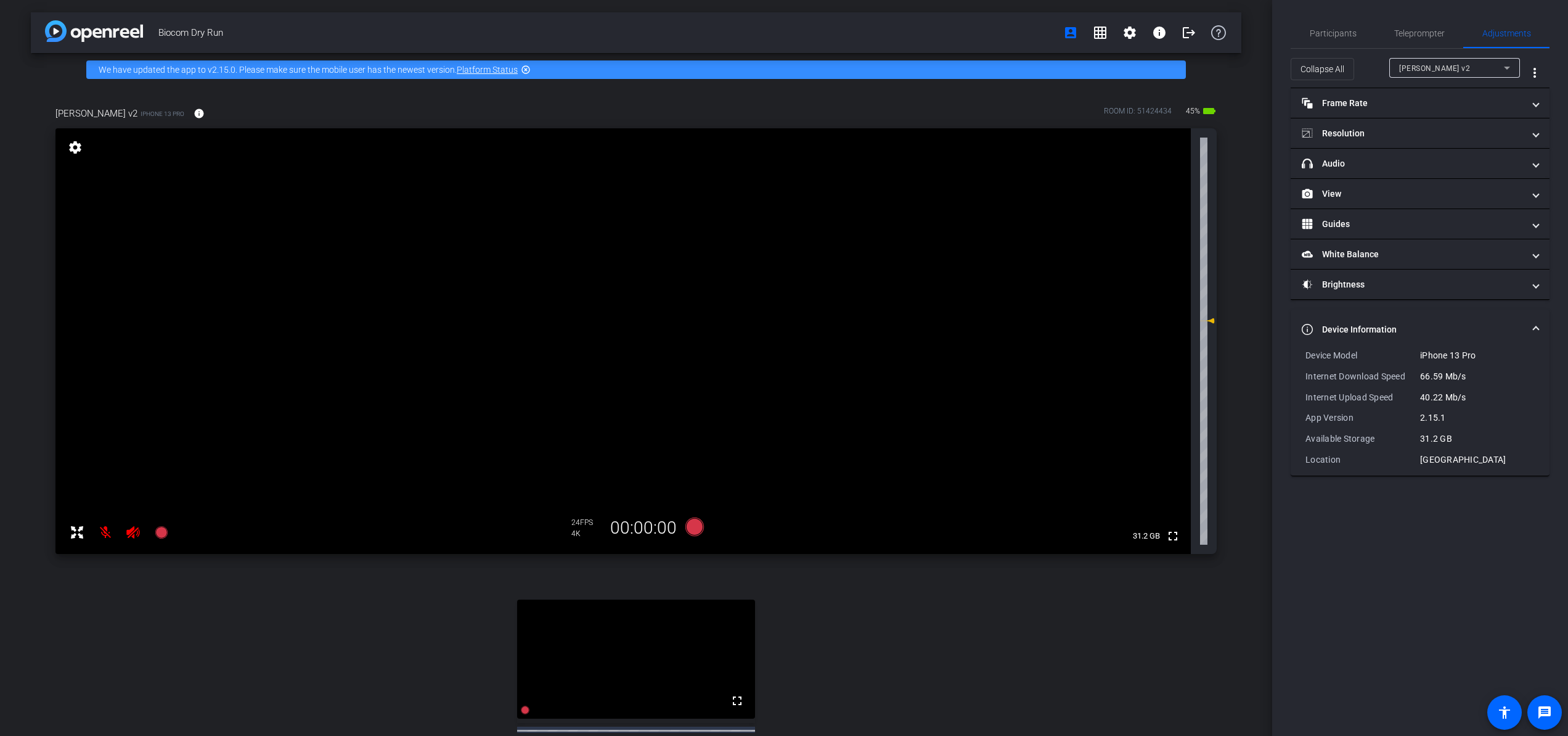
click at [1384, 322] on mat-expansion-panel-header "Device Information" at bounding box center [1421, 329] width 259 height 39
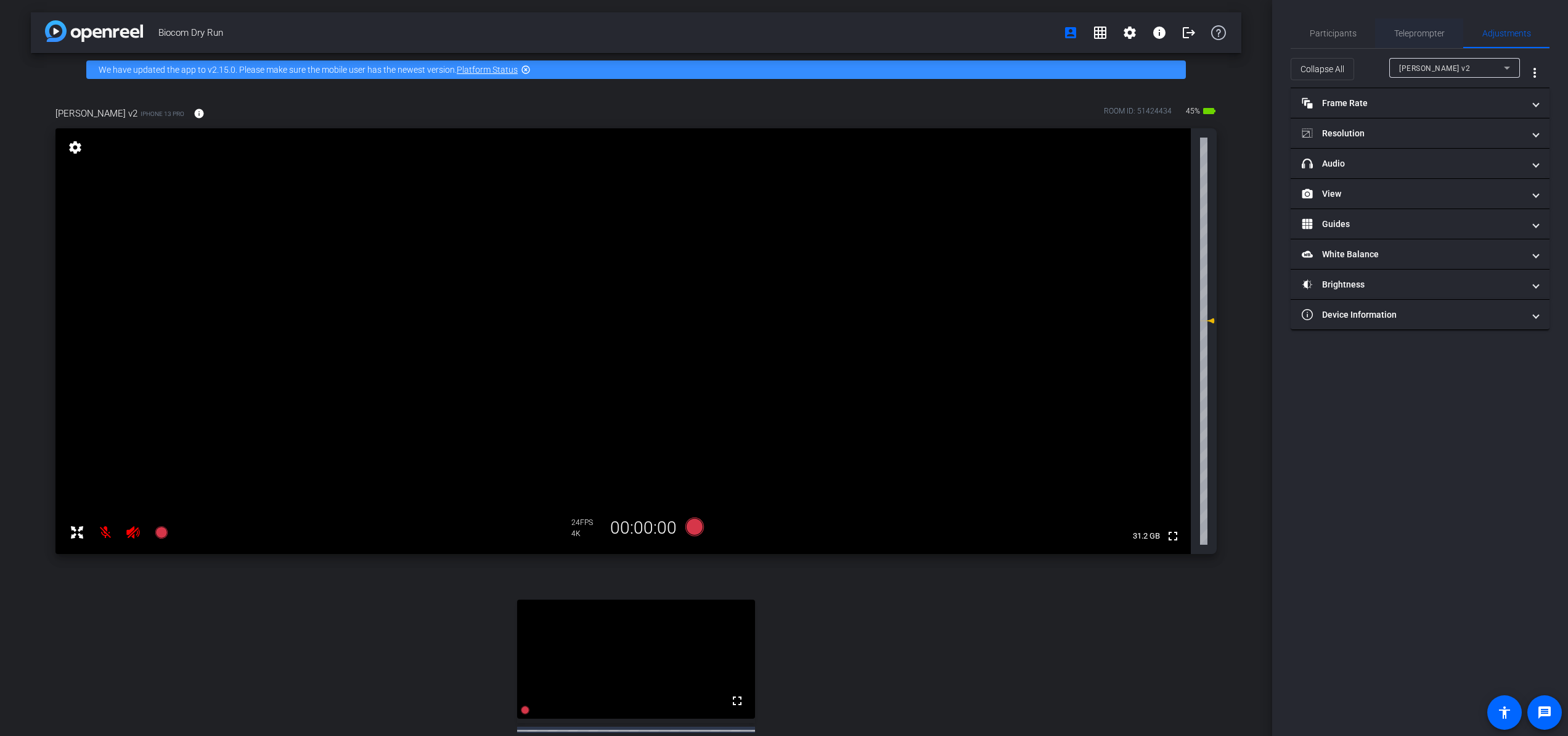
click at [1411, 29] on span "Teleprompter" at bounding box center [1420, 33] width 51 height 9
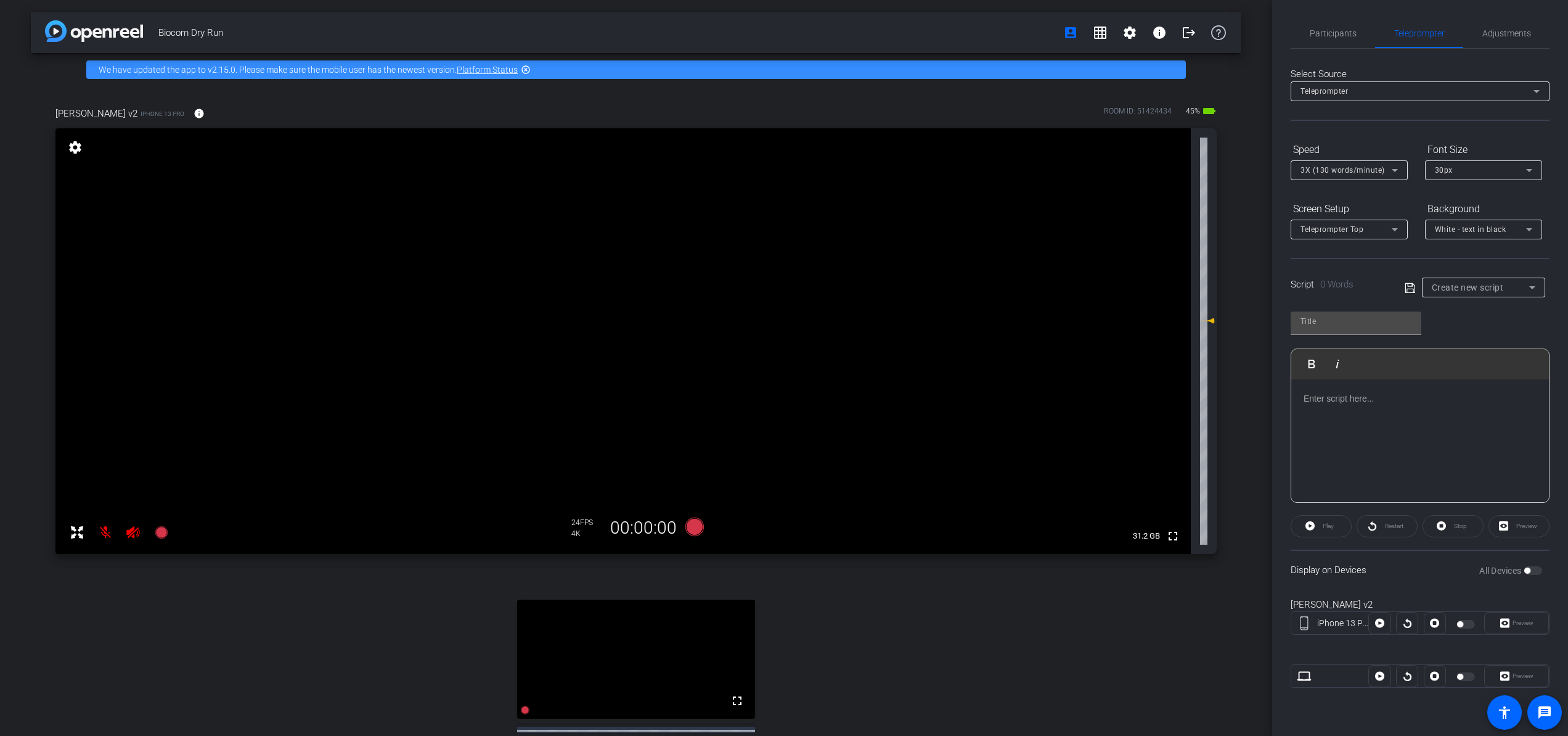
click at [1427, 435] on div at bounding box center [1421, 441] width 258 height 124
click at [1432, 517] on div "Preview" at bounding box center [1519, 526] width 61 height 22
click at [1432, 525] on div "Preview" at bounding box center [1519, 526] width 61 height 22
click at [1432, 526] on div "Preview" at bounding box center [1519, 526] width 61 height 22
click at [1427, 462] on div "add a scrpt" at bounding box center [1421, 441] width 258 height 124
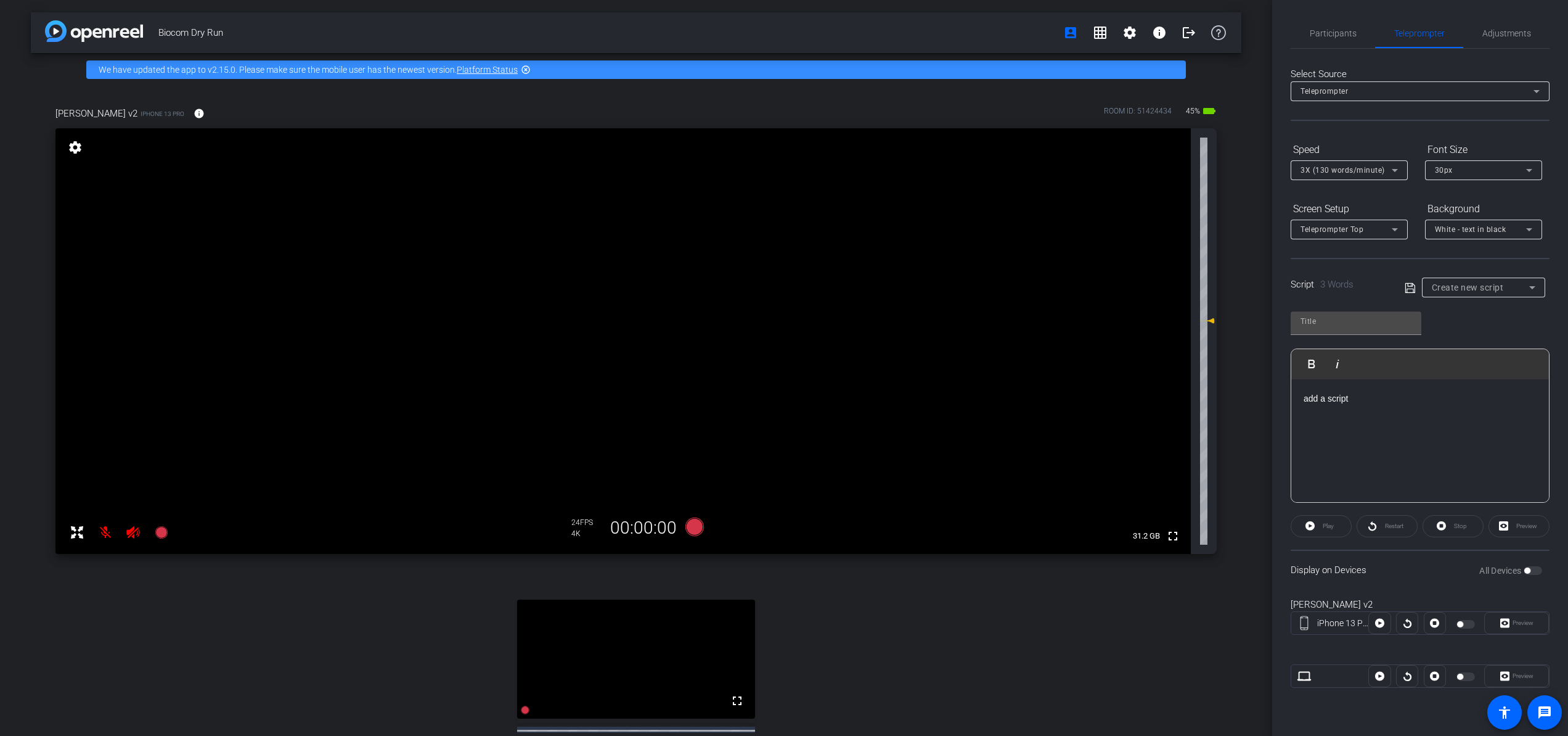
click at [1418, 430] on div "add a script" at bounding box center [1421, 441] width 258 height 124
click at [1308, 529] on div "Play" at bounding box center [1321, 526] width 61 height 22
click at [1319, 528] on div "Play" at bounding box center [1321, 526] width 61 height 22
click at [1391, 427] on div "add a script" at bounding box center [1421, 441] width 258 height 124
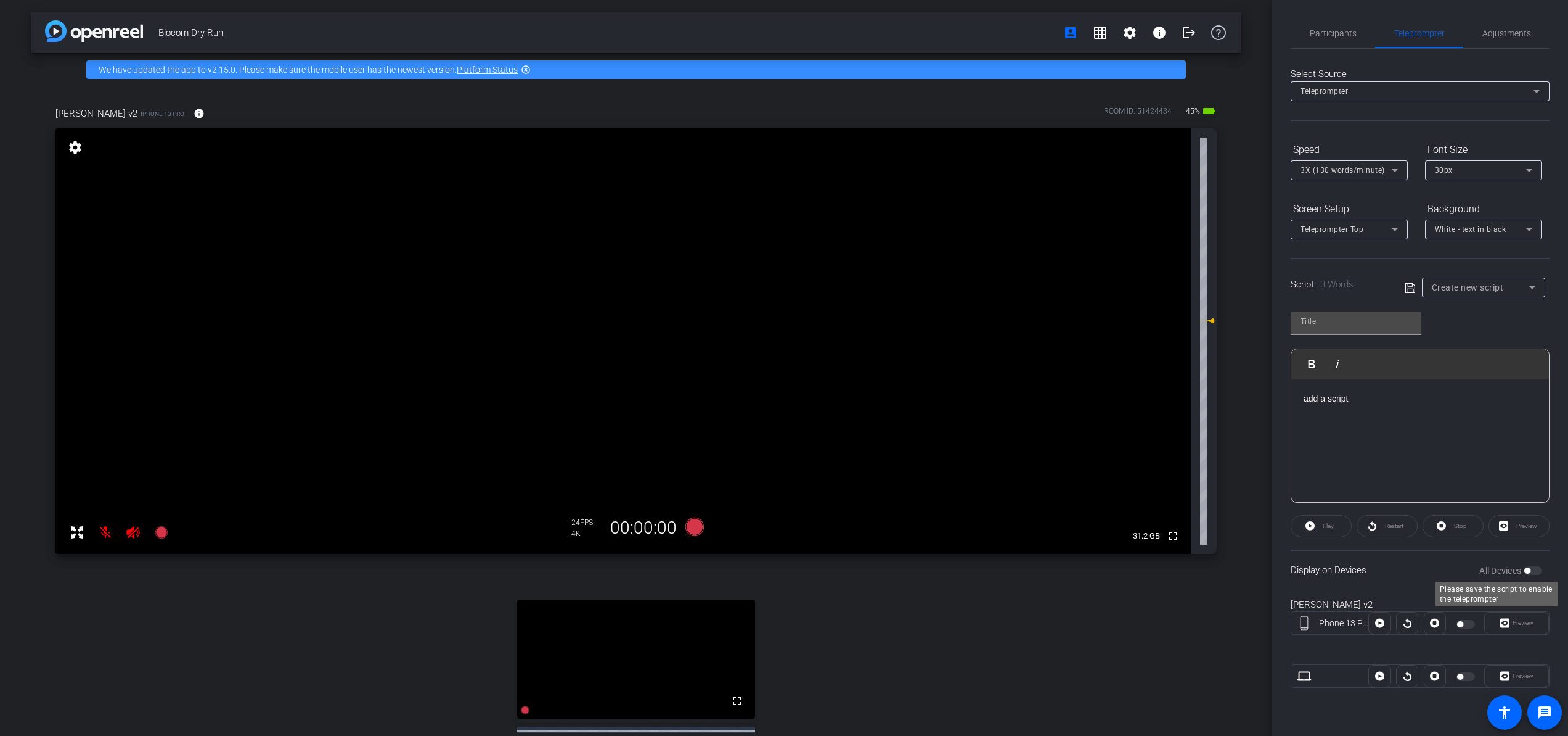
click at [1432, 573] on div "All Devices" at bounding box center [1511, 570] width 63 height 12
drag, startPoint x: 1531, startPoint y: 570, endPoint x: 1547, endPoint y: 570, distance: 16.0
click at [1432, 570] on div "Display on Devices All Devices" at bounding box center [1421, 570] width 259 height 40
click at [1432, 569] on div "Participants Teleprompter Adjustments settings Steve flip Collaborator Everyone…" at bounding box center [1420, 368] width 296 height 736
click at [1432, 462] on div "add a script" at bounding box center [1421, 441] width 258 height 124
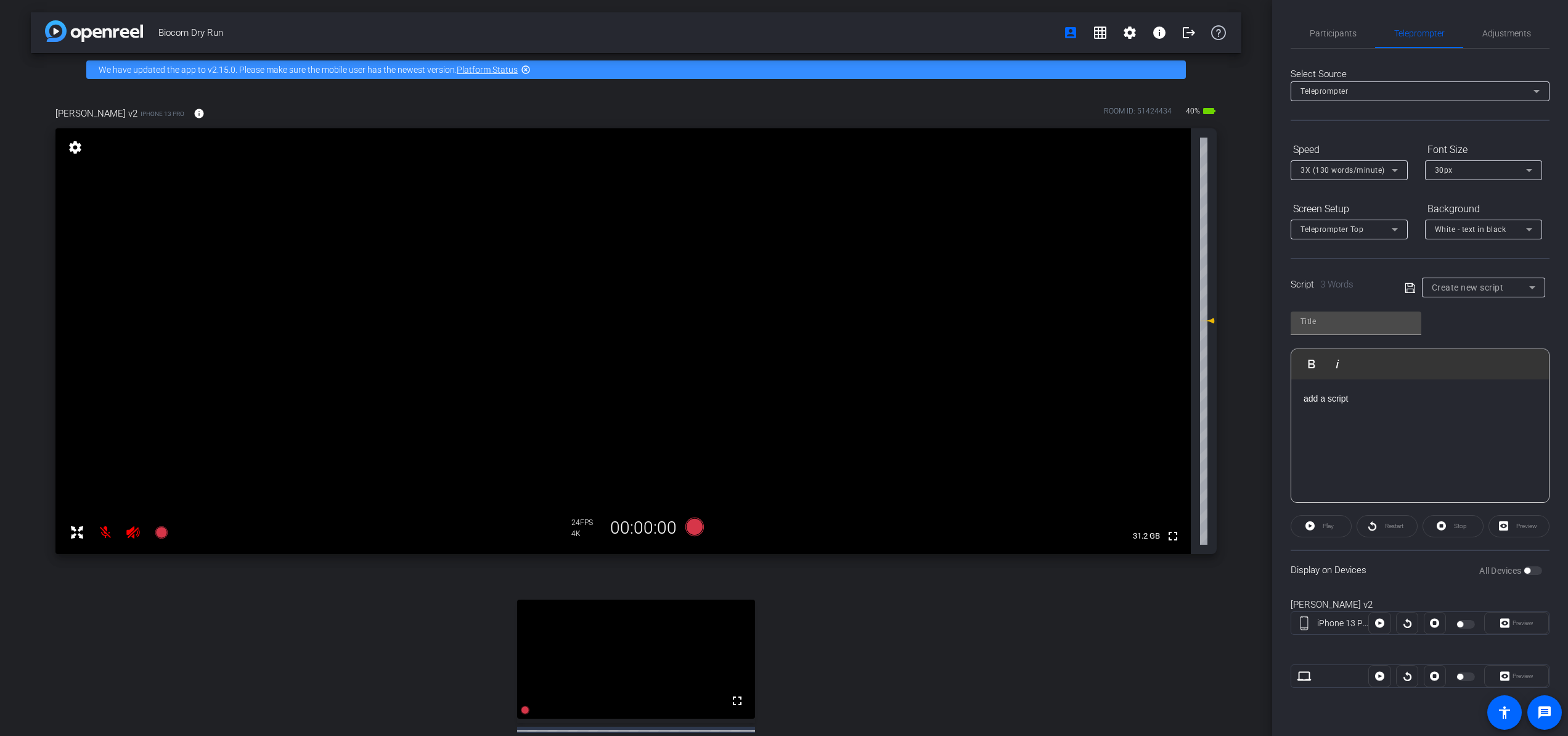
click at [1432, 523] on div "Stop" at bounding box center [1453, 526] width 61 height 22
click at [1397, 526] on div "Restart" at bounding box center [1387, 526] width 61 height 22
click at [1336, 531] on div "Play" at bounding box center [1321, 526] width 61 height 22
click at [1432, 529] on div "Preview" at bounding box center [1519, 526] width 61 height 22
click at [1393, 314] on input "text" at bounding box center [1355, 321] width 111 height 15
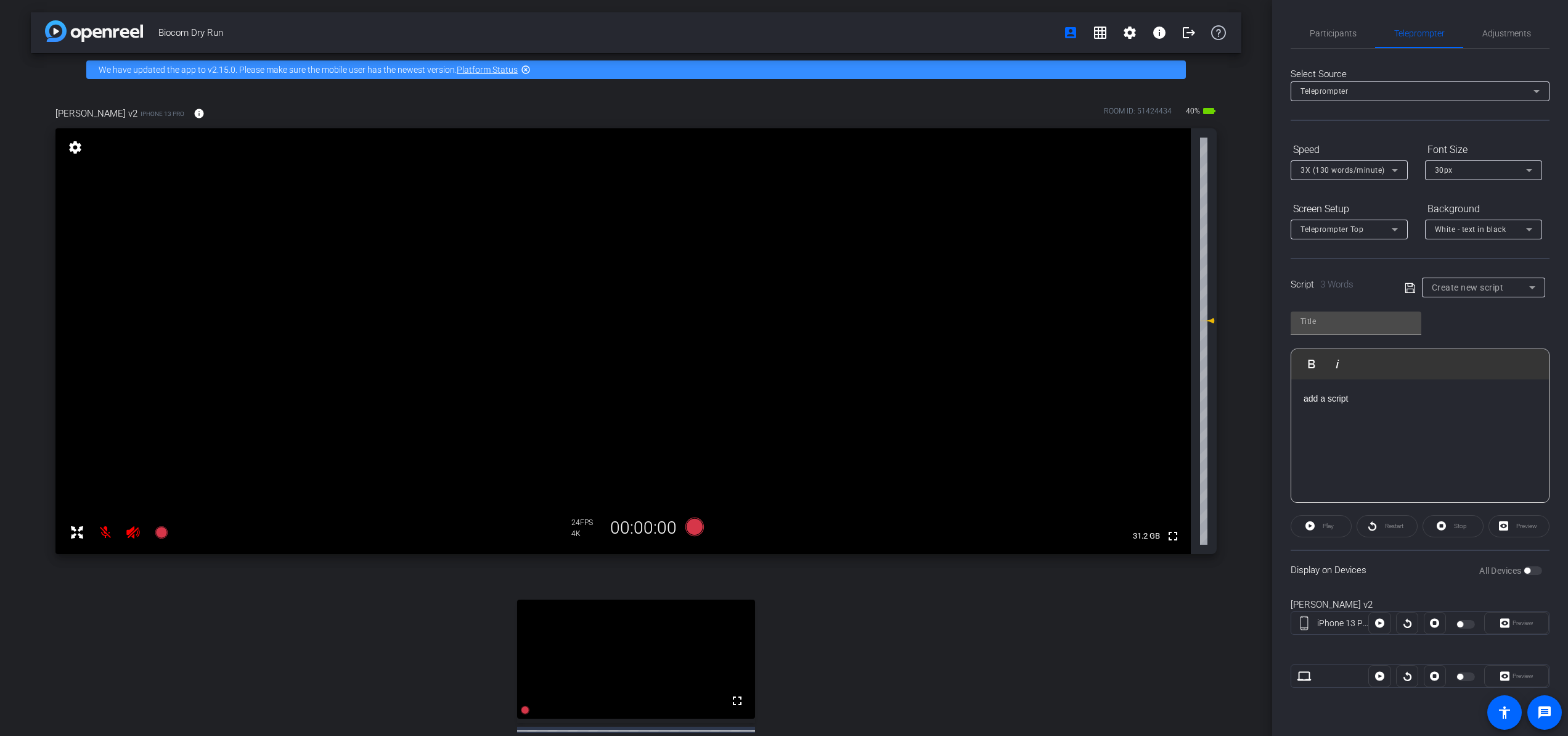
click at [1408, 287] on icon at bounding box center [1410, 287] width 11 height 15
type input "Default title 809"
click at [1432, 288] on span "Default title 809" at bounding box center [1462, 287] width 58 height 9
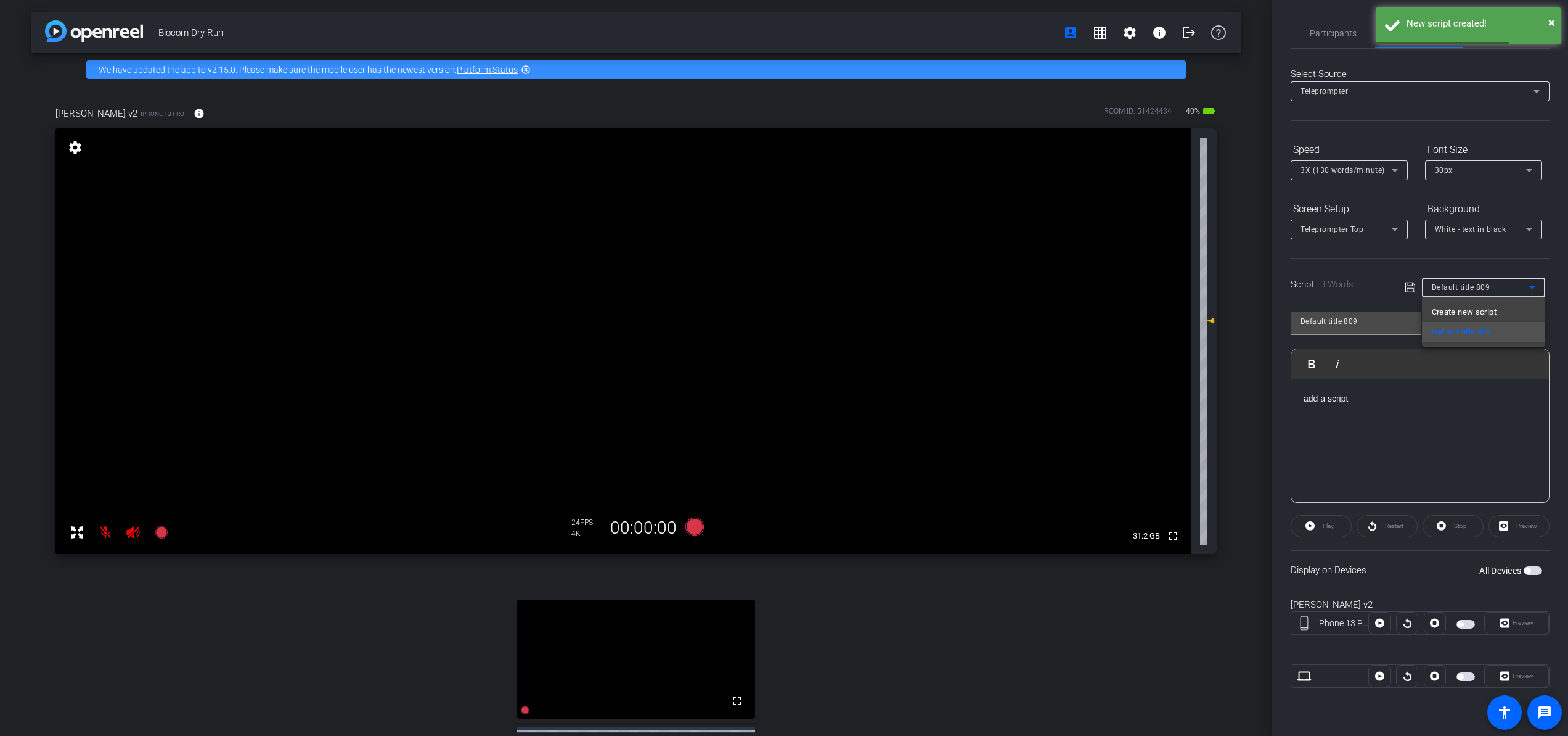
click at [1432, 288] on div at bounding box center [784, 368] width 1568 height 736
click at [1309, 527] on div "Play" at bounding box center [1321, 526] width 61 height 22
click at [1393, 469] on div "add a script" at bounding box center [1421, 441] width 258 height 124
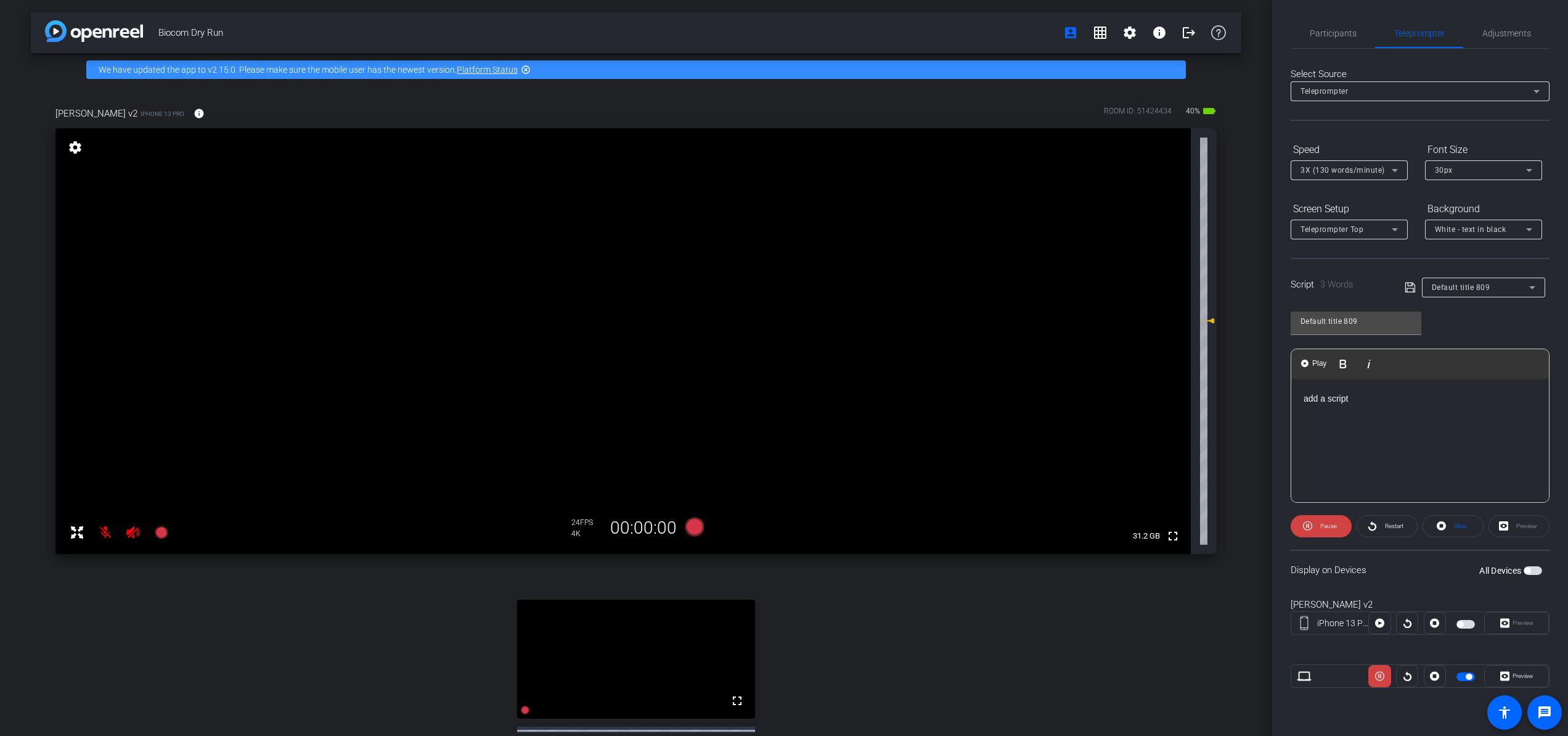
click at [1367, 428] on div "add a script" at bounding box center [1421, 441] width 258 height 124
click at [1432, 523] on icon at bounding box center [1441, 526] width 9 height 9
click at [1432, 526] on div "Preview" at bounding box center [1519, 526] width 61 height 22
click at [1307, 525] on icon at bounding box center [1307, 526] width 9 height 15
click at [1389, 430] on div "add a script" at bounding box center [1421, 441] width 258 height 124
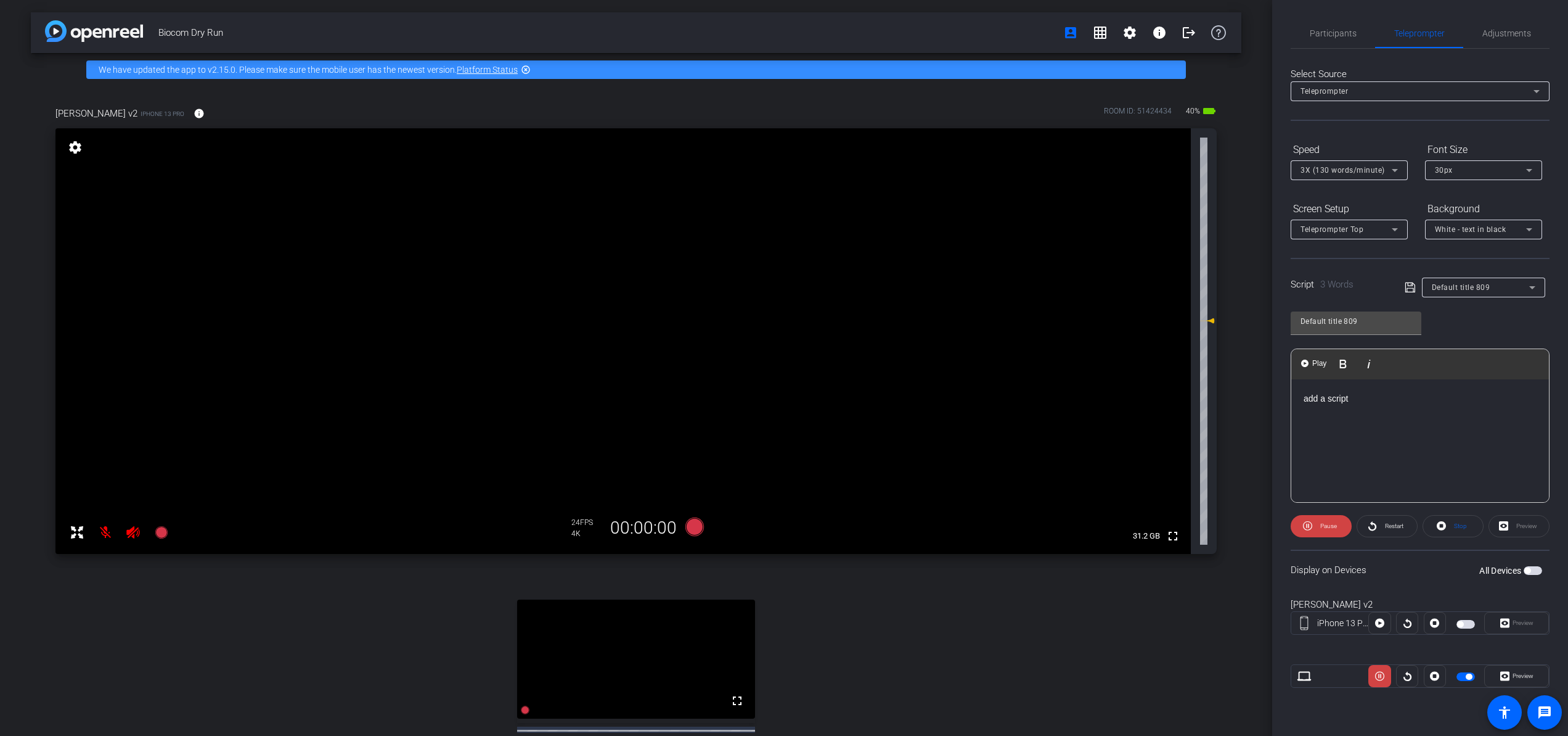
click at [1432, 289] on div "Default title 809" at bounding box center [1481, 287] width 98 height 15
click at [1418, 384] on div at bounding box center [784, 368] width 1568 height 736
click at [1432, 31] on span "Adjustments" at bounding box center [1507, 33] width 49 height 9
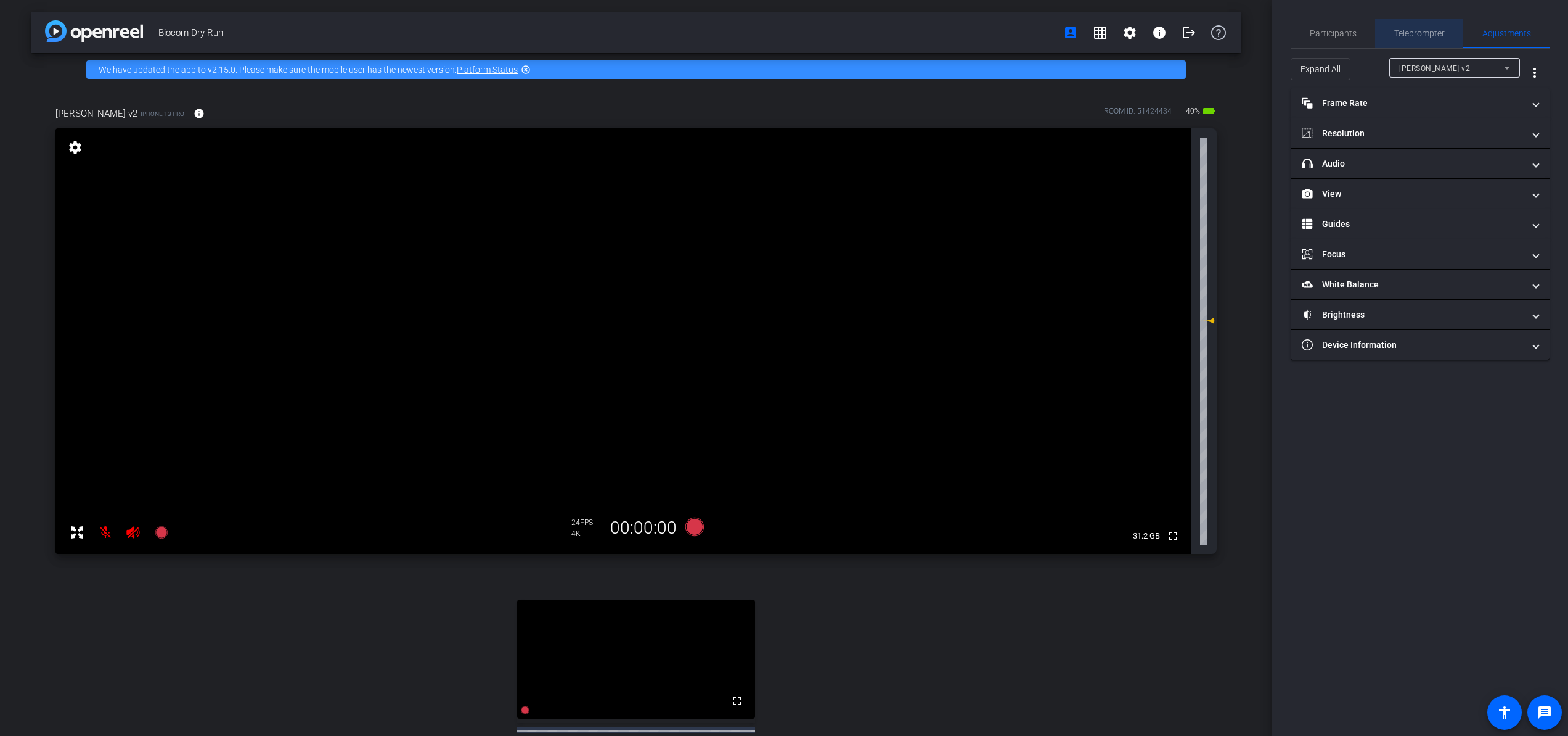
click at [1432, 32] on span "Teleprompter" at bounding box center [1420, 33] width 51 height 9
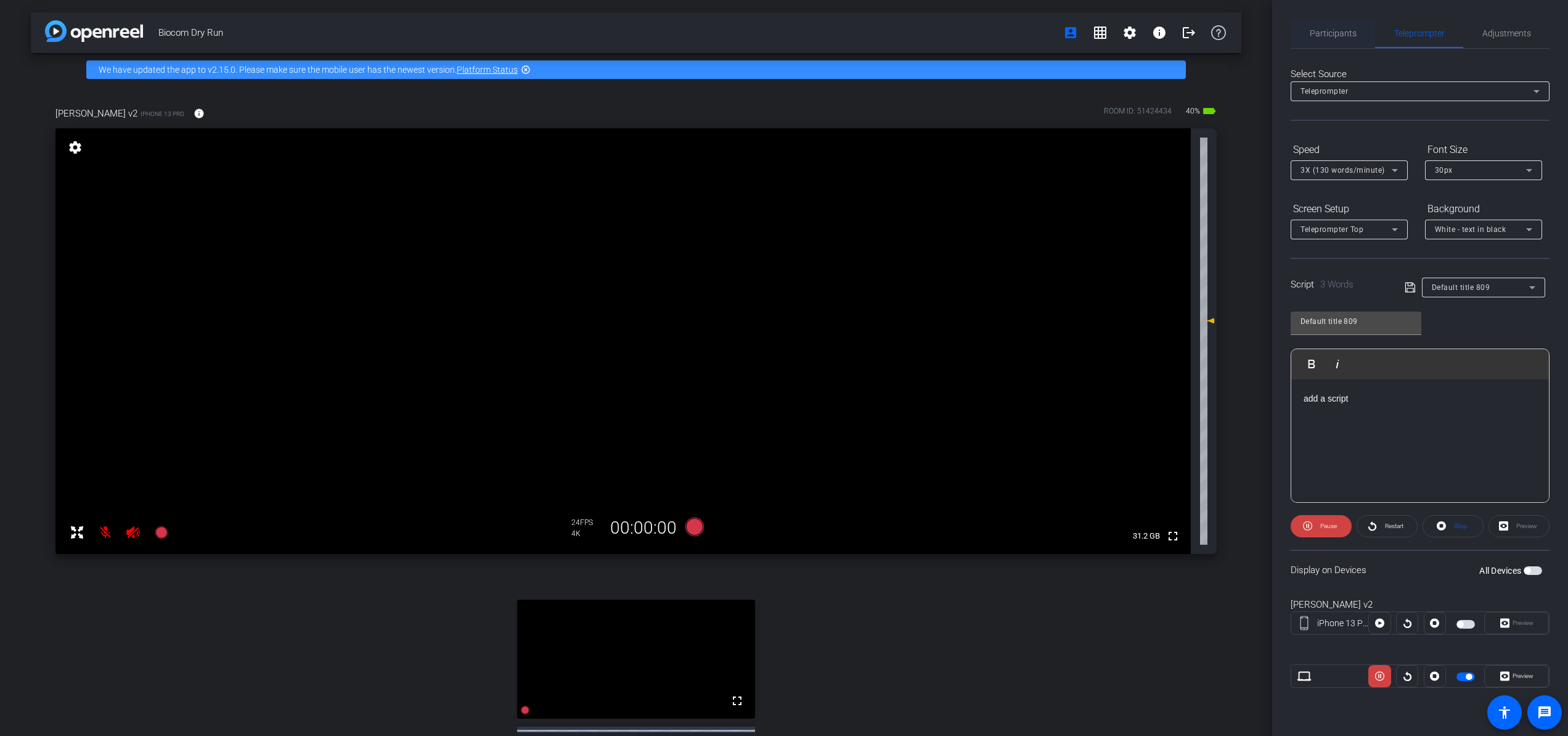
click at [1332, 32] on span "Participants" at bounding box center [1333, 33] width 47 height 9
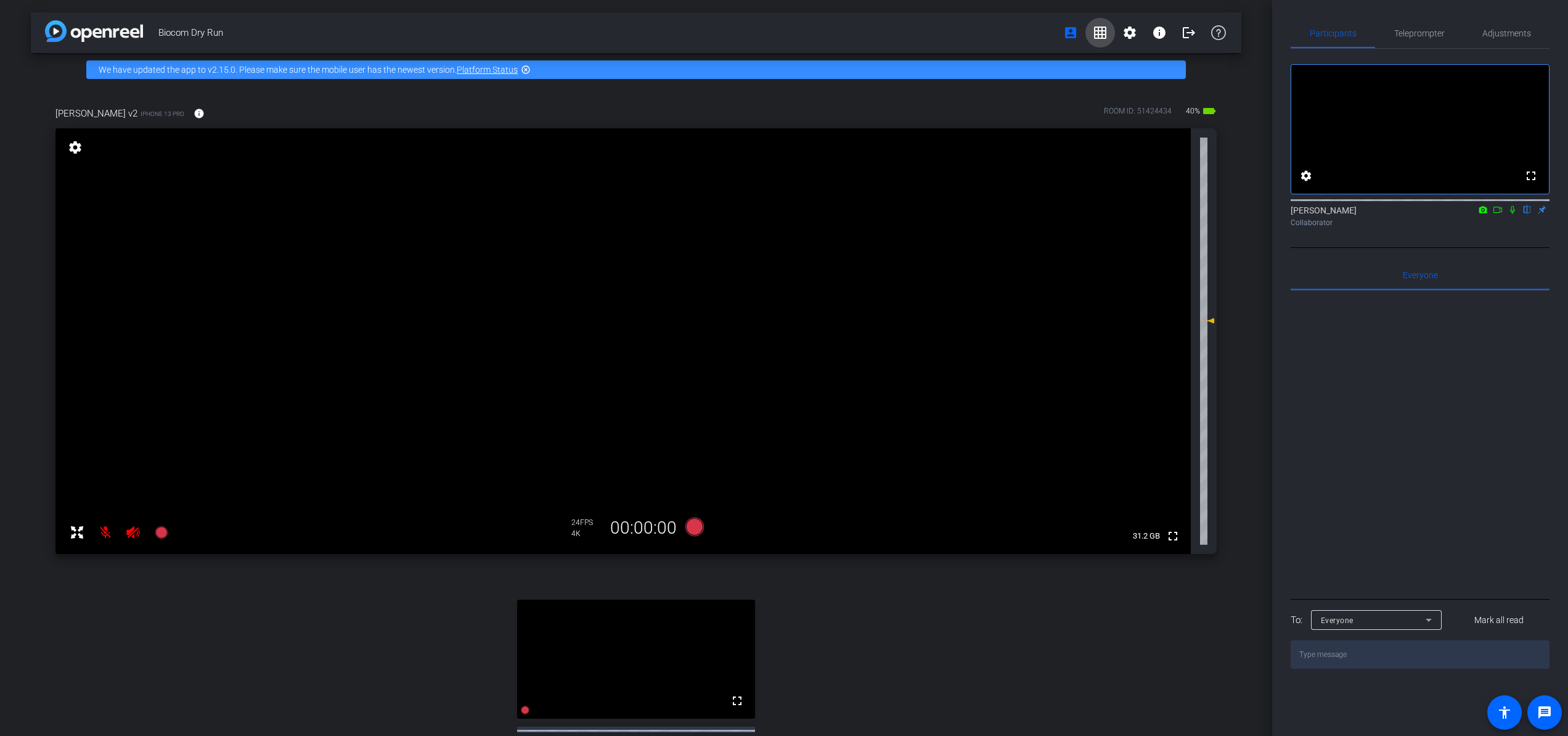
click at [1105, 41] on span at bounding box center [1100, 33] width 30 height 30
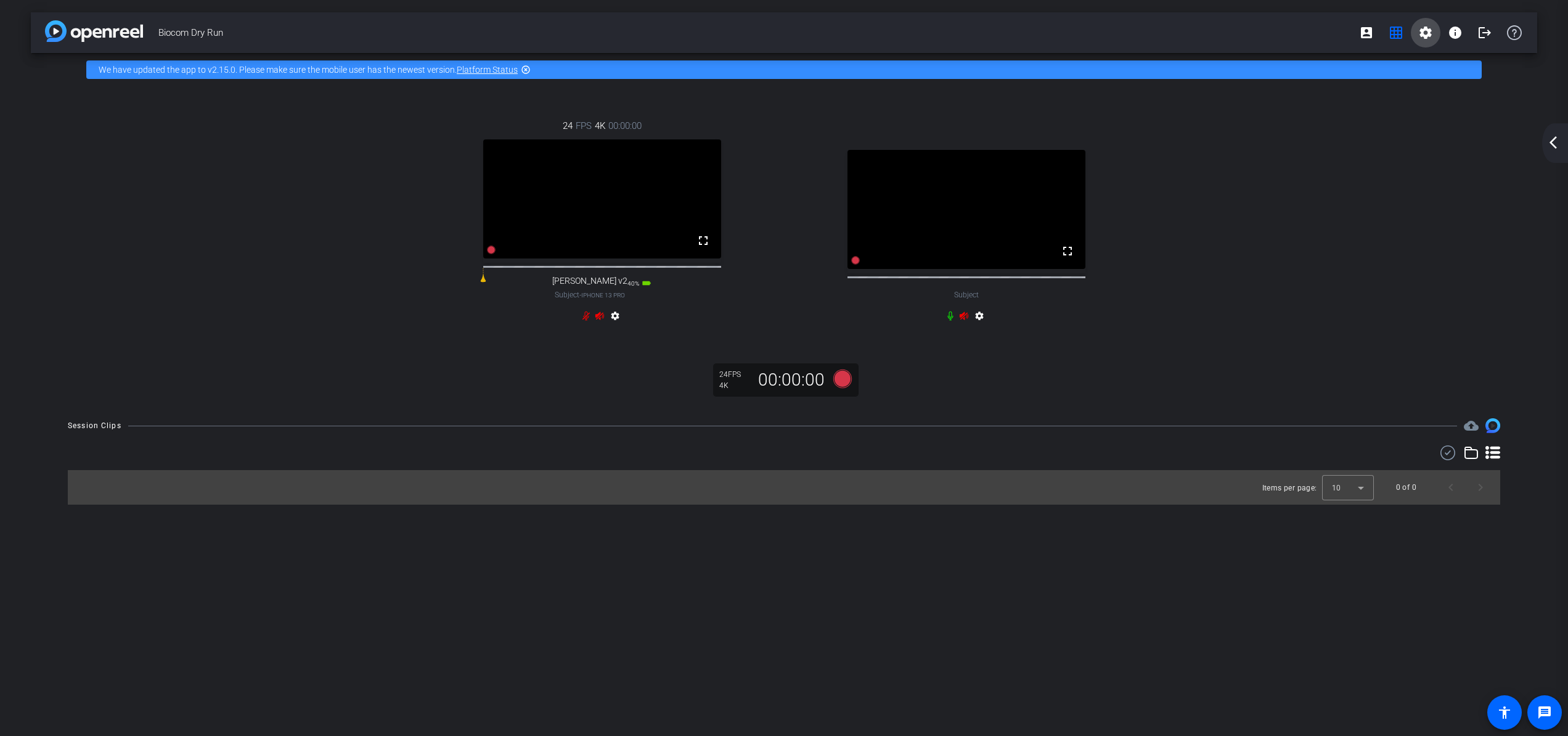
click at [1421, 34] on mat-icon "settings" at bounding box center [1426, 32] width 15 height 15
click at [1432, 59] on span "Session Settings" at bounding box center [1454, 58] width 65 height 15
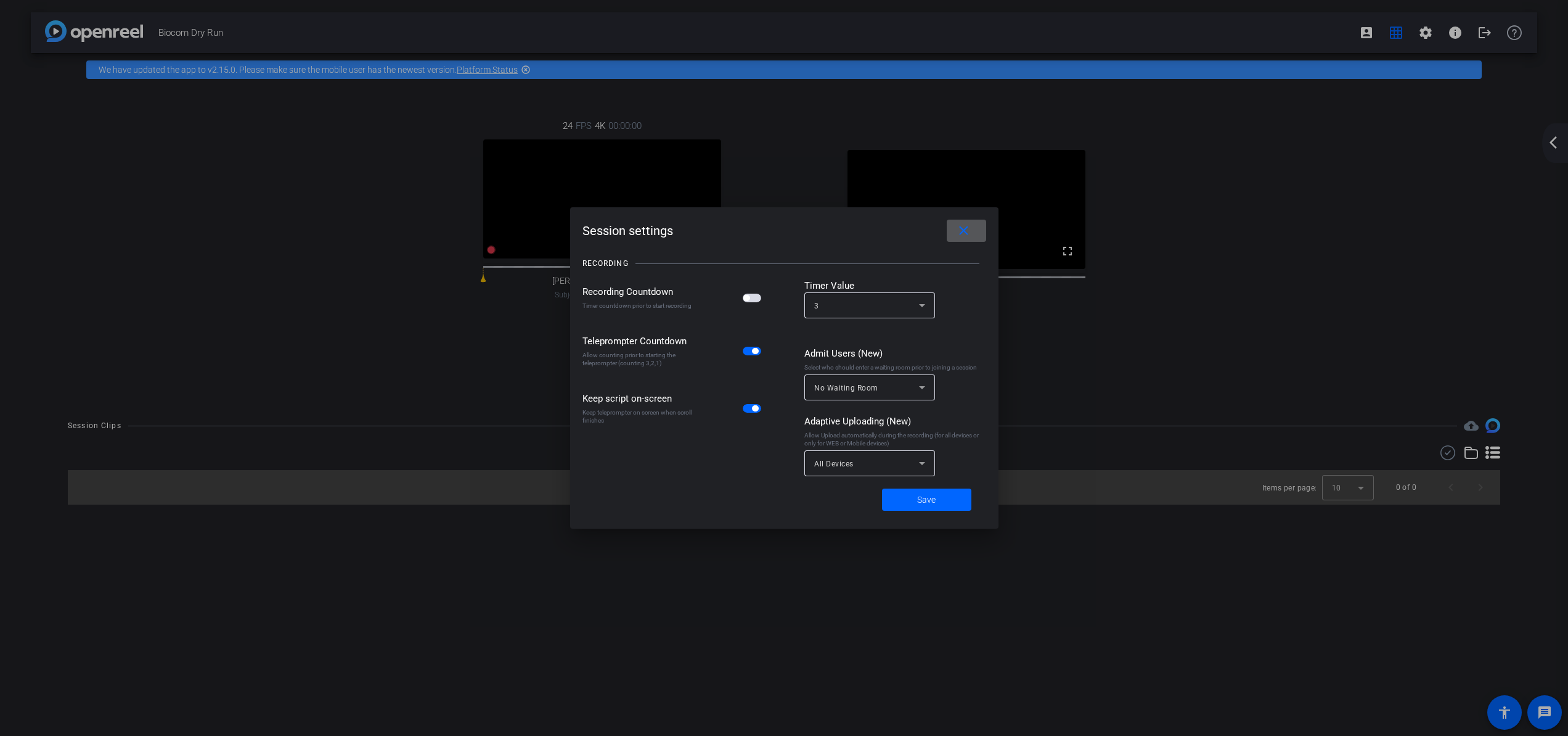
click at [973, 232] on span at bounding box center [967, 231] width 39 height 30
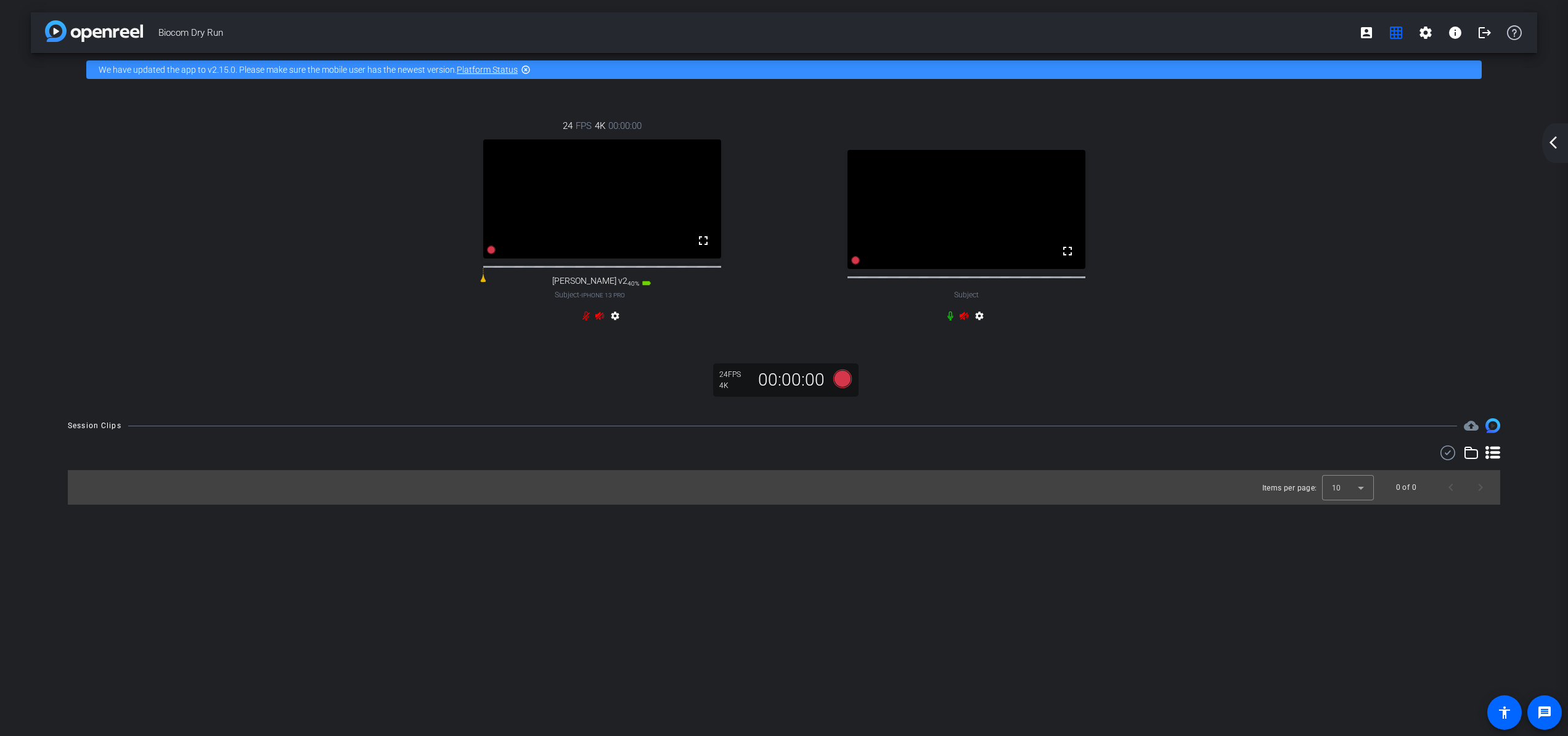
click at [965, 300] on span "Subject" at bounding box center [966, 294] width 25 height 11
